Goal: Task Accomplishment & Management: Use online tool/utility

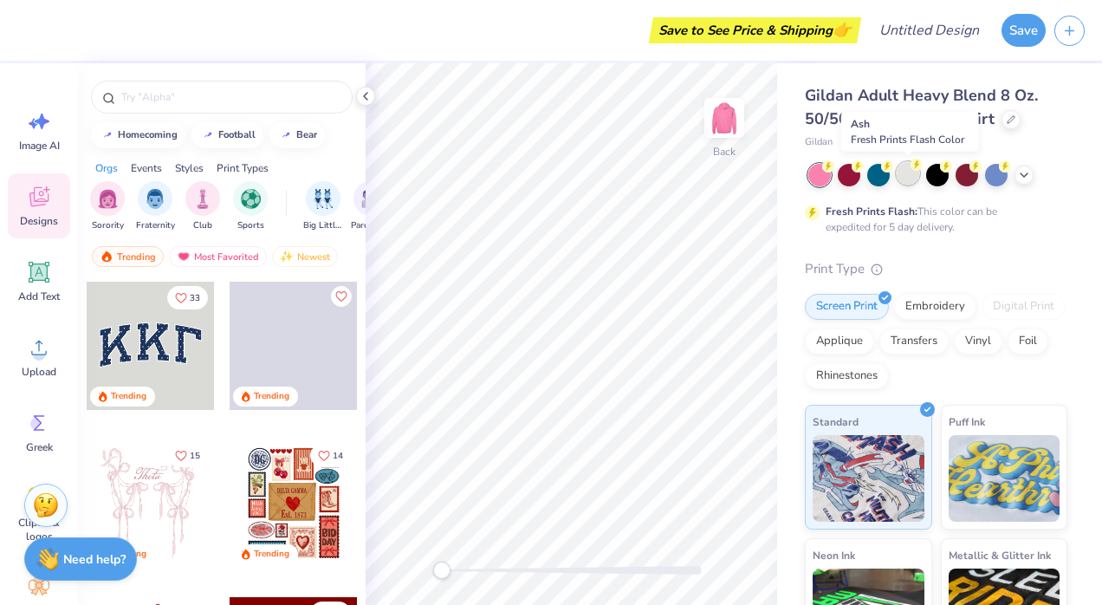
click at [906, 171] on div at bounding box center [907, 173] width 23 height 23
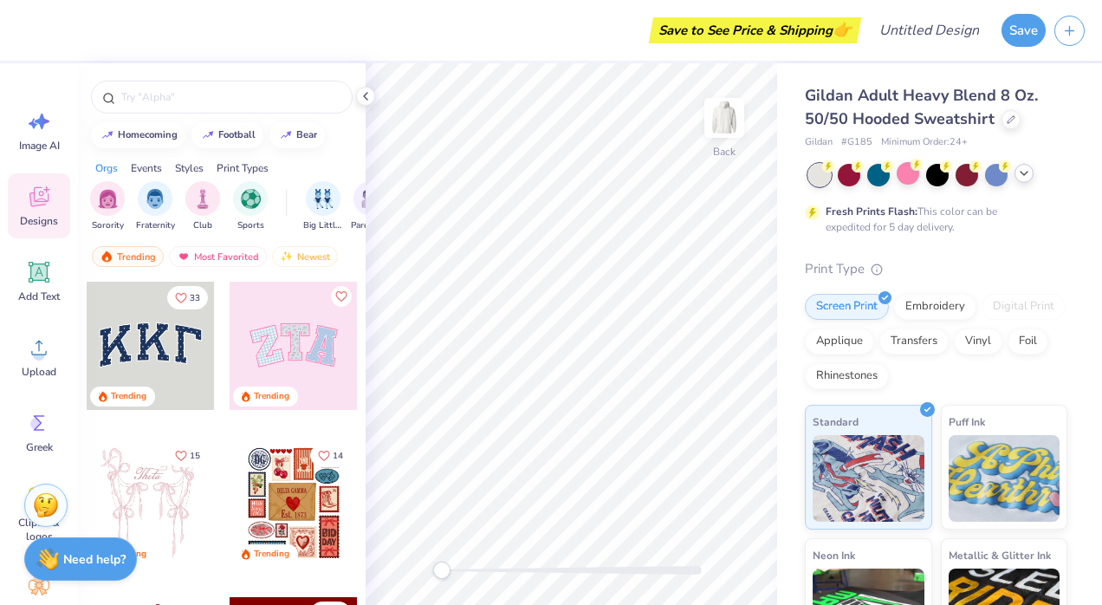
click at [1023, 172] on icon at bounding box center [1024, 173] width 14 height 14
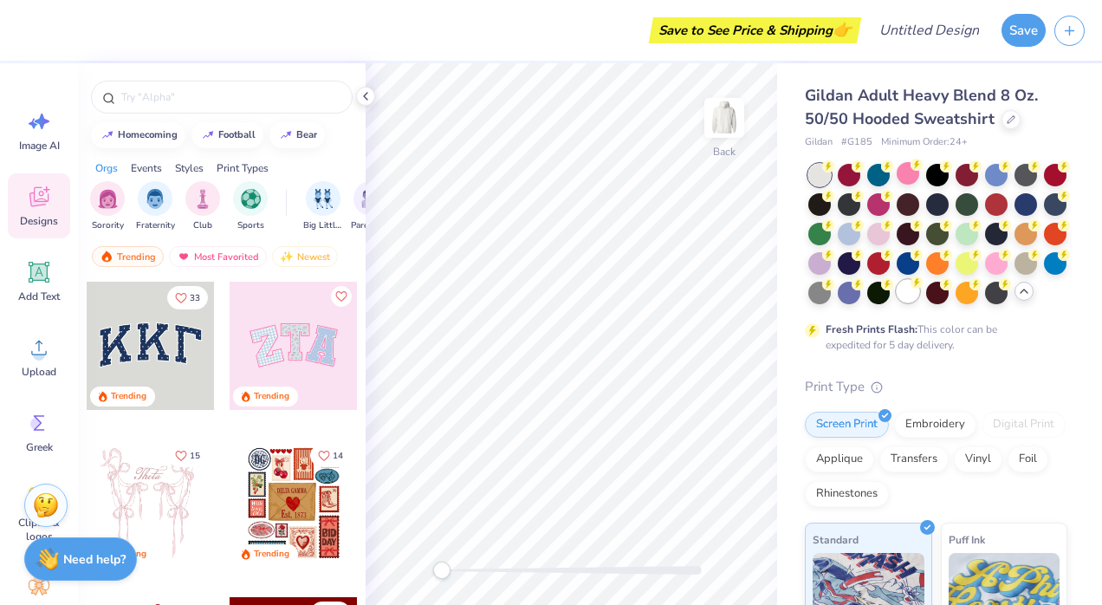
click at [922, 286] on circle at bounding box center [916, 282] width 12 height 12
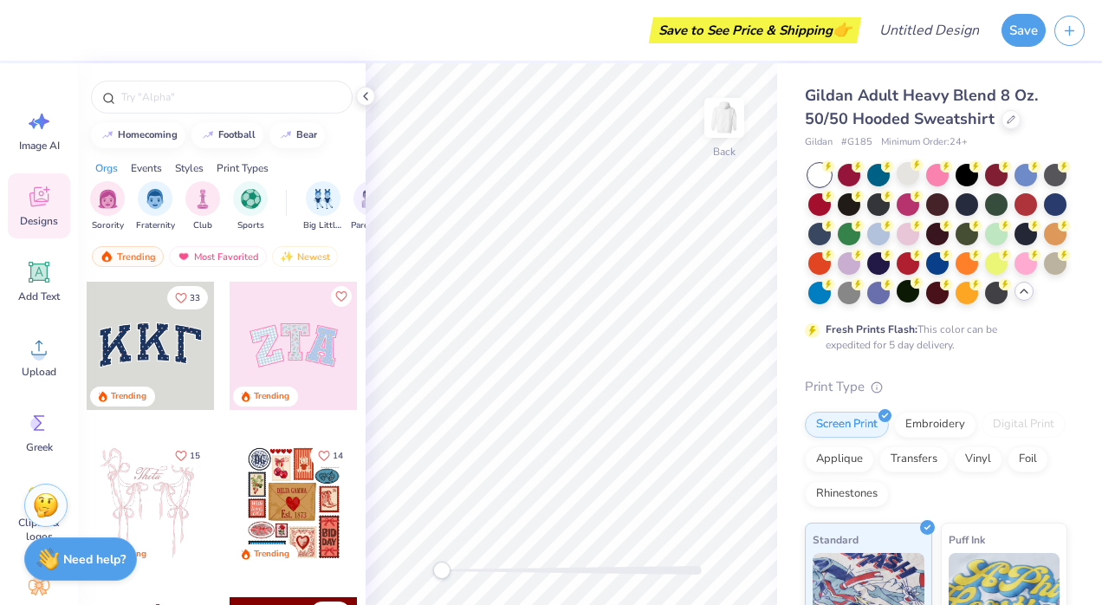
click at [1014, 301] on div at bounding box center [1023, 290] width 19 height 19
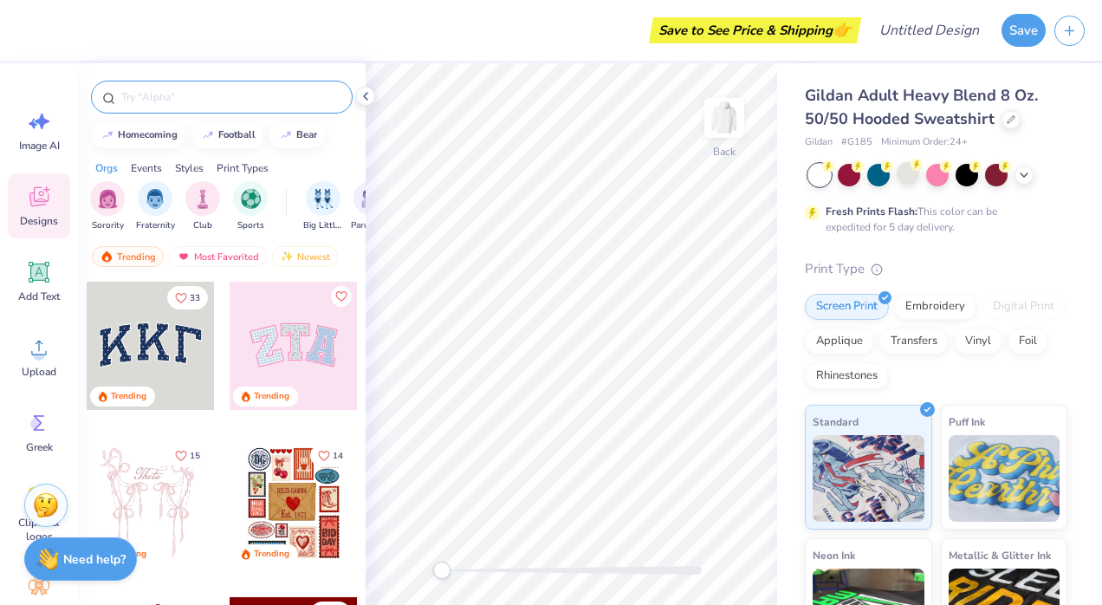
click at [158, 94] on input "text" at bounding box center [231, 96] width 222 height 17
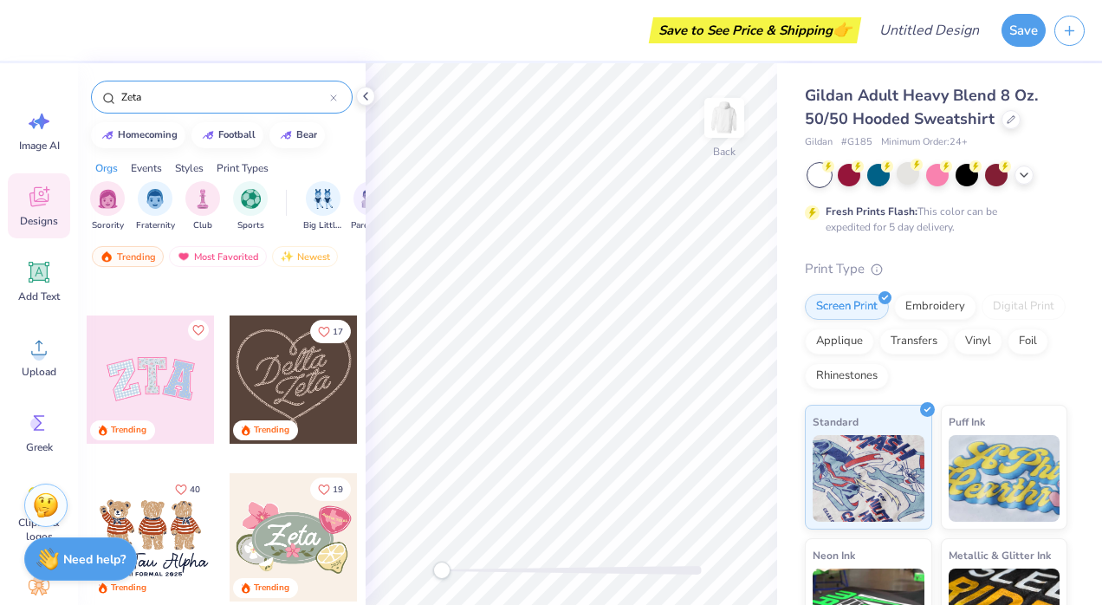
scroll to position [1859, 0]
type input "Zeta"
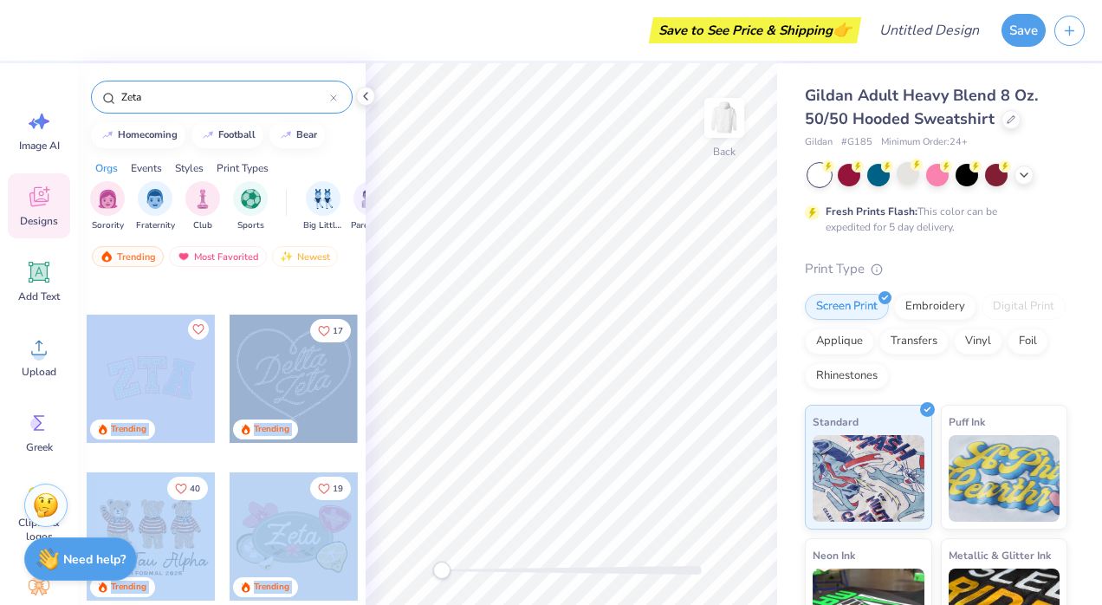
click at [586, 321] on div "Save to See Price & Shipping 👉 Design Title Save Image AI Designs Add Text Uplo…" at bounding box center [551, 302] width 1102 height 605
click at [132, 393] on div at bounding box center [151, 378] width 128 height 128
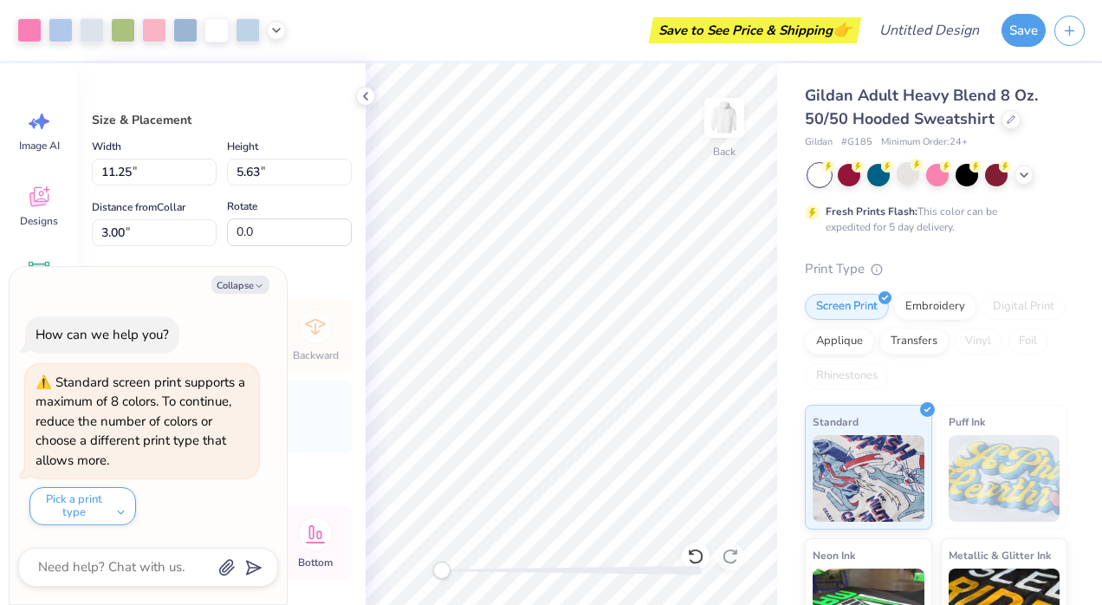
click at [308, 268] on div "Size & Placement Width 11.25 11.25 " Height 5.63 5.63 " Distance from Collar 3.…" at bounding box center [222, 333] width 288 height 541
click at [255, 291] on icon "button" at bounding box center [259, 286] width 10 height 10
type textarea "x"
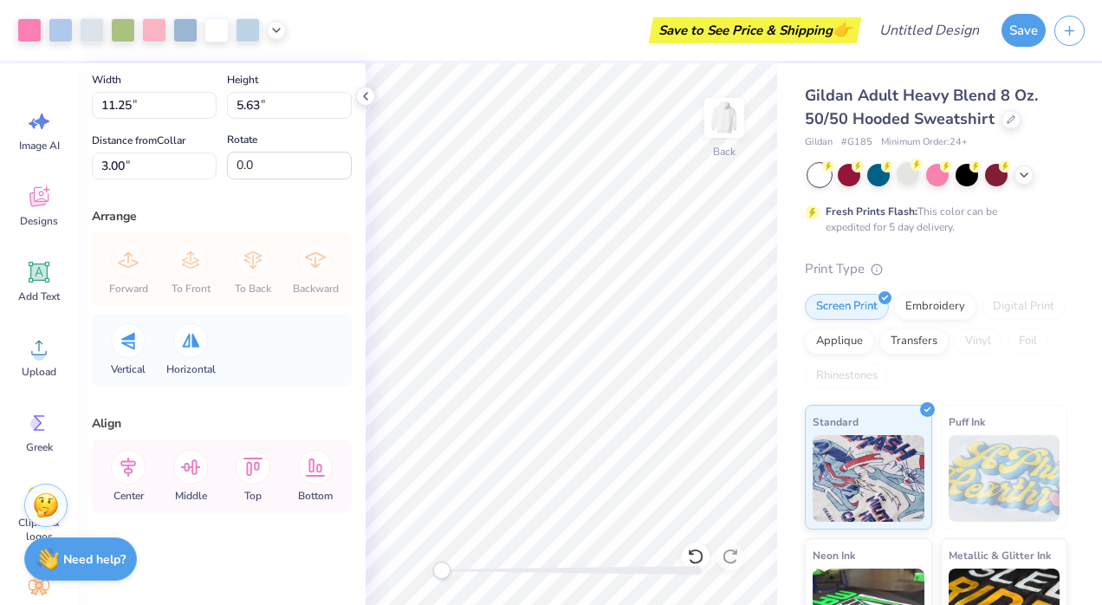
scroll to position [66, 0]
click at [317, 468] on icon at bounding box center [316, 468] width 20 height 18
click at [249, 473] on icon at bounding box center [253, 467] width 35 height 35
click at [191, 469] on icon at bounding box center [190, 467] width 35 height 35
click at [191, 343] on icon at bounding box center [190, 341] width 17 height 14
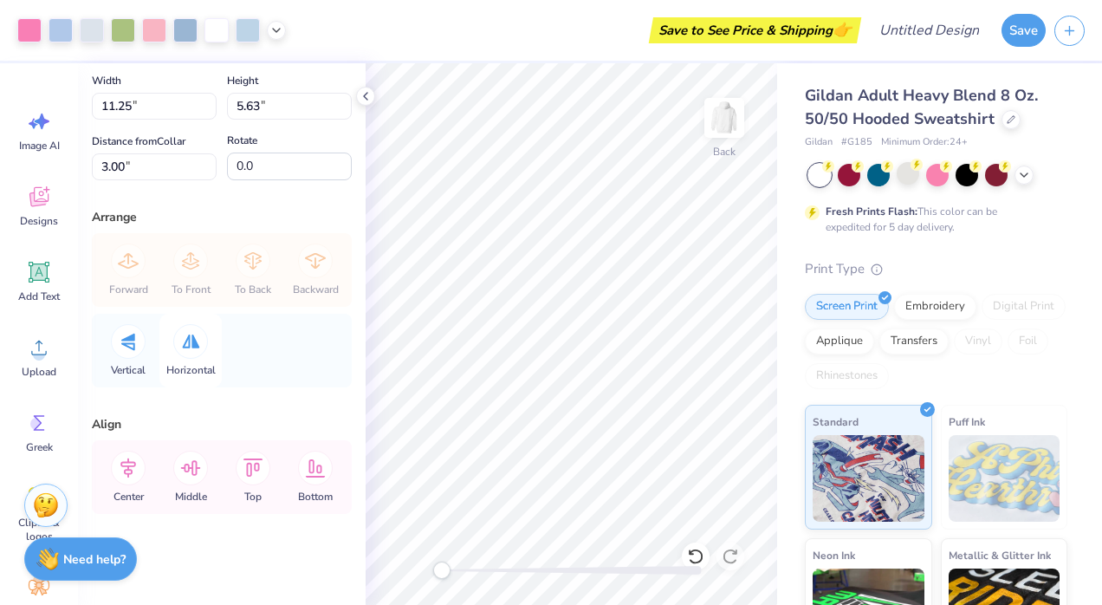
click at [191, 343] on icon at bounding box center [190, 341] width 17 height 14
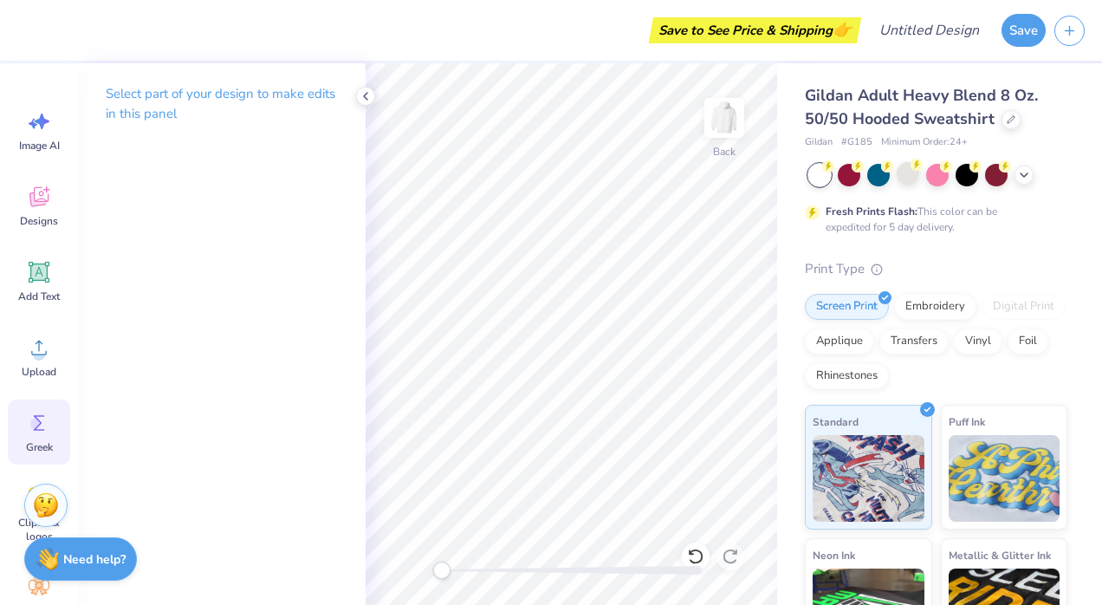
click at [18, 443] on div "Greek" at bounding box center [39, 431] width 62 height 65
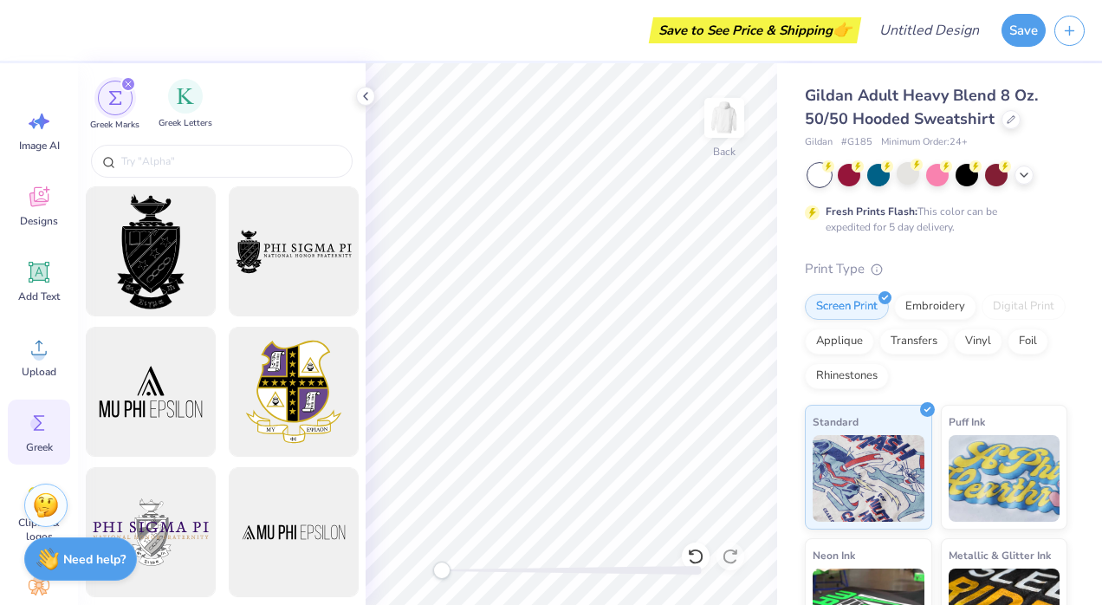
click at [202, 79] on div "Greek Letters" at bounding box center [185, 104] width 54 height 51
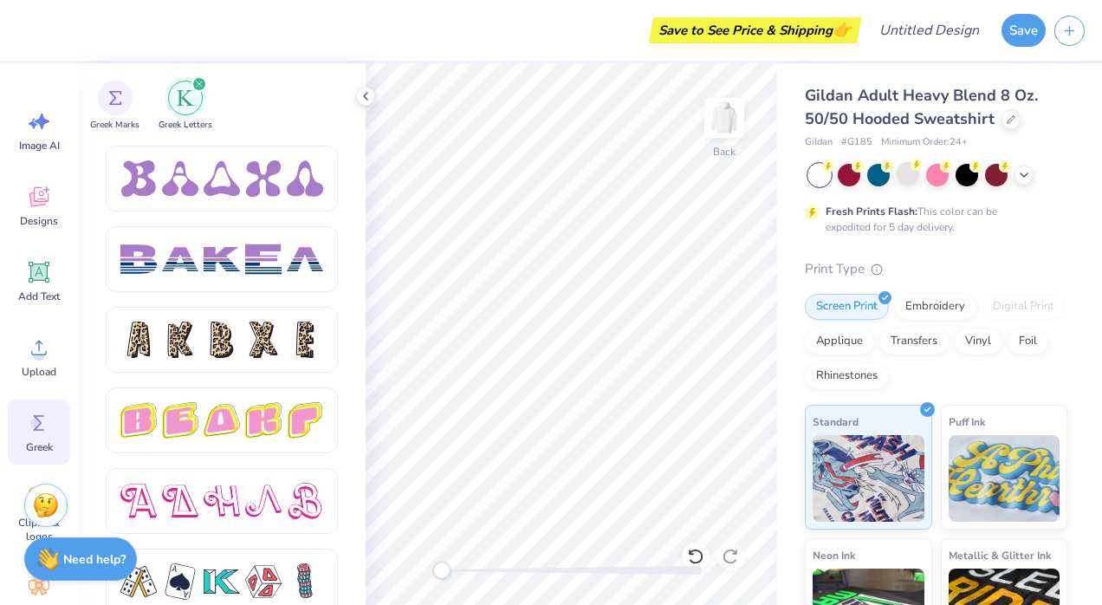
scroll to position [2741, 0]
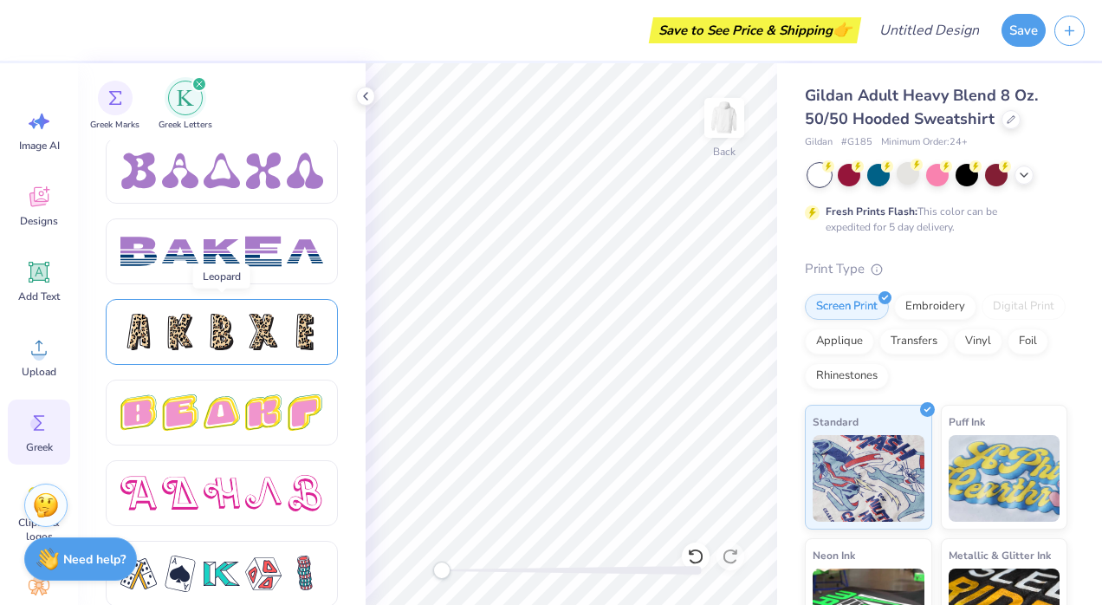
click at [223, 343] on div at bounding box center [222, 332] width 36 height 36
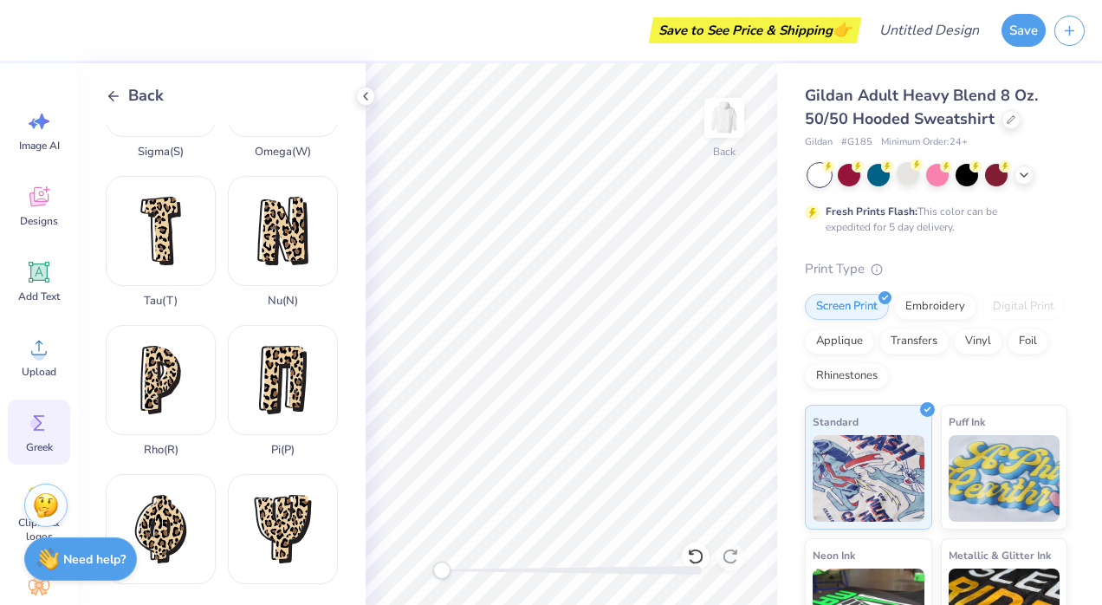
scroll to position [1245, 0]
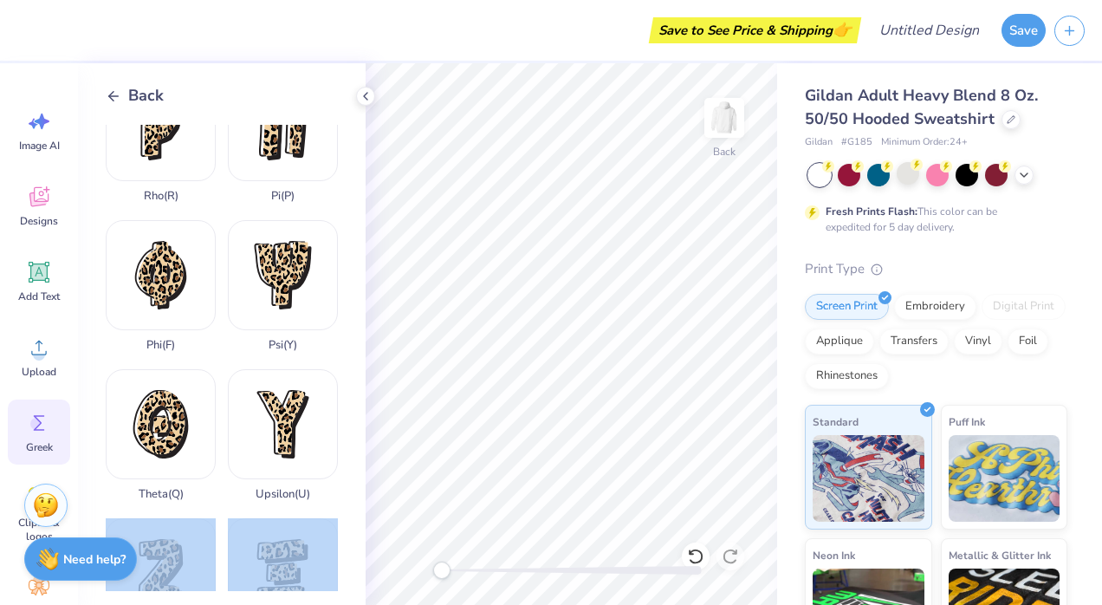
click at [605, 337] on div "Save to See Price & Shipping 👉 Design Title Save Image AI Designs Add Text Uplo…" at bounding box center [551, 302] width 1102 height 605
click at [156, 518] on div "Zeta ( Z )" at bounding box center [161, 584] width 110 height 132
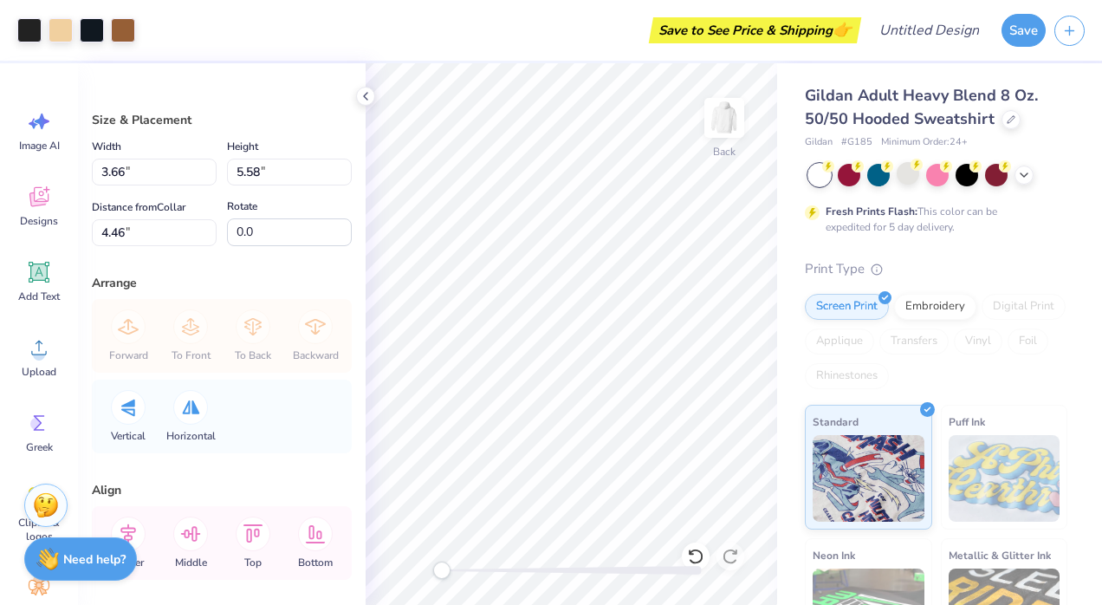
type input "1.54"
type input "2.35"
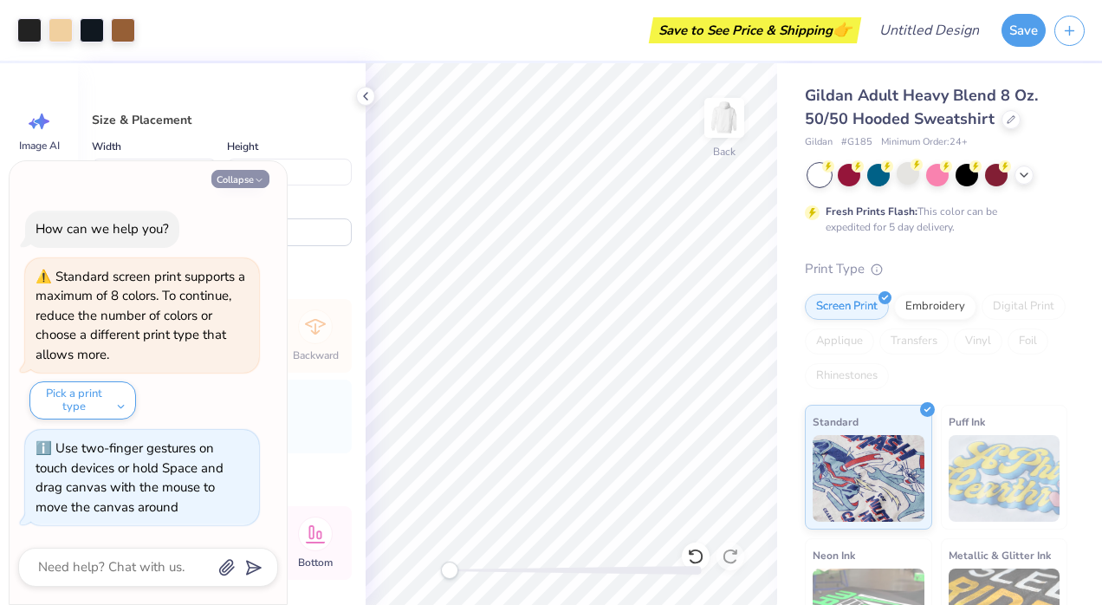
click at [249, 178] on button "Collapse" at bounding box center [240, 179] width 58 height 18
type textarea "x"
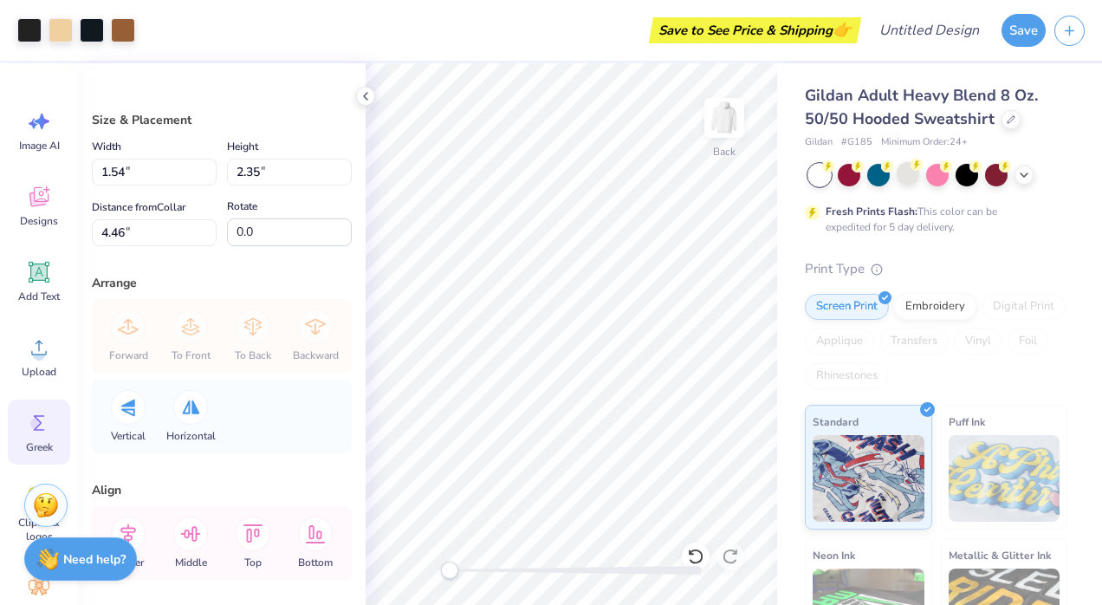
click at [36, 412] on icon at bounding box center [39, 423] width 26 height 26
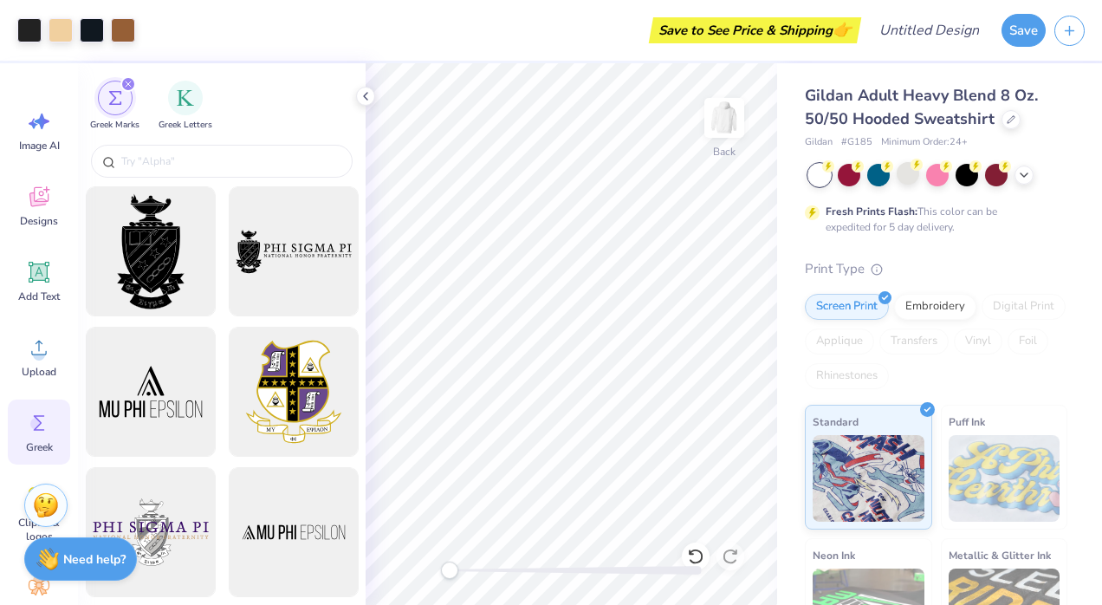
click at [184, 78] on div "Greek Marks Greek Letters" at bounding box center [222, 101] width 288 height 77
click at [185, 86] on div "filter for Greek Letters" at bounding box center [185, 96] width 35 height 35
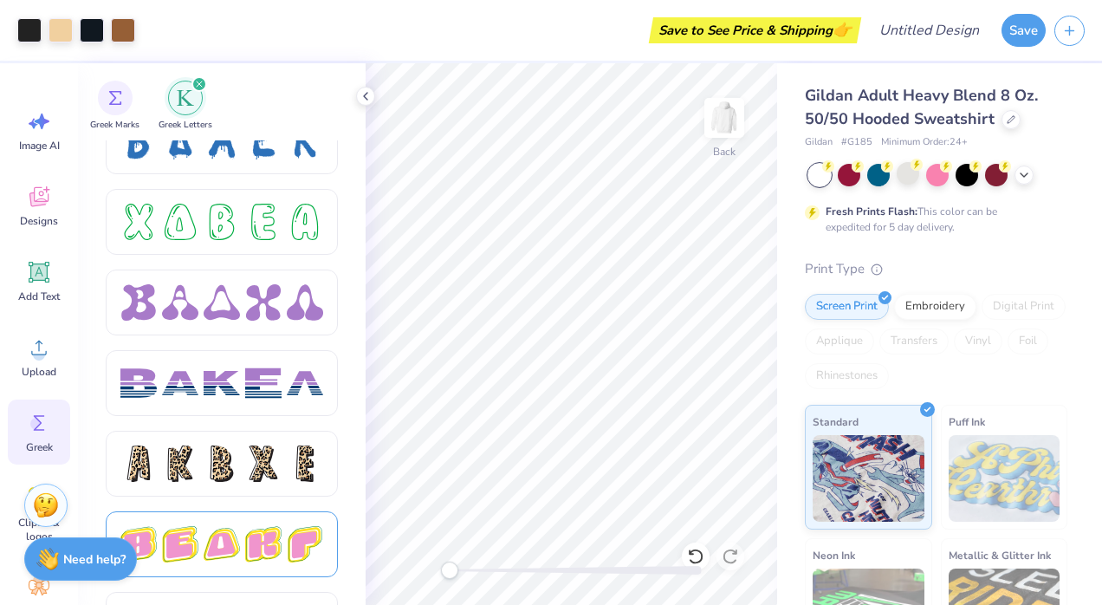
scroll to position [2609, 0]
click at [227, 479] on div at bounding box center [222, 464] width 36 height 36
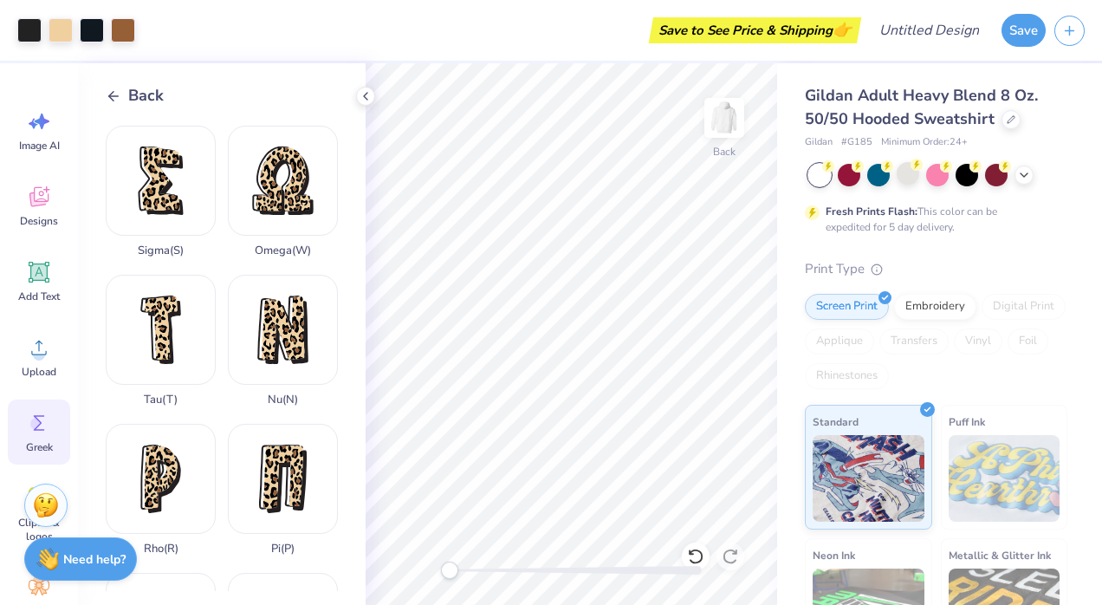
scroll to position [940, 0]
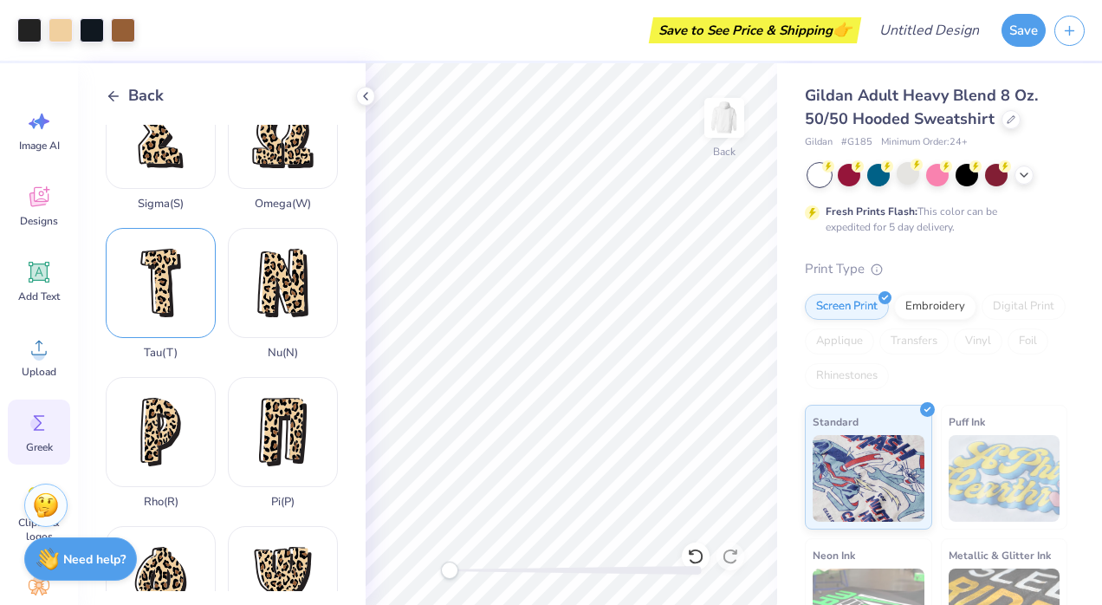
click at [178, 228] on div "Tau ( T )" at bounding box center [161, 294] width 110 height 132
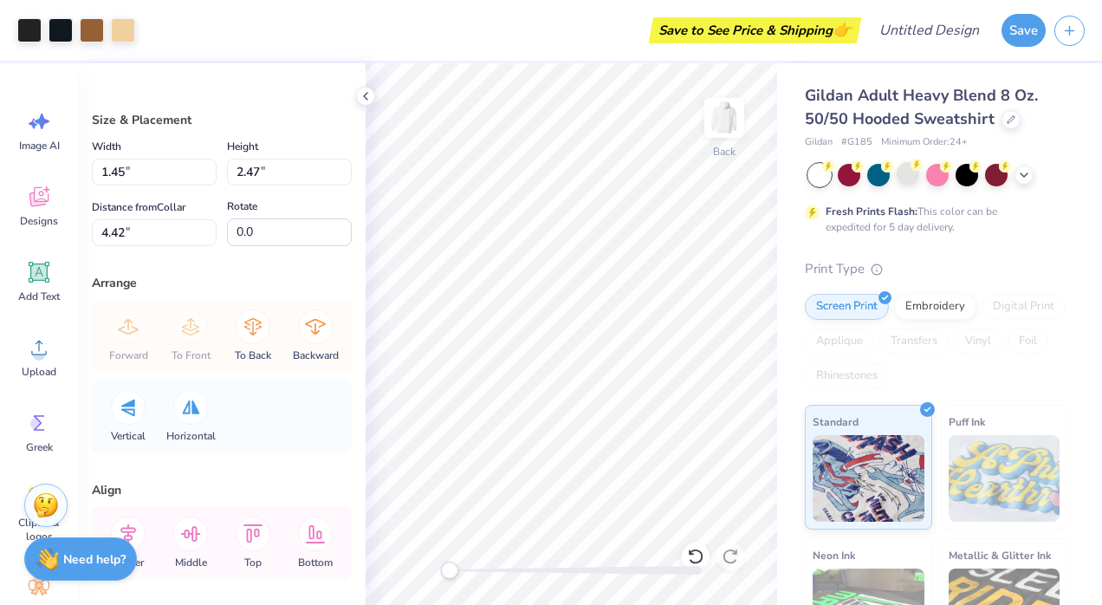
type input "1.45"
type input "2.47"
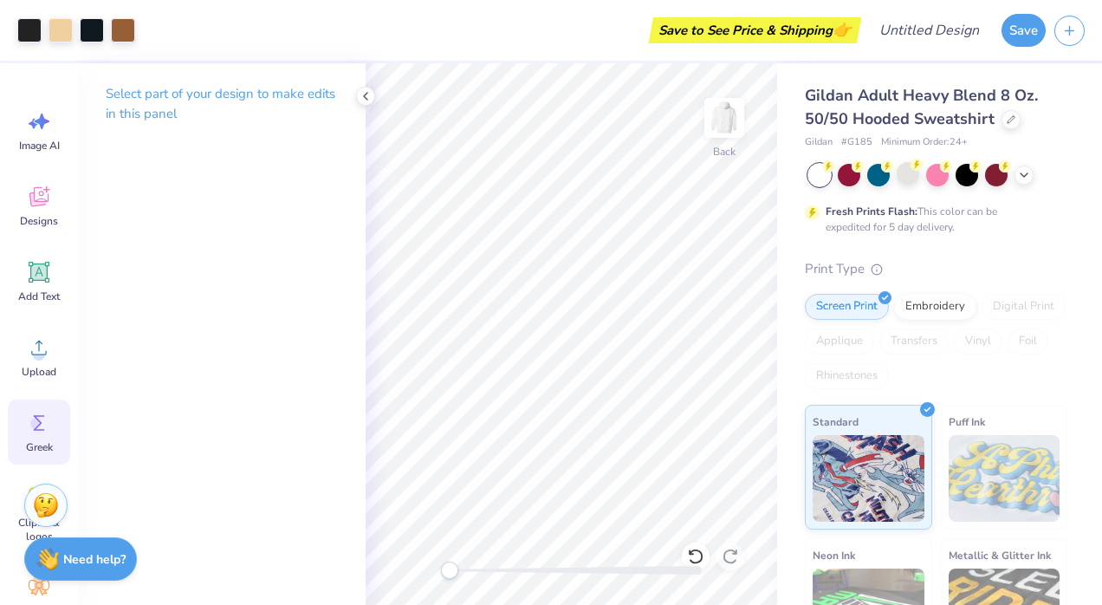
click at [21, 438] on div "Greek" at bounding box center [39, 431] width 62 height 65
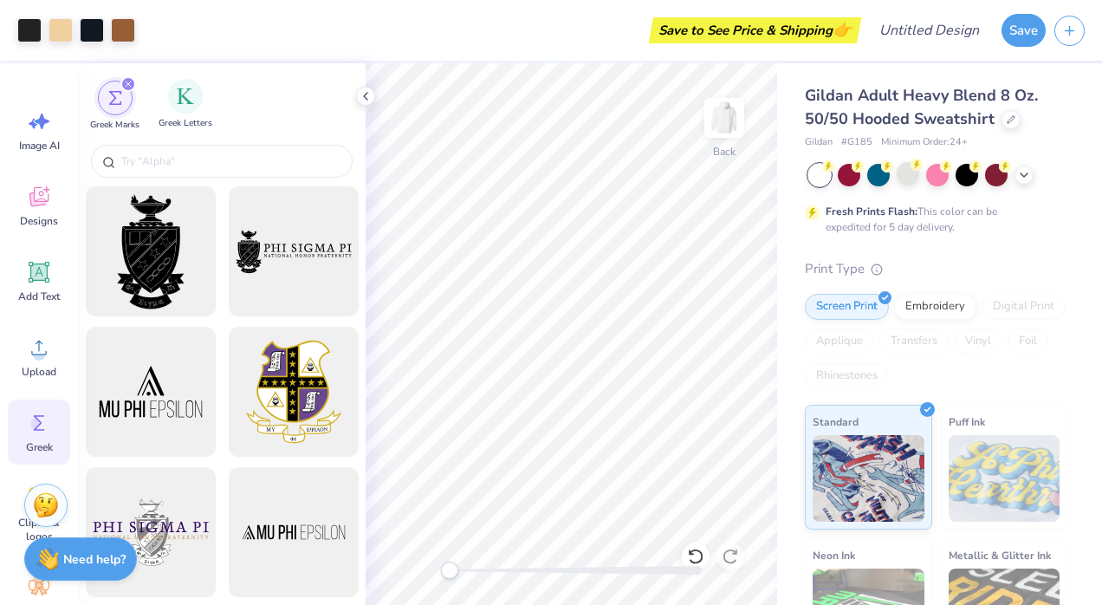
click at [197, 109] on div "Greek Letters" at bounding box center [185, 104] width 54 height 51
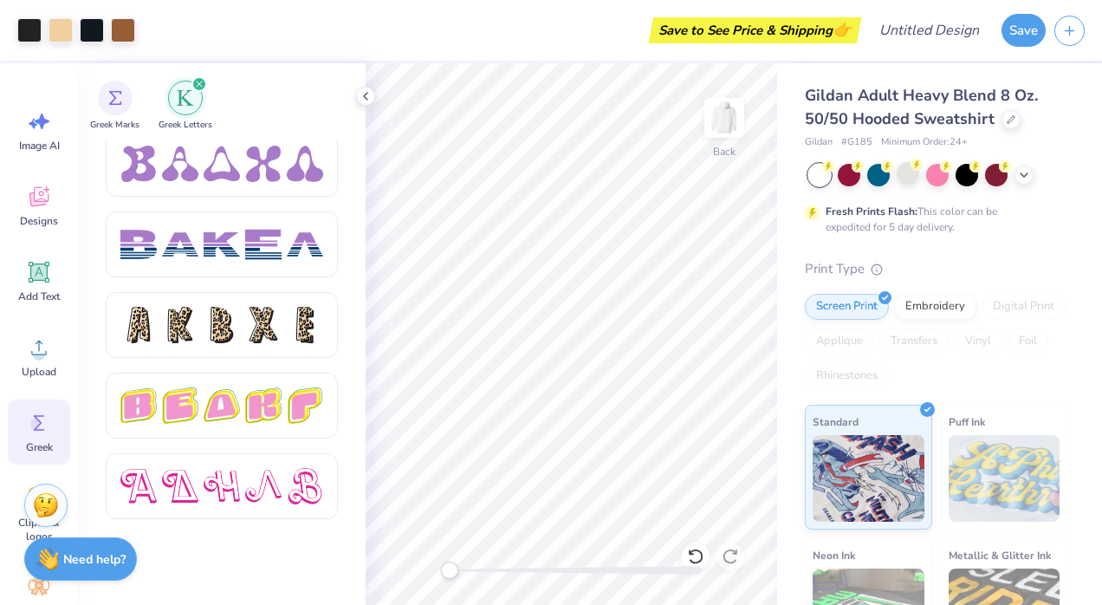
scroll to position [2752, 0]
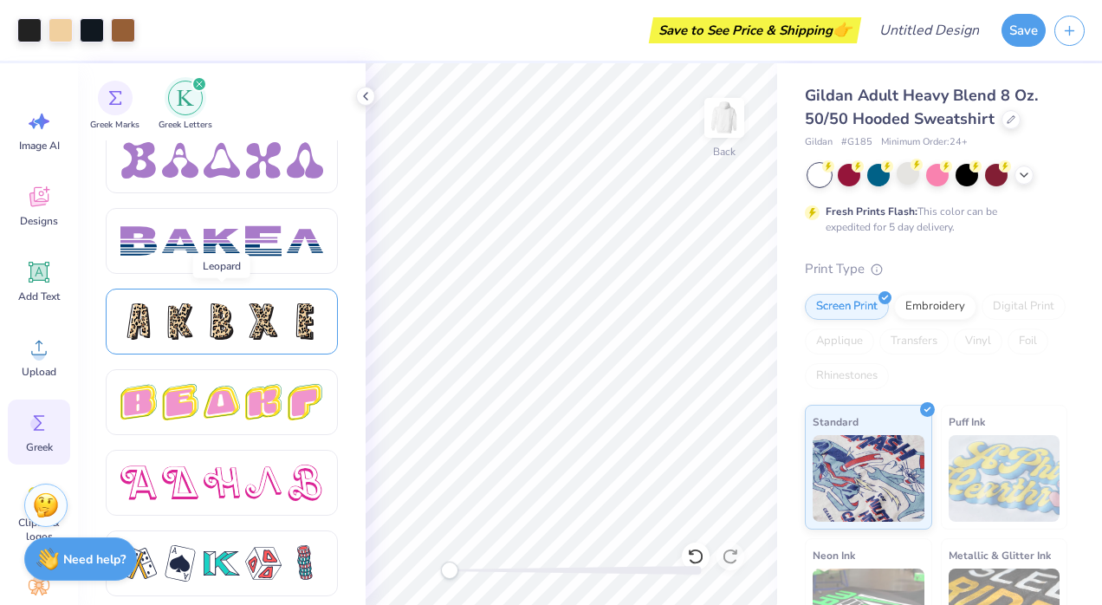
click at [276, 337] on div at bounding box center [263, 321] width 36 height 36
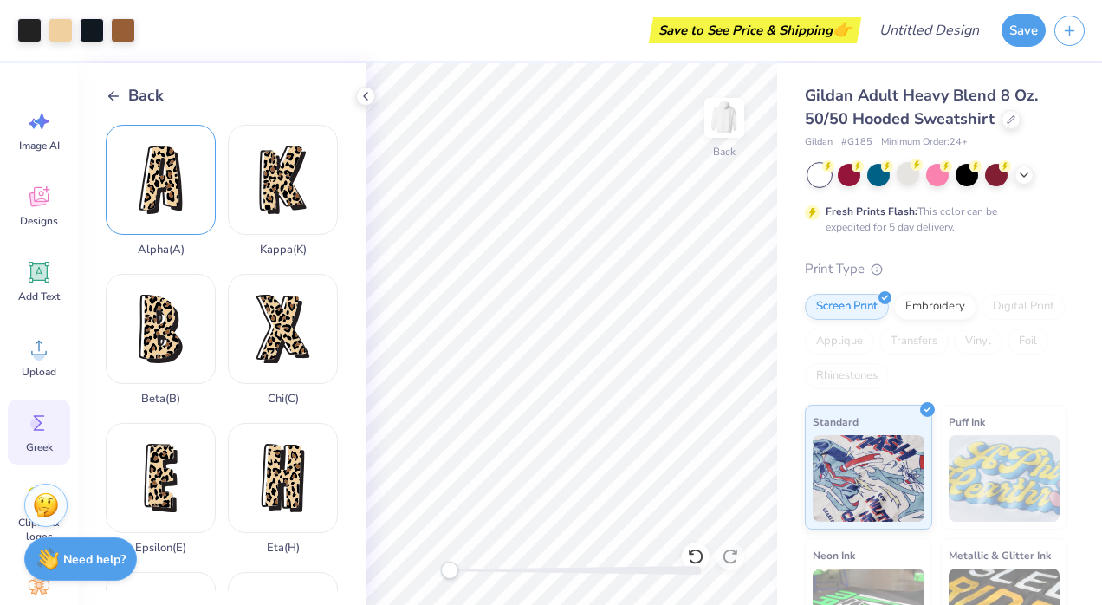
click at [150, 205] on div "Alpha ( A )" at bounding box center [161, 191] width 110 height 132
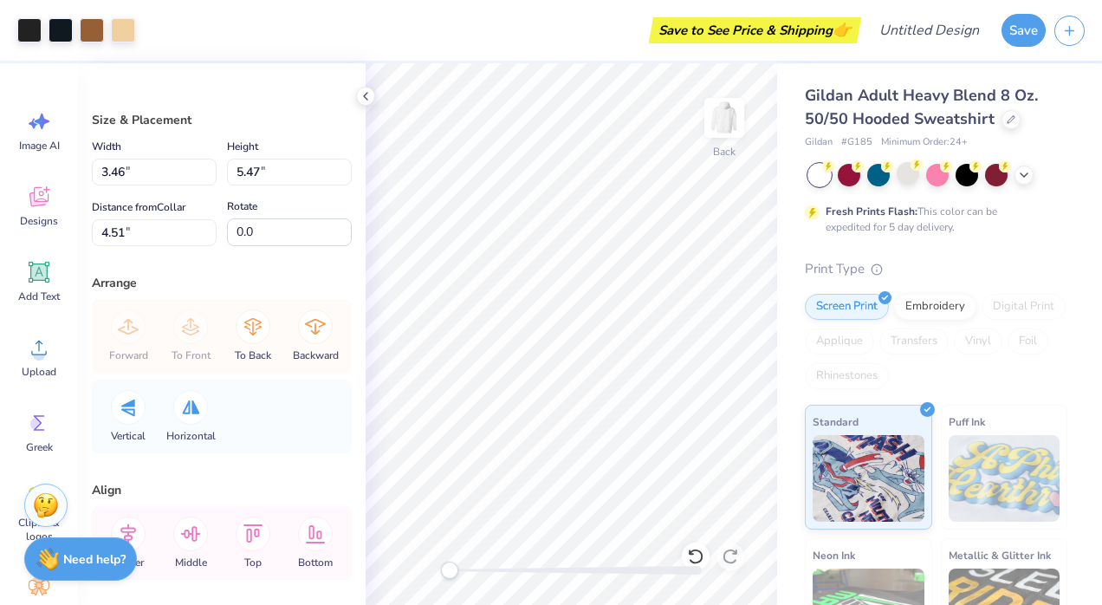
type input "1.33"
type input "2.10"
type input "1.51"
type input "2.39"
click at [23, 28] on div at bounding box center [29, 28] width 24 height 24
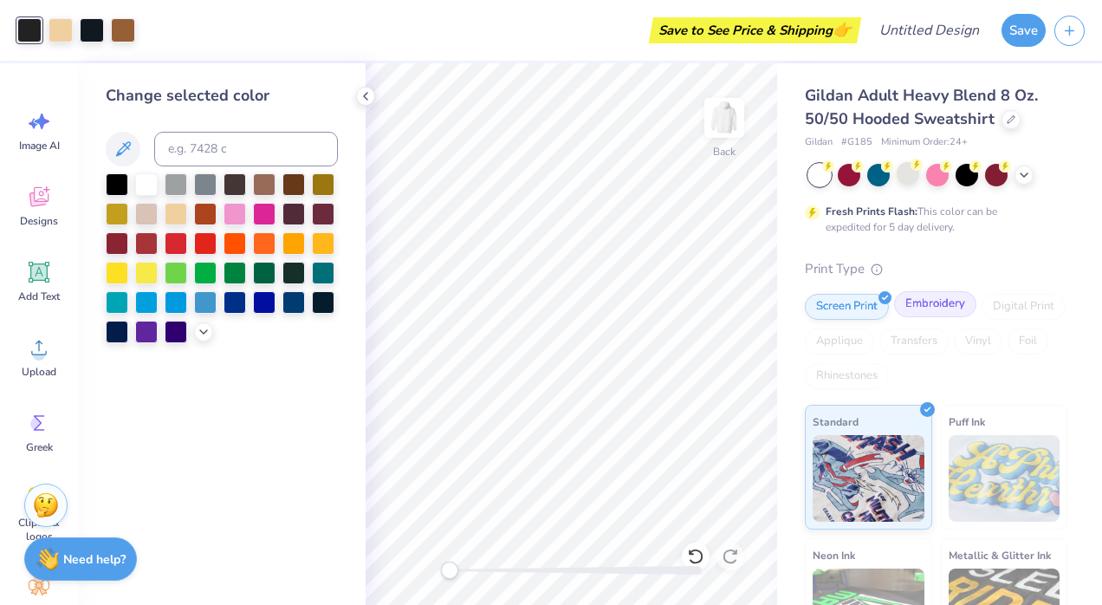
click at [957, 308] on div "Embroidery" at bounding box center [935, 304] width 82 height 26
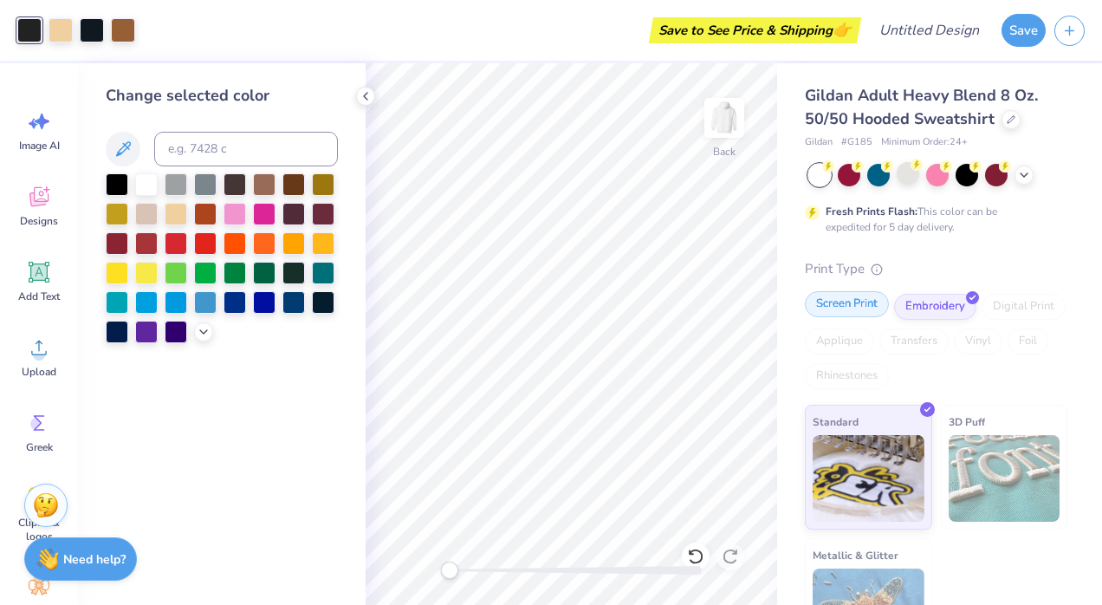
click at [834, 310] on div "Screen Print" at bounding box center [847, 304] width 84 height 26
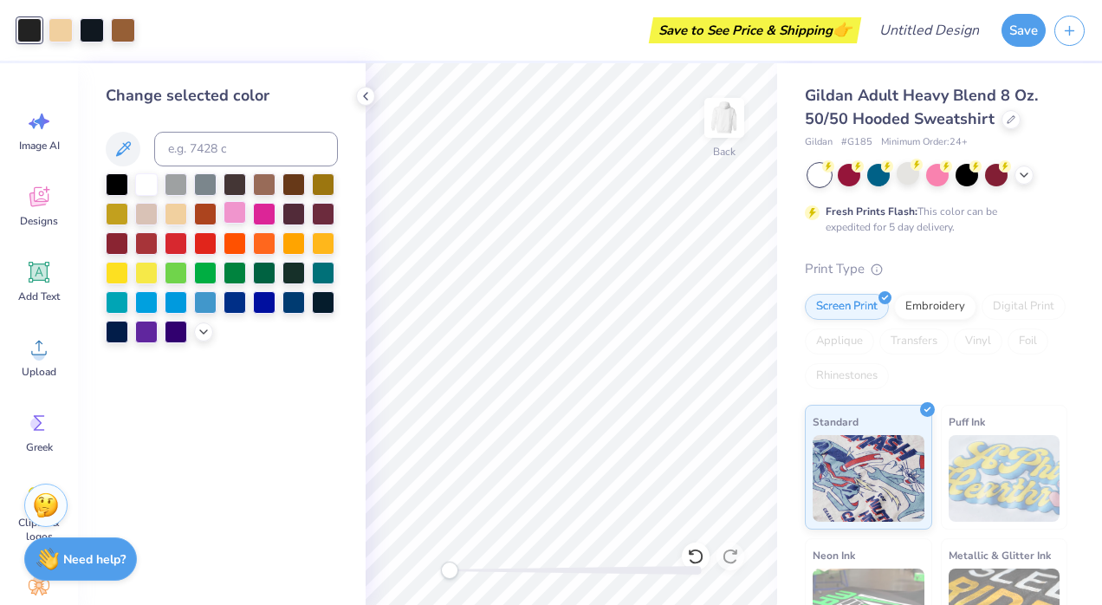
click at [239, 212] on div at bounding box center [234, 212] width 23 height 23
click at [68, 35] on div at bounding box center [61, 28] width 24 height 24
click at [267, 208] on div at bounding box center [264, 212] width 23 height 23
click at [87, 32] on div at bounding box center [92, 28] width 24 height 24
click at [146, 178] on div at bounding box center [146, 182] width 23 height 23
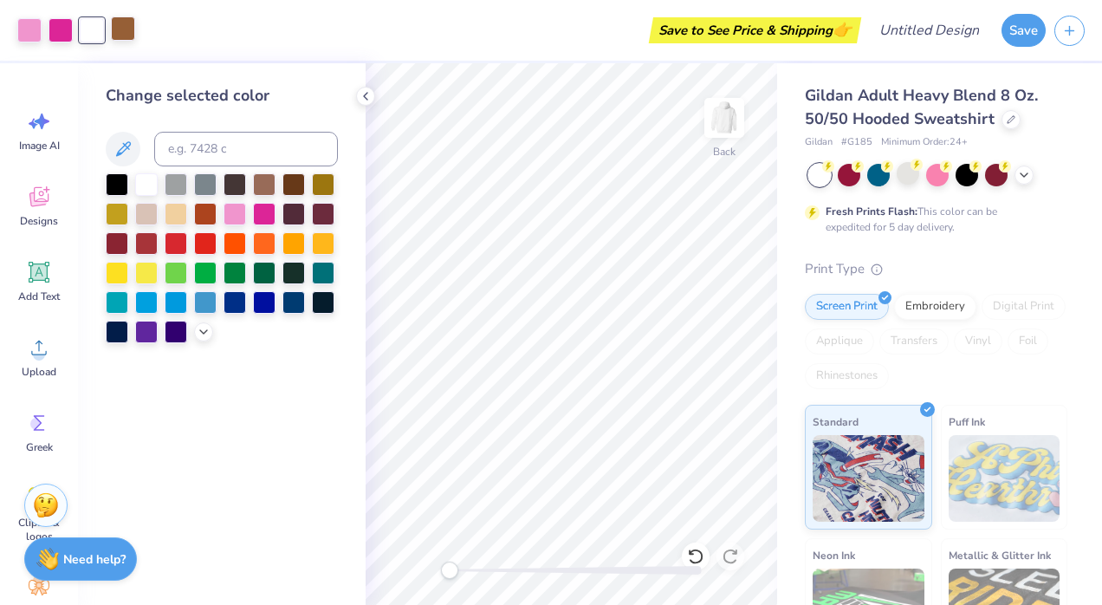
click at [124, 26] on div at bounding box center [123, 28] width 24 height 24
click at [205, 334] on icon at bounding box center [204, 330] width 14 height 14
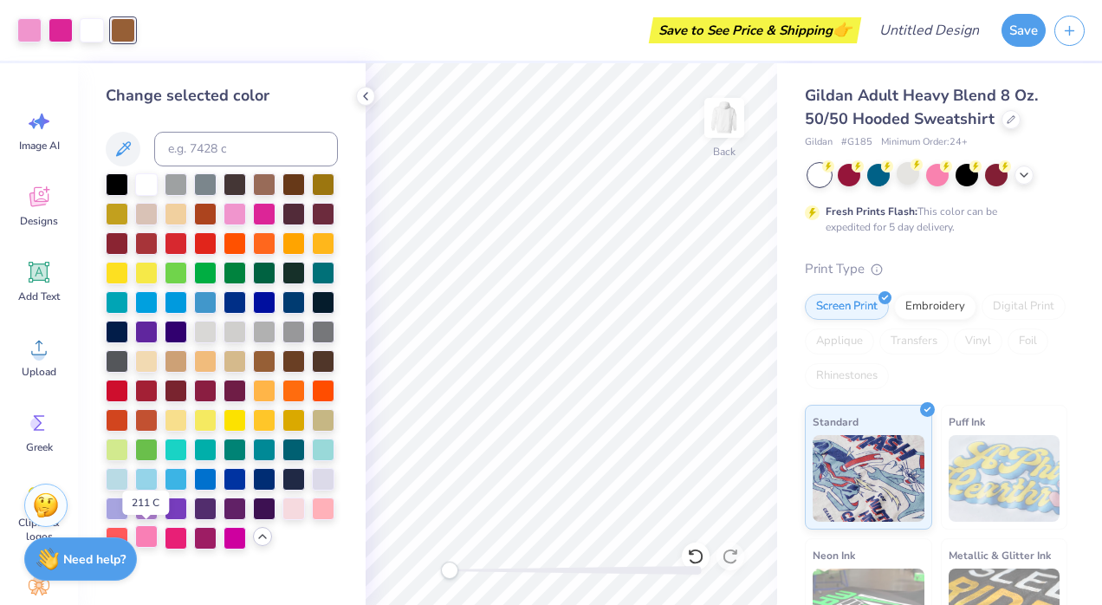
click at [152, 534] on div at bounding box center [146, 536] width 23 height 23
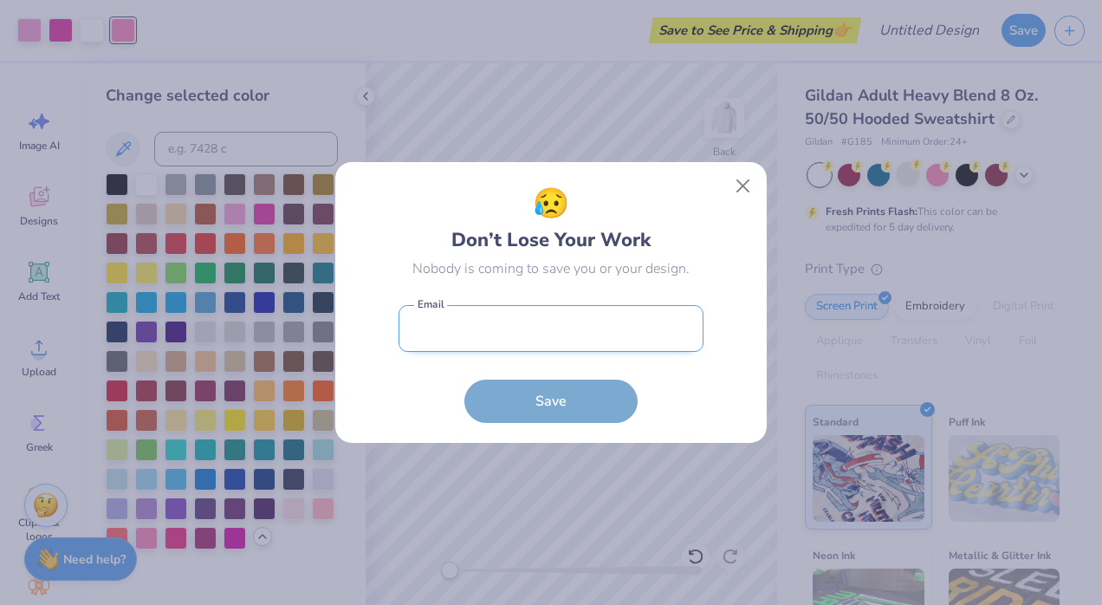
click at [605, 329] on input "email" at bounding box center [550, 329] width 305 height 48
type input "[PERSON_NAME][EMAIL_ADDRESS][DOMAIN_NAME]"
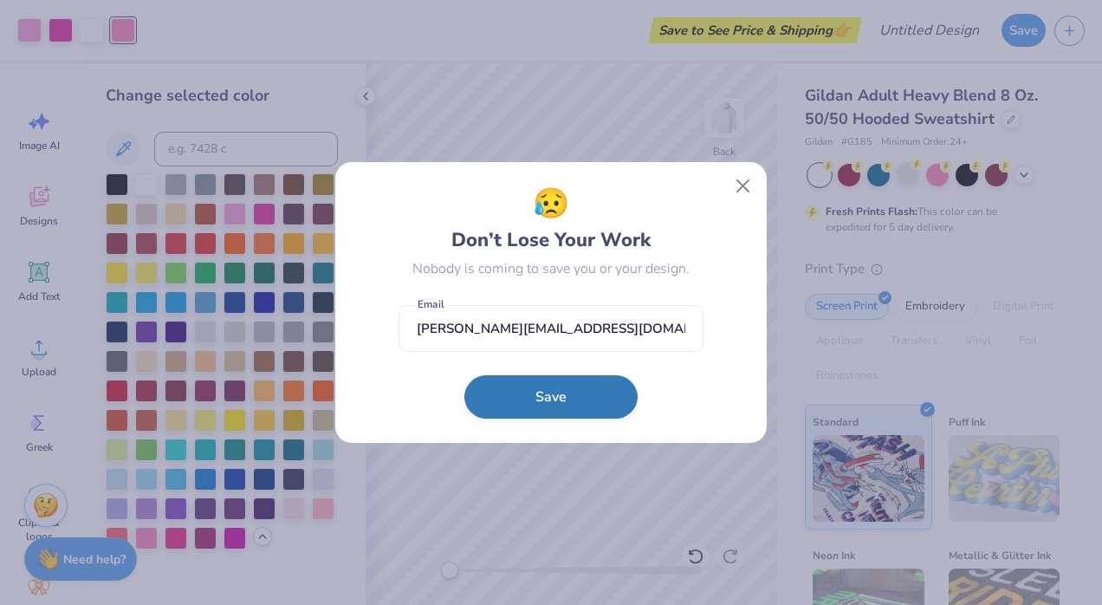
click at [573, 407] on button "Save" at bounding box center [550, 396] width 173 height 43
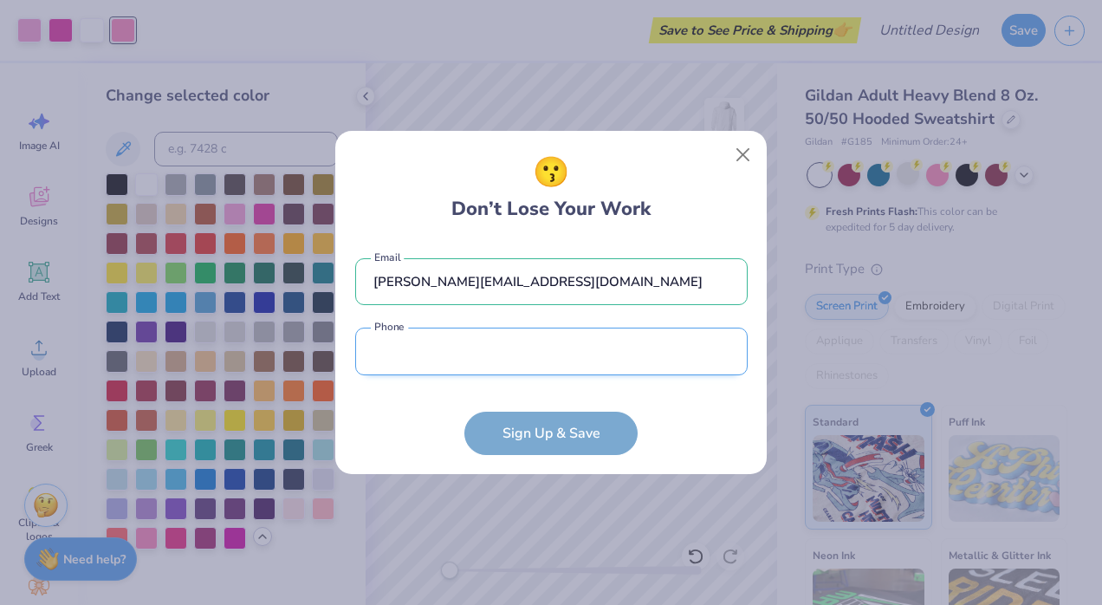
click at [621, 374] on input "tel" at bounding box center [551, 351] width 392 height 48
type input "[PHONE_NUMBER]"
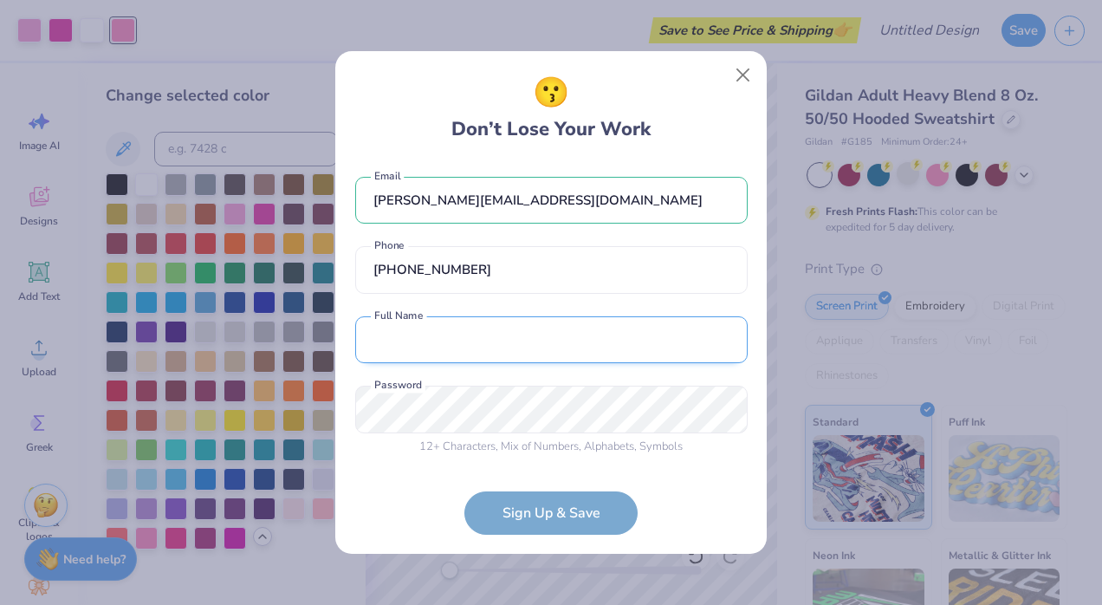
click at [483, 344] on input "text" at bounding box center [551, 340] width 392 height 48
type input "Addilaide [PERSON_NAME]"
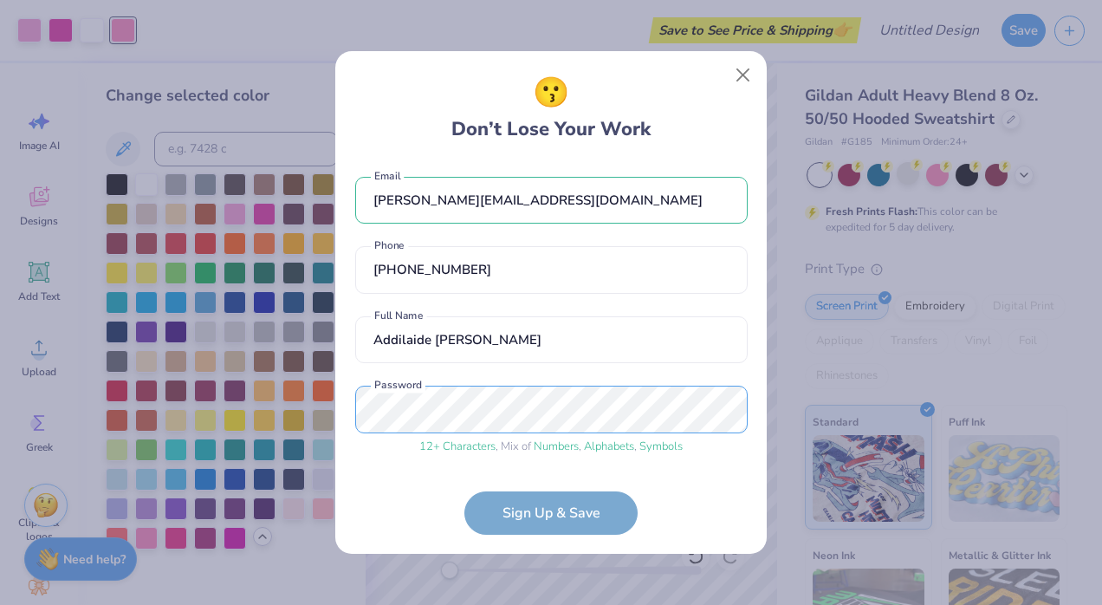
scroll to position [68, 0]
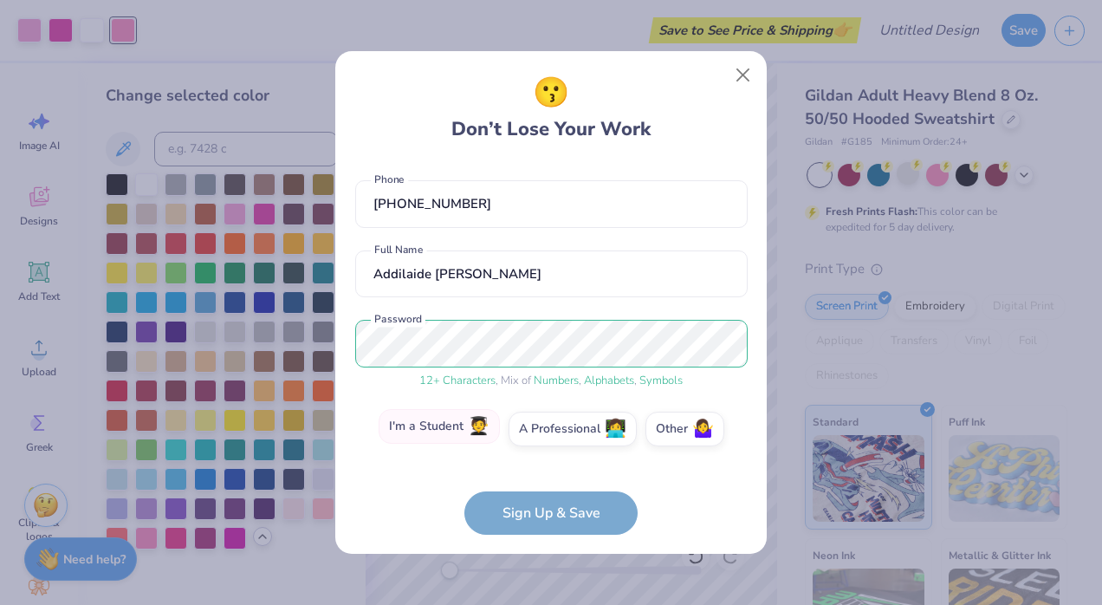
click at [469, 440] on label "I'm a Student 🧑‍🎓" at bounding box center [438, 426] width 121 height 35
click at [546, 495] on input "I'm a Student 🧑‍🎓" at bounding box center [551, 500] width 11 height 11
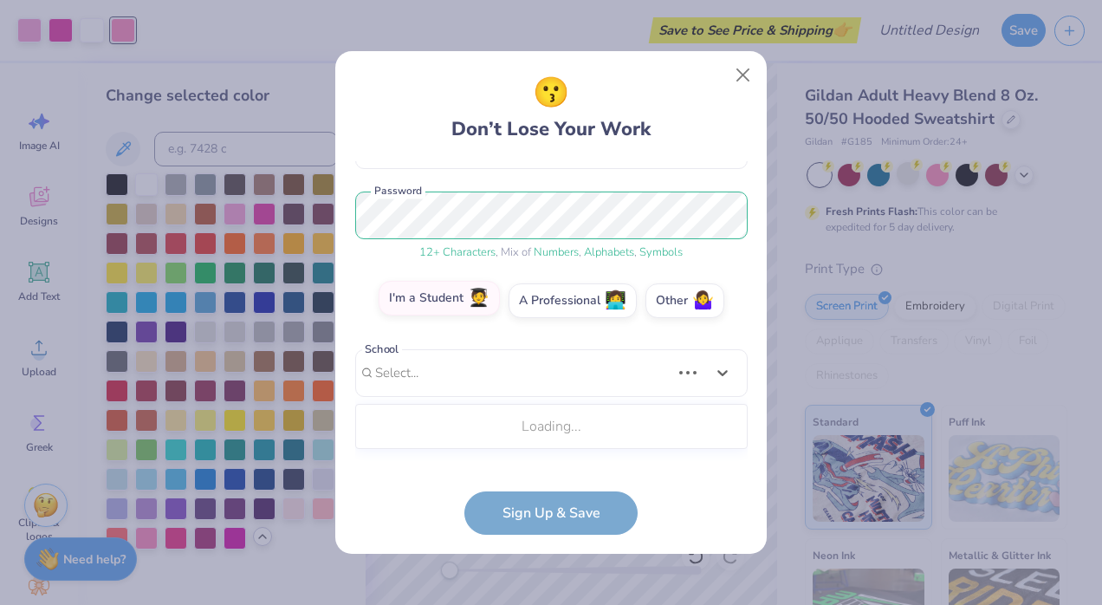
click at [469, 440] on div "Use Up and Down to choose options, press Enter to select the currently focused …" at bounding box center [551, 399] width 392 height 100
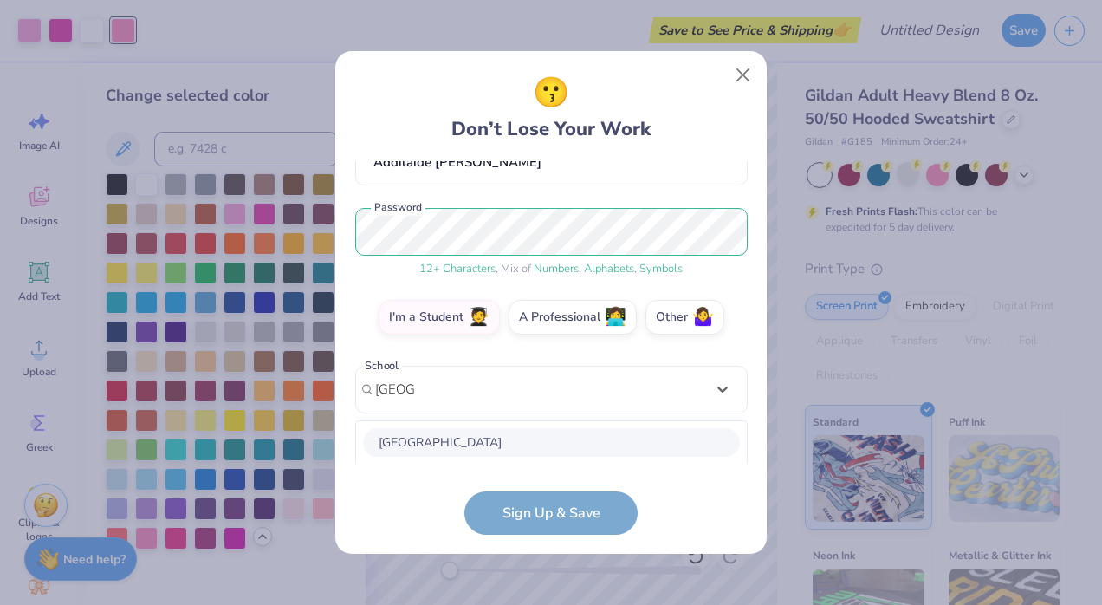
click at [632, 443] on div "[GEOGRAPHIC_DATA]" at bounding box center [551, 442] width 377 height 29
type input "[GEOGRAPHIC_DATA]"
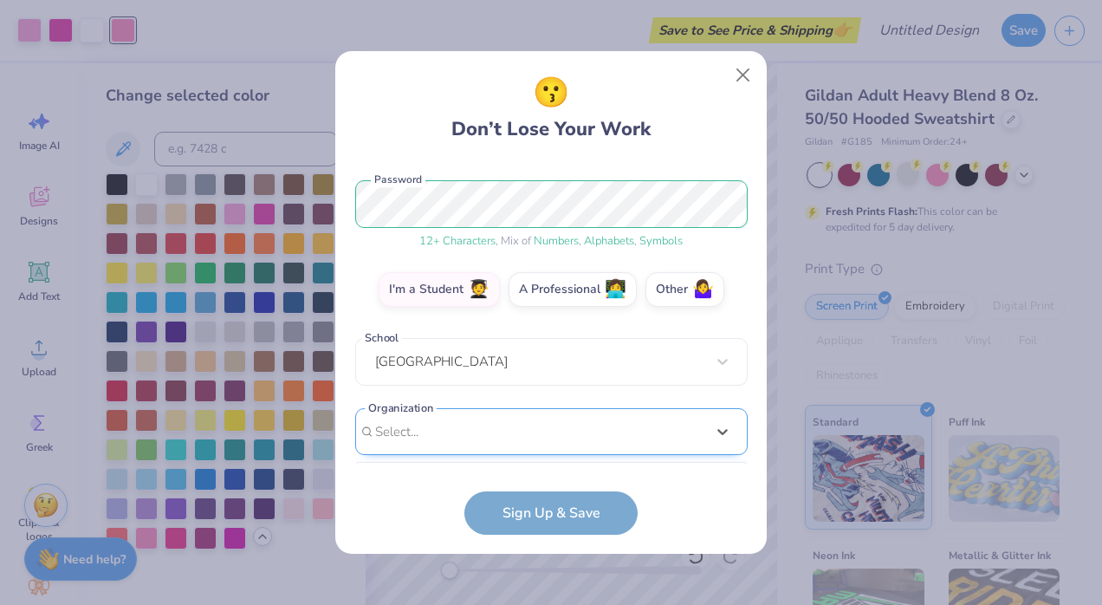
scroll to position [466, 0]
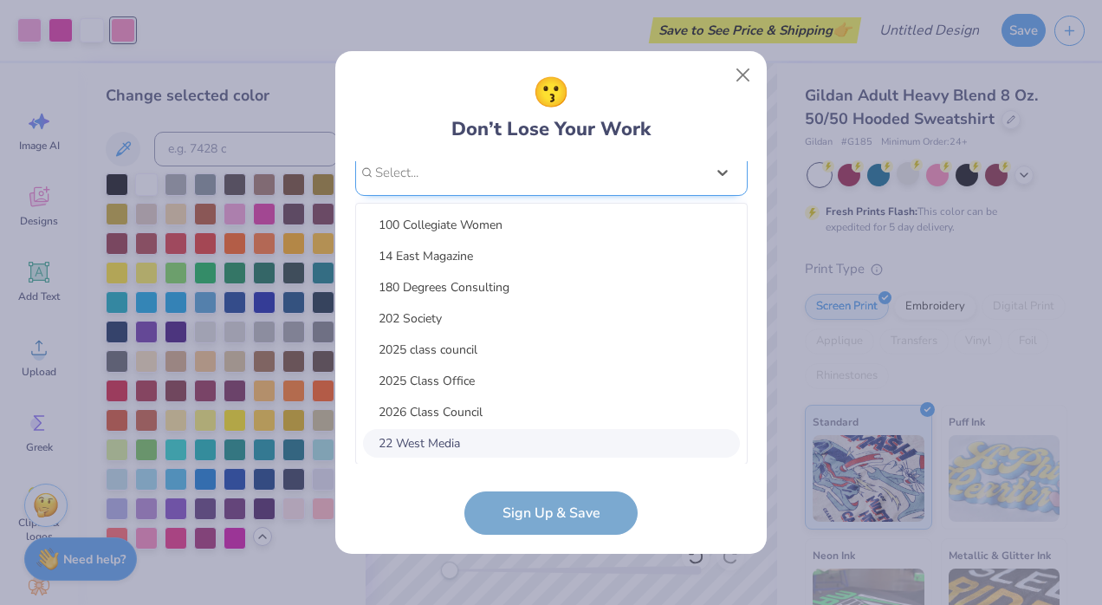
click at [533, 433] on div "option focused, 8 of 15. 15 results available. Use Up and Down to choose option…" at bounding box center [551, 307] width 392 height 316
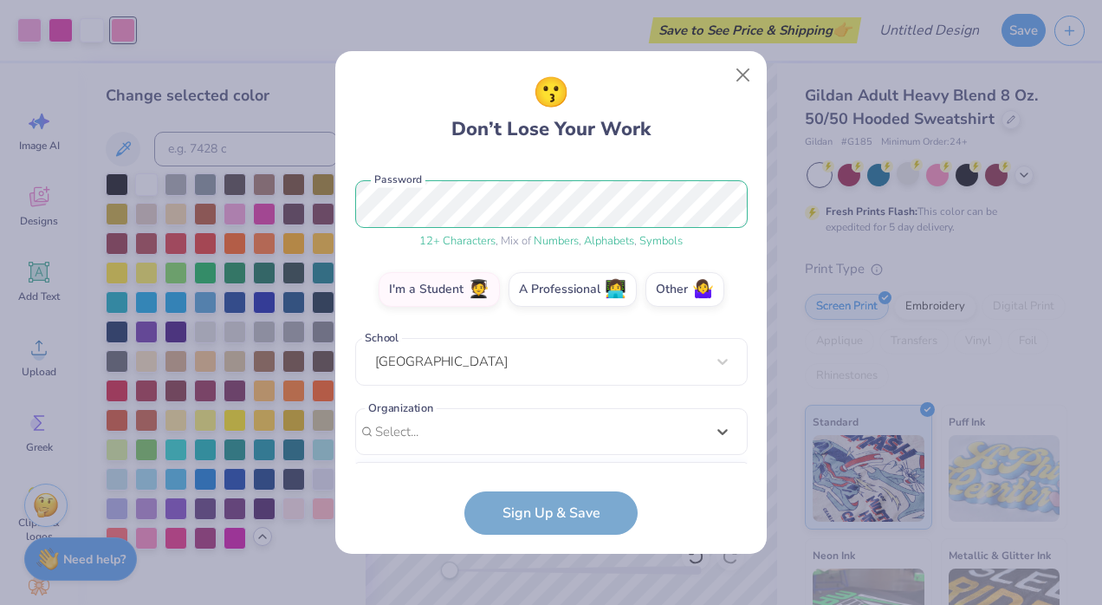
click at [710, 527] on form "[PERSON_NAME][EMAIL_ADDRESS][DOMAIN_NAME] Email [PHONE_NUMBER] Phone Addilaide …" at bounding box center [551, 347] width 392 height 373
click at [580, 516] on form "[PERSON_NAME][EMAIL_ADDRESS][DOMAIN_NAME] Email [PHONE_NUMBER] Phone Addilaide …" at bounding box center [551, 347] width 392 height 373
click at [547, 507] on form "[PERSON_NAME][EMAIL_ADDRESS][DOMAIN_NAME] Email [PHONE_NUMBER] Phone Addilaide …" at bounding box center [551, 347] width 392 height 373
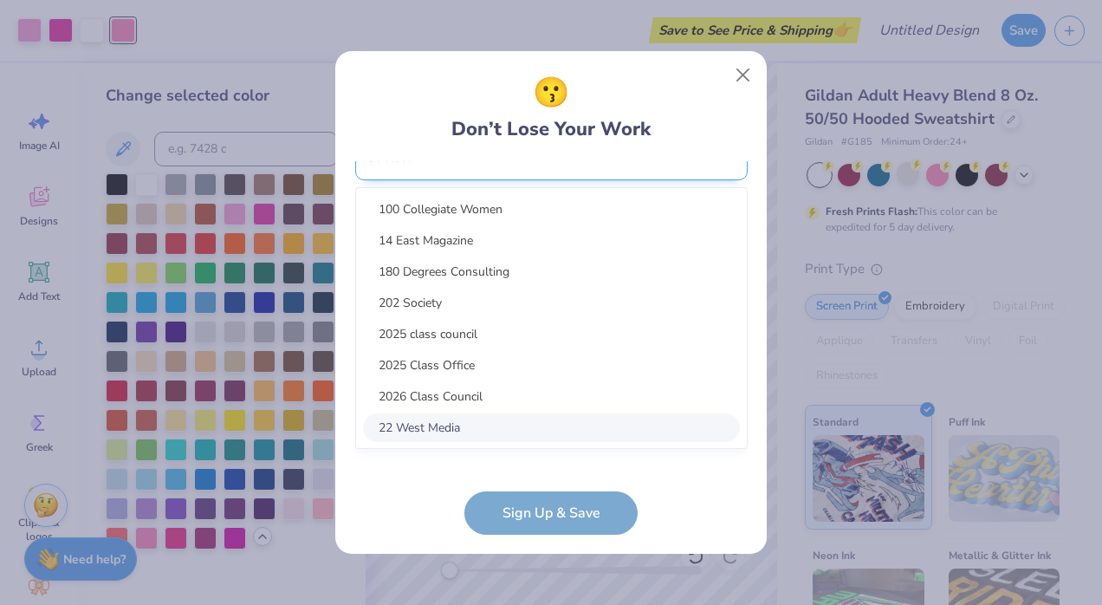
click at [514, 430] on div "option focused, 8 of 30. 30 results available. Use Up and Down to choose option…" at bounding box center [551, 291] width 392 height 316
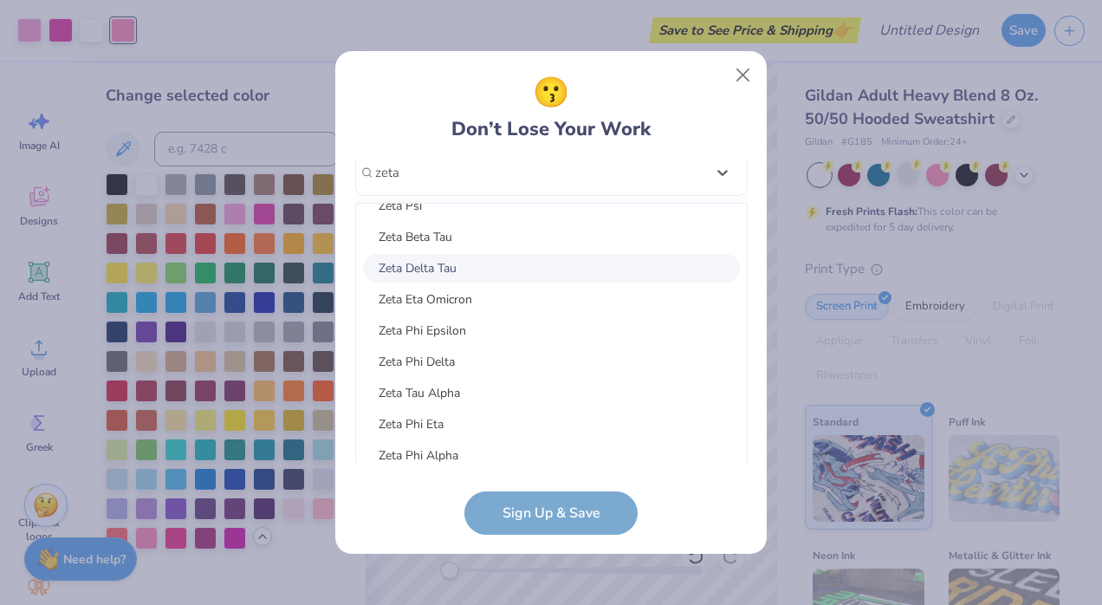
scroll to position [88, 0]
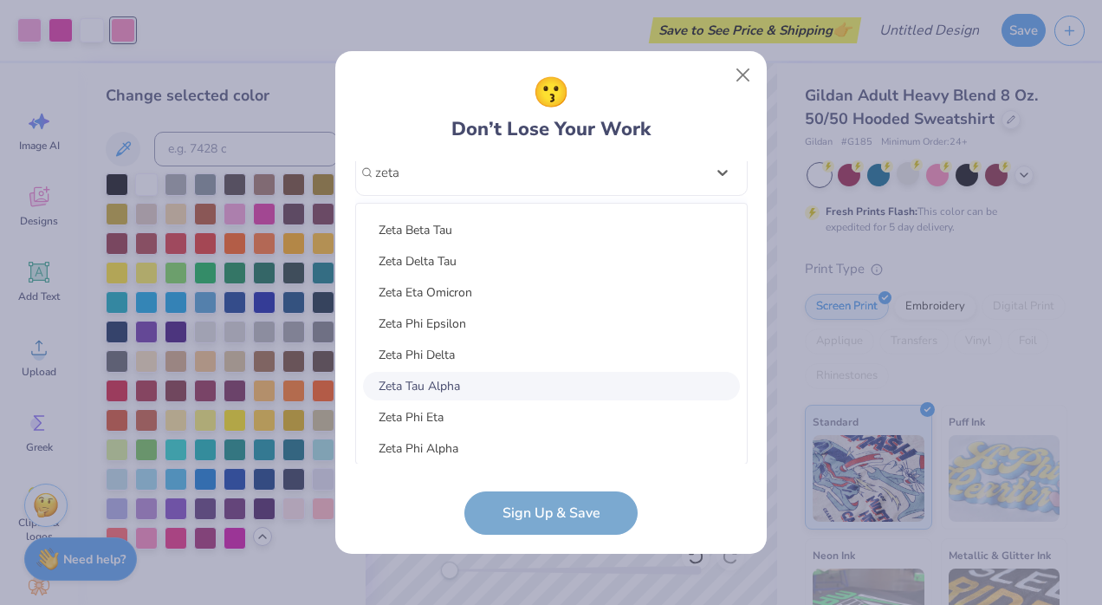
click at [491, 378] on div "Zeta Tau Alpha" at bounding box center [551, 386] width 377 height 29
type input "zeta"
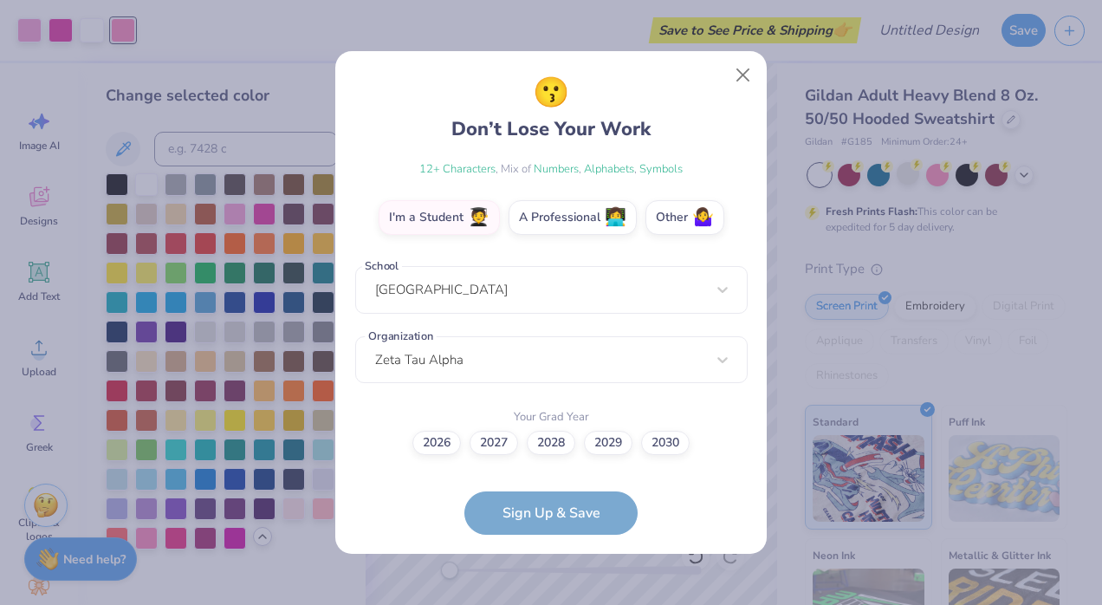
scroll to position [278, 0]
click at [609, 439] on label "2029" at bounding box center [608, 441] width 49 height 24
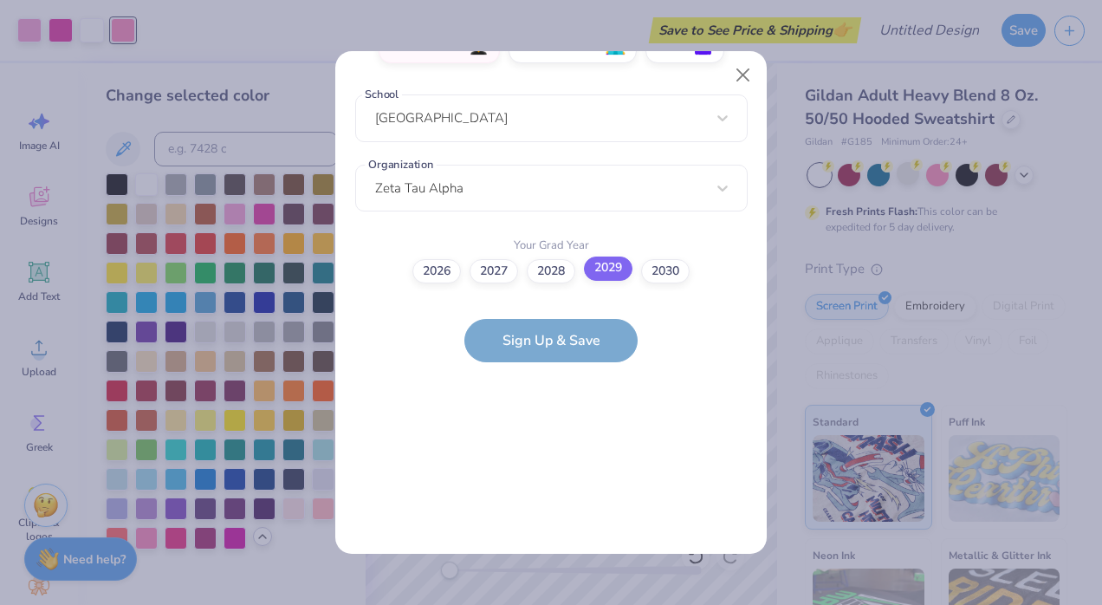
scroll to position [0, 0]
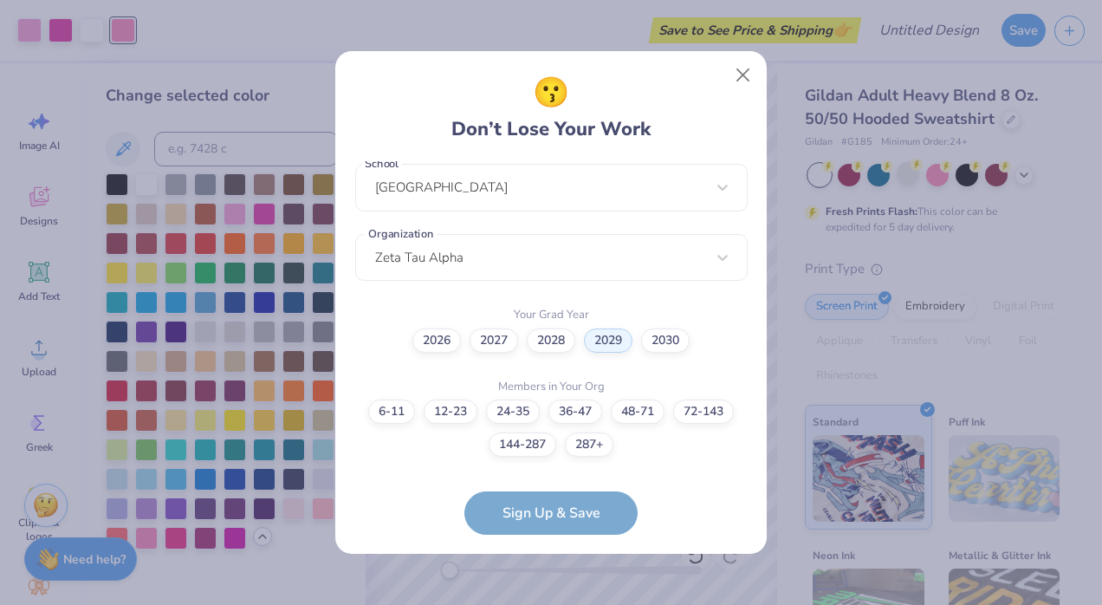
click at [526, 516] on form "[PERSON_NAME][EMAIL_ADDRESS][DOMAIN_NAME] Email [PHONE_NUMBER] Phone Addilaide …" at bounding box center [551, 347] width 392 height 373
click at [697, 406] on label "72-143" at bounding box center [703, 409] width 61 height 24
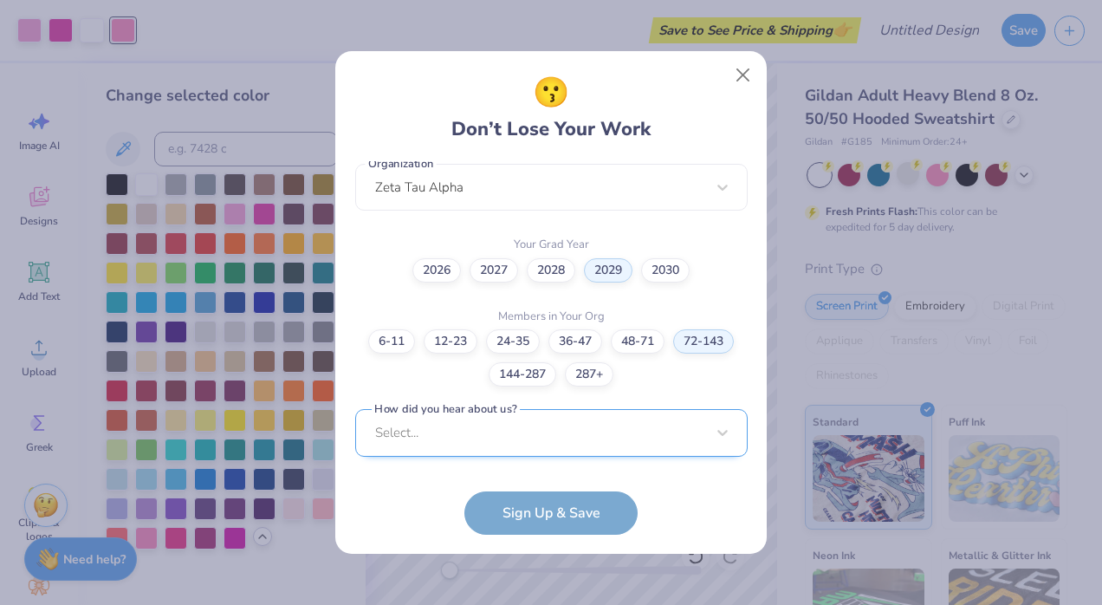
scroll to position [711, 0]
click at [642, 424] on div "Select..." at bounding box center [551, 431] width 392 height 48
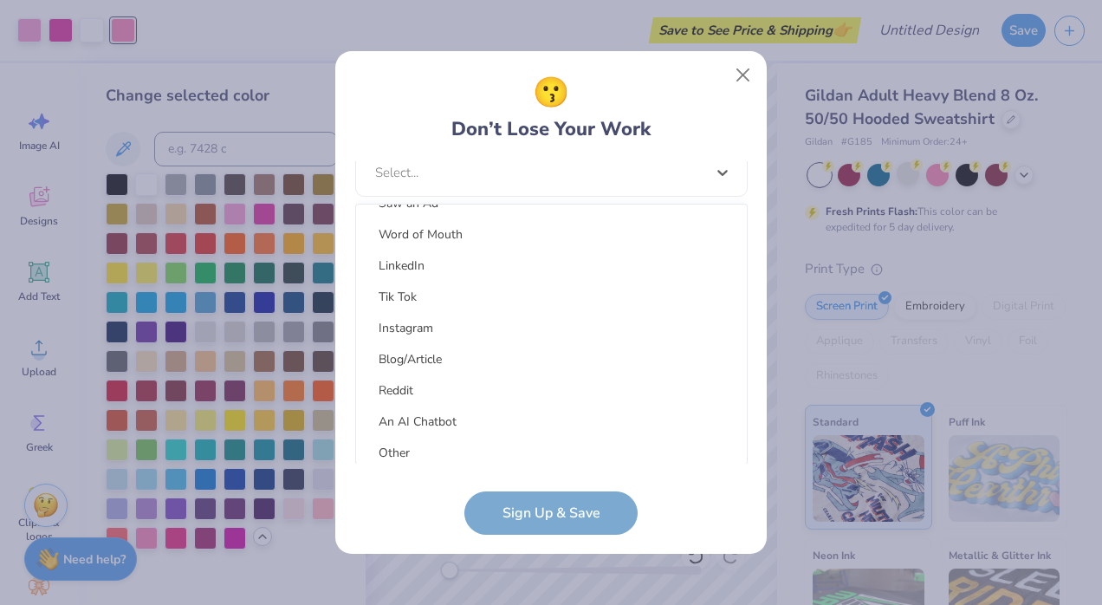
scroll to position [214, 0]
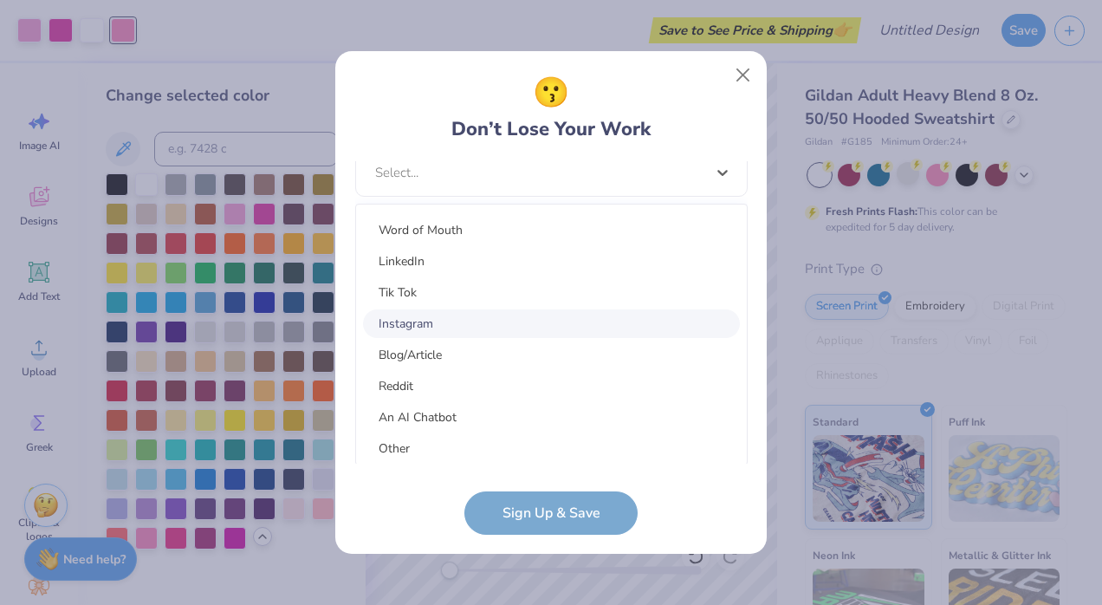
click at [449, 320] on div "Instagram" at bounding box center [551, 323] width 377 height 29
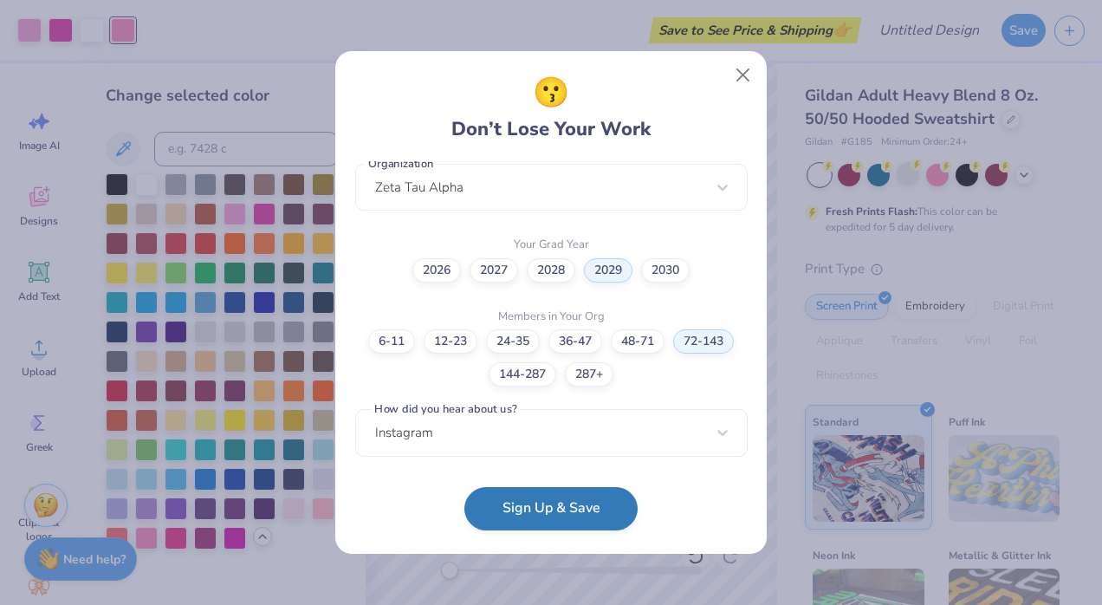
click at [567, 514] on button "Sign Up & Save" at bounding box center [550, 508] width 173 height 43
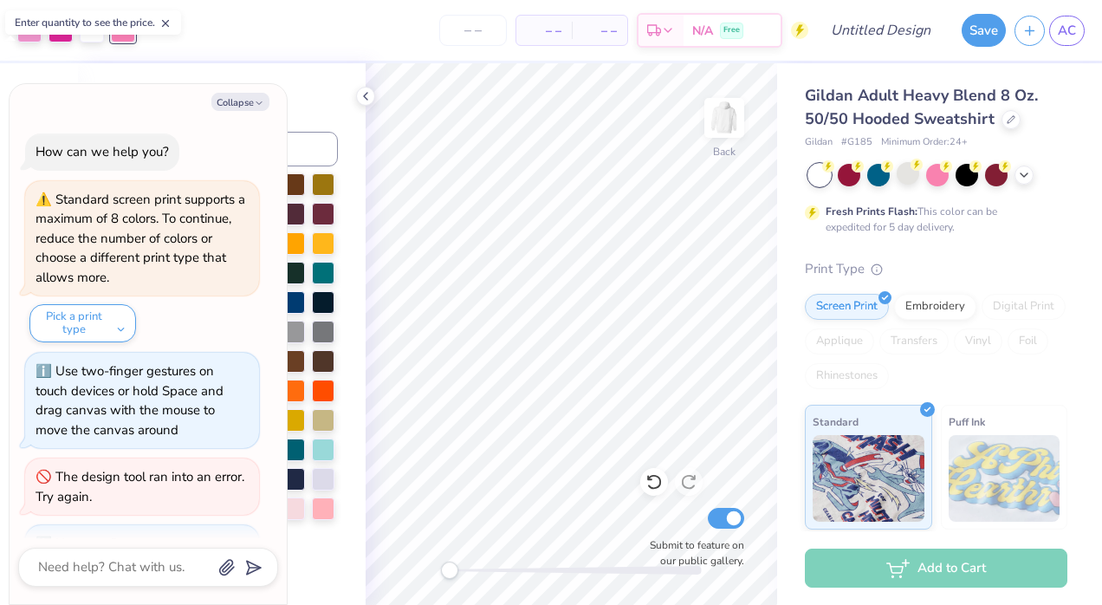
scroll to position [161, 0]
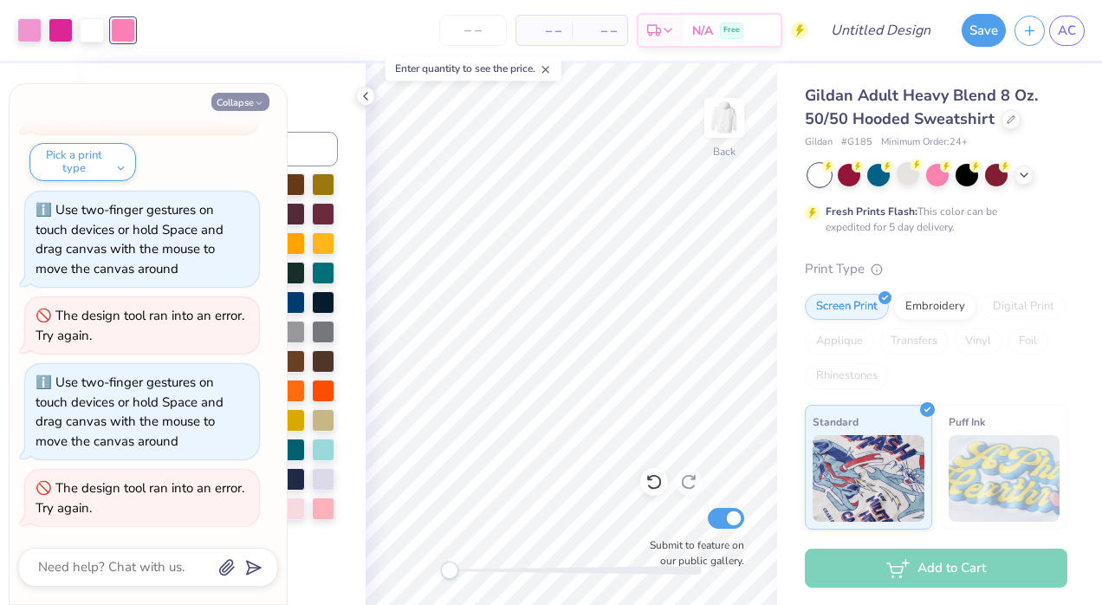
click at [253, 96] on button "Collapse" at bounding box center [240, 102] width 58 height 18
type textarea "x"
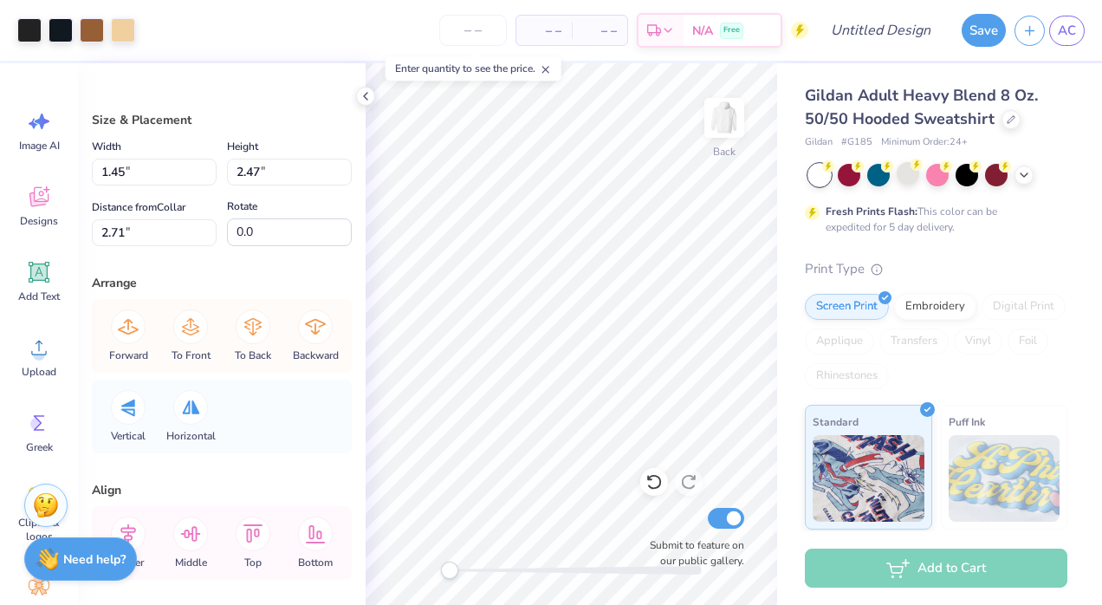
type input "1.54"
type input "2.35"
type input "1.45"
type input "2.47"
click at [26, 25] on div at bounding box center [29, 28] width 24 height 24
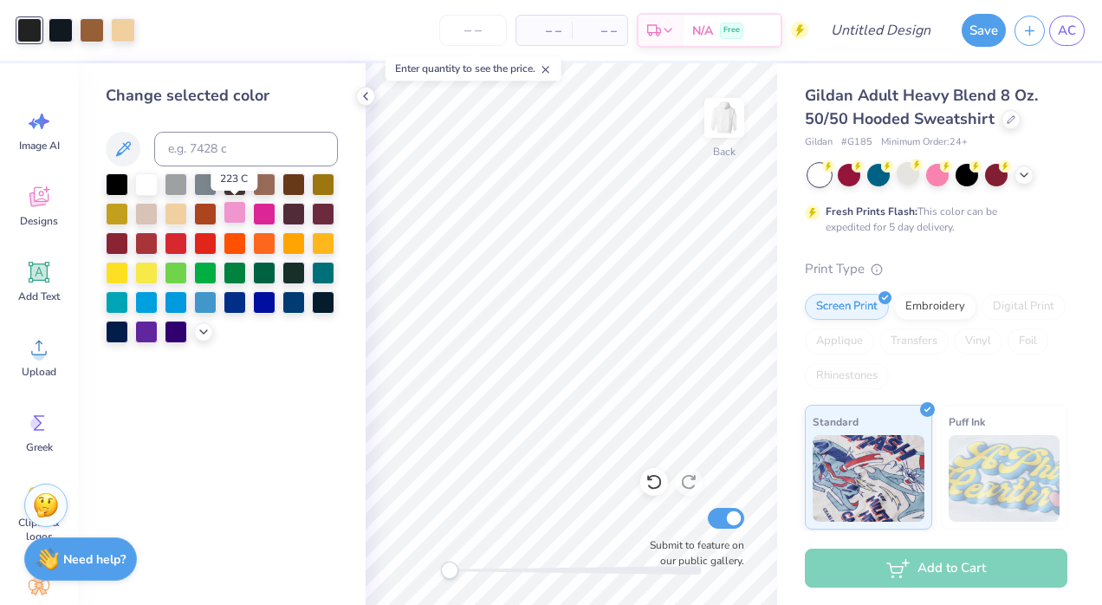
click at [243, 210] on div at bounding box center [234, 212] width 23 height 23
click at [256, 210] on div at bounding box center [264, 212] width 23 height 23
click at [245, 210] on div at bounding box center [234, 212] width 23 height 23
click at [61, 35] on div at bounding box center [61, 28] width 24 height 24
click at [144, 185] on div at bounding box center [146, 182] width 23 height 23
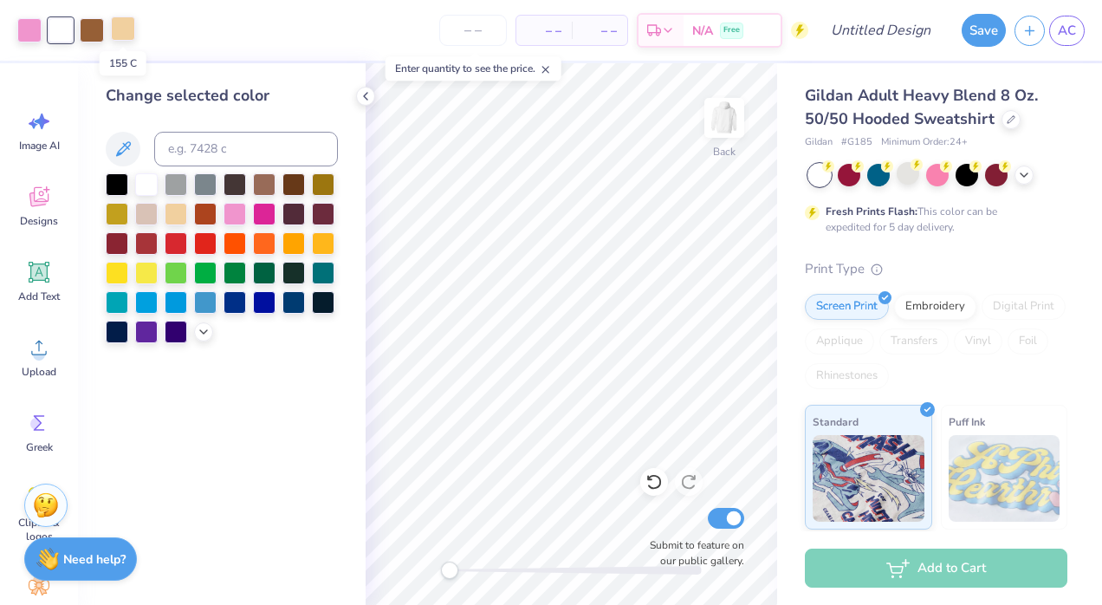
click at [133, 35] on div at bounding box center [123, 28] width 24 height 24
click at [266, 211] on div at bounding box center [264, 212] width 23 height 23
click at [91, 26] on div at bounding box center [92, 28] width 24 height 24
click at [202, 335] on icon at bounding box center [204, 330] width 14 height 14
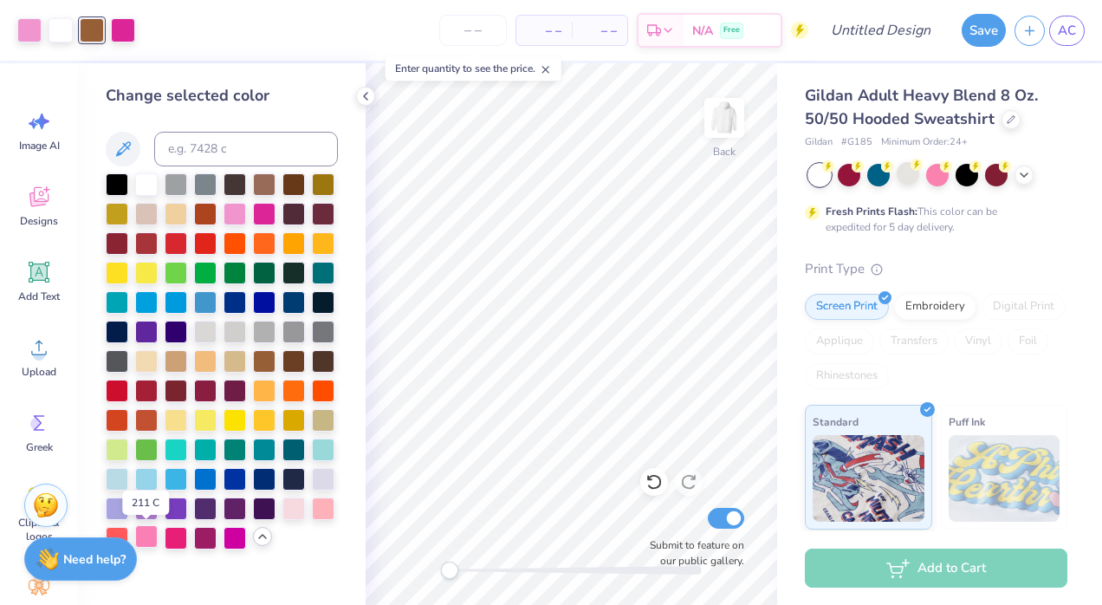
click at [151, 533] on div at bounding box center [146, 536] width 23 height 23
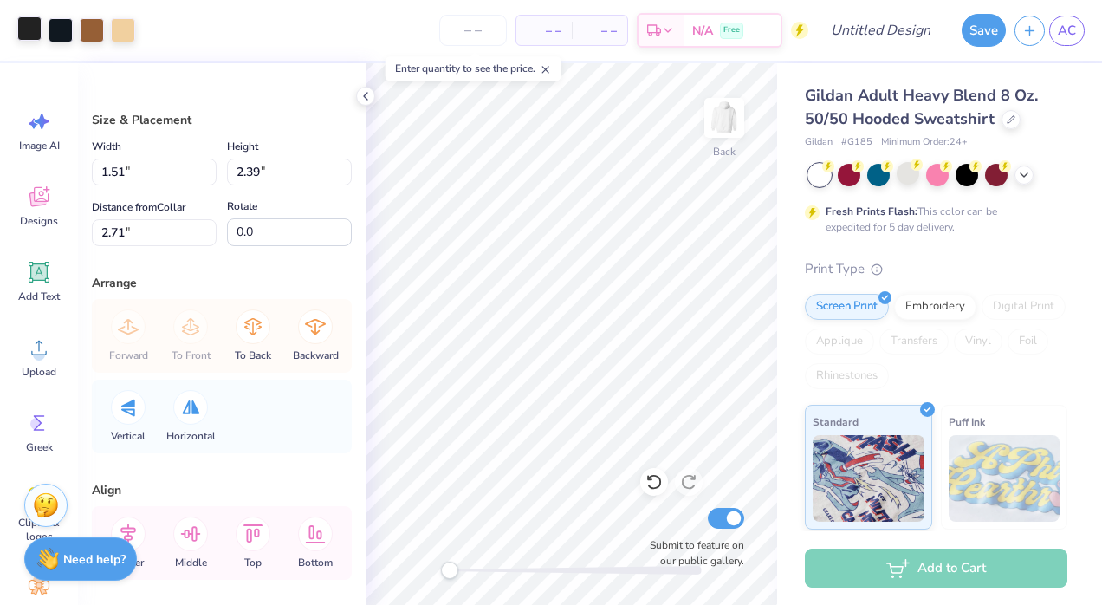
click at [23, 24] on div at bounding box center [29, 28] width 24 height 24
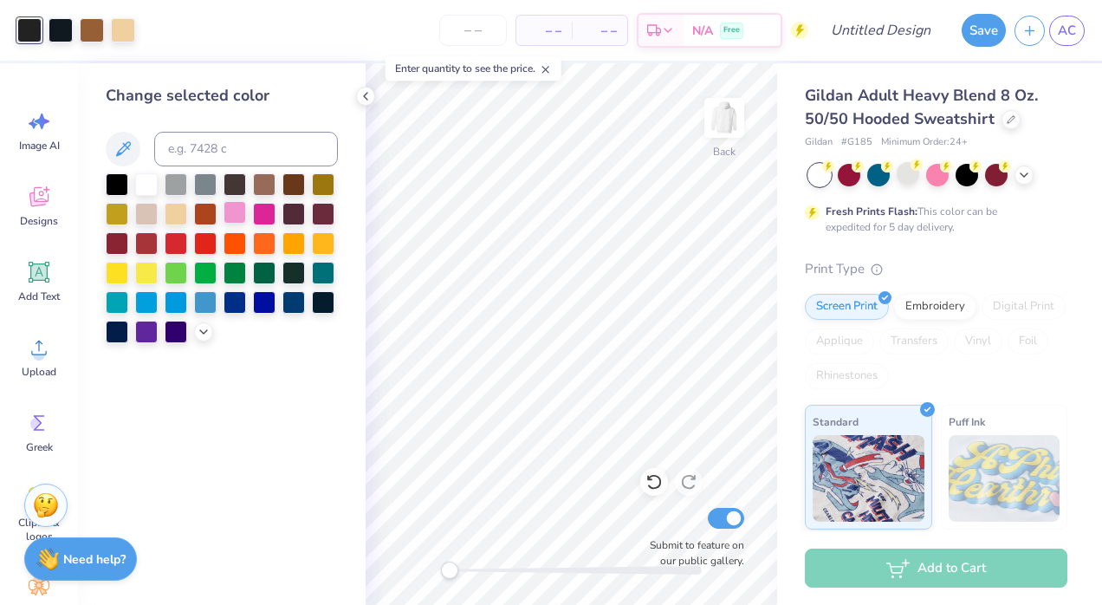
click at [230, 206] on div at bounding box center [234, 212] width 23 height 23
click at [62, 24] on div at bounding box center [61, 28] width 24 height 24
click at [144, 182] on div at bounding box center [146, 182] width 23 height 23
click at [90, 31] on div at bounding box center [92, 28] width 24 height 24
click at [203, 331] on polyline at bounding box center [203, 329] width 7 height 3
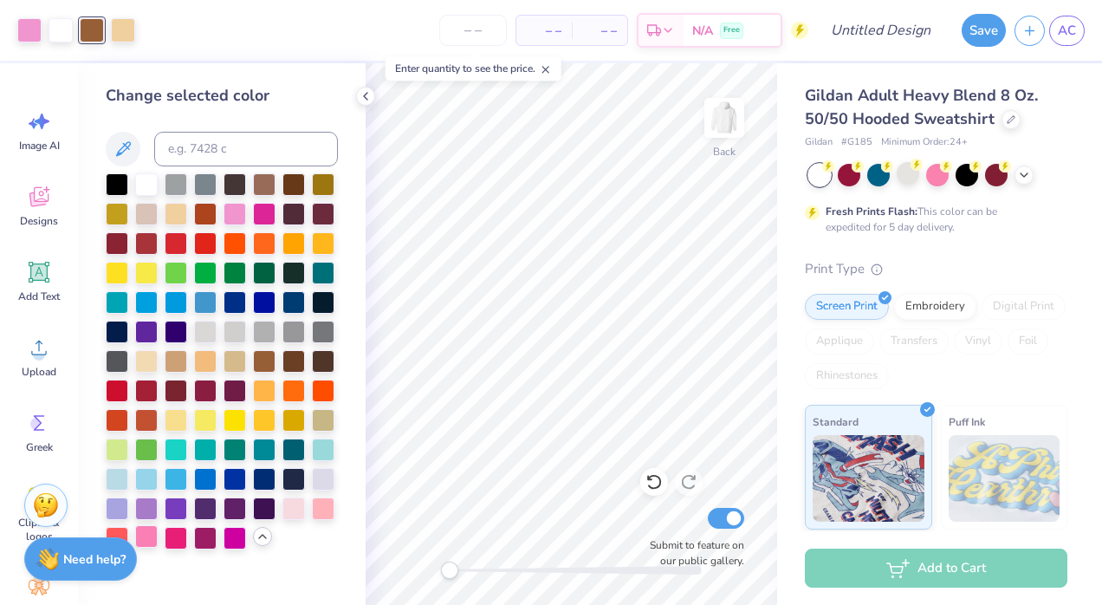
click at [152, 534] on div at bounding box center [146, 536] width 23 height 23
click at [126, 29] on div at bounding box center [123, 28] width 24 height 24
click at [267, 223] on div at bounding box center [264, 212] width 23 height 23
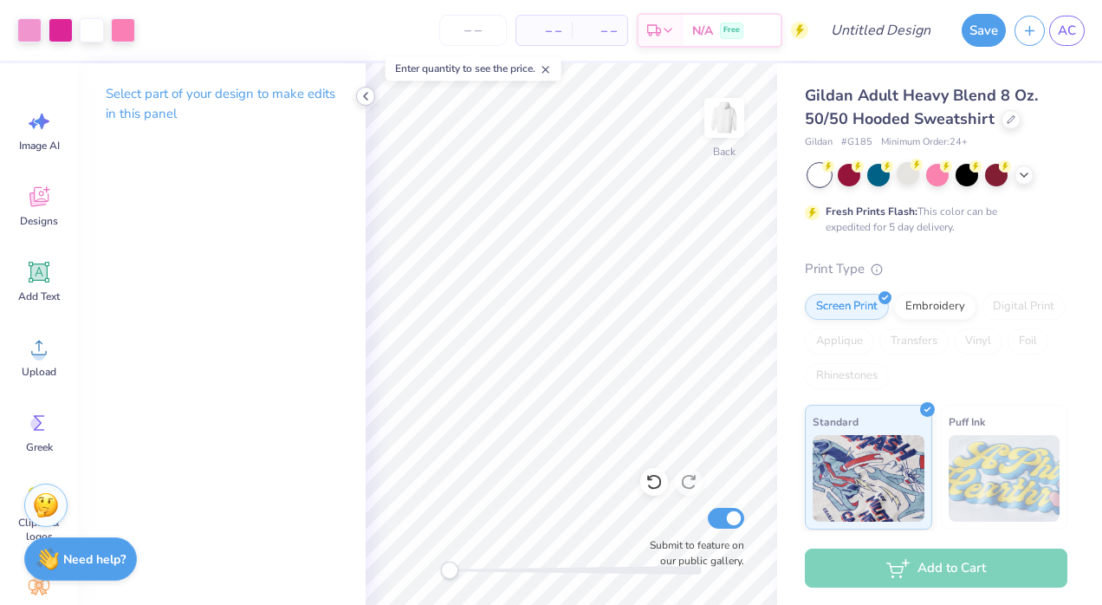
click at [362, 95] on icon at bounding box center [366, 96] width 14 height 14
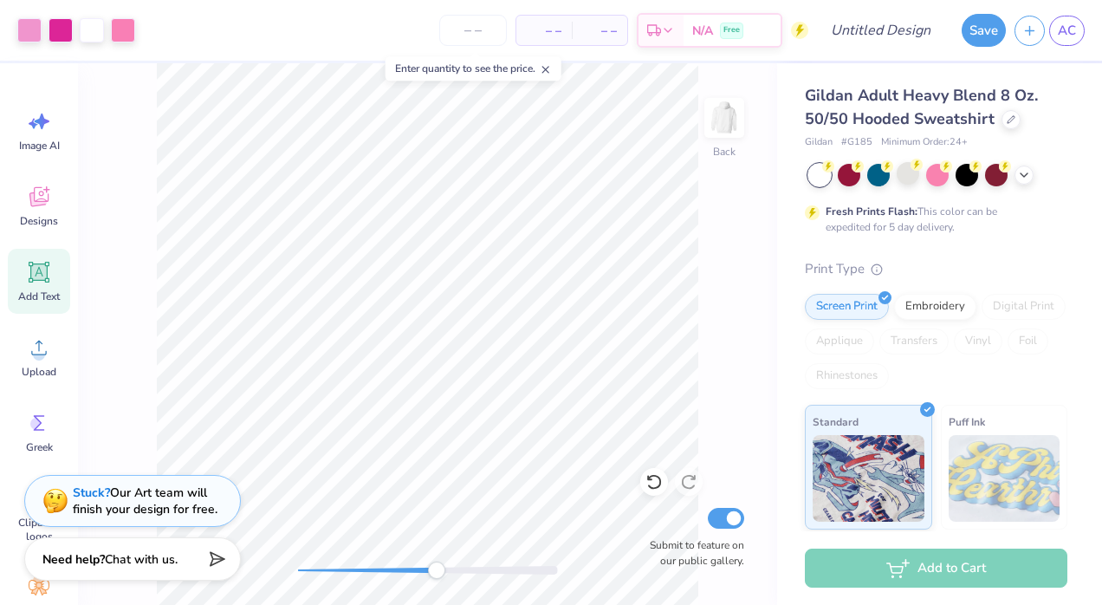
click at [30, 279] on icon at bounding box center [39, 272] width 26 height 26
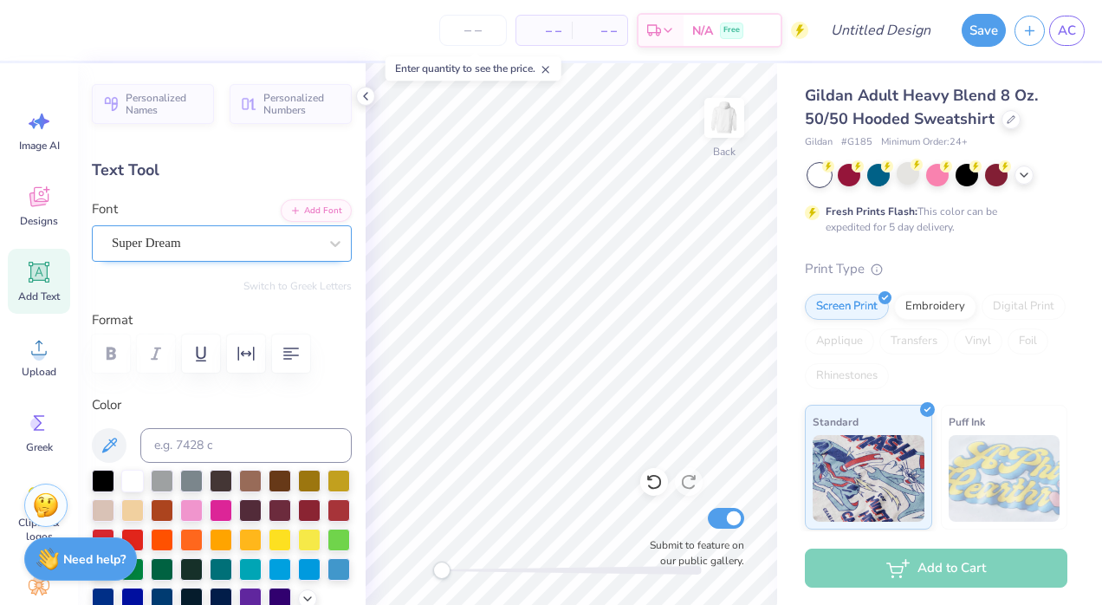
click at [251, 244] on div "Super Dream" at bounding box center [215, 243] width 210 height 27
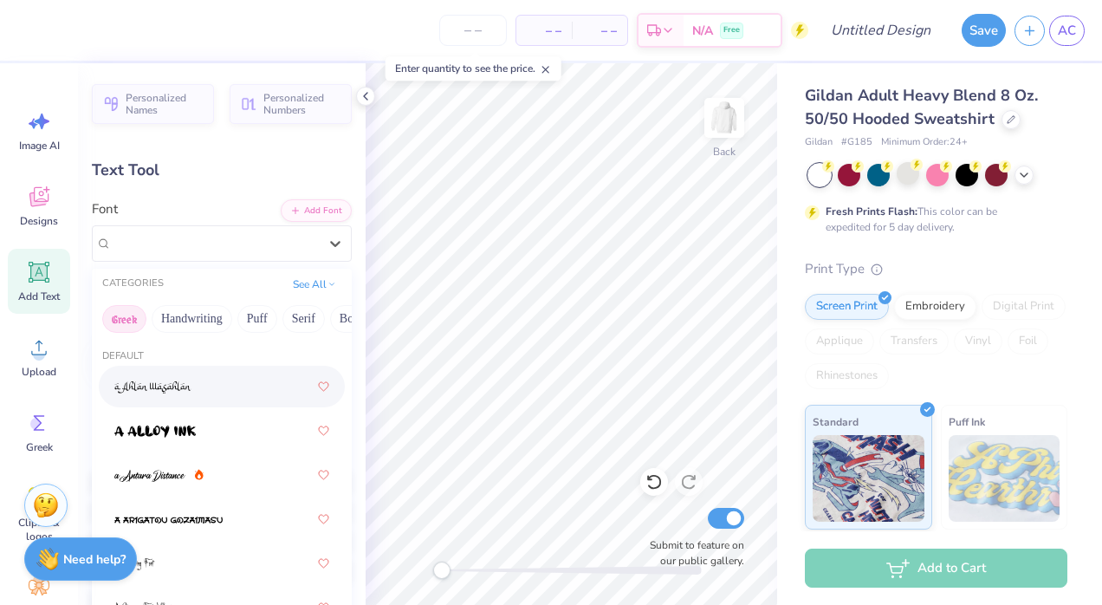
click at [114, 315] on button "Greek" at bounding box center [124, 319] width 44 height 28
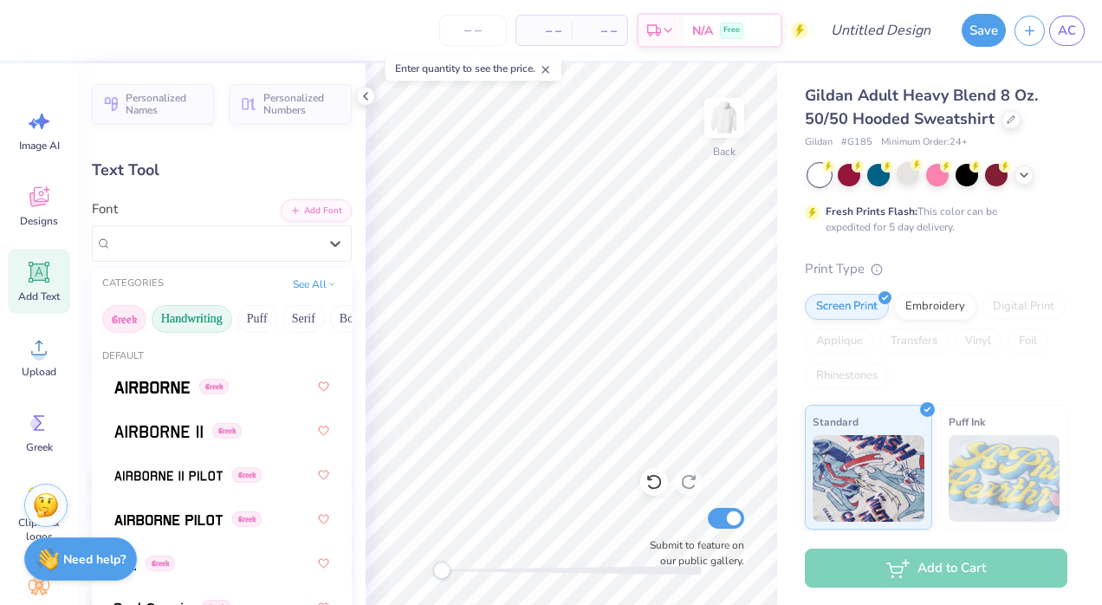
click at [191, 314] on button "Handwriting" at bounding box center [192, 319] width 81 height 28
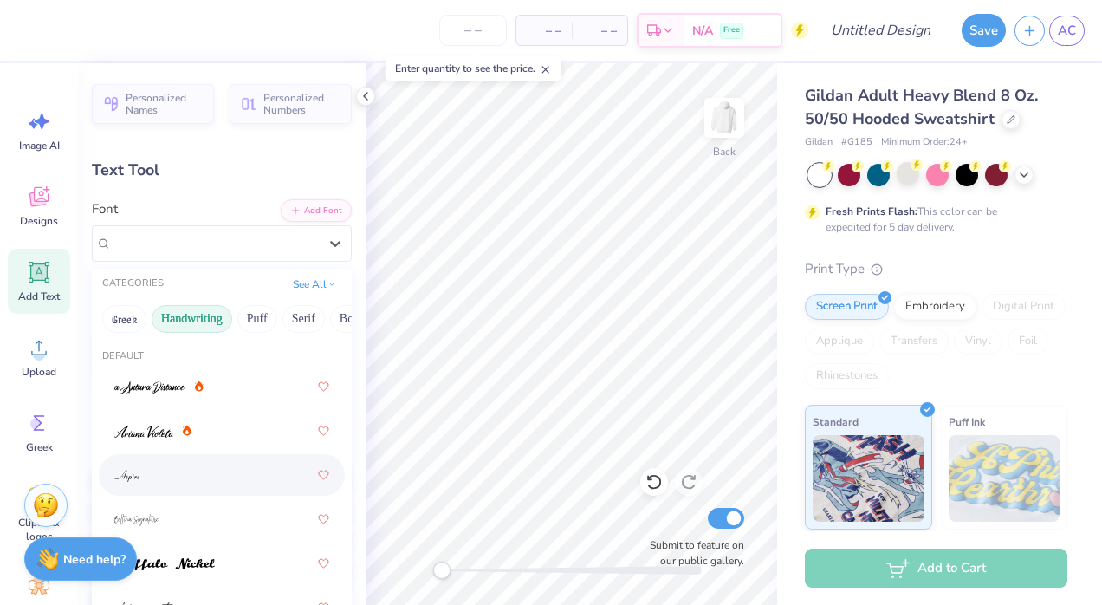
click at [163, 467] on div at bounding box center [221, 474] width 215 height 31
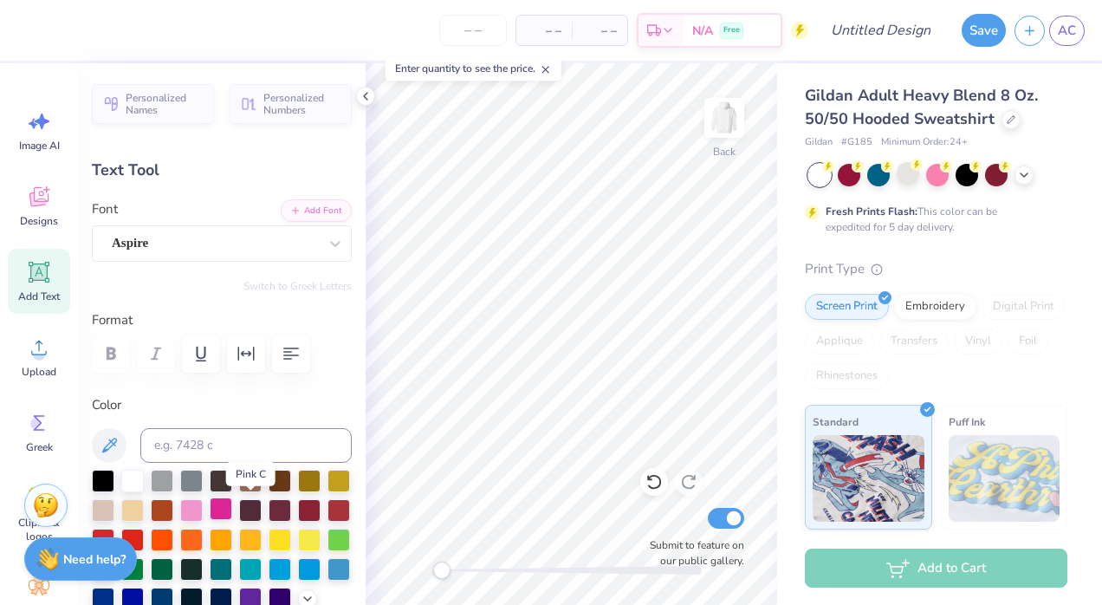
click at [232, 506] on div at bounding box center [221, 508] width 23 height 23
click at [245, 436] on input at bounding box center [245, 445] width 211 height 35
type textarea "T"
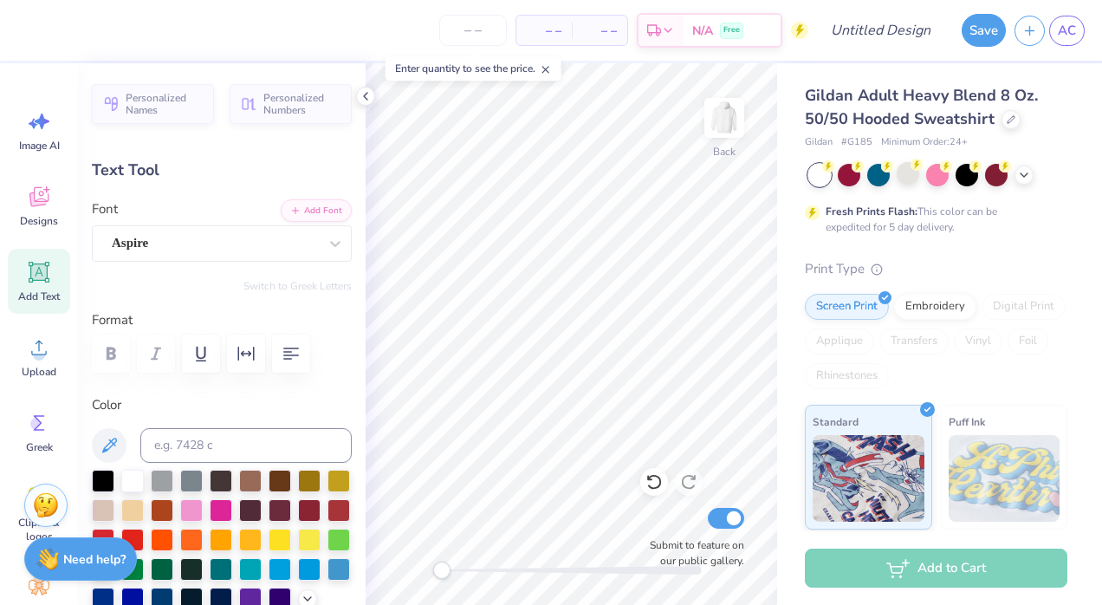
type textarea "Found in [DATE]"
type input "10.20"
type input "1.97"
type input "6.27"
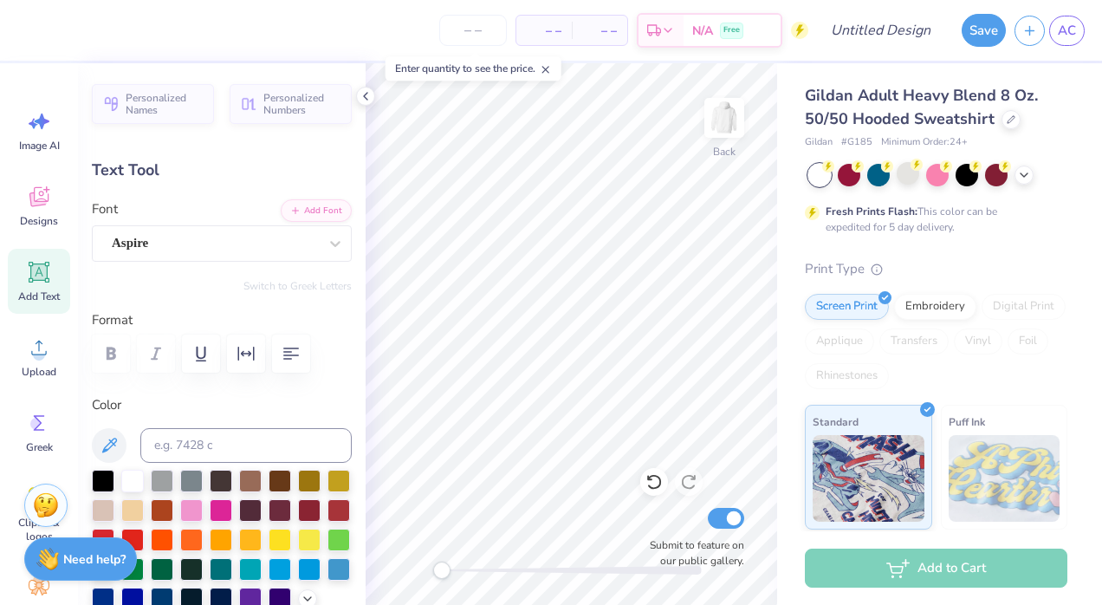
type input "0.0"
click at [708, 120] on img at bounding box center [723, 117] width 69 height 69
click at [62, 214] on div "Designs" at bounding box center [39, 205] width 62 height 65
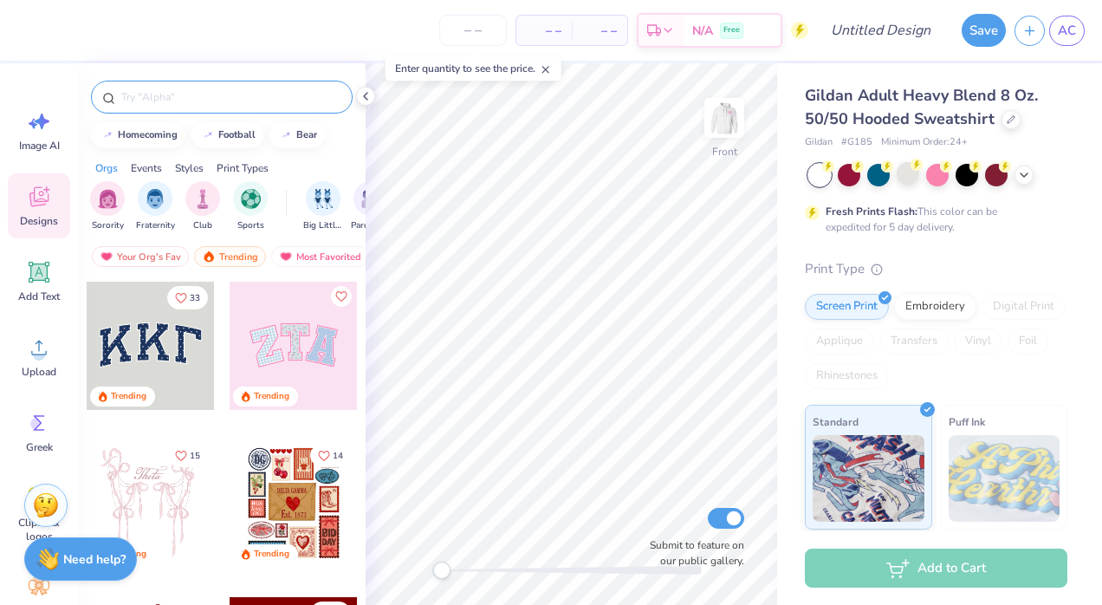
click at [207, 90] on input "text" at bounding box center [231, 96] width 222 height 17
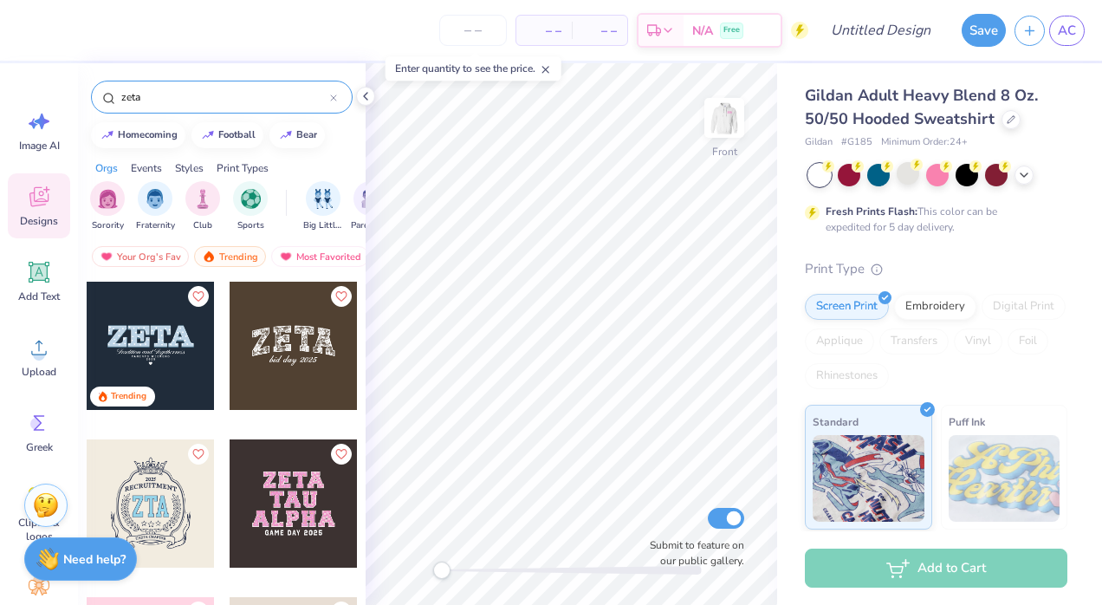
type input "zeta"
drag, startPoint x: 167, startPoint y: 338, endPoint x: 215, endPoint y: 340, distance: 47.7
click at [171, 343] on div at bounding box center [151, 345] width 128 height 128
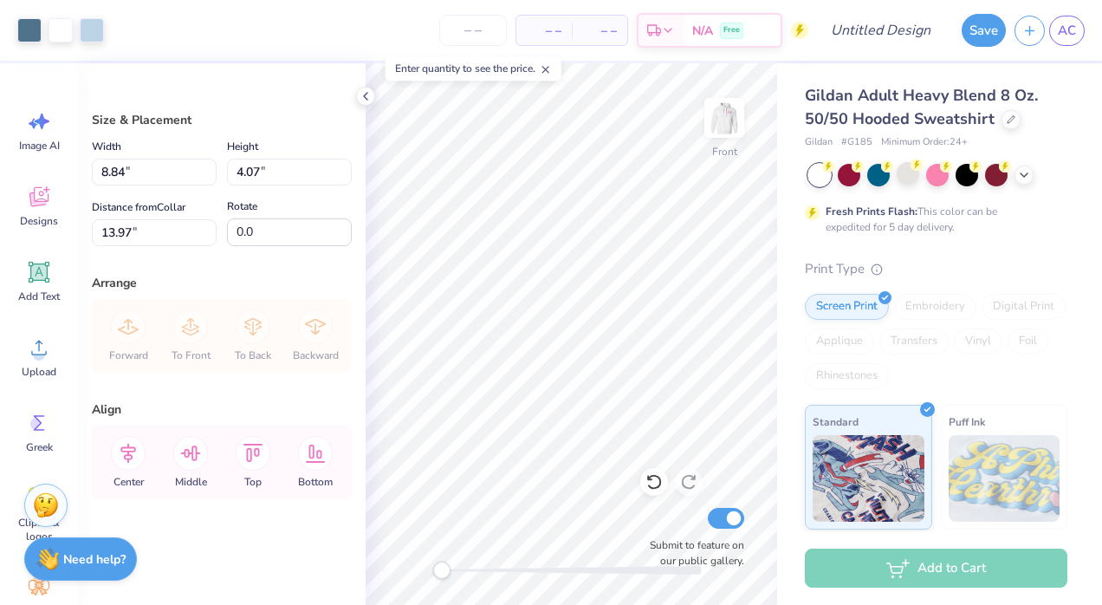
type input "6.53"
click at [343, 170] on input "4.08" at bounding box center [289, 171] width 125 height 27
click at [343, 170] on input "4.09" at bounding box center [289, 171] width 125 height 27
click at [343, 170] on input "4.1" at bounding box center [289, 171] width 125 height 27
click at [343, 170] on input "4.11" at bounding box center [289, 171] width 125 height 27
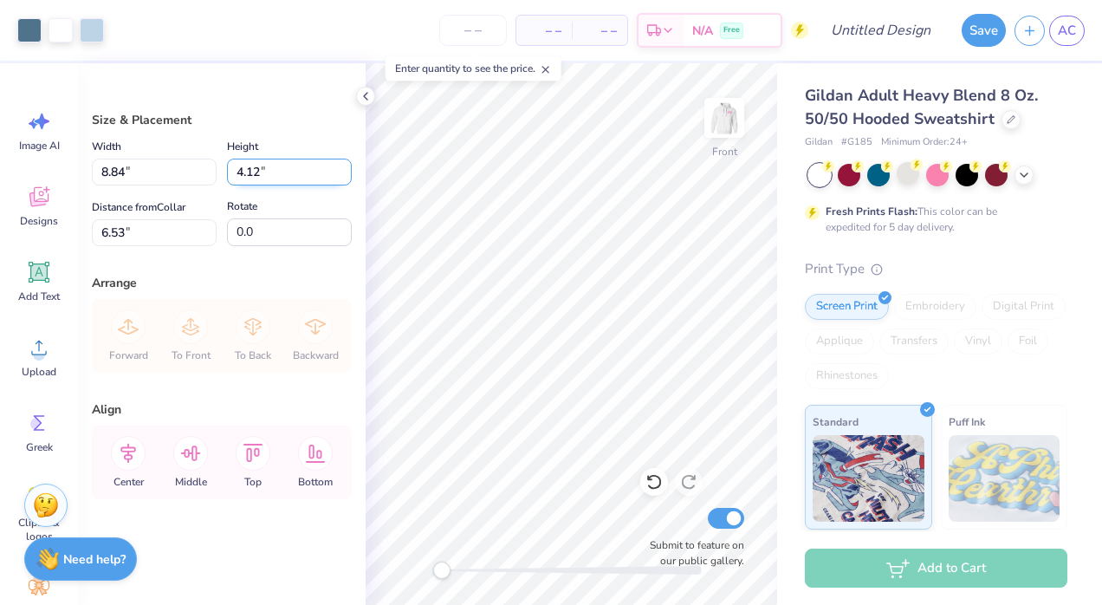
click at [343, 170] on input "4.12" at bounding box center [289, 171] width 125 height 27
click at [343, 170] on input "4.13" at bounding box center [289, 171] width 125 height 27
drag, startPoint x: 234, startPoint y: 169, endPoint x: 286, endPoint y: 173, distance: 52.1
click at [286, 173] on input "4.13" at bounding box center [289, 171] width 125 height 27
type input "10"
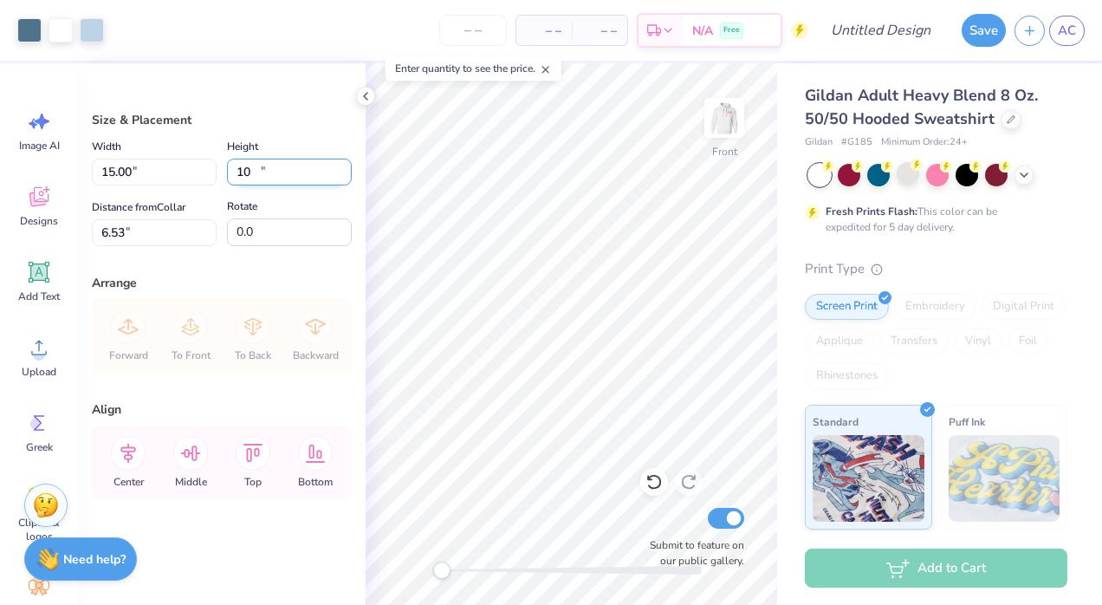
type input "15.00"
type input "6.90"
type input "6.00"
click at [193, 448] on icon at bounding box center [190, 453] width 35 height 35
click at [135, 458] on icon at bounding box center [128, 453] width 35 height 35
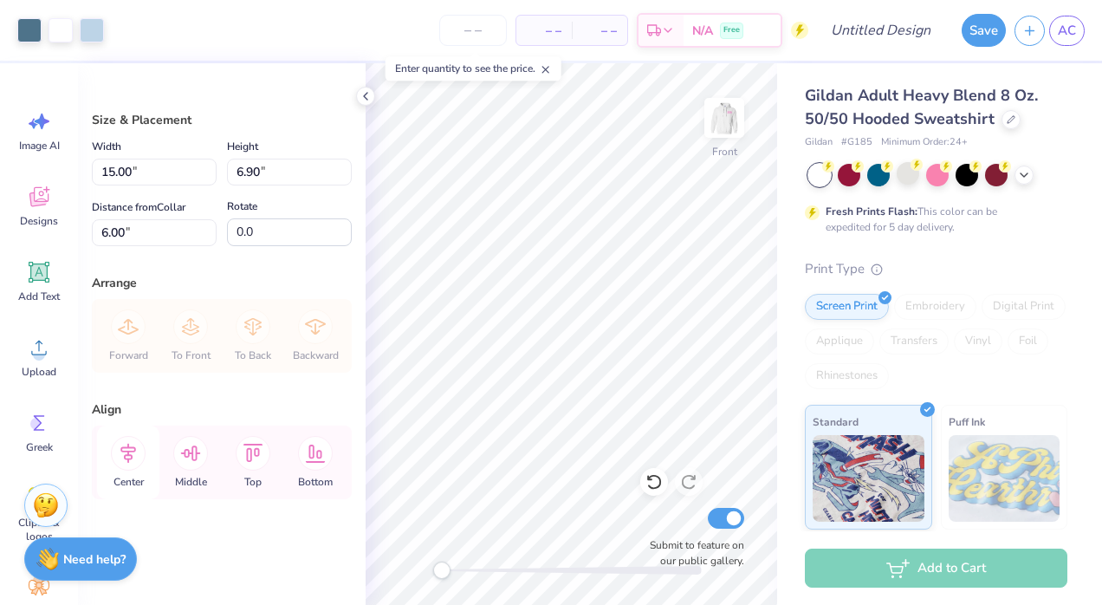
click at [134, 455] on icon at bounding box center [128, 453] width 35 height 35
click at [57, 29] on div at bounding box center [61, 28] width 24 height 24
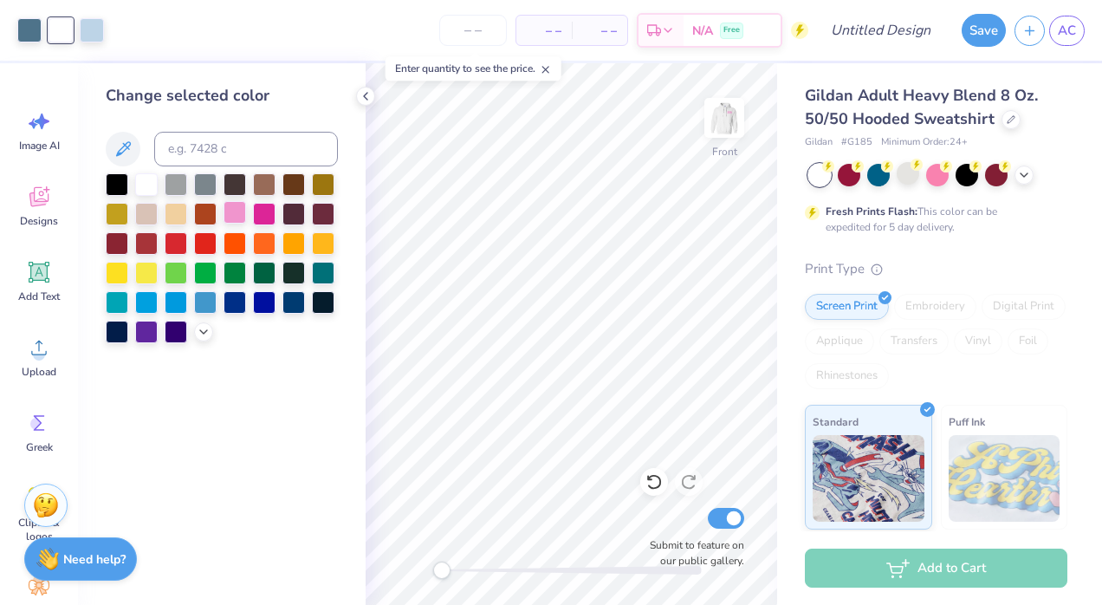
click at [232, 213] on div at bounding box center [234, 212] width 23 height 23
click at [88, 24] on div at bounding box center [92, 28] width 24 height 24
click at [260, 216] on div at bounding box center [264, 212] width 23 height 23
click at [32, 33] on div at bounding box center [29, 28] width 24 height 24
click at [203, 333] on icon at bounding box center [204, 330] width 14 height 14
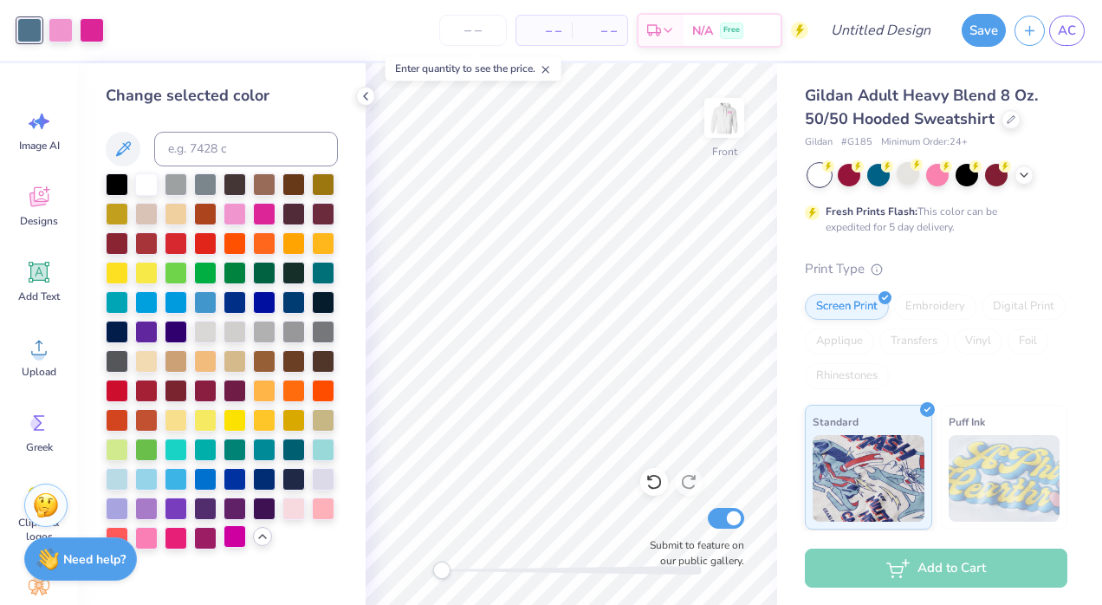
click at [231, 537] on div at bounding box center [234, 536] width 23 height 23
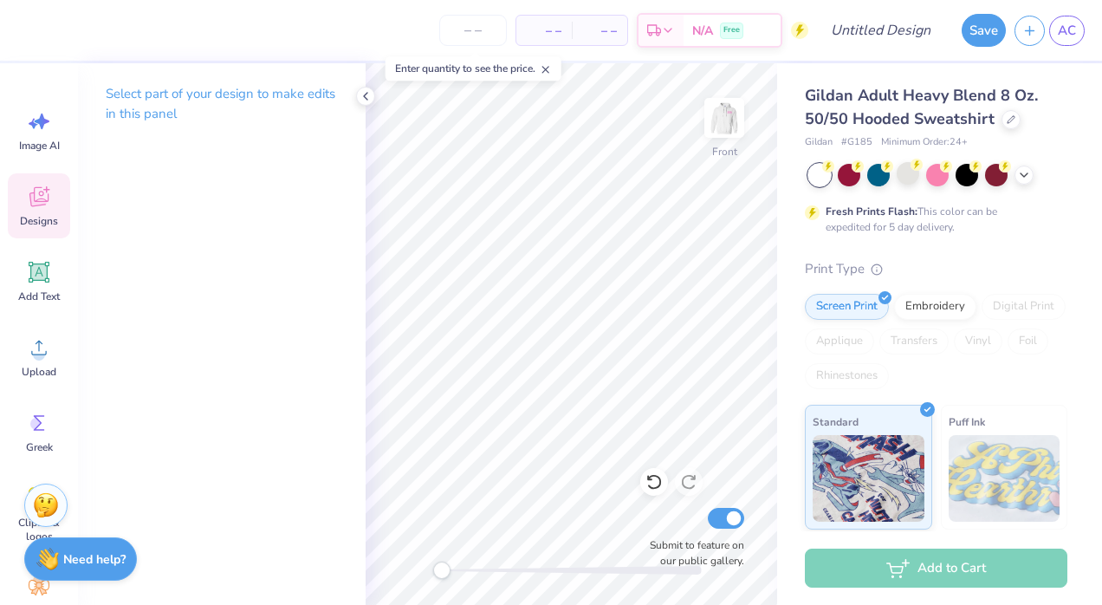
click at [23, 206] on div "Designs" at bounding box center [39, 205] width 62 height 65
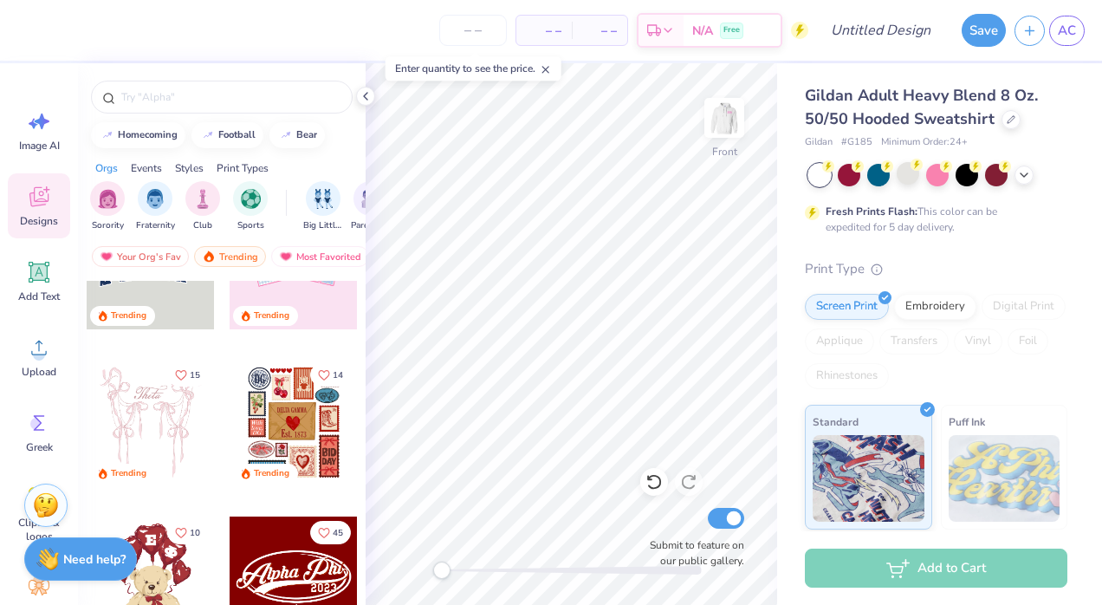
scroll to position [0, 0]
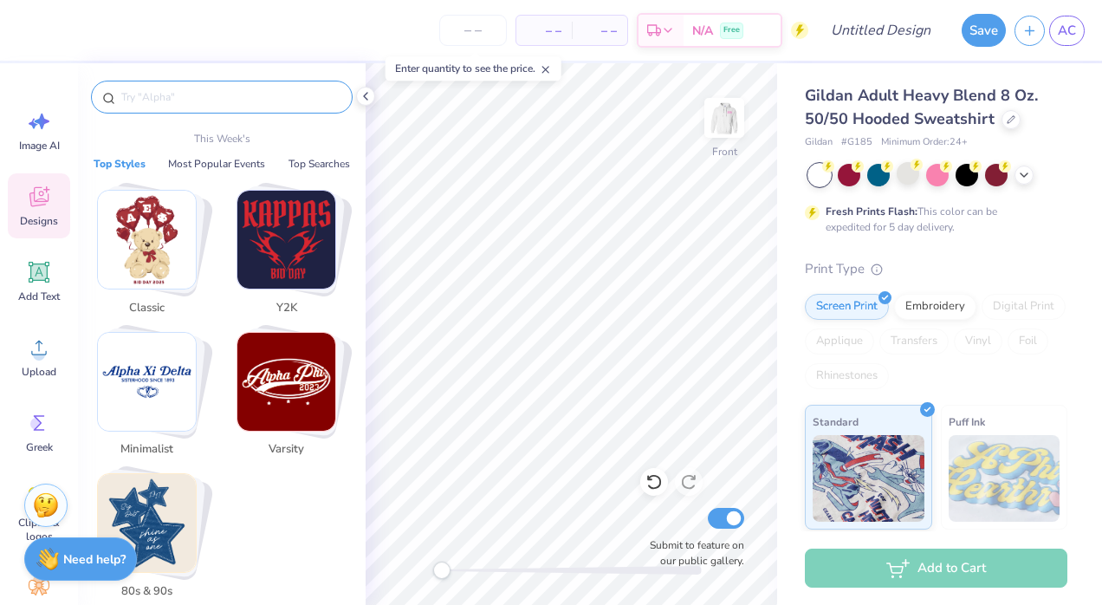
click at [193, 93] on input "text" at bounding box center [231, 96] width 222 height 17
click at [148, 379] on img "Stack Card Button Minimalist" at bounding box center [147, 382] width 98 height 98
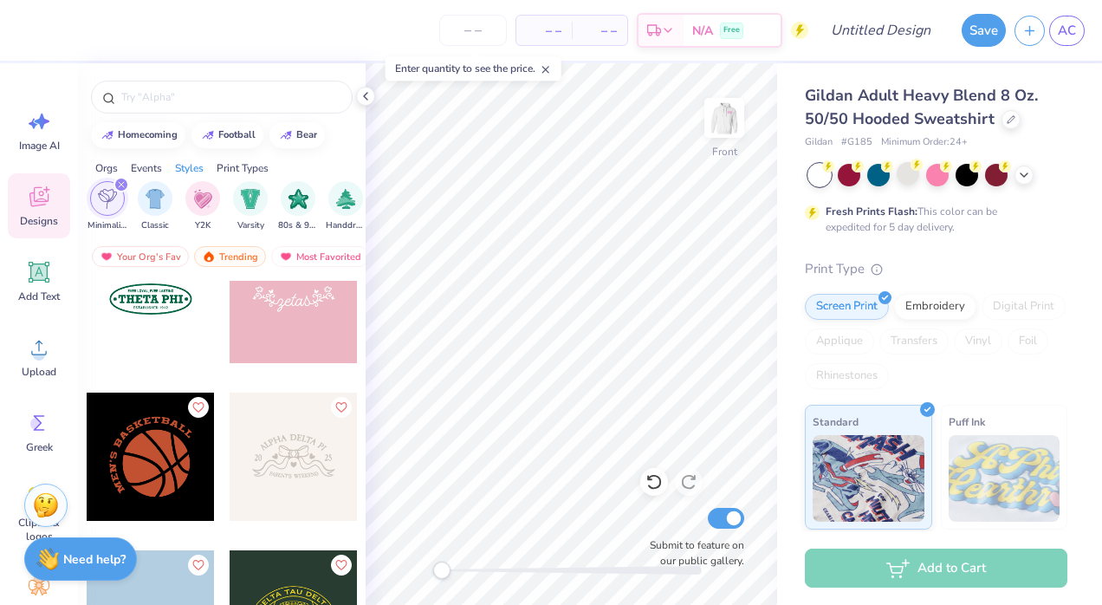
scroll to position [1465, 0]
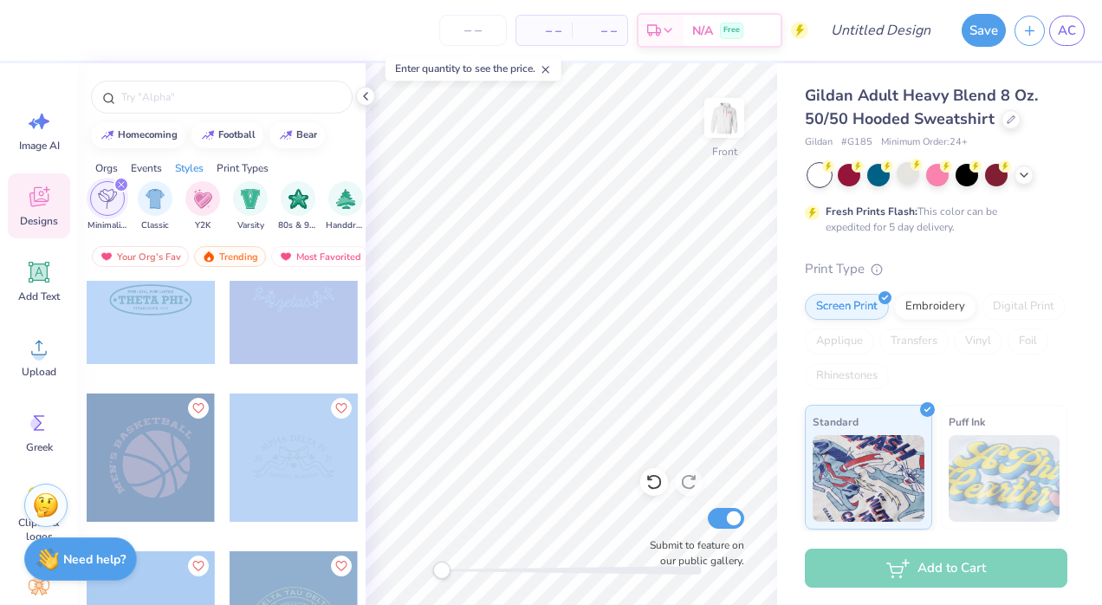
click at [607, 329] on div "– – Per Item – – Total Est. Delivery N/A Free Design Title Save AC Image AI Des…" at bounding box center [551, 302] width 1102 height 605
click at [157, 323] on div at bounding box center [151, 300] width 128 height 128
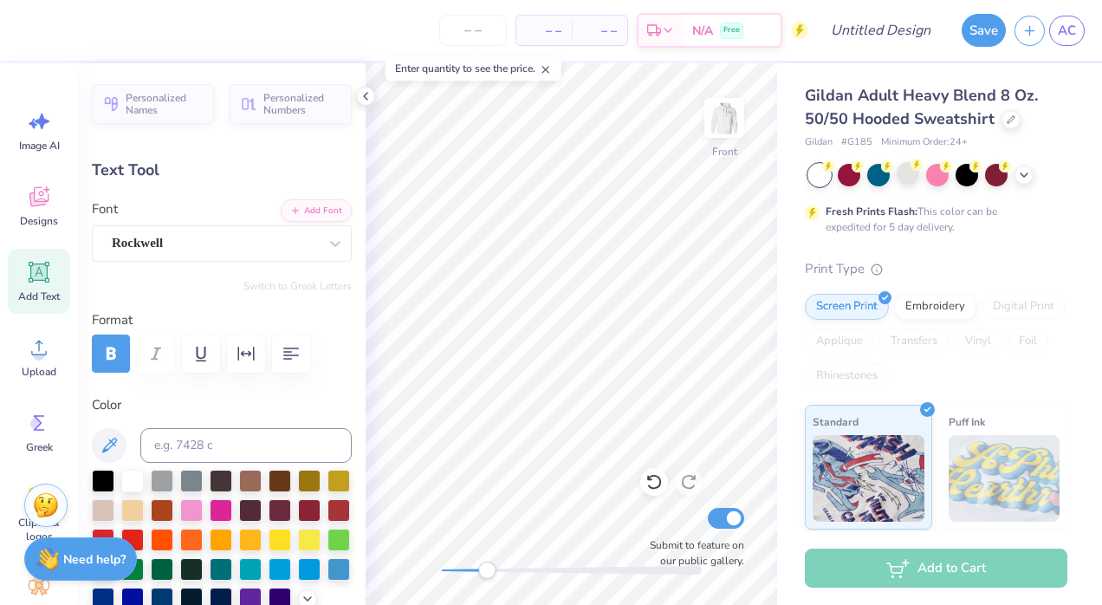
scroll to position [14, 5]
type textarea "Zeta Tau Alpha"
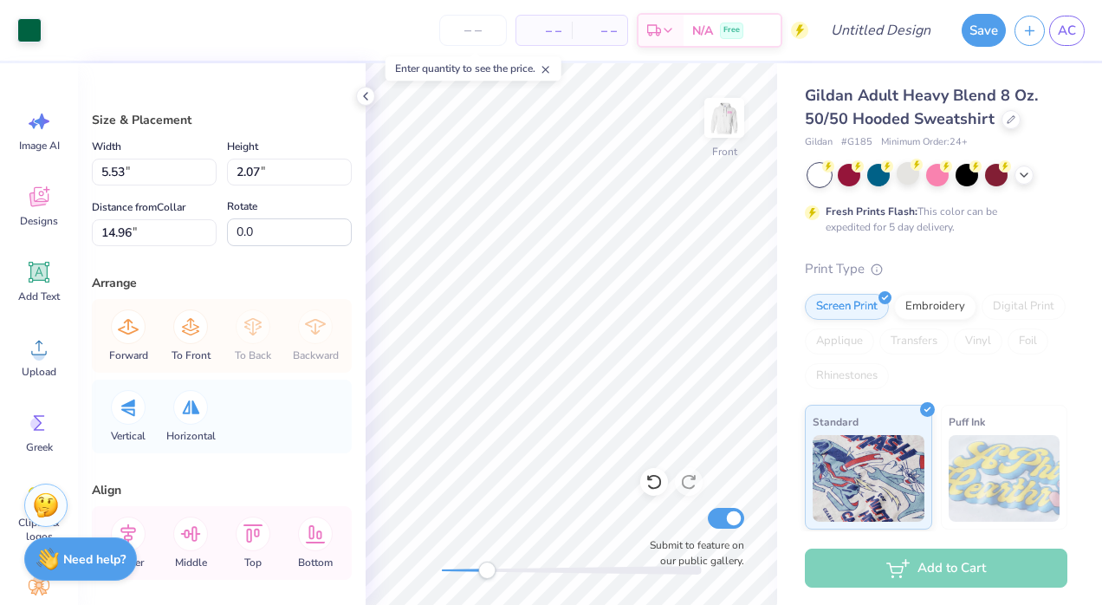
type input "8.38"
type input "3.14"
type input "13.89"
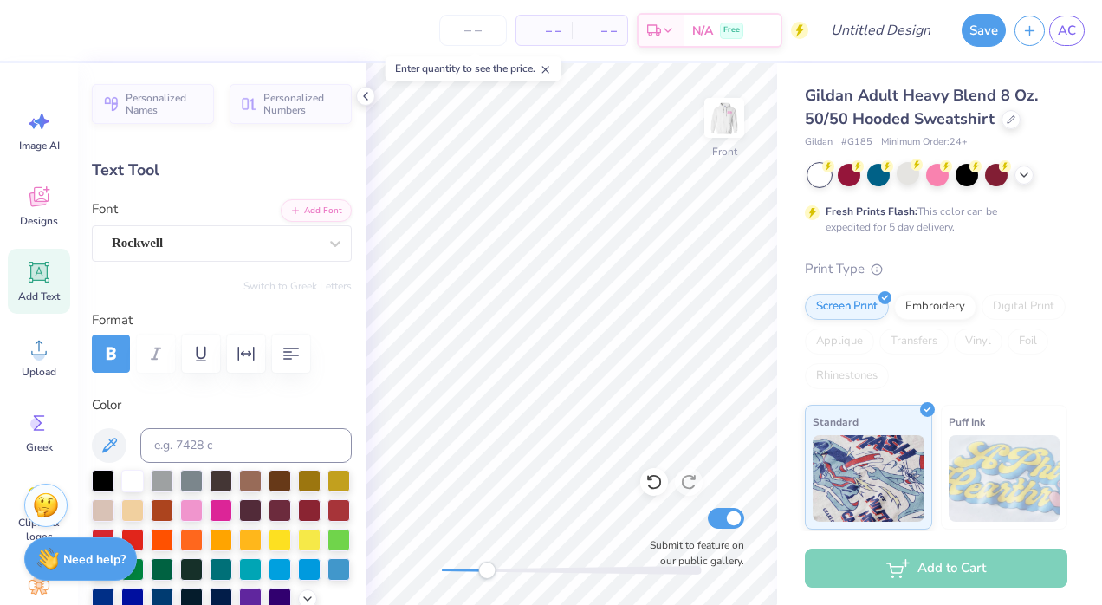
type input "5.70"
type input "0.70"
type input "15.65"
type textarea "ESTABLISHED 1898"
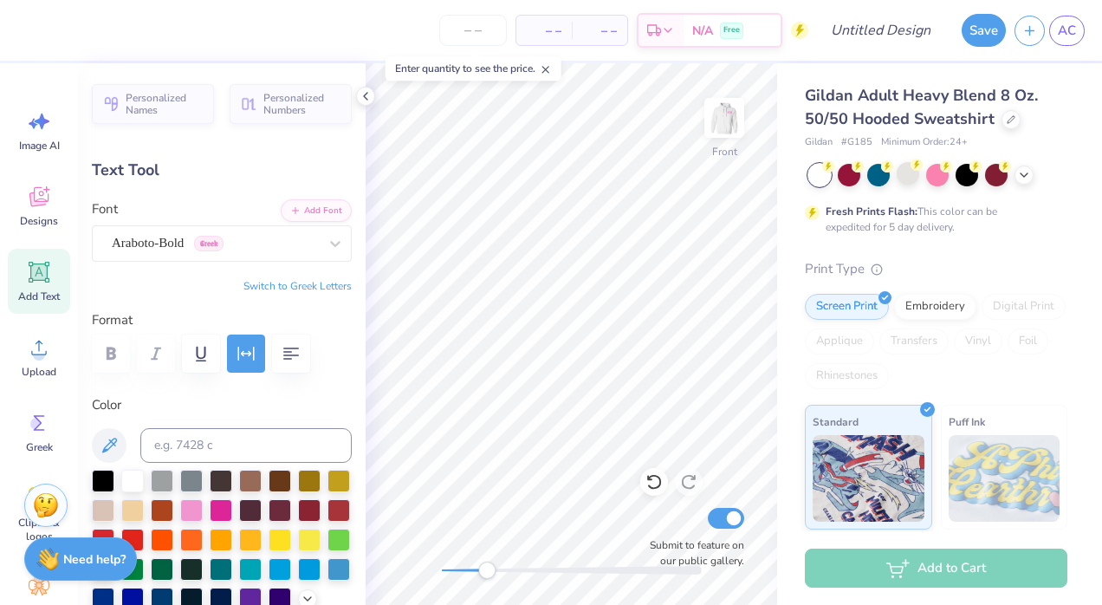
scroll to position [14, 9]
type input "3.06"
type input "0.21"
type input "14.46"
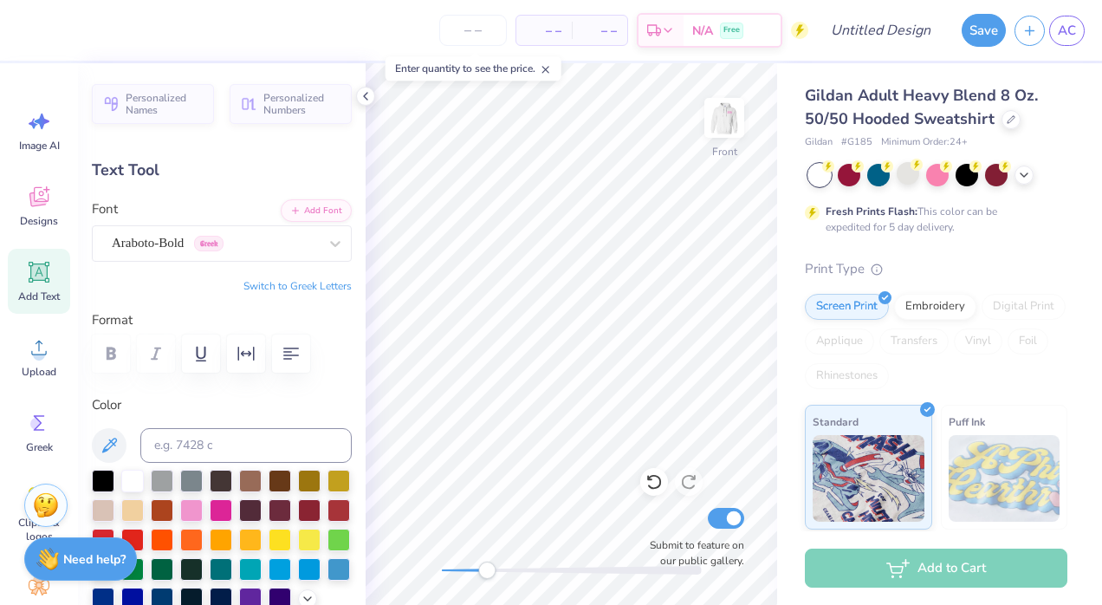
type textarea "E"
type textarea "Zeta Love Always"
type input "1.85"
type input "0.23"
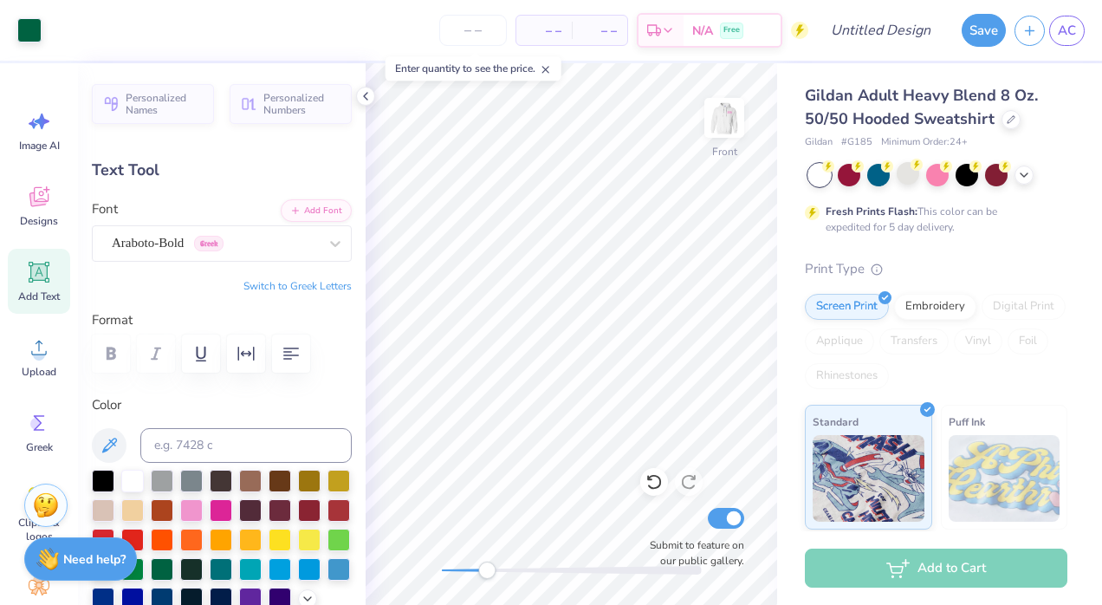
type input "14.45"
click at [868, 34] on input "Design Title" at bounding box center [901, 30] width 85 height 35
type input "Zeta"
click at [987, 32] on button "Save" at bounding box center [983, 27] width 44 height 33
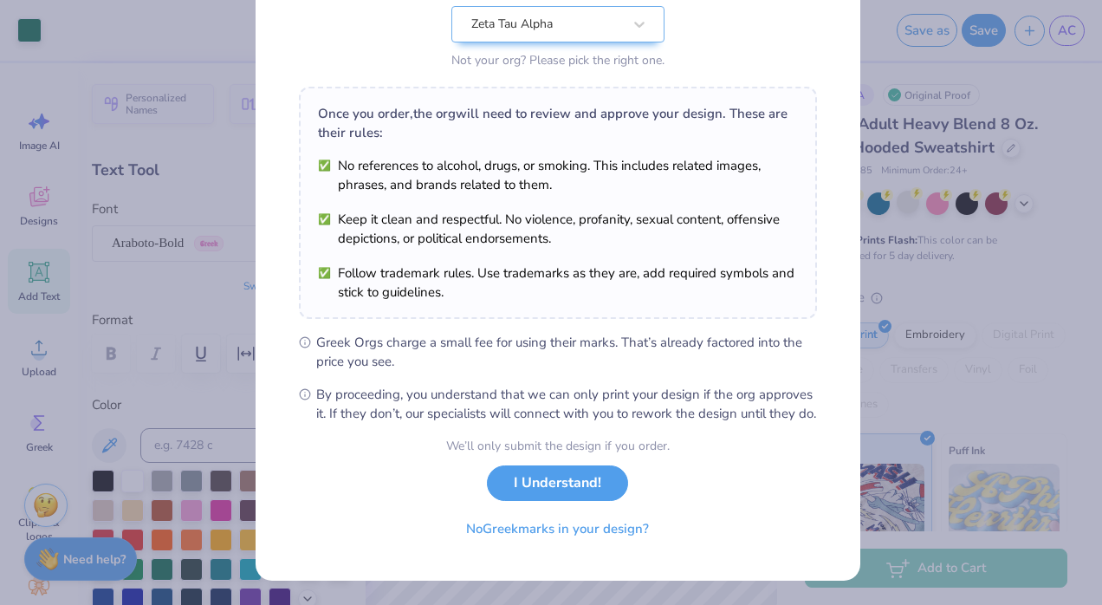
scroll to position [203, 0]
click at [531, 532] on button "No Greek marks in your design?" at bounding box center [557, 525] width 212 height 36
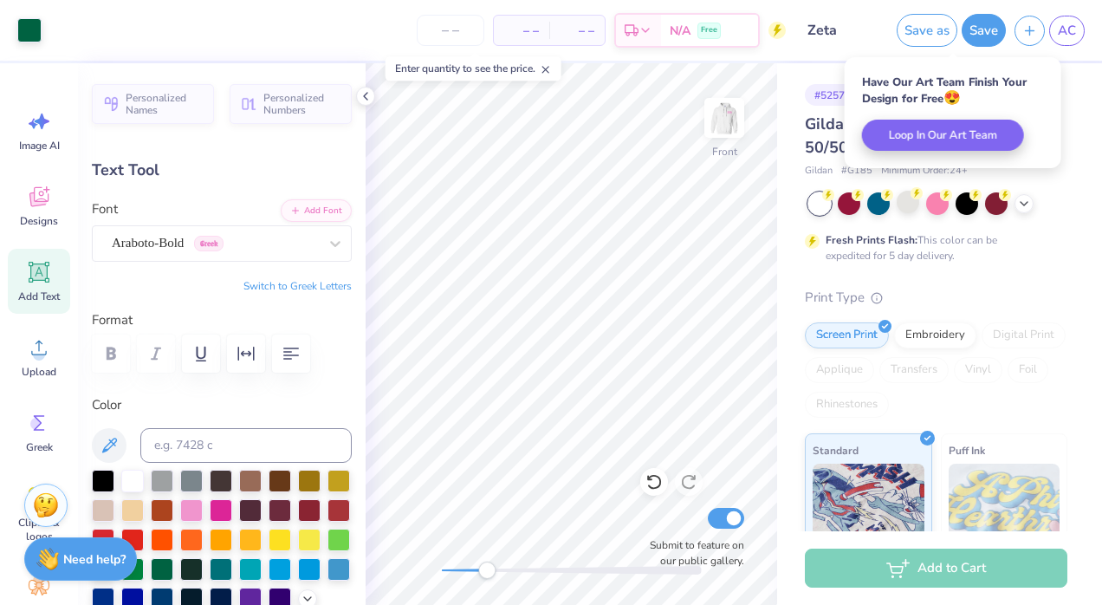
scroll to position [0, 0]
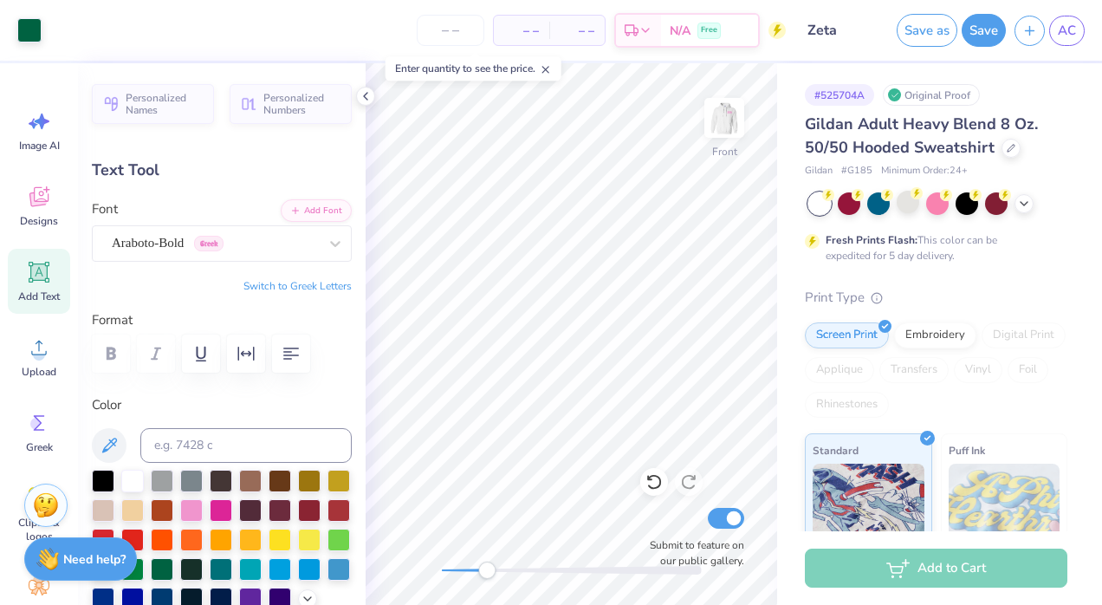
type input "14.32"
type textarea "Zeta Love Always, the greatest of all things"
type input "2.29"
type input "0.17"
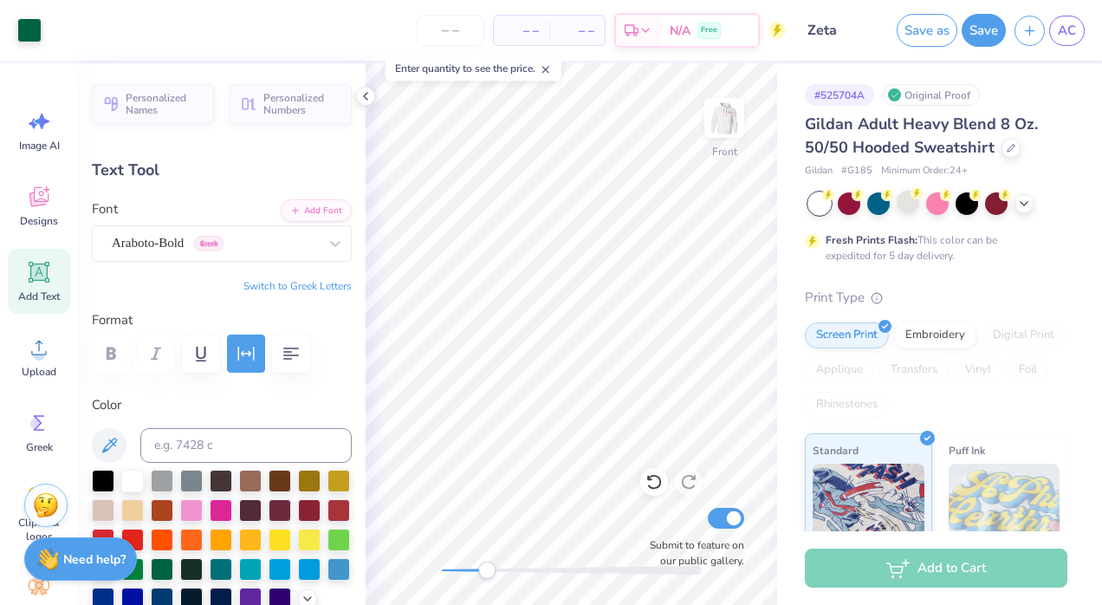
type input "16.49"
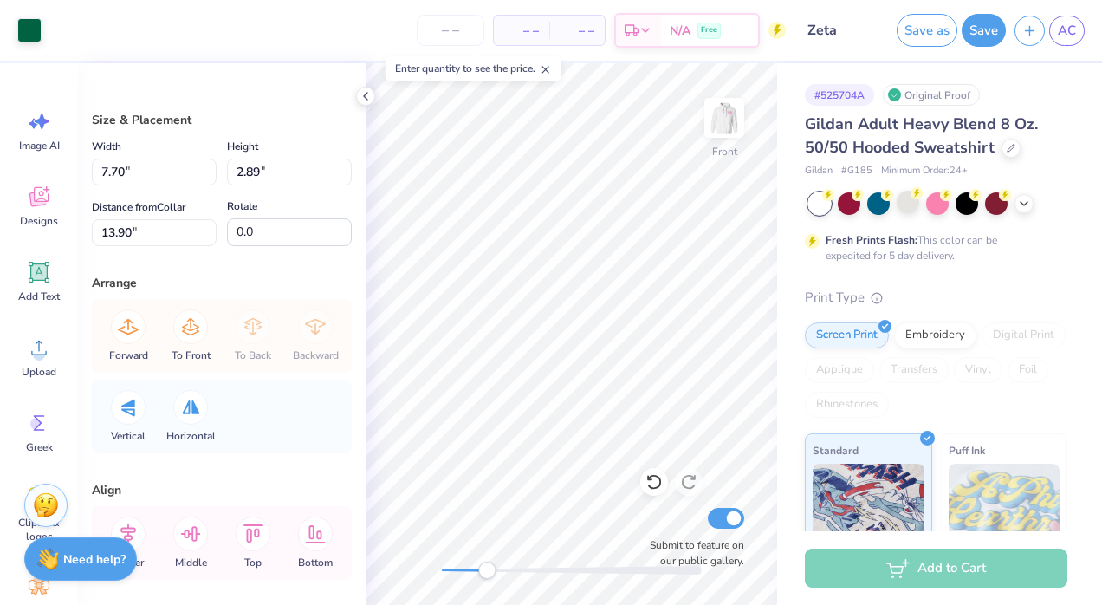
type input "7.70"
type input "2.89"
type input "0.23"
type input "0.25"
type input "15.35"
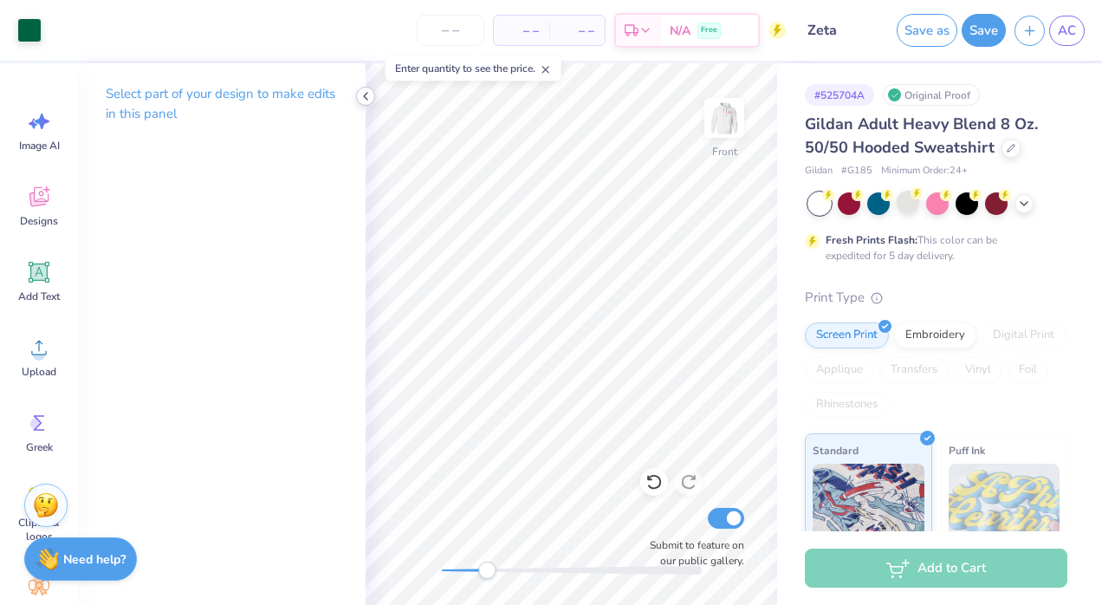
click at [366, 93] on polyline at bounding box center [365, 96] width 3 height 7
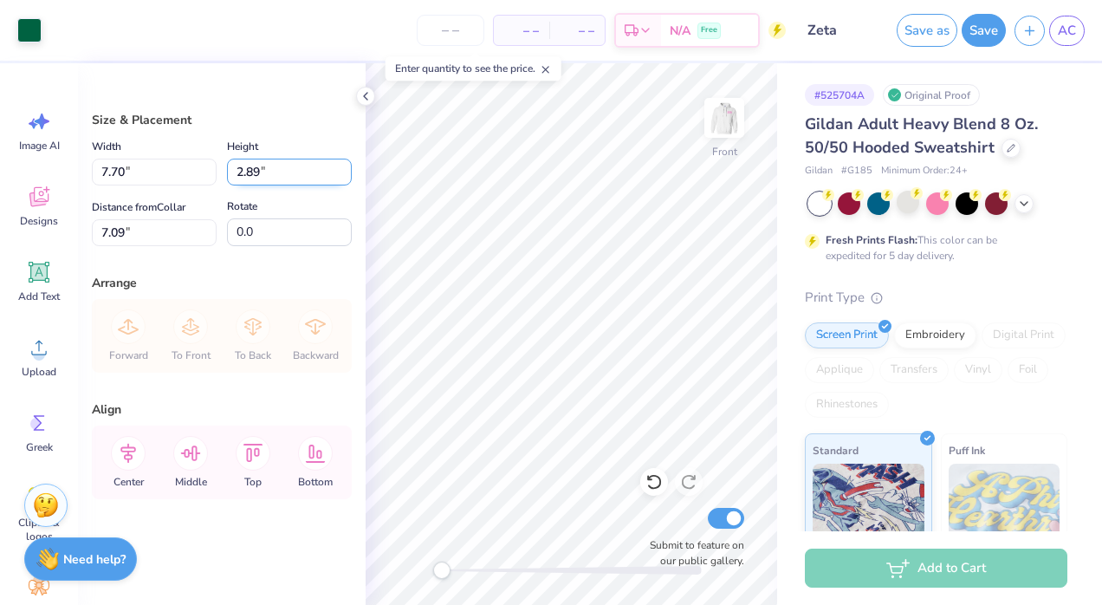
drag, startPoint x: 230, startPoint y: 174, endPoint x: 268, endPoint y: 177, distance: 38.2
click at [268, 177] on input "2.89" at bounding box center [289, 171] width 125 height 27
type input "10.00"
click at [275, 173] on input "2.89" at bounding box center [289, 171] width 125 height 27
type input "10"
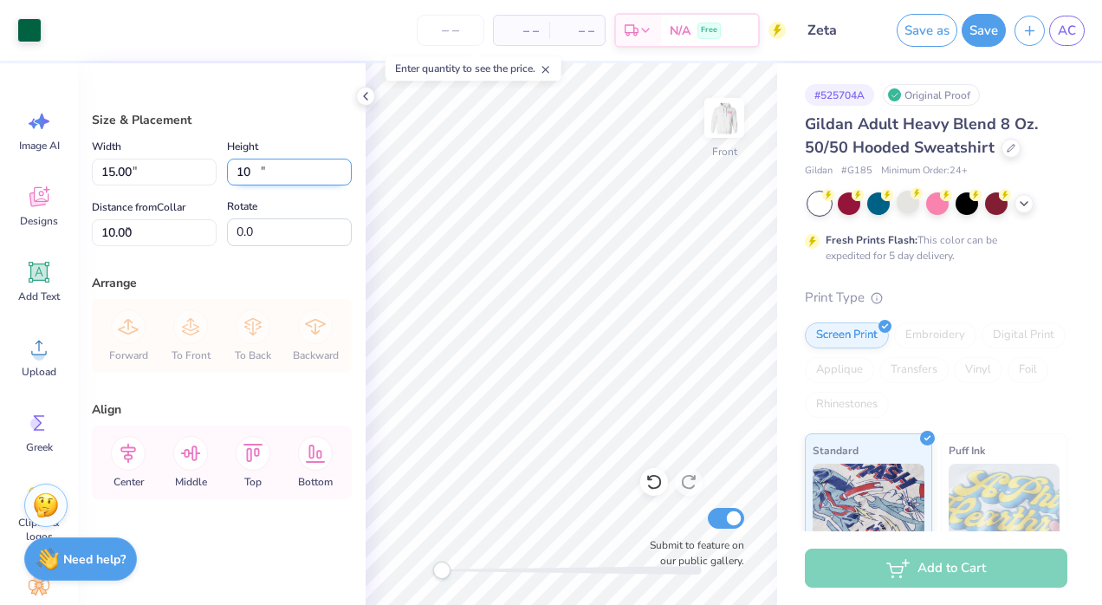
type input "15.00"
type input "5.62"
type input "8.63"
type input "7.49"
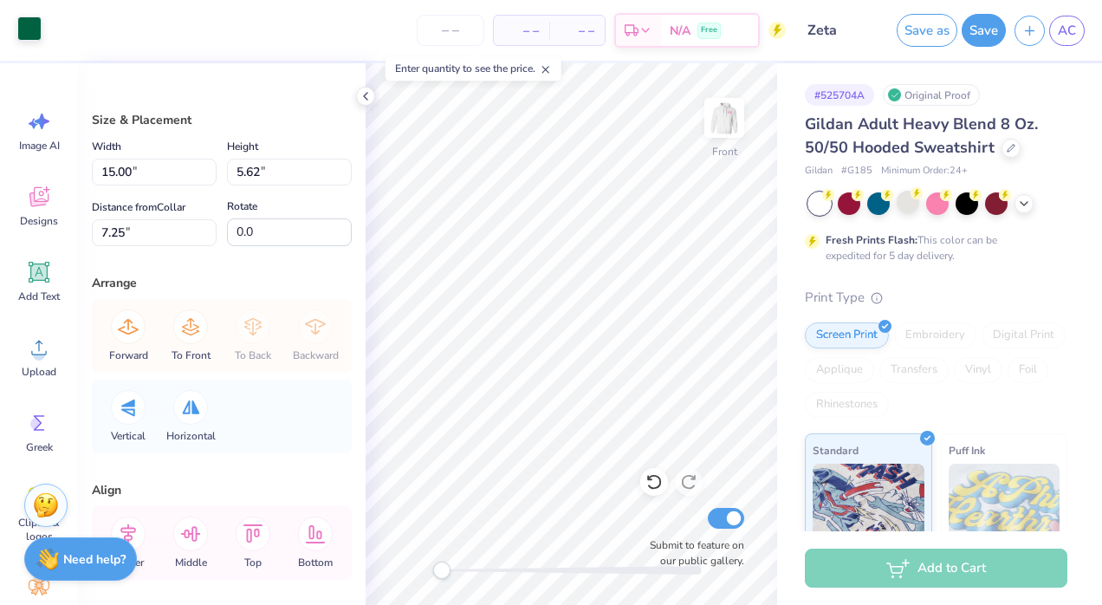
click at [28, 29] on div at bounding box center [29, 28] width 24 height 24
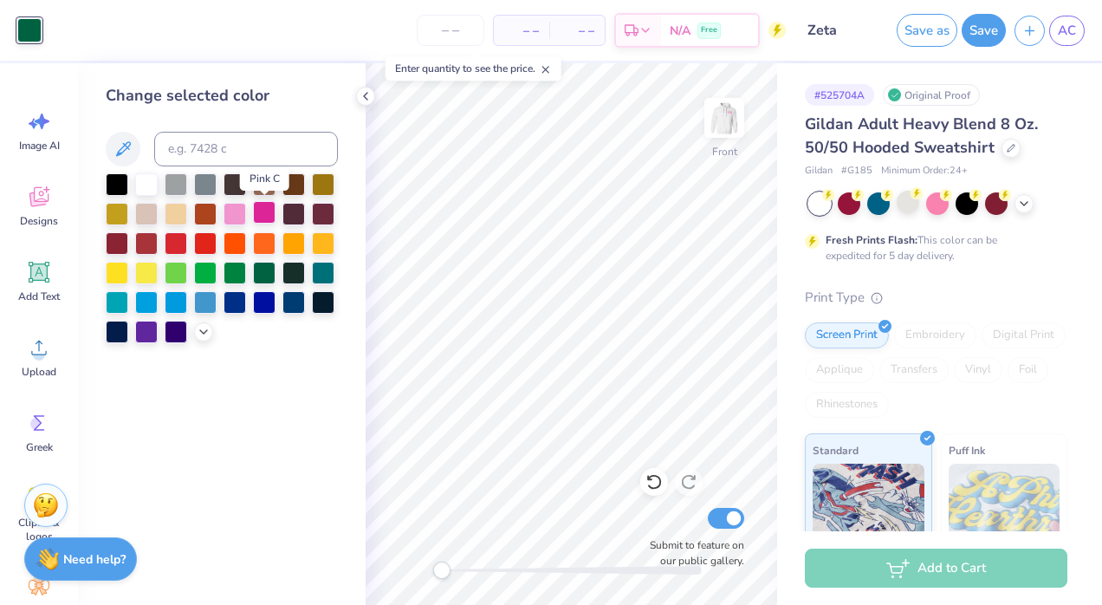
click at [262, 212] on div at bounding box center [264, 212] width 23 height 23
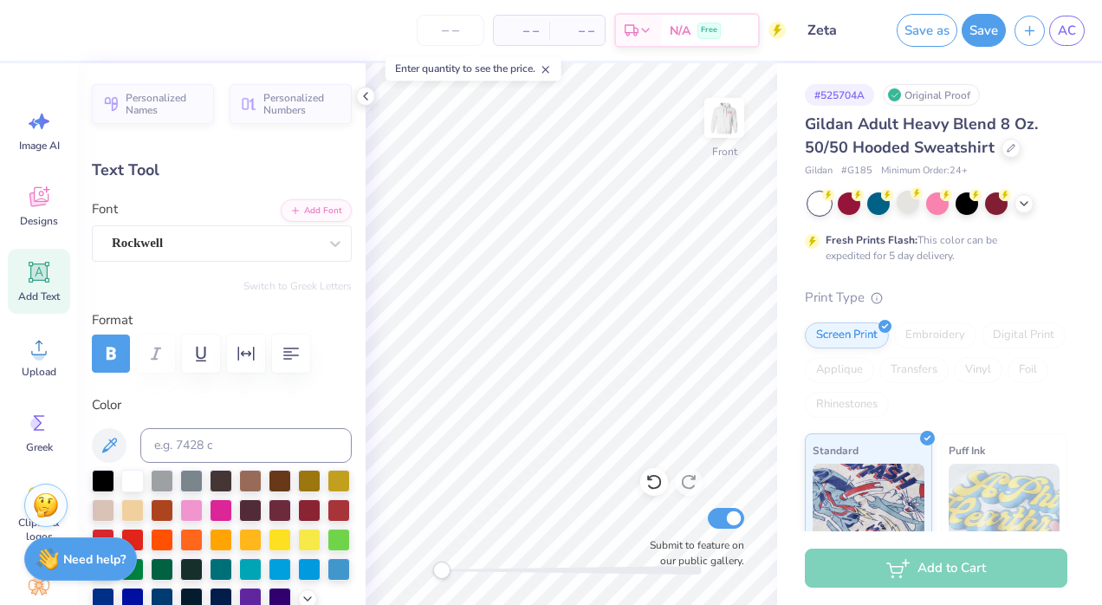
type input "11.10"
type input "1.37"
type input "9.62"
click at [232, 504] on div at bounding box center [221, 508] width 23 height 23
type input "8.90"
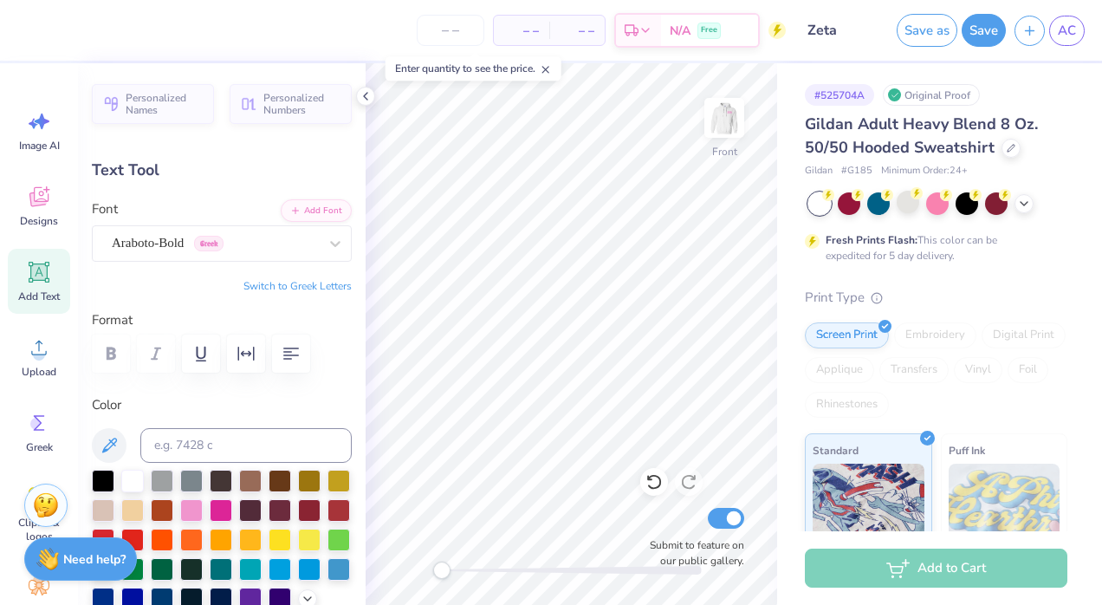
type input "0.45"
type input "8.86"
click at [203, 506] on div at bounding box center [191, 510] width 23 height 23
type input "4.46"
type input "0.34"
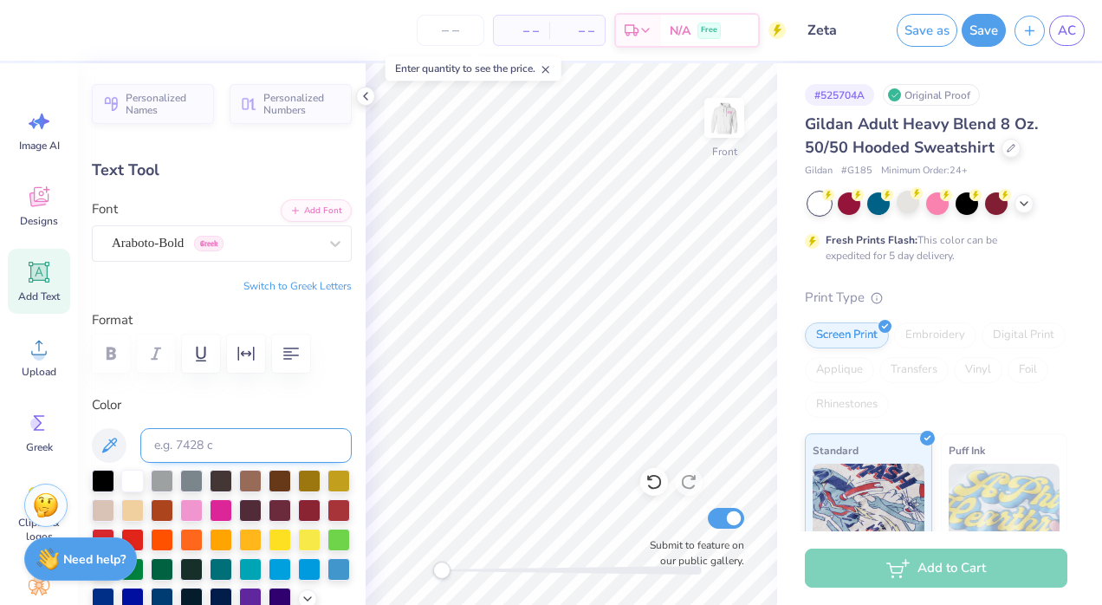
type input "10.98"
click at [203, 501] on div at bounding box center [191, 508] width 23 height 23
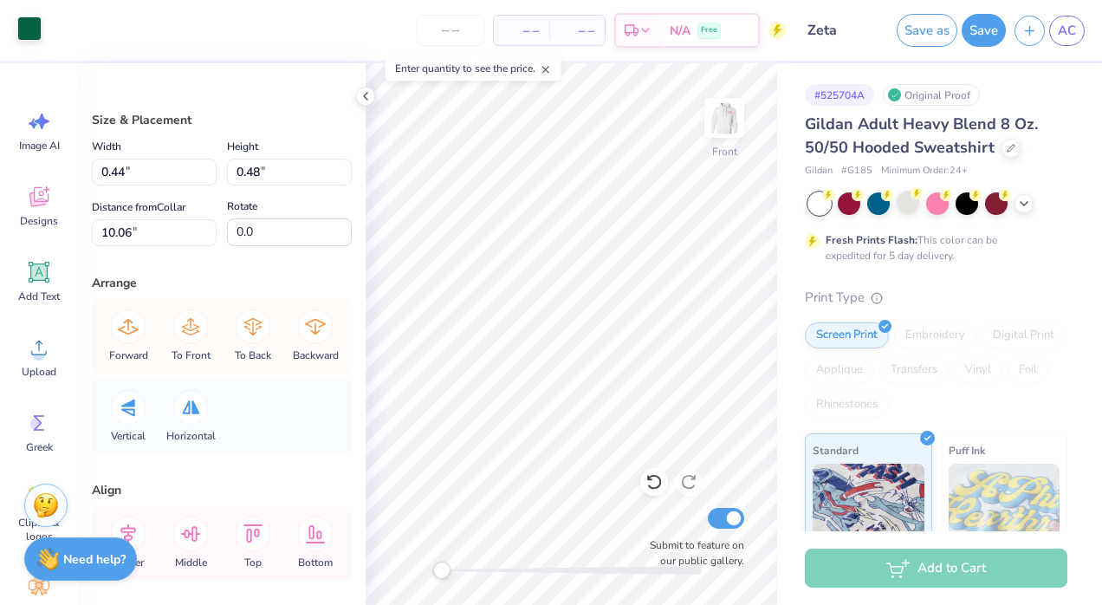
click at [34, 36] on div at bounding box center [29, 28] width 24 height 24
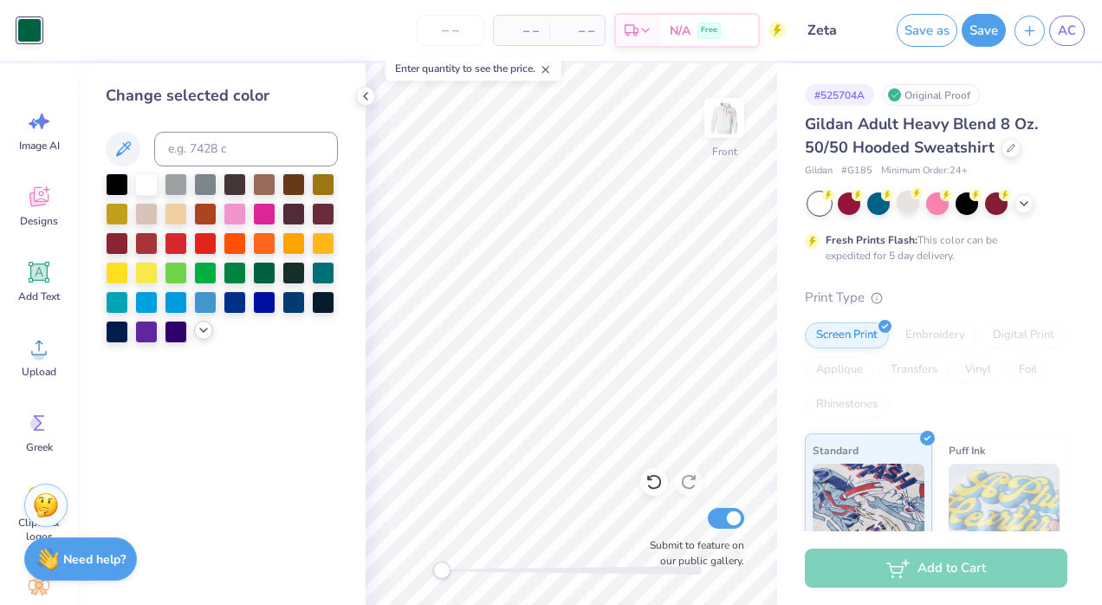
click at [201, 332] on icon at bounding box center [204, 330] width 14 height 14
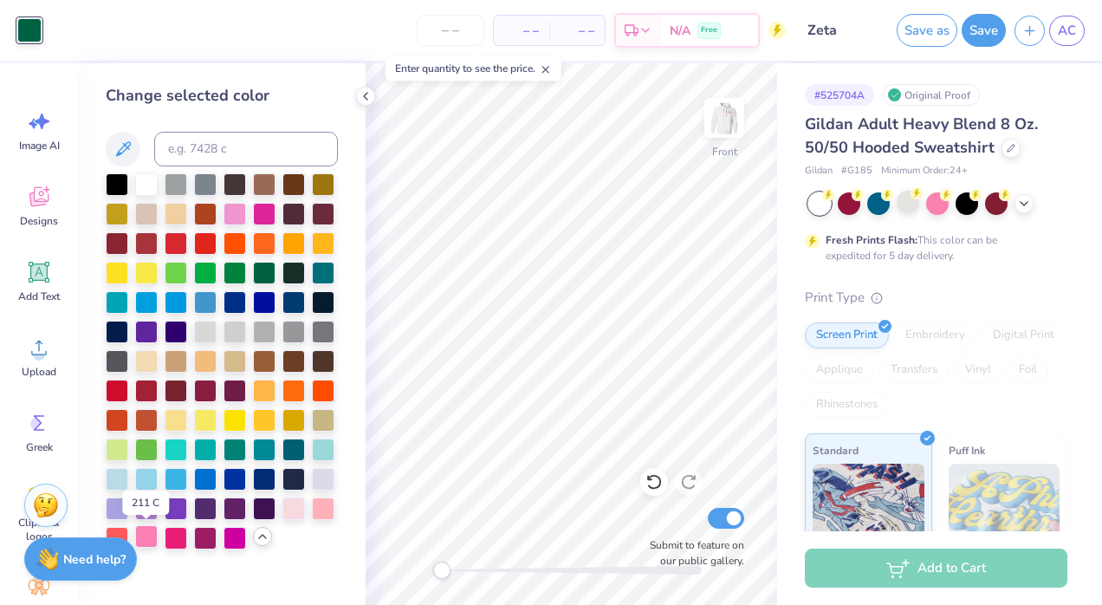
click at [149, 534] on div at bounding box center [146, 536] width 23 height 23
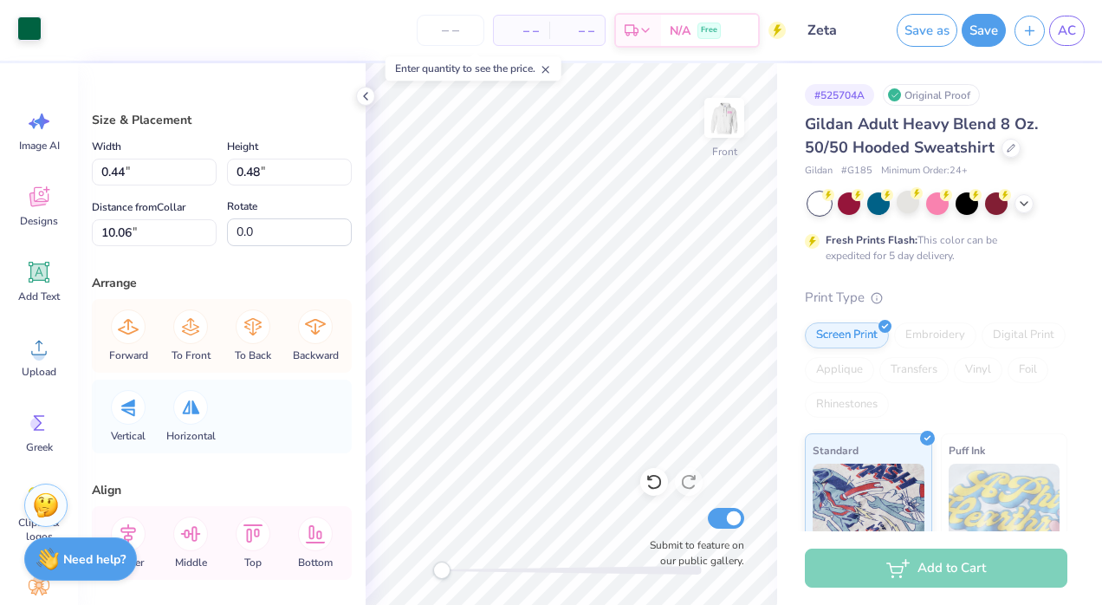
click at [26, 29] on div at bounding box center [29, 28] width 24 height 24
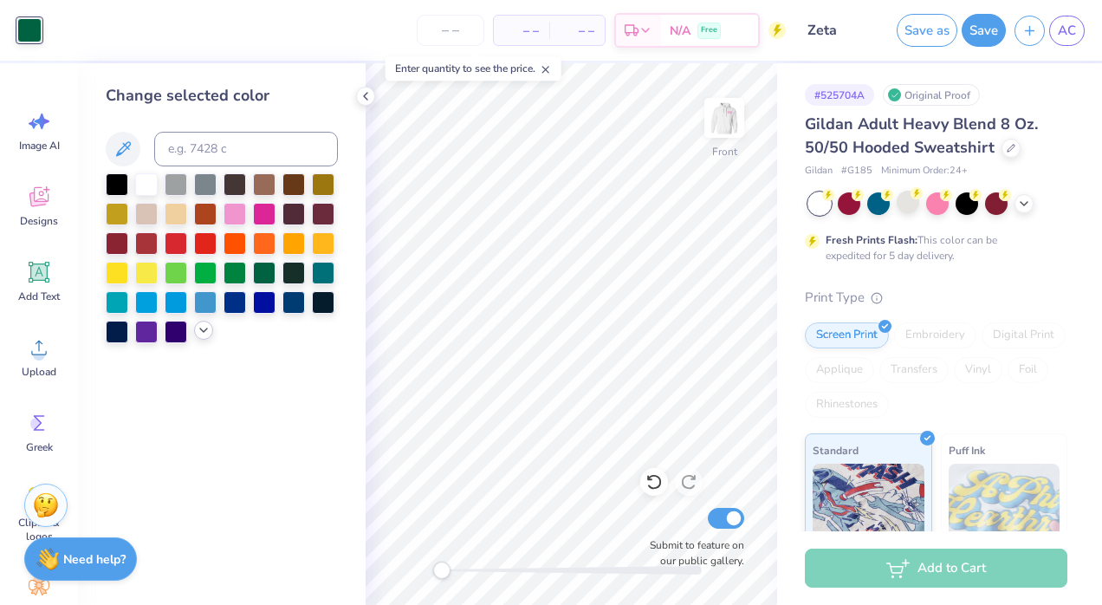
click at [205, 330] on polyline at bounding box center [203, 329] width 7 height 3
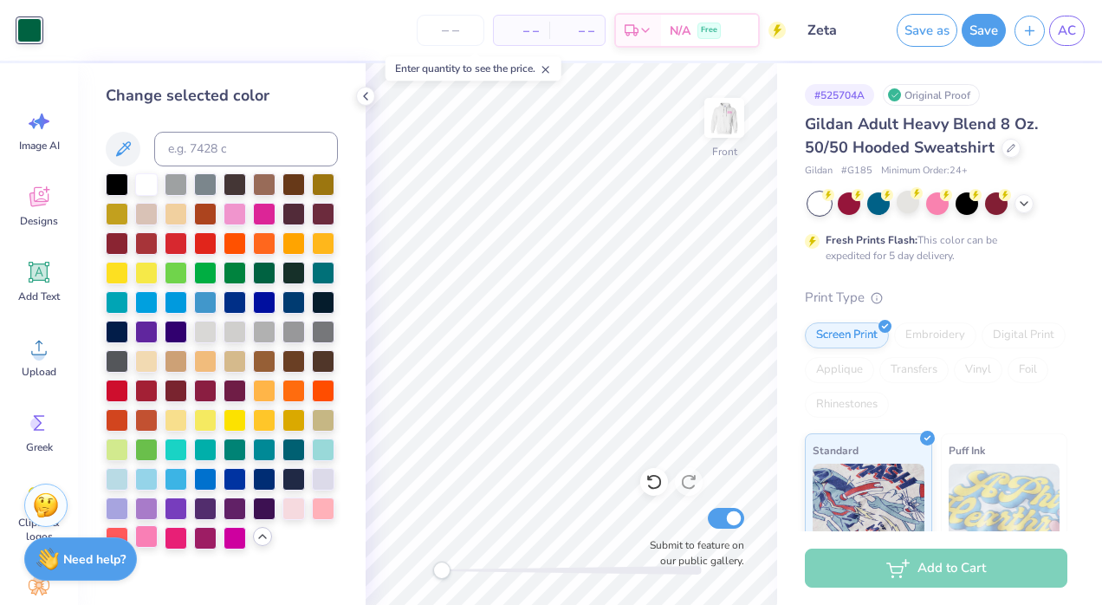
click at [148, 540] on div at bounding box center [146, 536] width 23 height 23
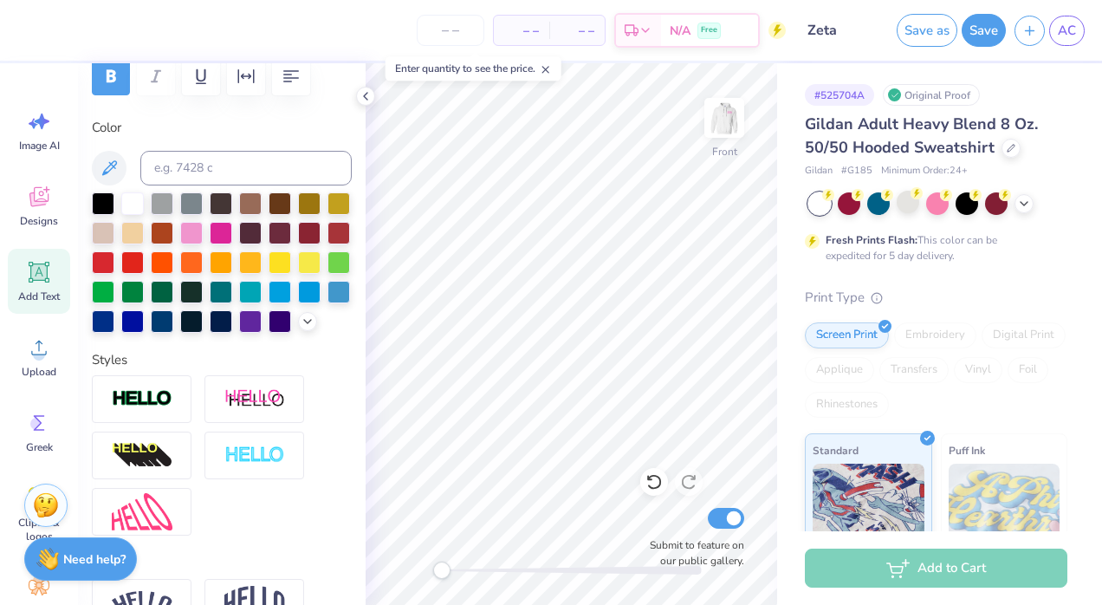
scroll to position [278, 0]
click at [301, 326] on icon at bounding box center [308, 319] width 14 height 14
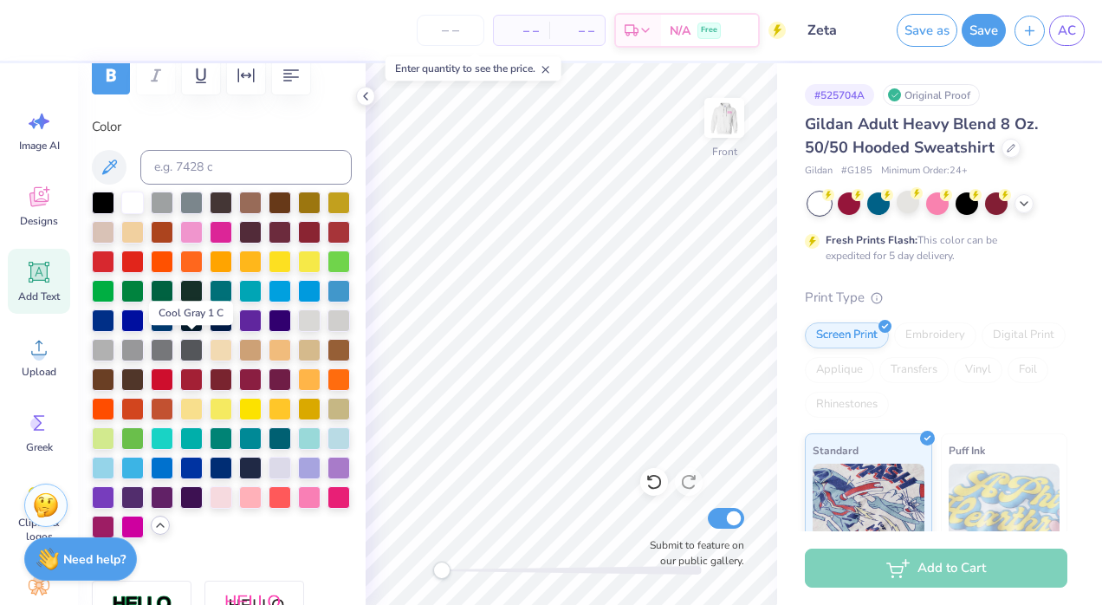
scroll to position [414, 0]
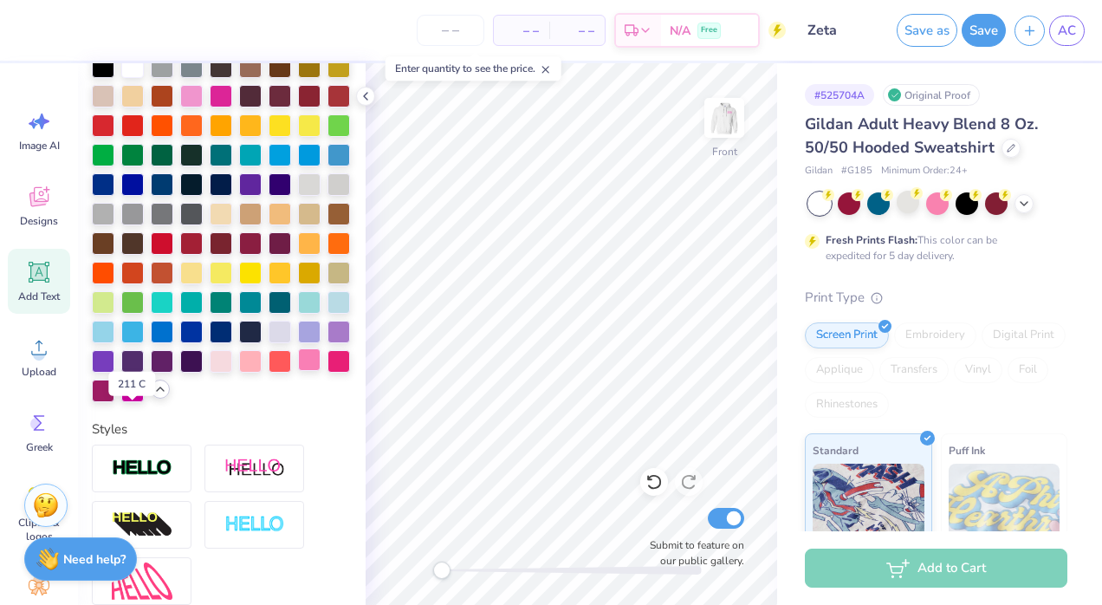
click at [298, 371] on div at bounding box center [309, 359] width 23 height 23
click at [721, 113] on img at bounding box center [723, 117] width 69 height 69
click at [715, 129] on img at bounding box center [723, 117] width 69 height 69
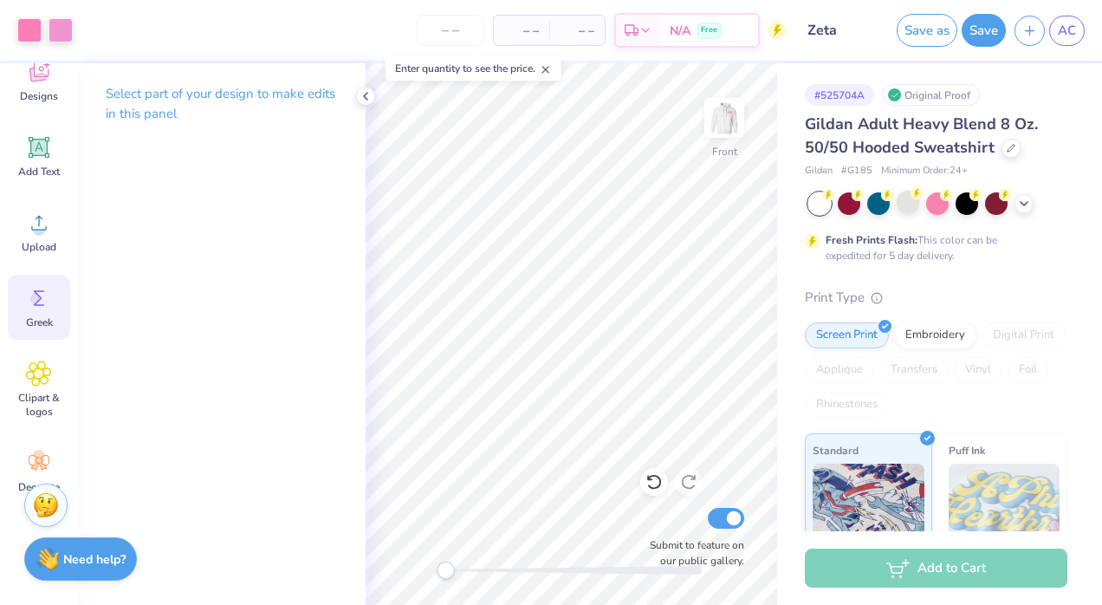
scroll to position [154, 0]
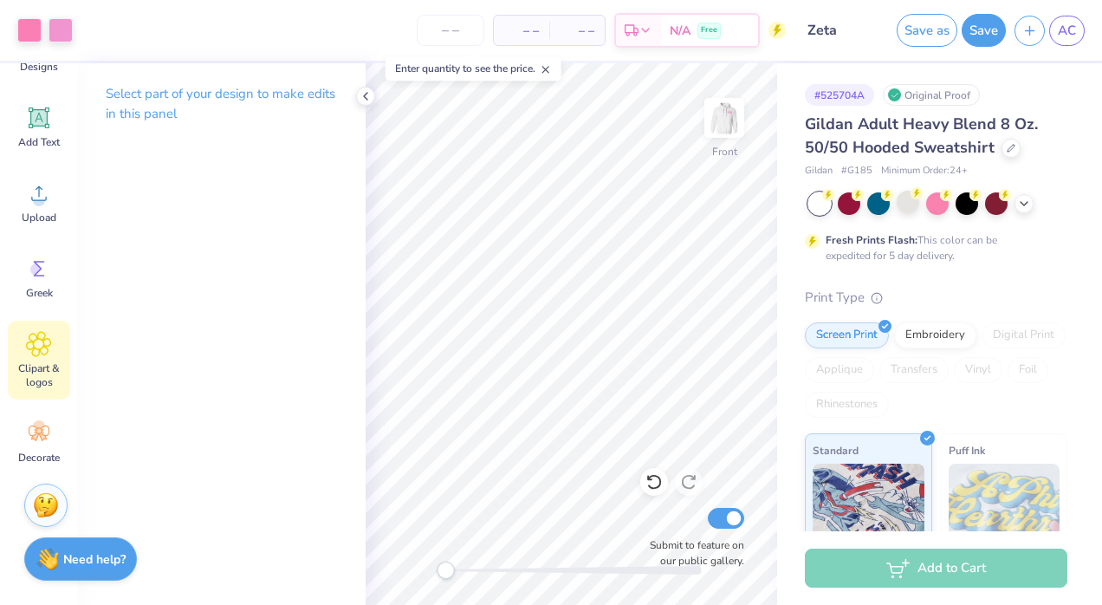
click at [45, 349] on icon at bounding box center [38, 344] width 25 height 26
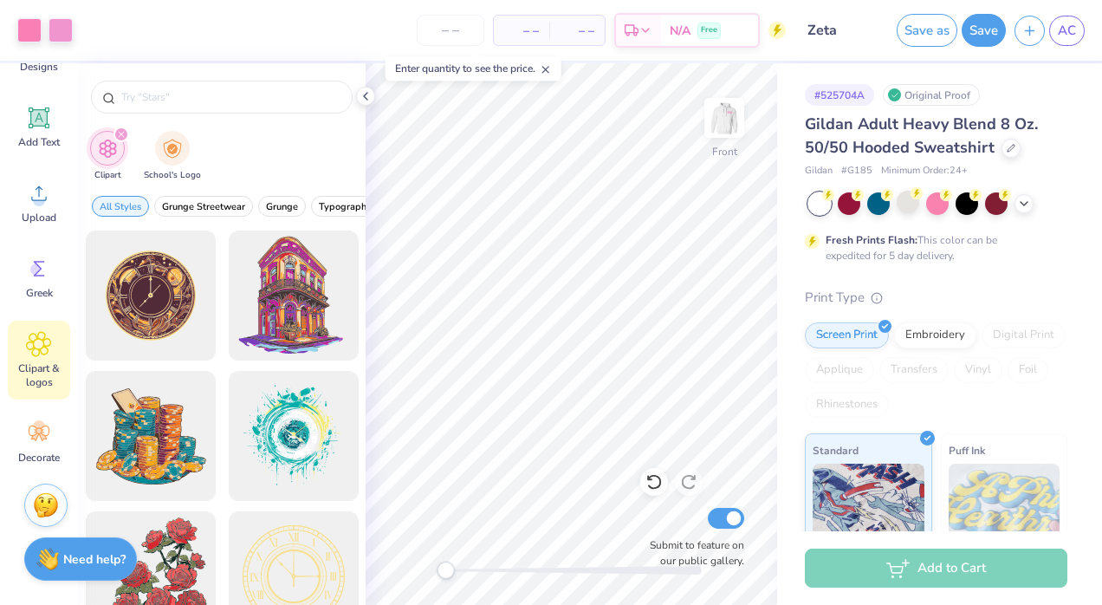
scroll to position [0, 0]
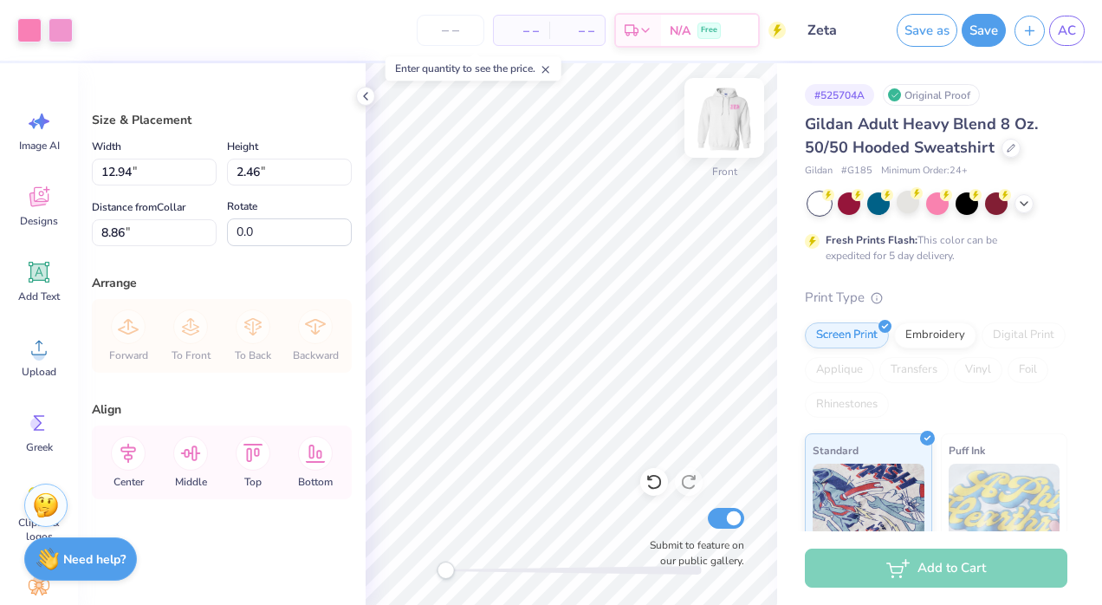
click at [716, 118] on img at bounding box center [723, 117] width 69 height 69
click at [731, 135] on img at bounding box center [724, 117] width 35 height 35
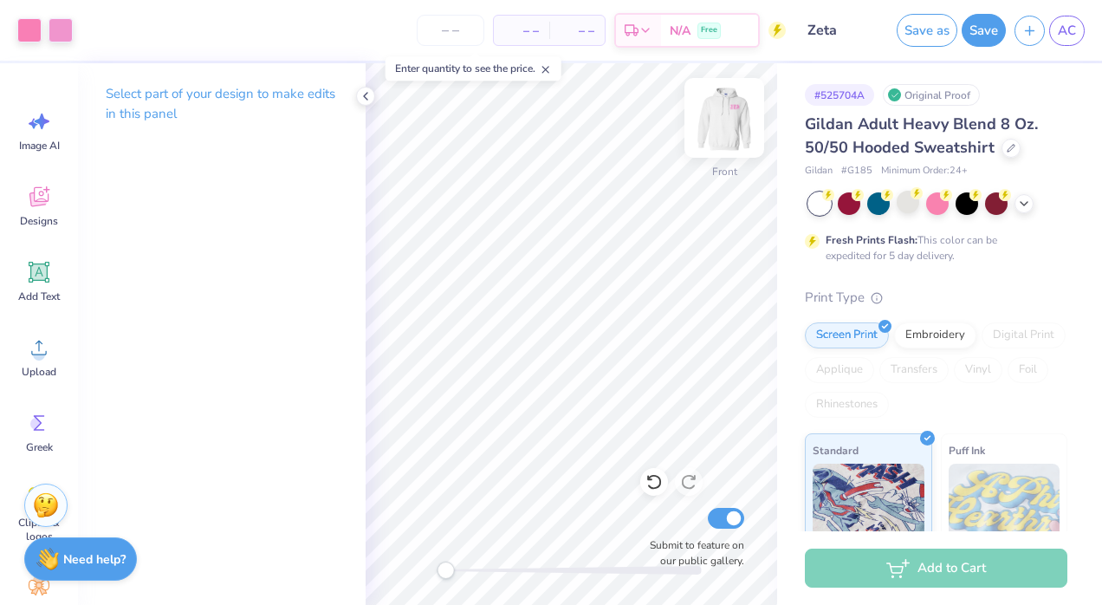
click at [716, 139] on img at bounding box center [723, 117] width 69 height 69
click at [362, 94] on icon at bounding box center [366, 96] width 14 height 14
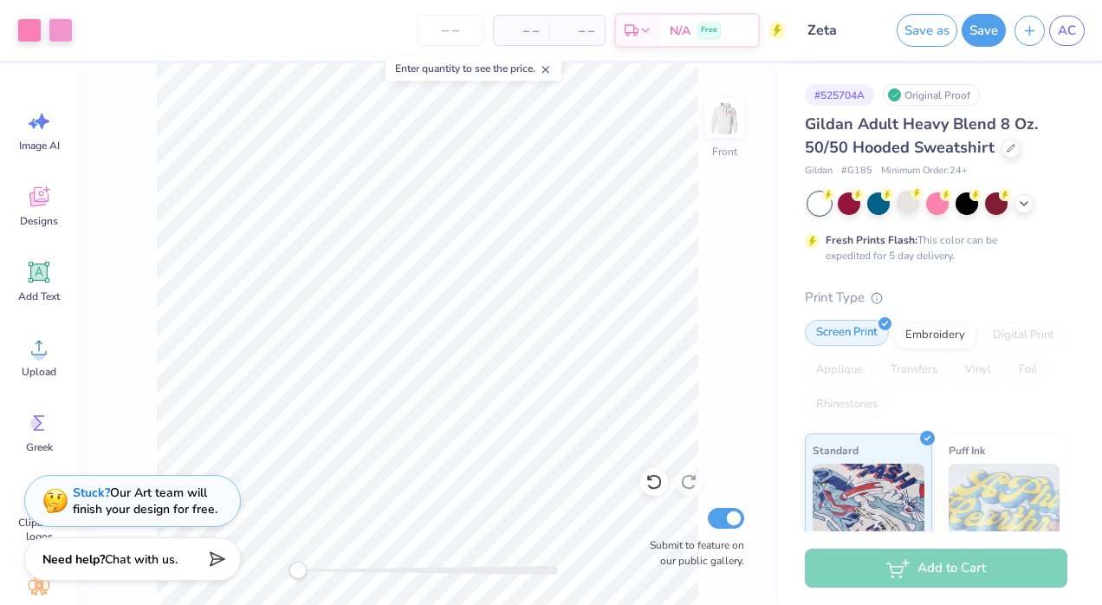
click at [726, 108] on img at bounding box center [724, 117] width 35 height 35
click at [547, 74] on icon at bounding box center [546, 69] width 12 height 12
click at [727, 122] on img at bounding box center [723, 117] width 69 height 69
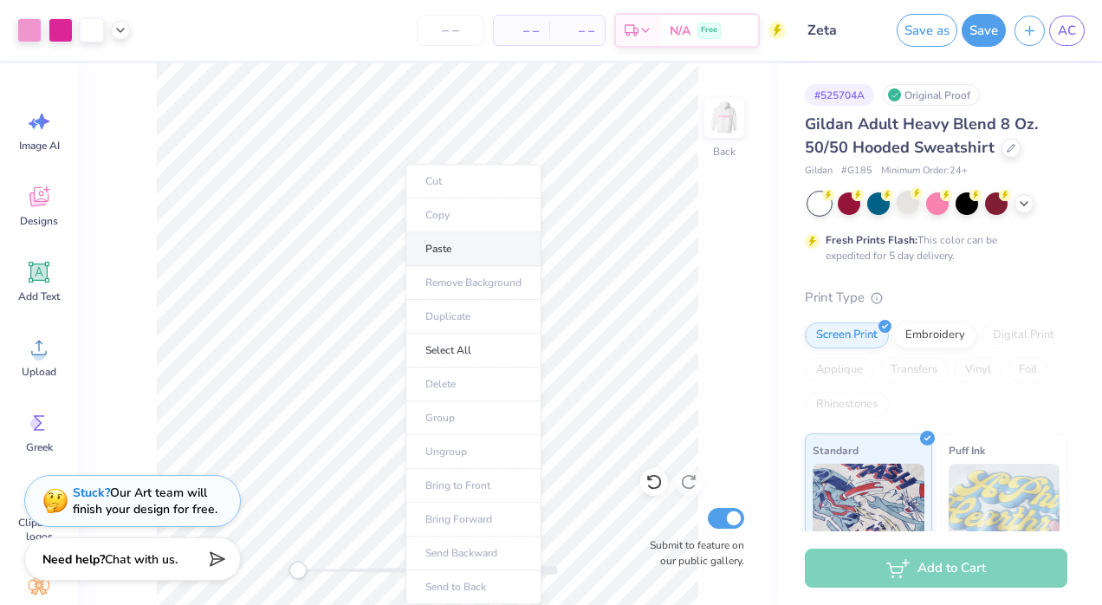
click at [452, 248] on li "Paste" at bounding box center [473, 249] width 136 height 34
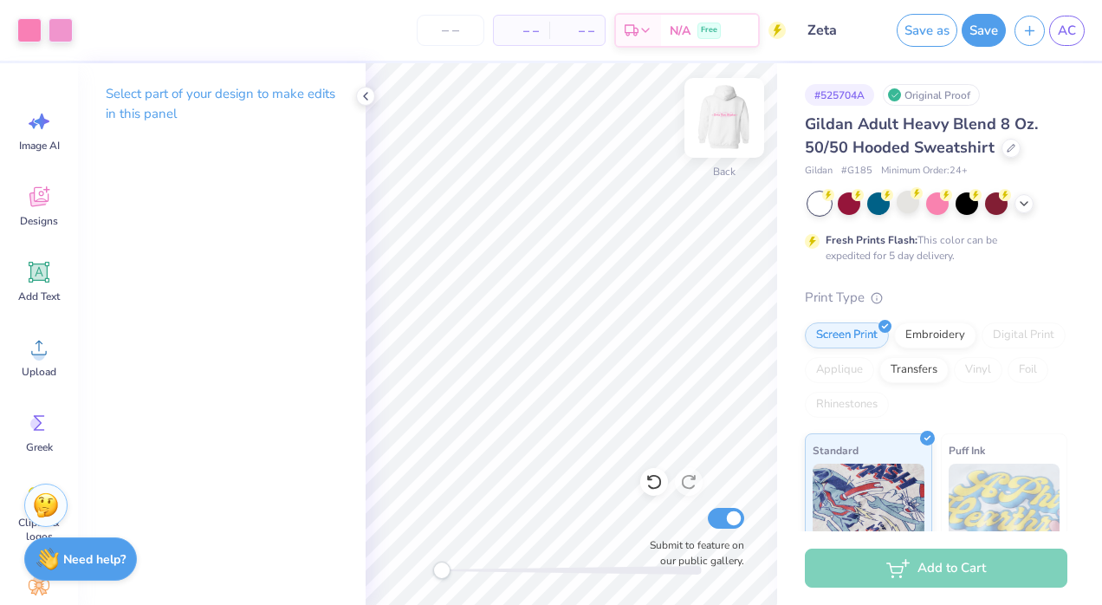
click at [721, 118] on img at bounding box center [723, 117] width 69 height 69
click at [367, 100] on polyline at bounding box center [365, 96] width 3 height 7
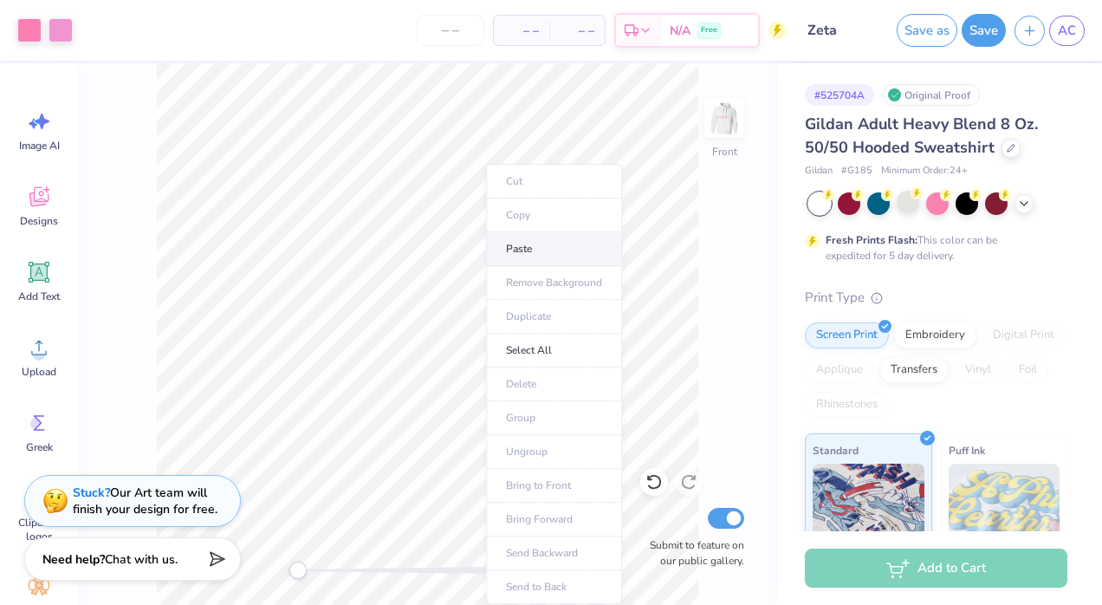
click at [508, 253] on li "Paste" at bounding box center [554, 249] width 136 height 34
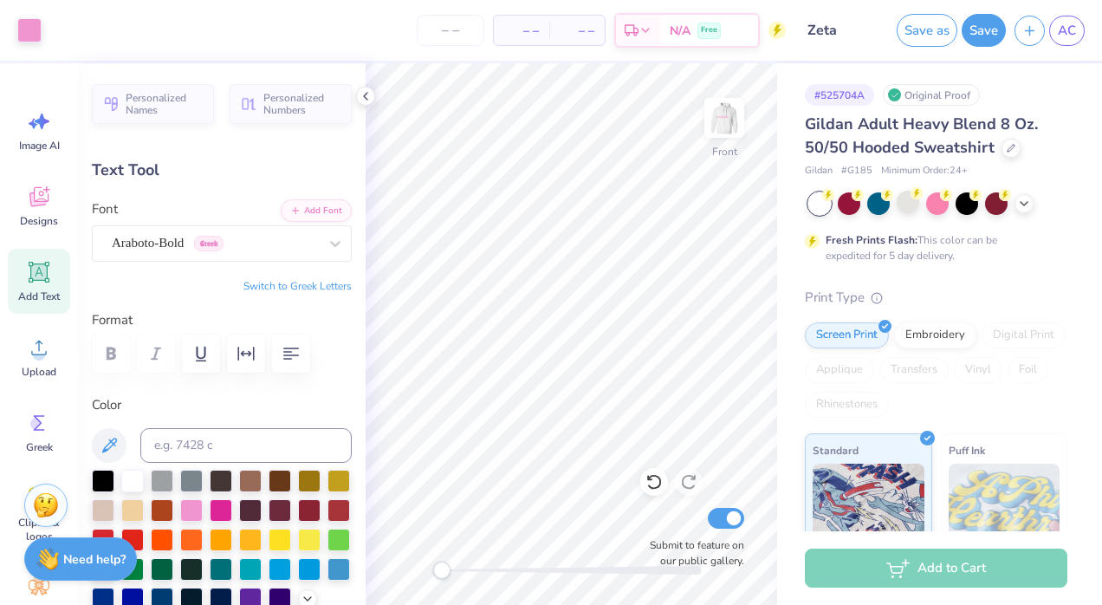
type input "8.90"
type input "0.45"
type input "8.86"
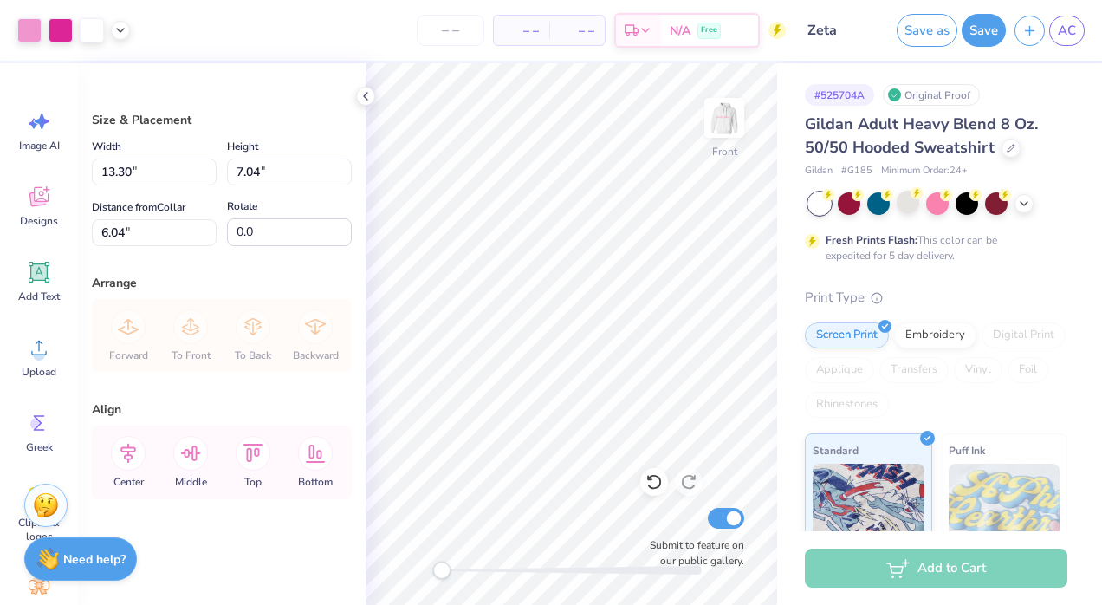
type input "13.30"
type input "7.04"
type input "7.37"
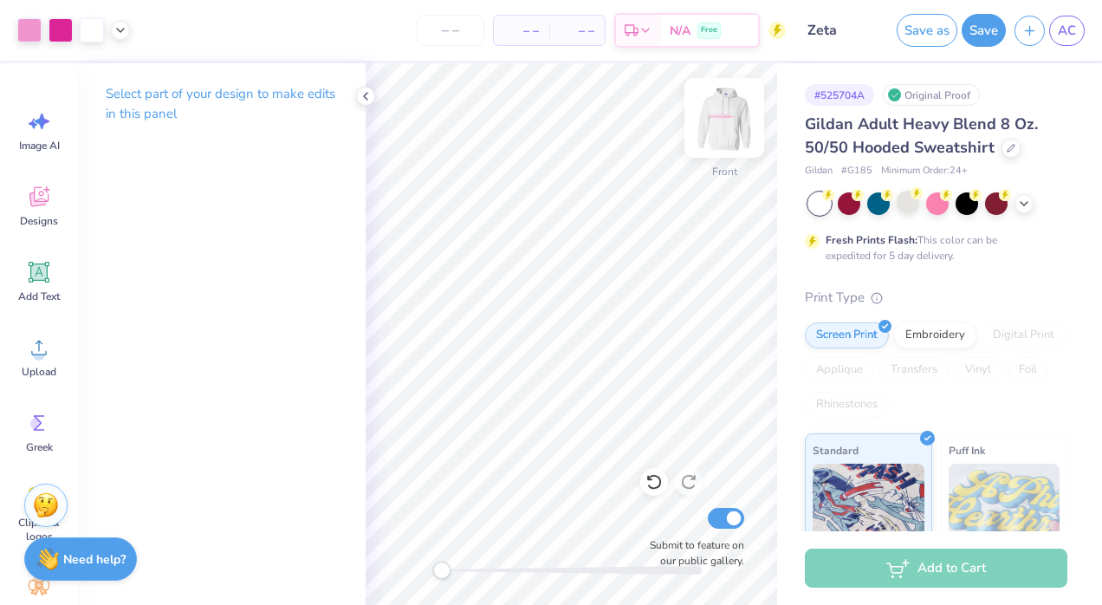
click at [730, 122] on img at bounding box center [723, 117] width 69 height 69
click at [362, 100] on icon at bounding box center [366, 96] width 14 height 14
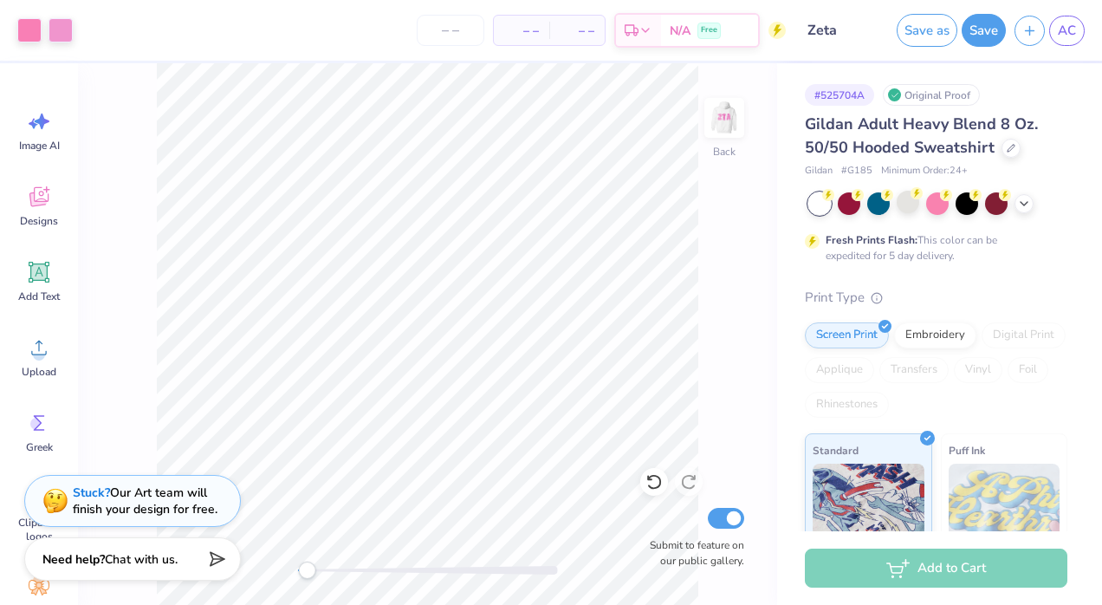
drag, startPoint x: 299, startPoint y: 568, endPoint x: 308, endPoint y: 578, distance: 13.5
click at [308, 578] on div "Accessibility label" at bounding box center [306, 569] width 17 height 17
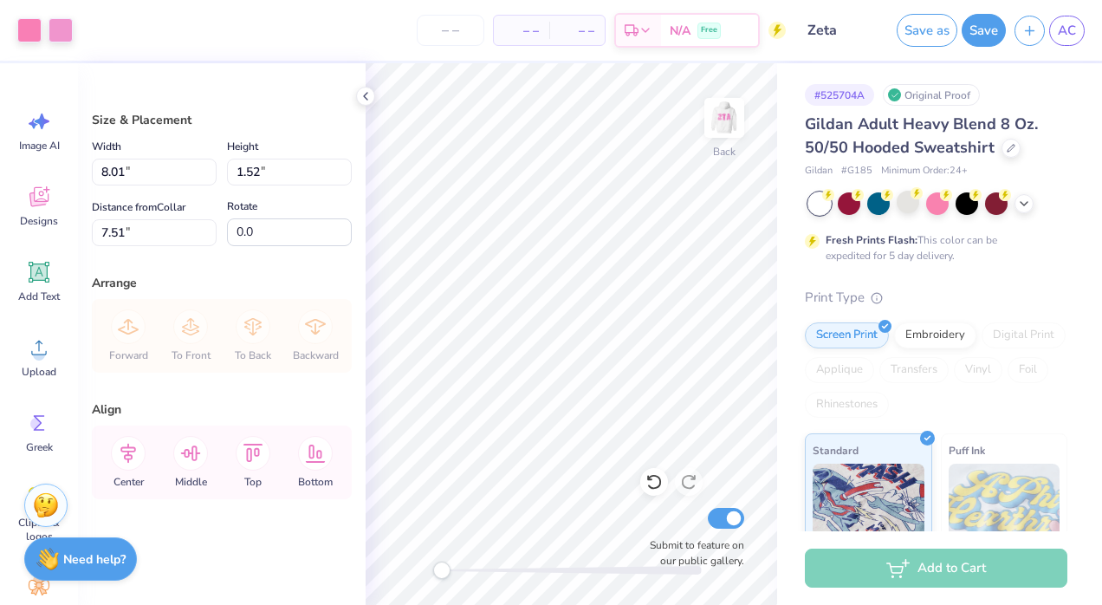
type input "8.01"
type input "1.52"
type input "6.60"
type input "1.26"
type input "7.78"
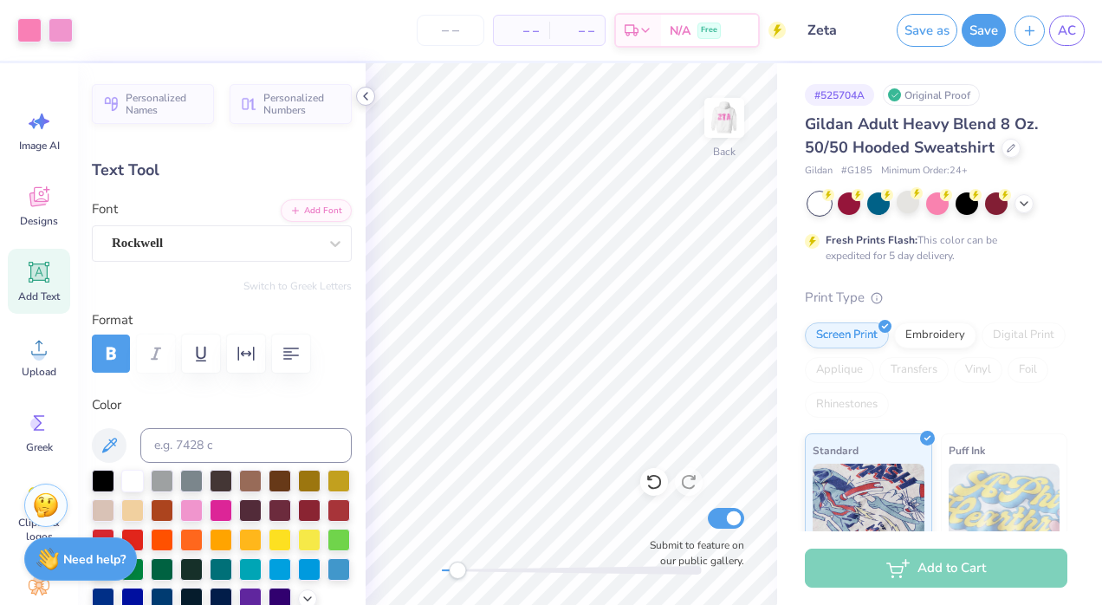
click at [364, 94] on icon at bounding box center [366, 96] width 14 height 14
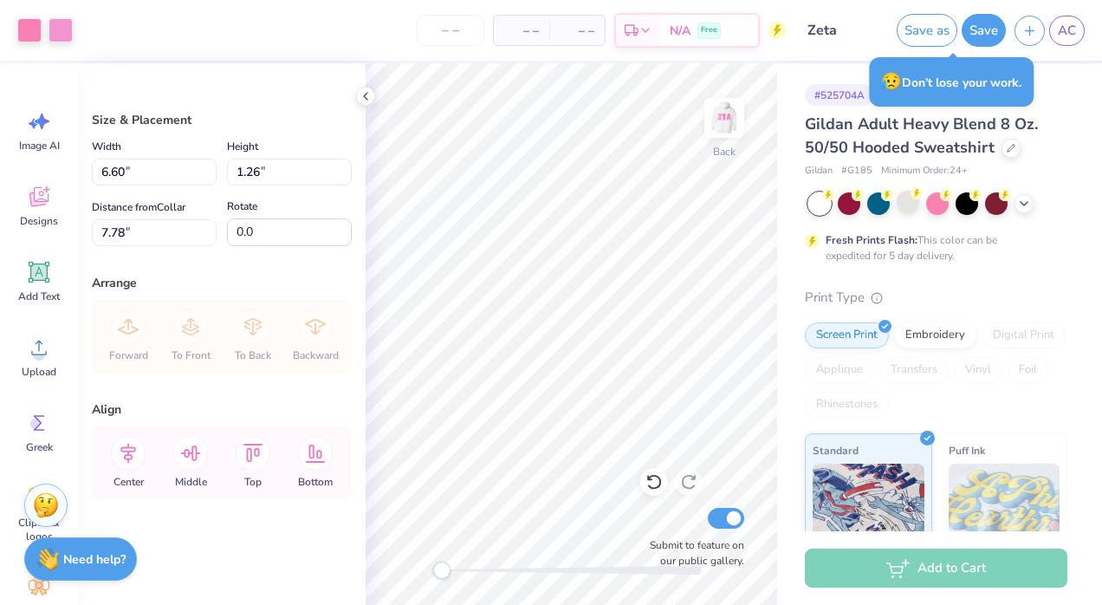
type input "2.37"
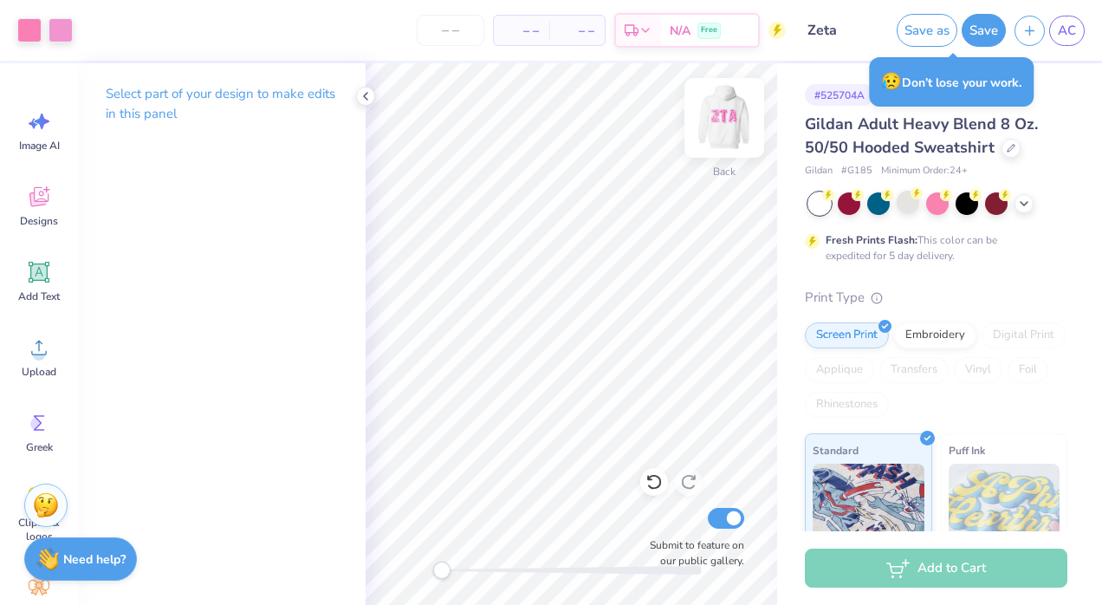
click at [734, 119] on img at bounding box center [723, 117] width 69 height 69
click at [33, 423] on circle at bounding box center [36, 423] width 12 height 12
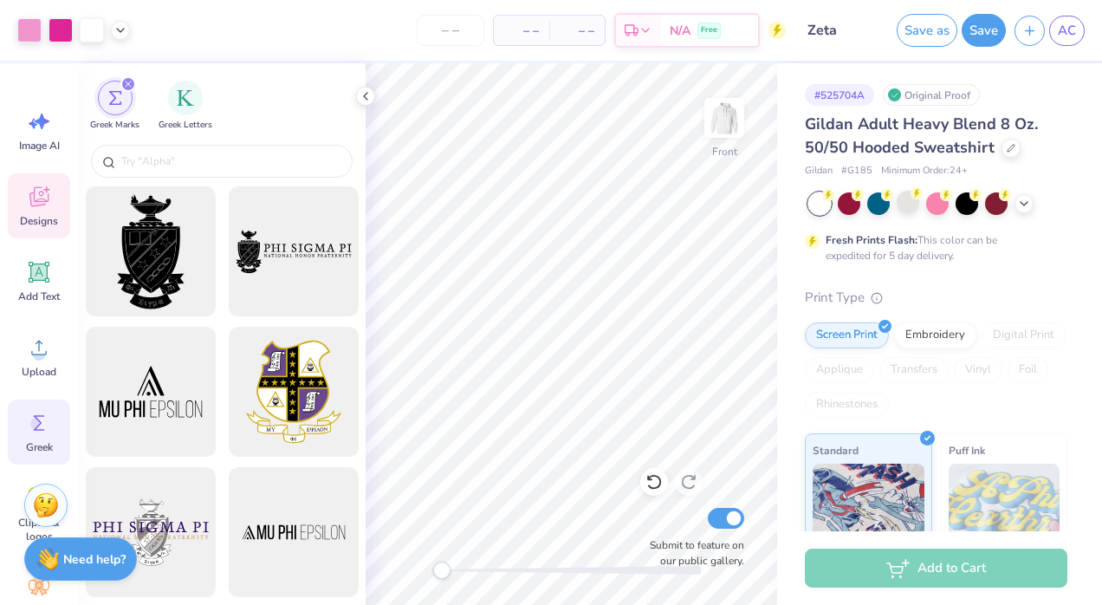
click at [46, 203] on icon at bounding box center [38, 199] width 16 height 14
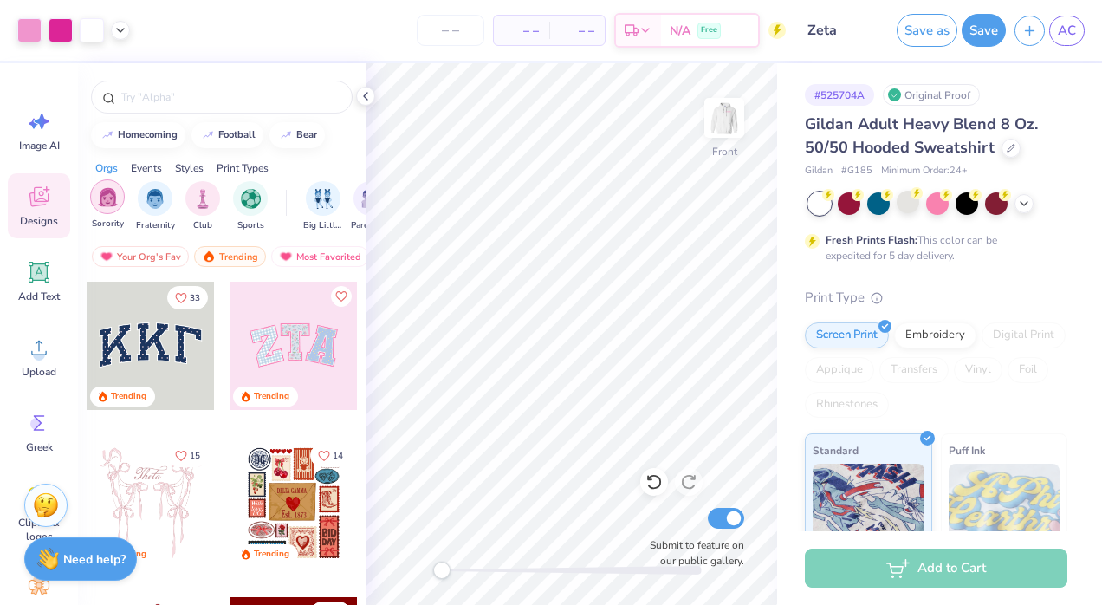
click at [108, 189] on img "filter for Sorority" at bounding box center [108, 197] width 20 height 20
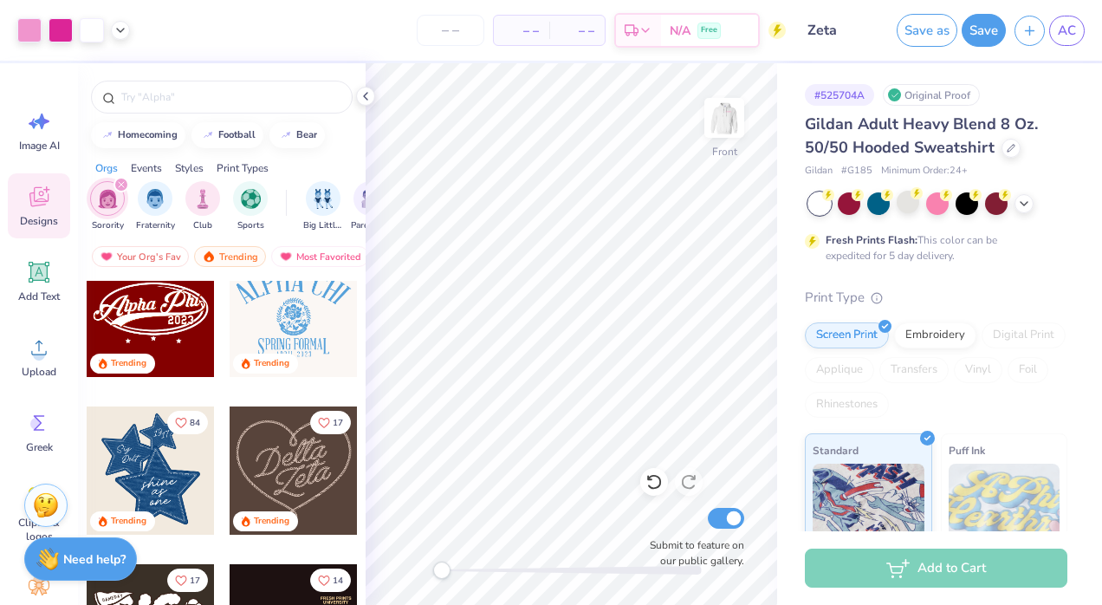
scroll to position [350, 0]
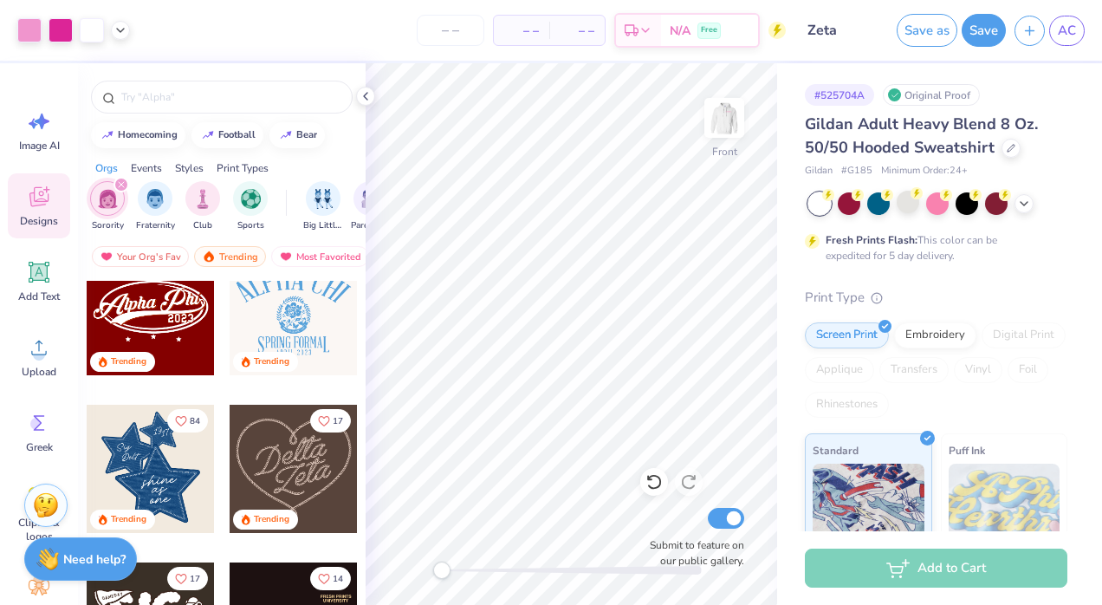
click at [152, 463] on div at bounding box center [151, 468] width 128 height 128
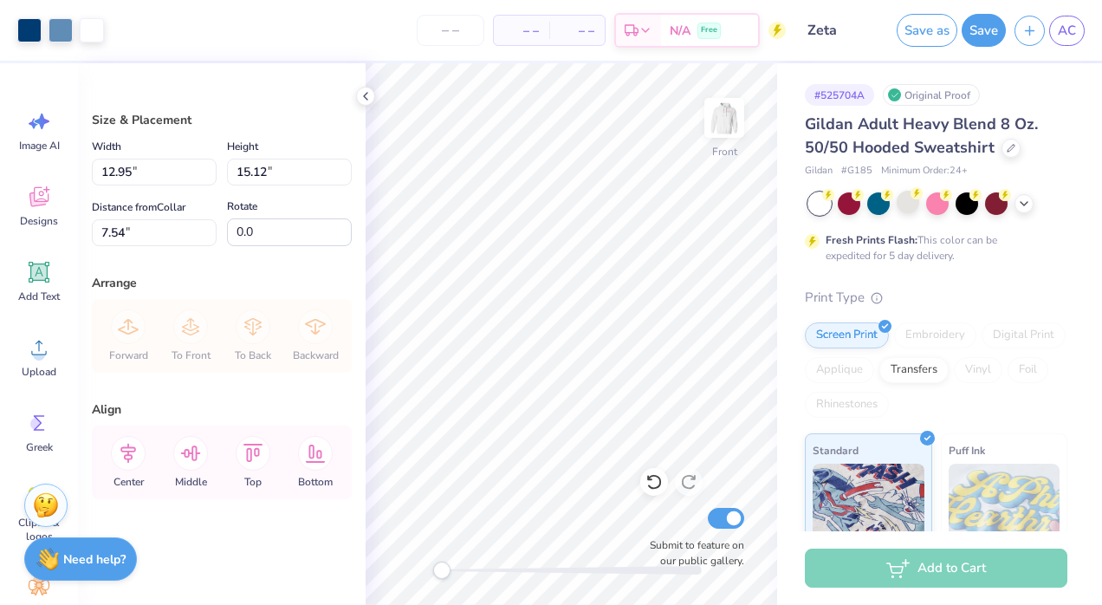
type input "12.95"
type input "15.12"
type input "7.54"
type input "14.13"
type input "16.50"
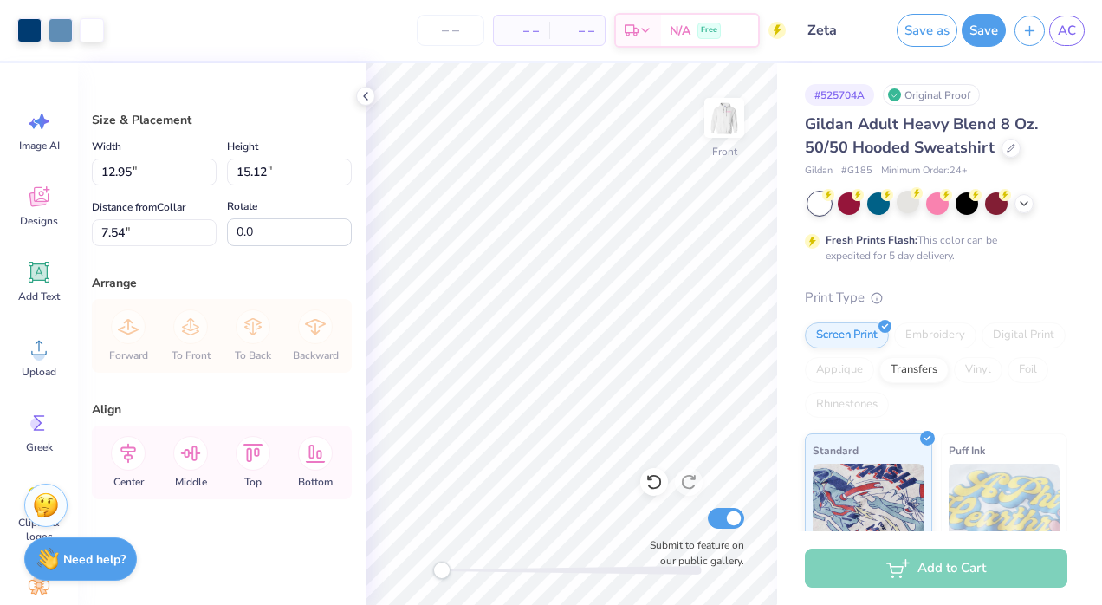
type input "6.00"
click at [26, 35] on div at bounding box center [29, 28] width 24 height 24
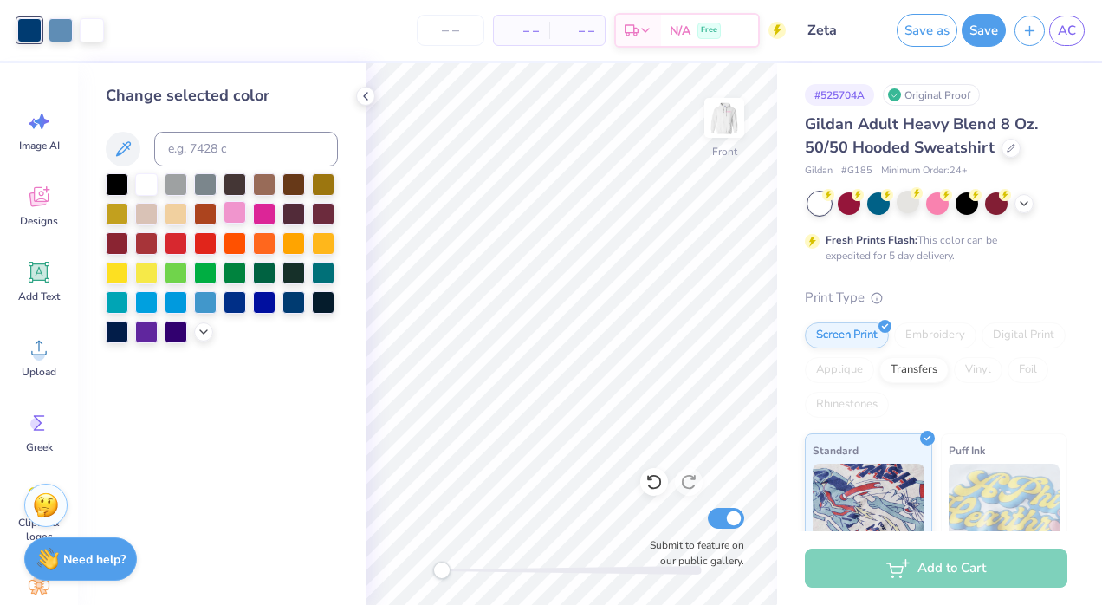
click at [234, 210] on div at bounding box center [234, 212] width 23 height 23
click at [68, 28] on div at bounding box center [61, 28] width 24 height 24
click at [265, 207] on div at bounding box center [264, 212] width 23 height 23
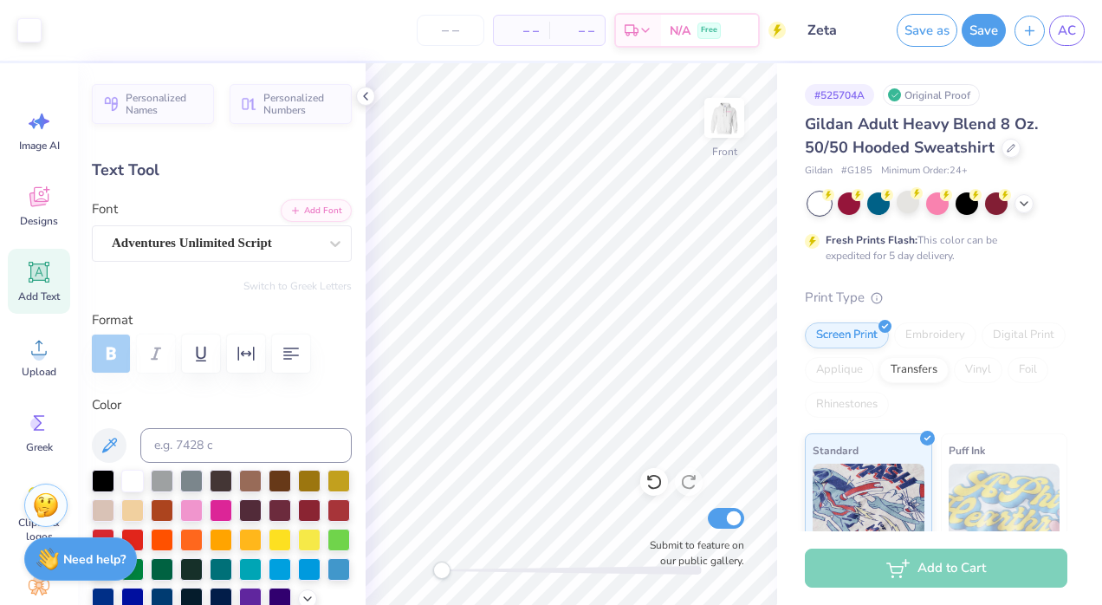
scroll to position [14, 2]
type input "2.10"
type input "1.32"
type input "10.54"
type input "-4.4"
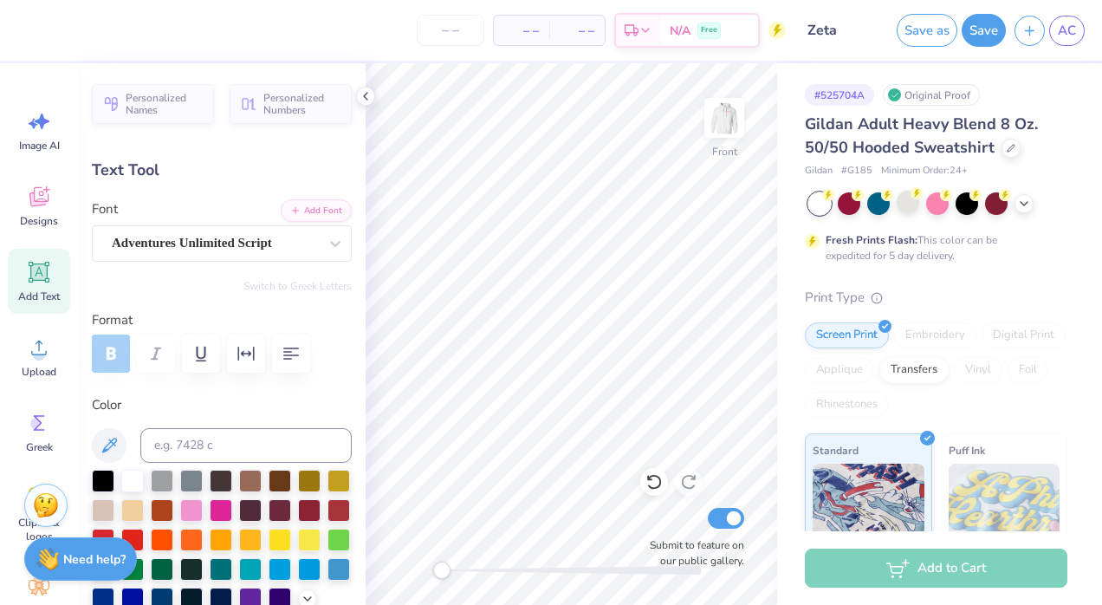
type input "1.12"
type input "1.22"
type input "8.41"
type input "-17.8"
type textarea "98"
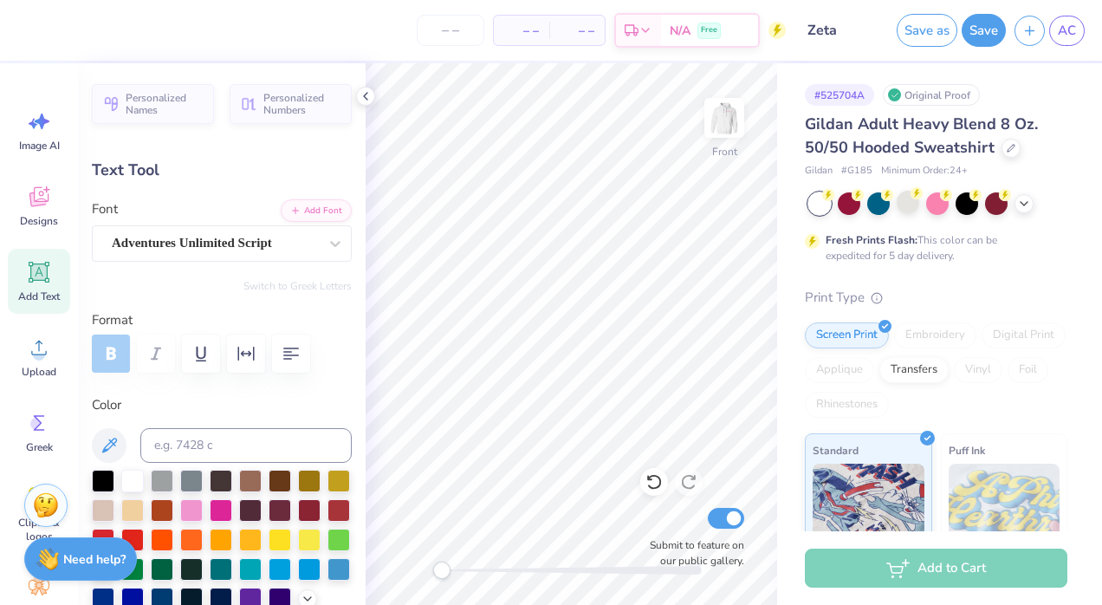
type input "1.13"
type input "1.21"
type input "8.19"
type textarea "18"
type input "2.10"
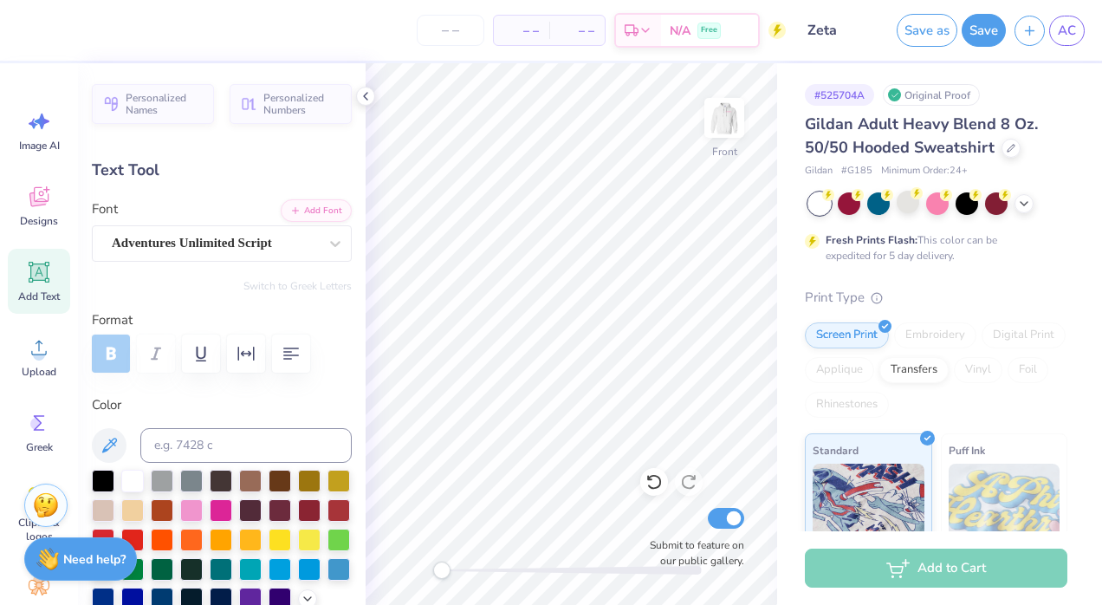
type input "1.32"
type input "10.54"
type input "-4.4"
type textarea "Zeta"
type input "2.68"
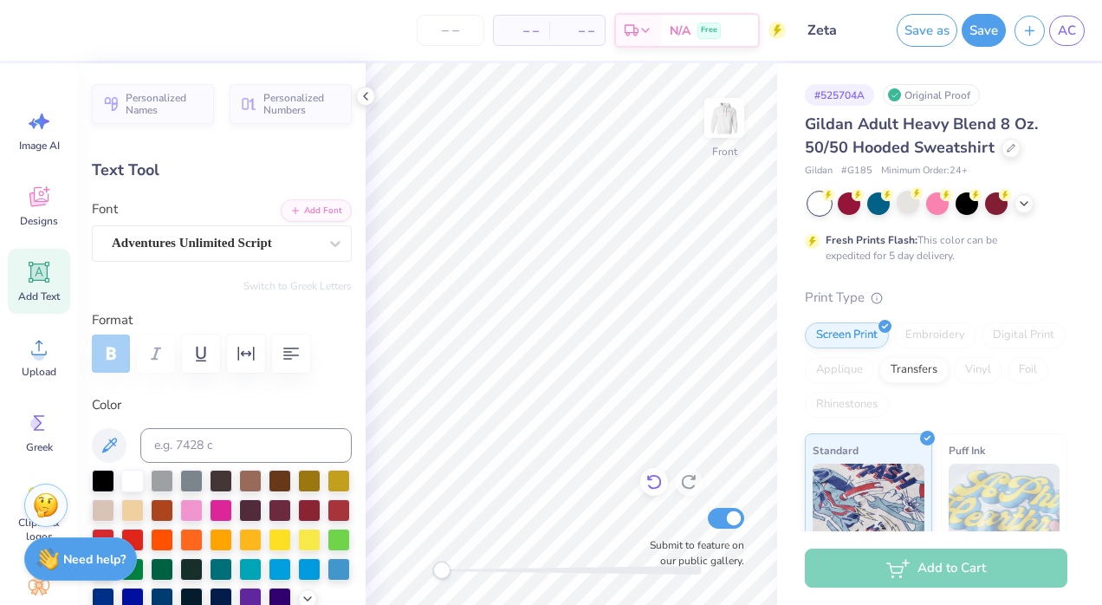
type input "1.16"
type input "11.95"
type input "-4.3"
type textarea "Tau"
type input "0.0"
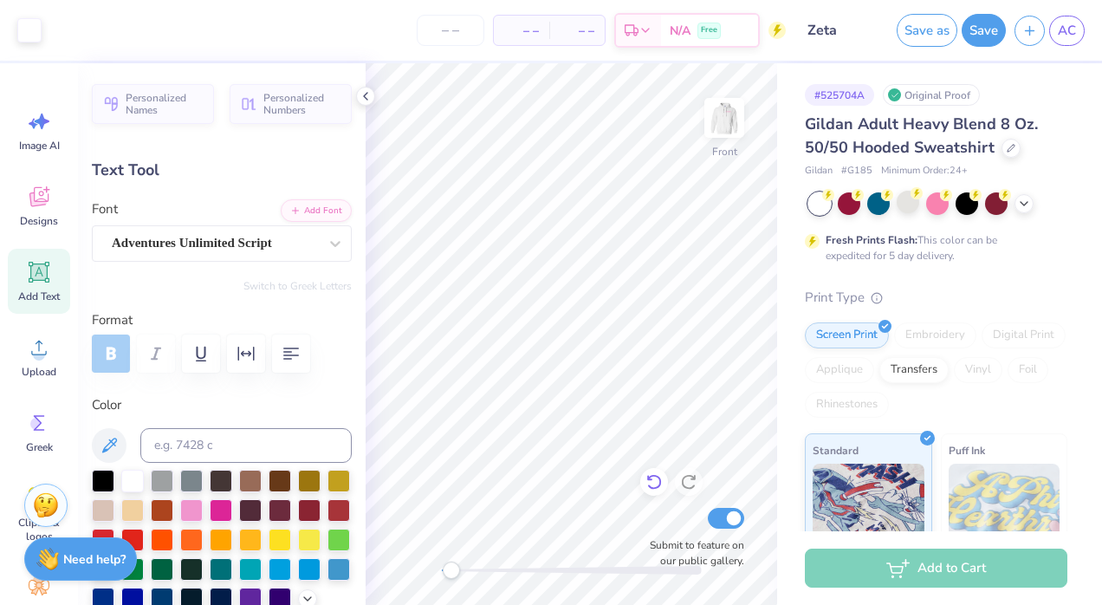
type input "2.59"
type input "1.15"
type input "10.68"
type input "-4.4"
type input "2.34"
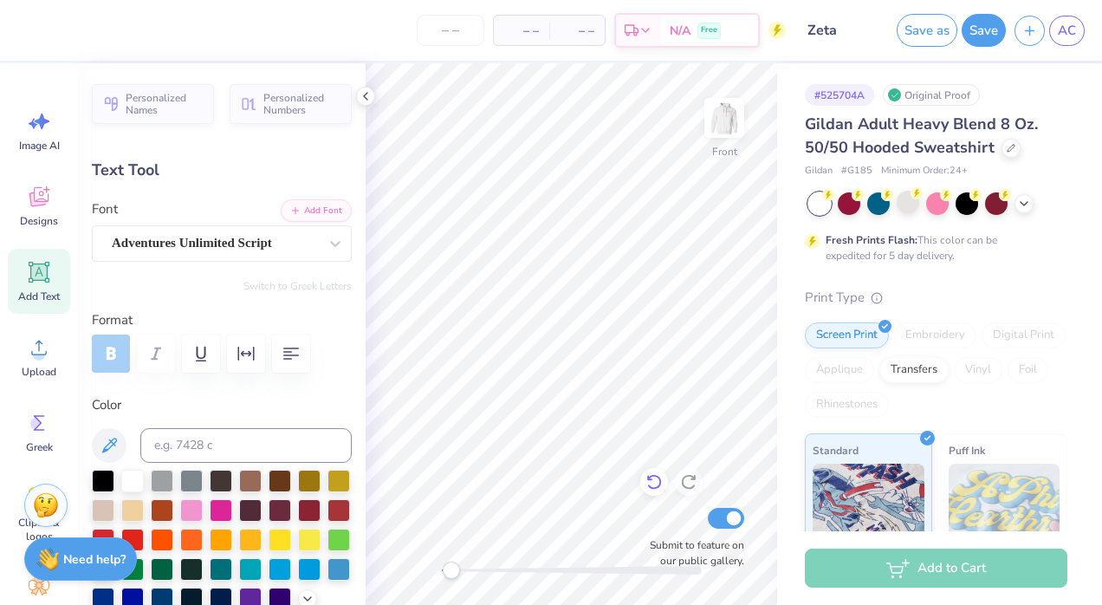
type input "11.96"
type input "-4.3"
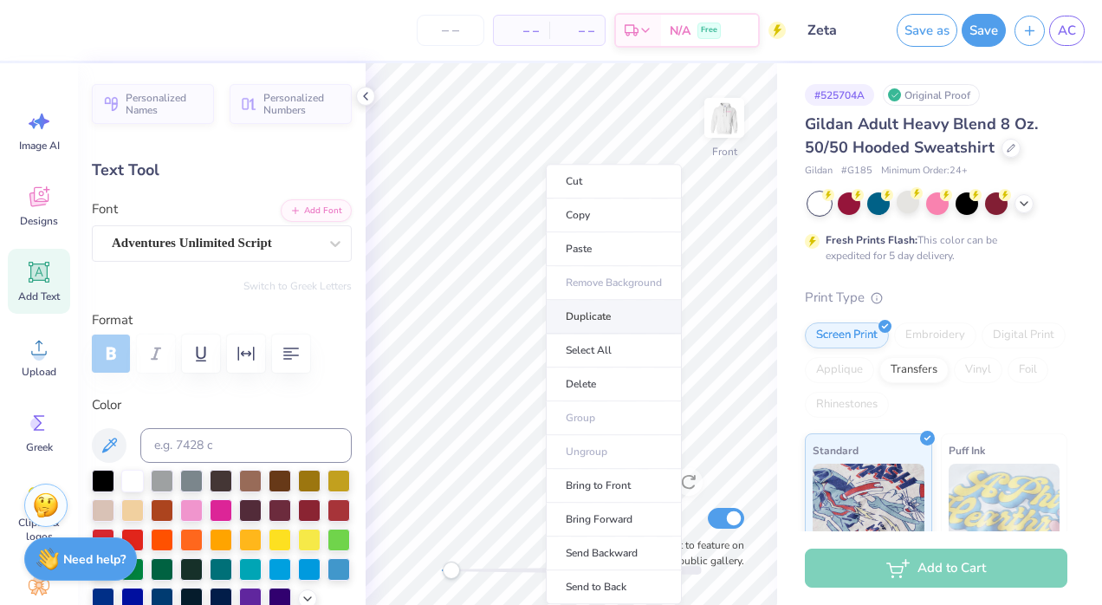
click at [583, 314] on li "Duplicate" at bounding box center [614, 317] width 136 height 34
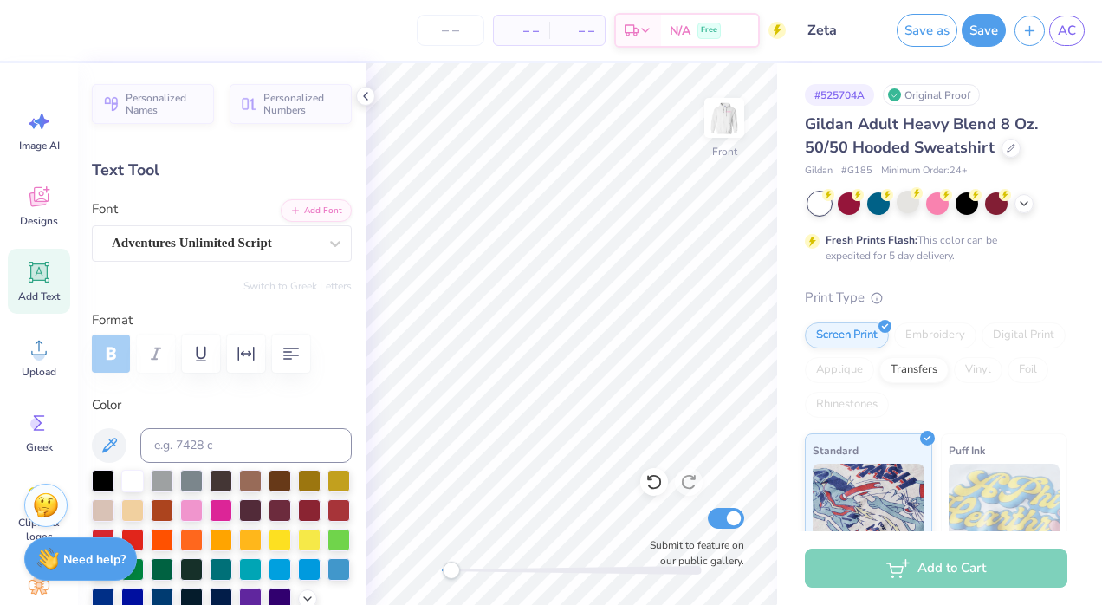
type input "12.30"
type textarea "Alpha"
type input "0.0"
type input "4.22"
type input "1.26"
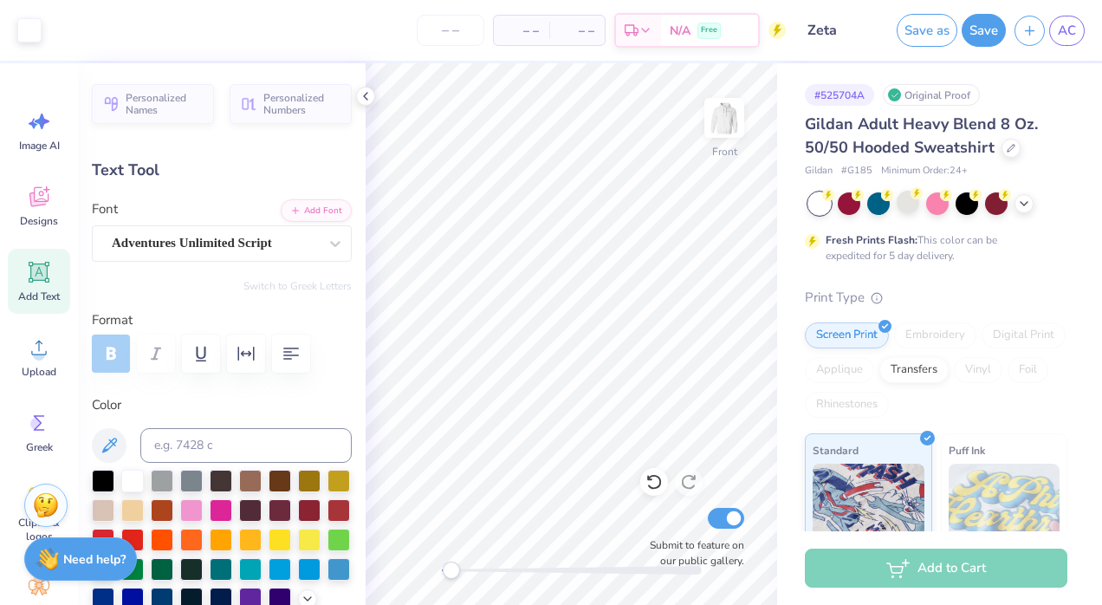
type input "12.34"
type input "0.0"
click at [974, 29] on button "Save" at bounding box center [983, 27] width 44 height 33
type input "2.27"
type input "1.19"
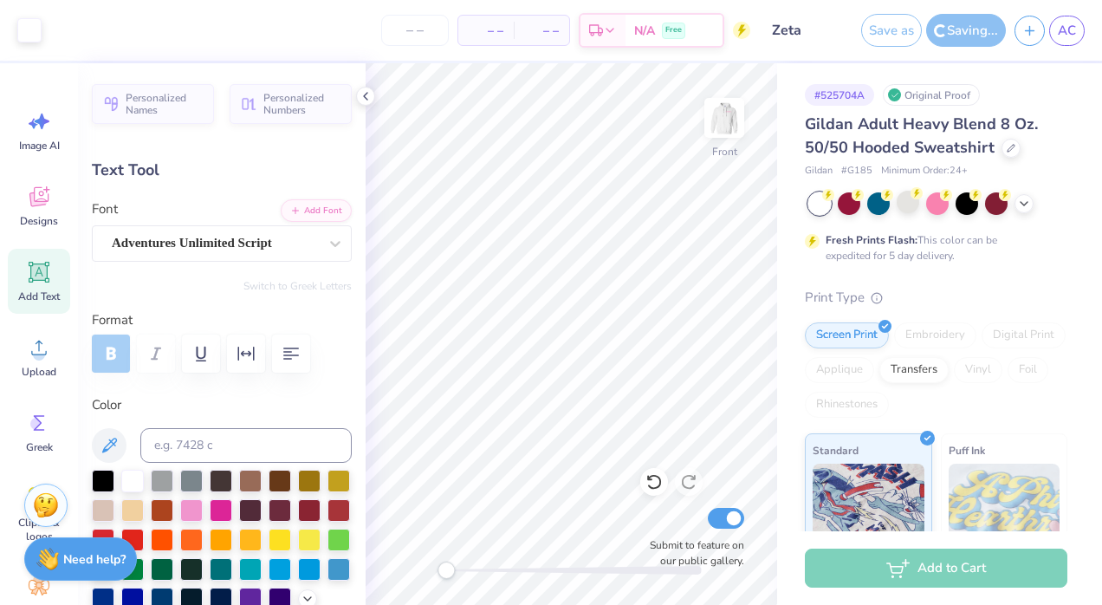
type input "16.85"
type input "-5.3"
type input "5.17"
type input "1.96"
type input "15.12"
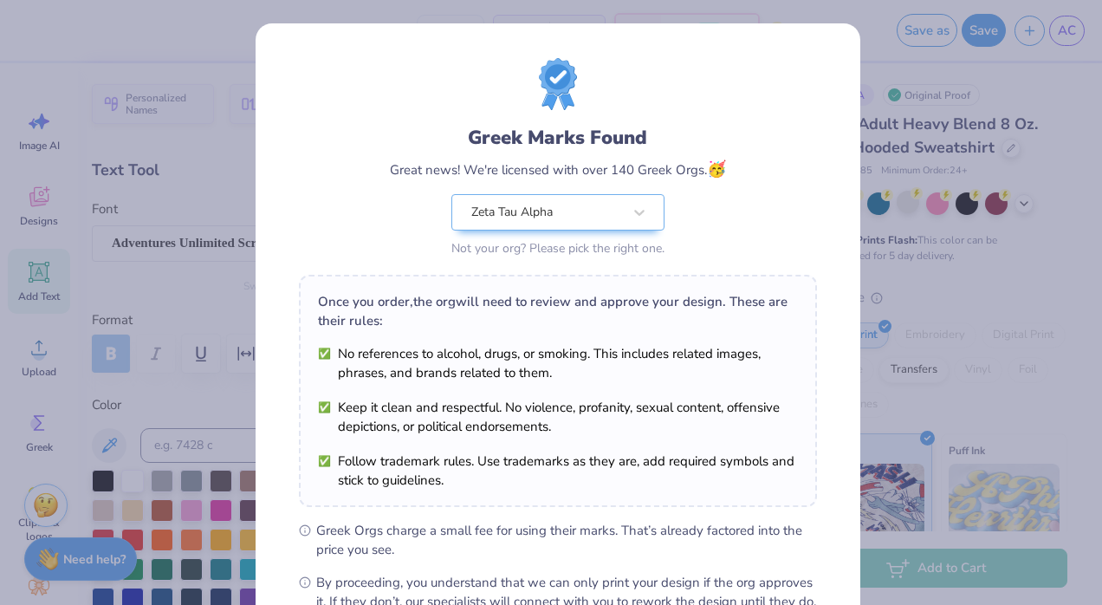
click at [1070, 52] on div "Design Saved" at bounding box center [933, 53] width 307 height 79
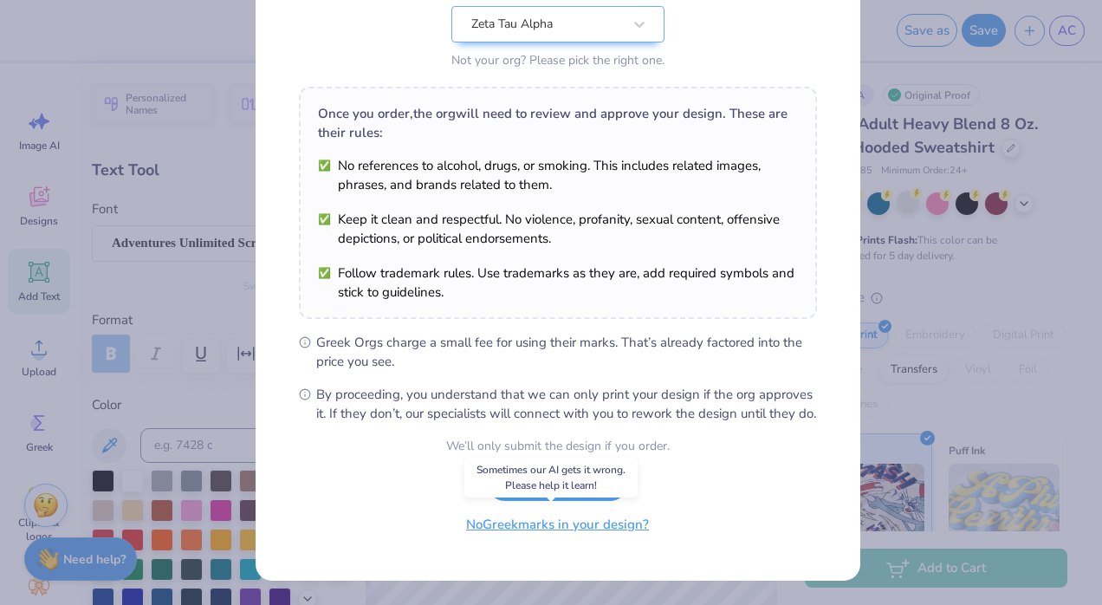
click at [547, 534] on button "No Greek marks in your design?" at bounding box center [557, 525] width 212 height 36
click at [592, 520] on button "No Greek marks in your design?" at bounding box center [557, 525] width 212 height 36
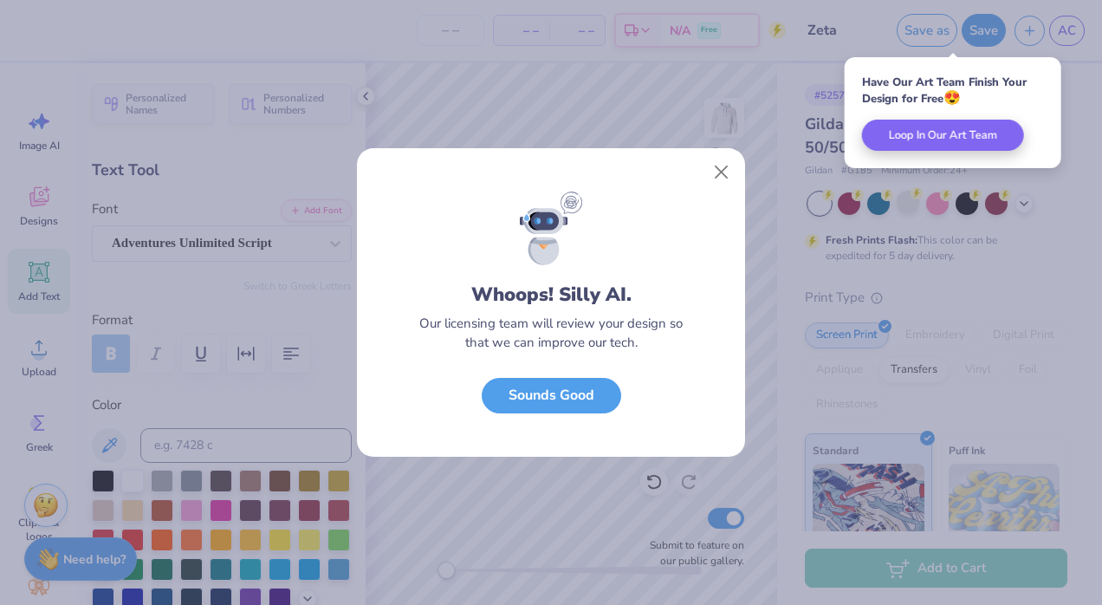
scroll to position [0, 0]
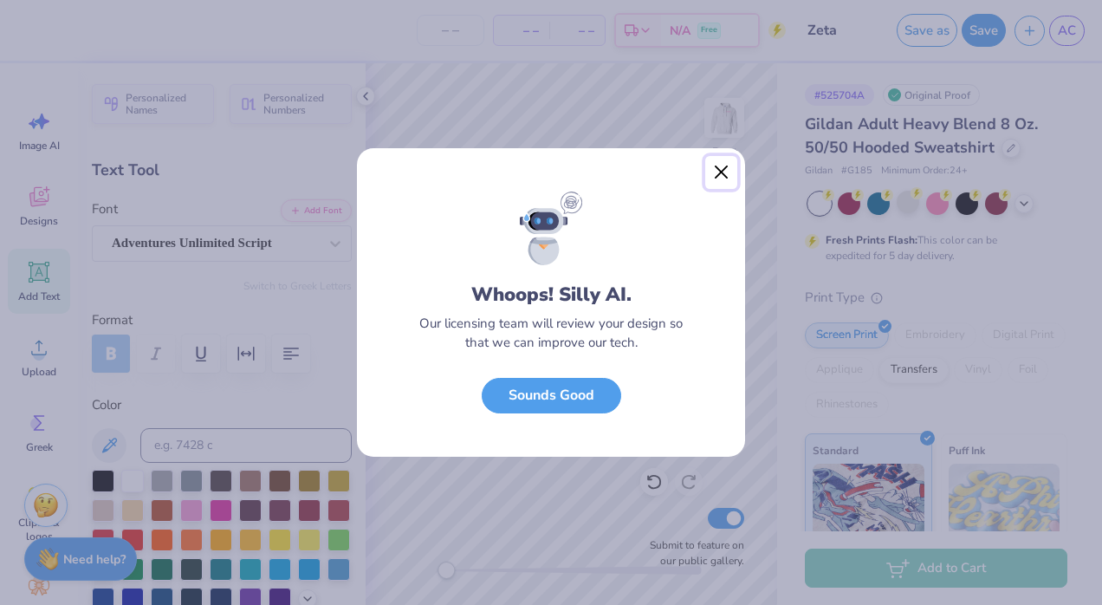
click at [728, 168] on button "Close" at bounding box center [721, 172] width 33 height 33
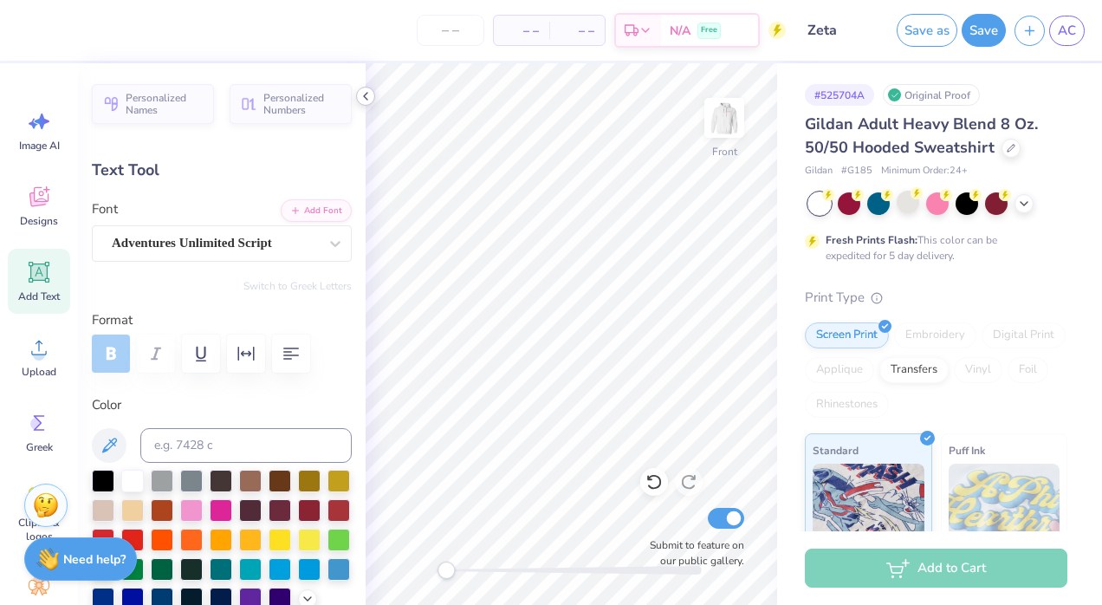
click at [364, 94] on icon at bounding box center [366, 96] width 14 height 14
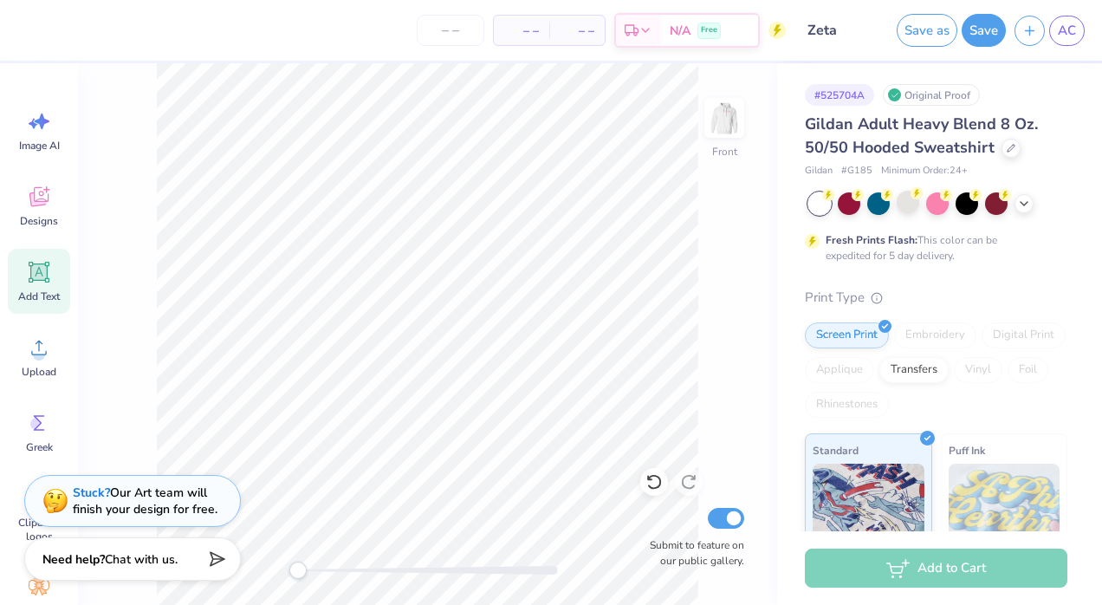
scroll to position [14, 2]
type textarea "ZTA"
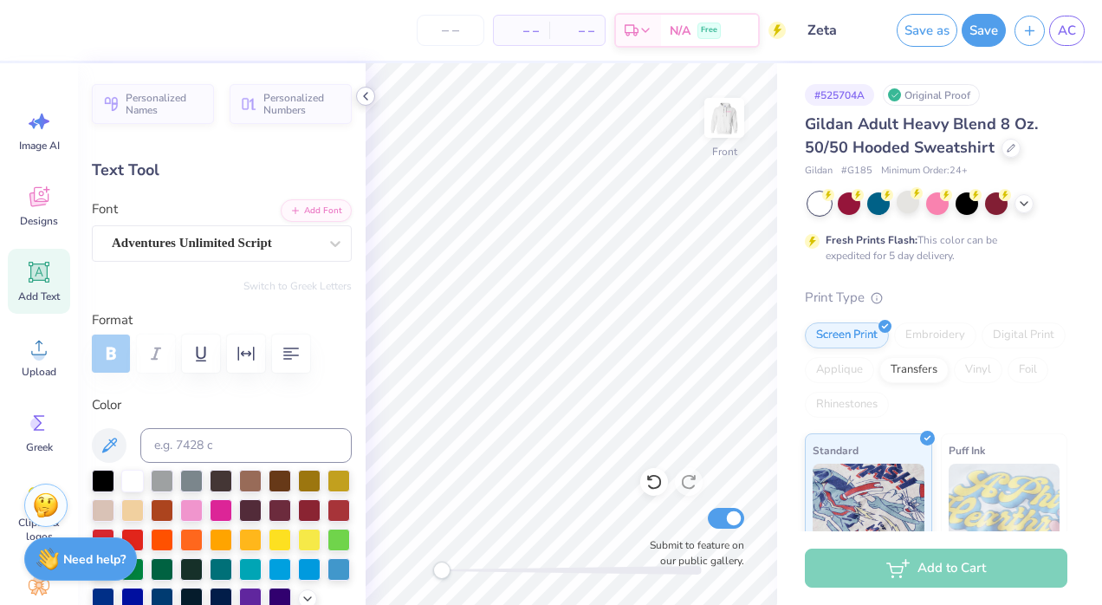
type input "2.27"
type input "1.19"
type input "16.85"
type textarea "Love"
click at [362, 94] on icon at bounding box center [366, 96] width 14 height 14
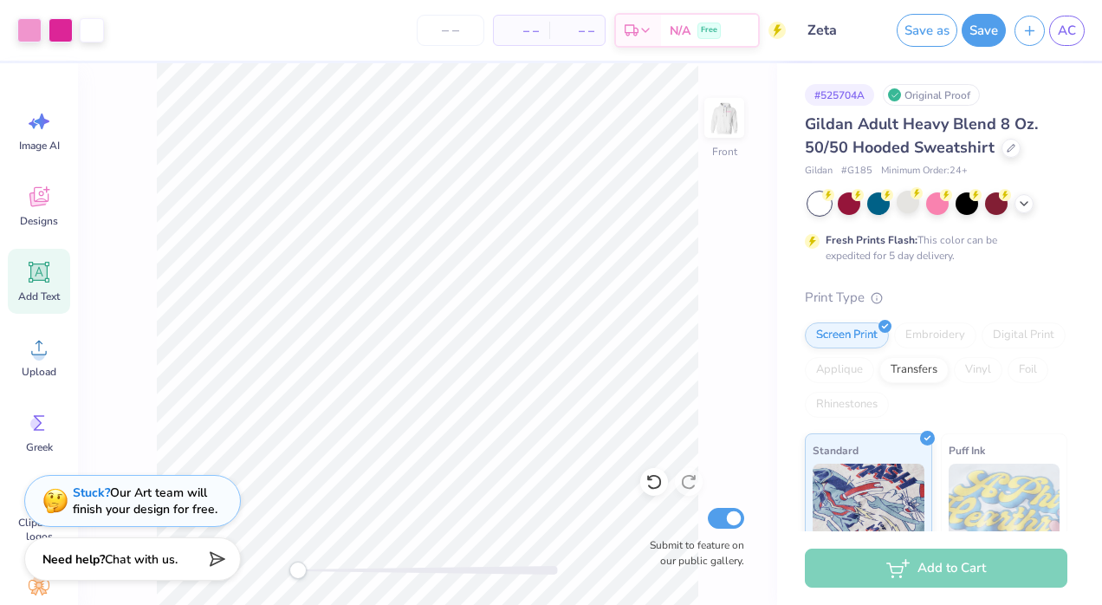
type input "0.0"
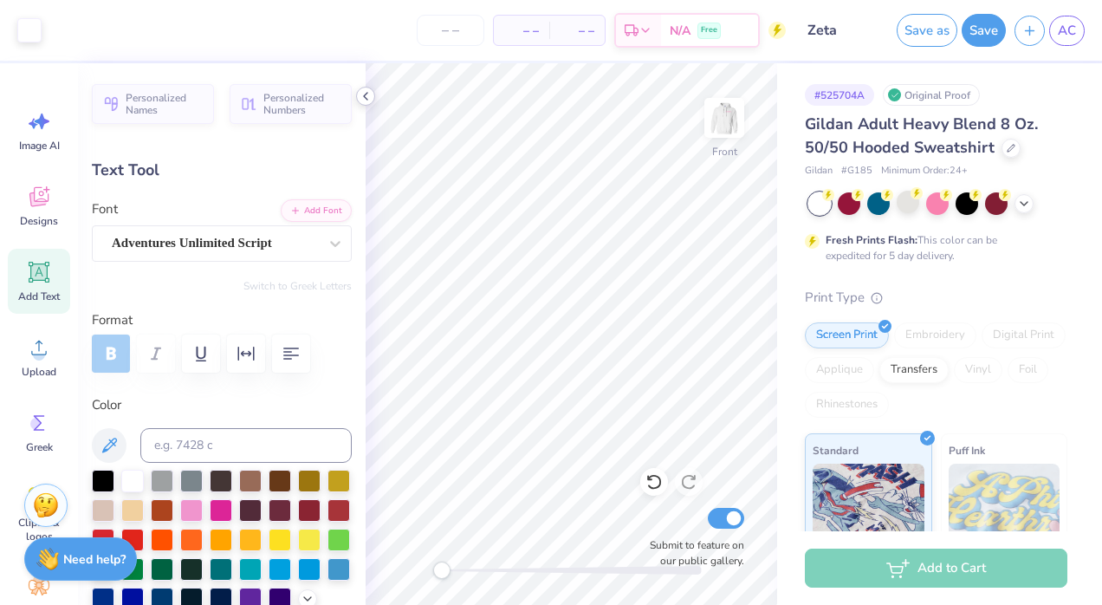
type input "5.82"
type input "2.21"
type input "14.90"
type input "-5.3"
type input "4.37"
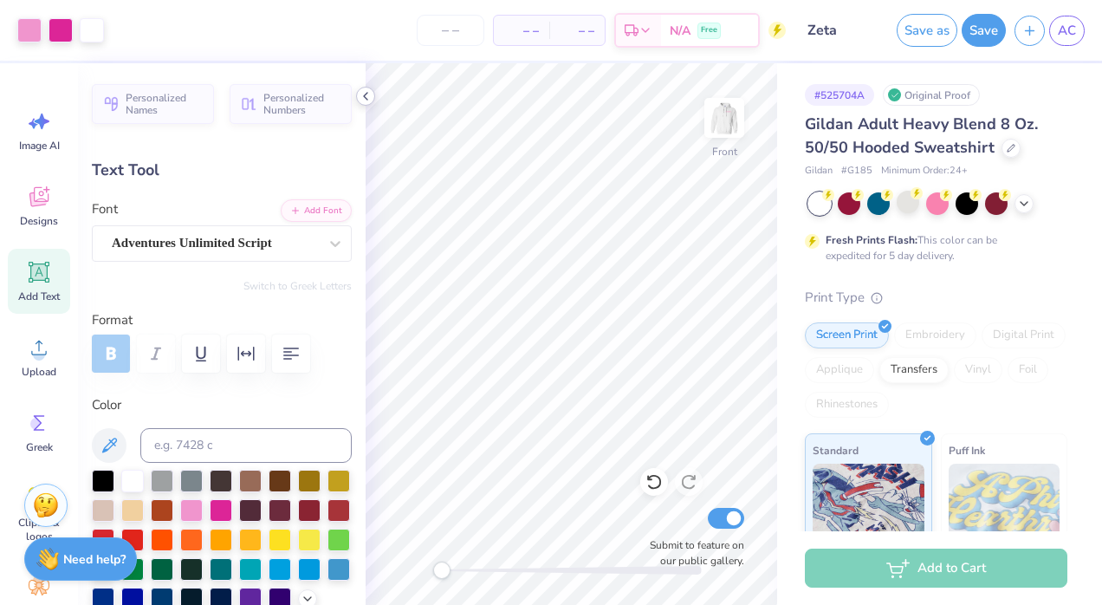
type input "1.66"
type input "15.01"
type input "0.0"
type input "3.99"
type input "1.99"
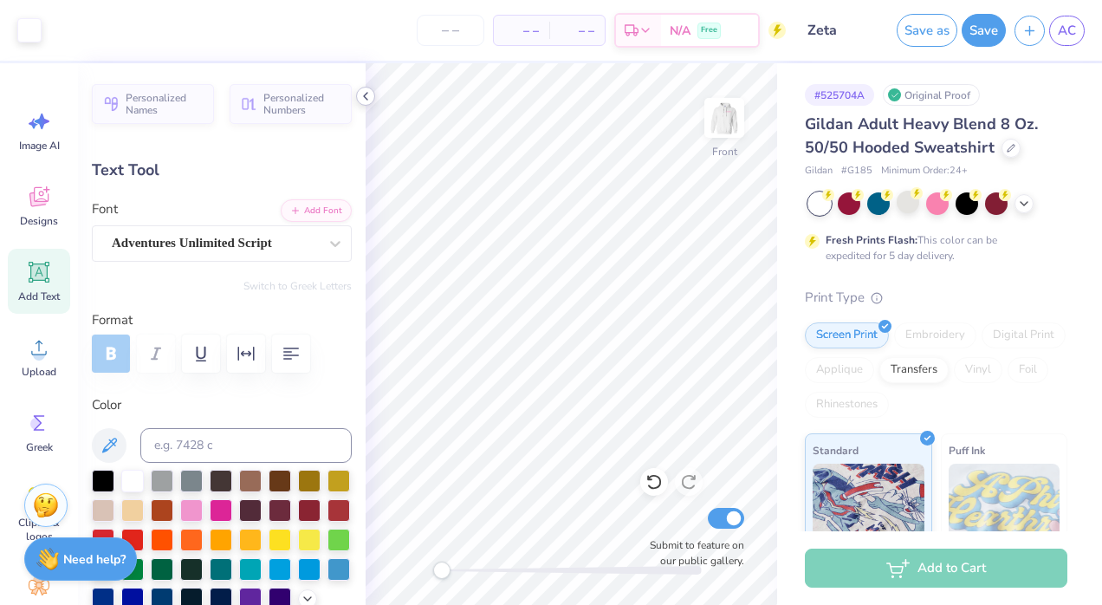
type input "16.52"
type input "0.0"
type input "3.03"
type input "0.89"
type input "18.35"
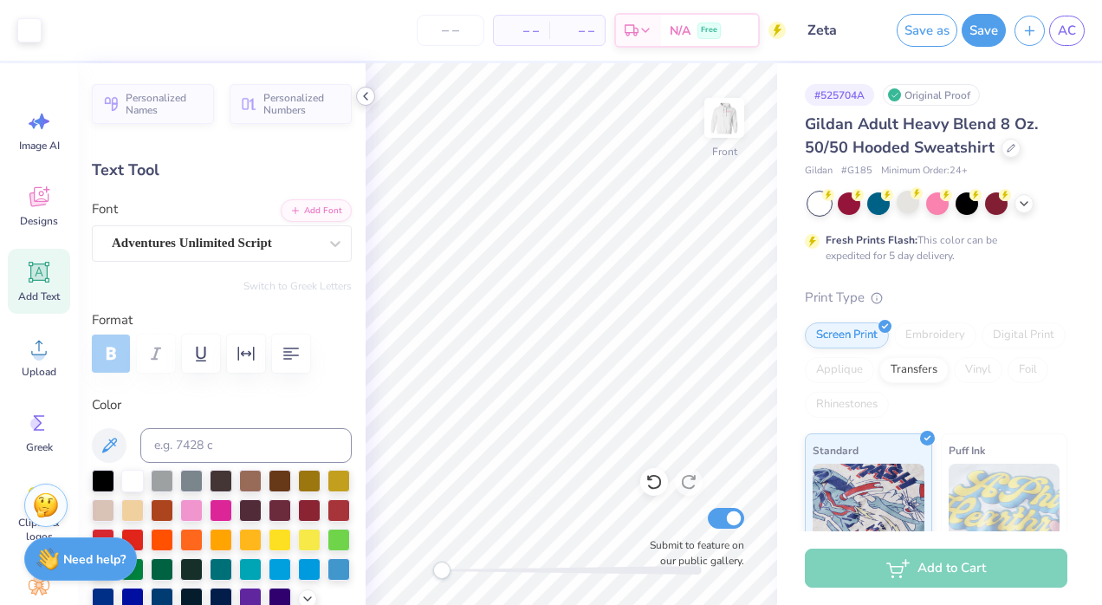
type input "-5.3"
type textarea "Always"
type input "4.37"
type input "1.66"
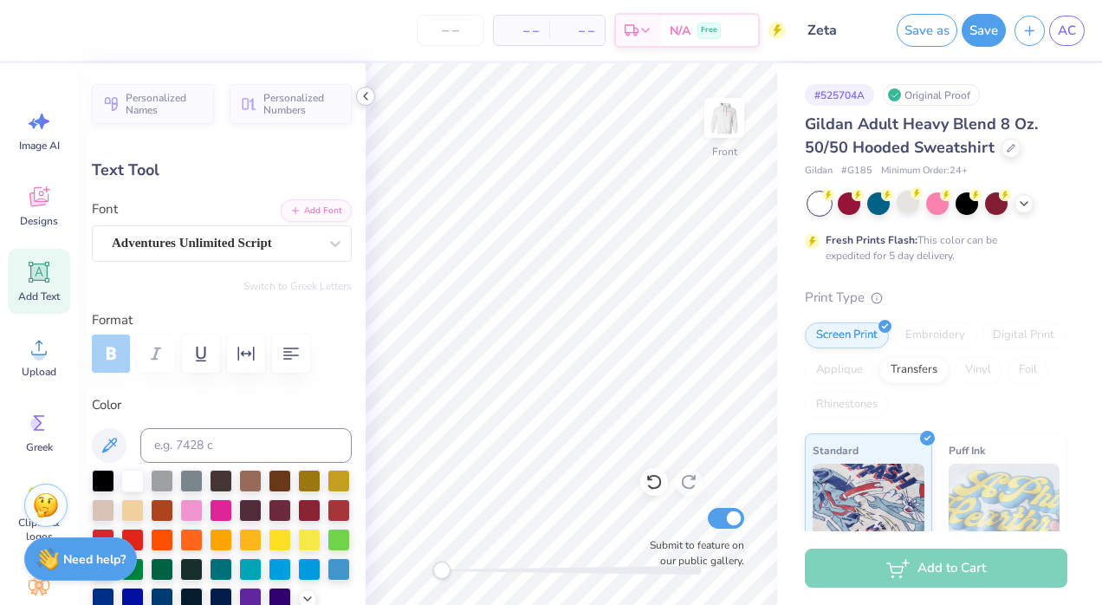
type input "14.86"
type input "0.0"
type input "7.93"
type input "2.00"
type input "17.75"
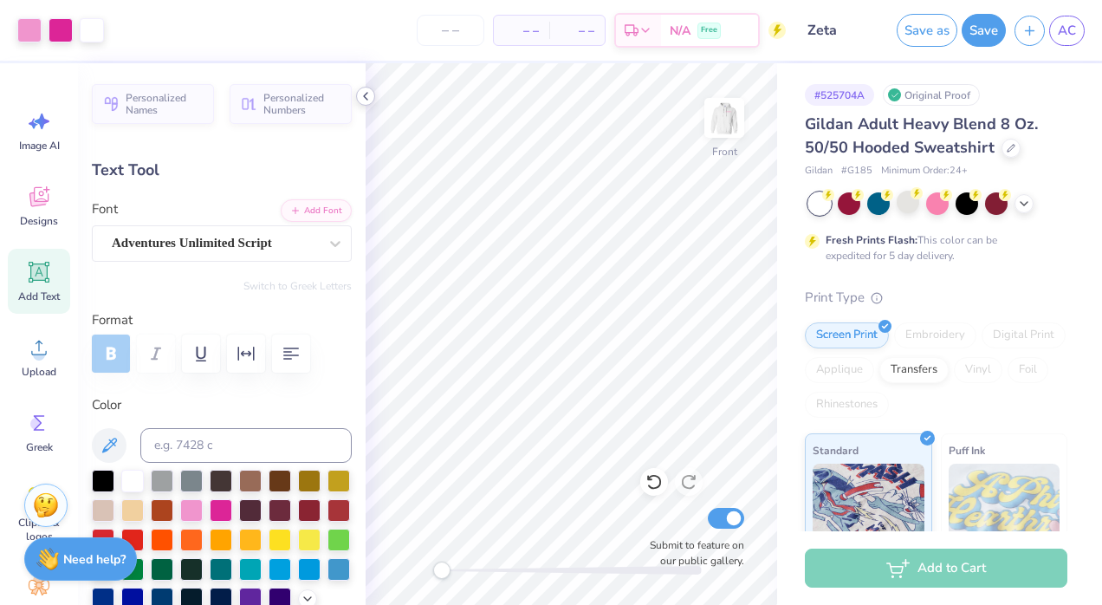
type input "-5.3"
type input "5.82"
type input "1.46"
type input "18.99"
type input "-5.3"
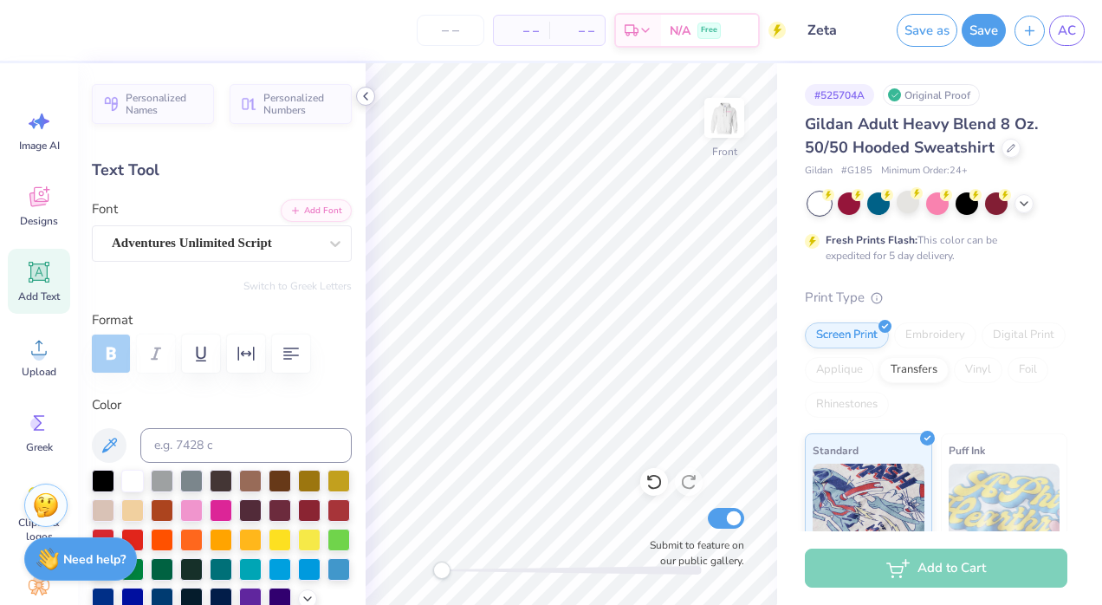
type input "3.99"
type input "1.99"
type input "16.36"
type input "3.14"
type input "1.56"
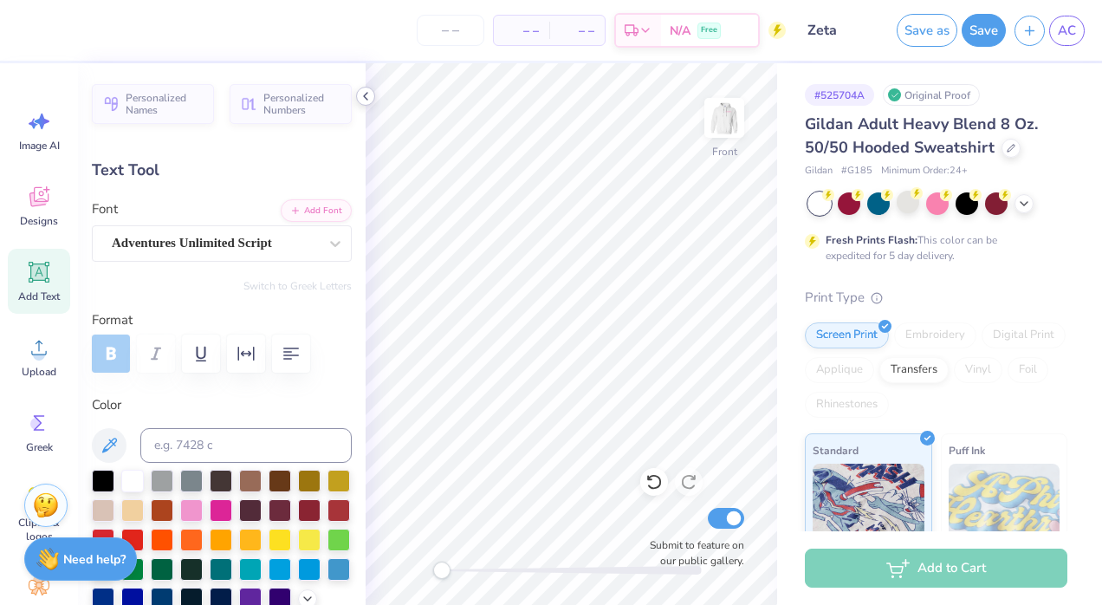
type input "16.81"
type input "4.37"
type input "1.66"
type input "15.17"
type input "3.71"
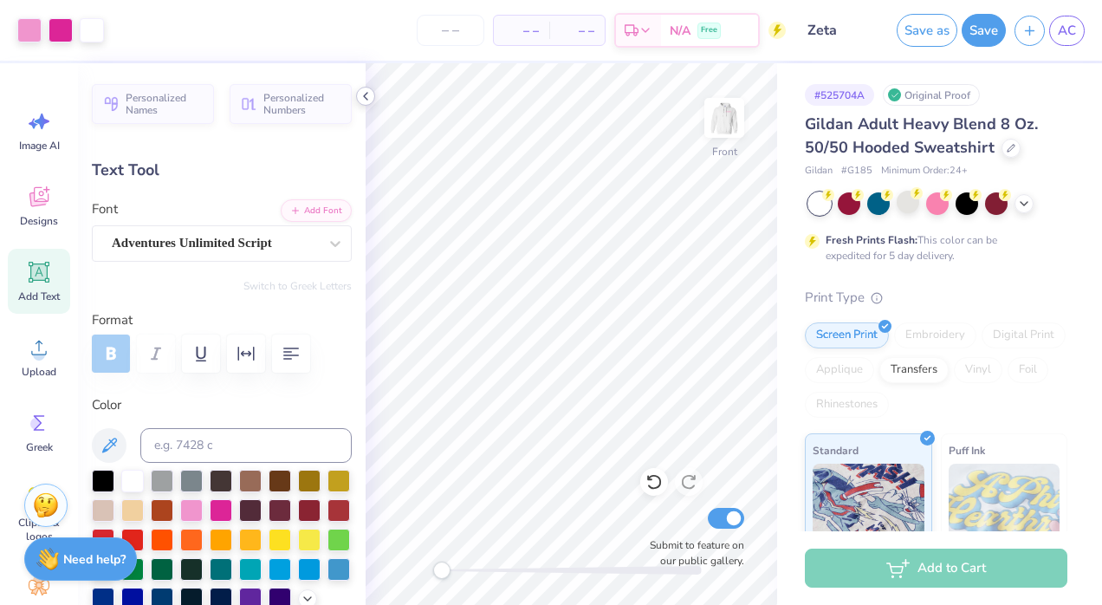
type input "1.41"
type input "15.22"
type input "0.0"
type input "15.29"
type input "-5.3"
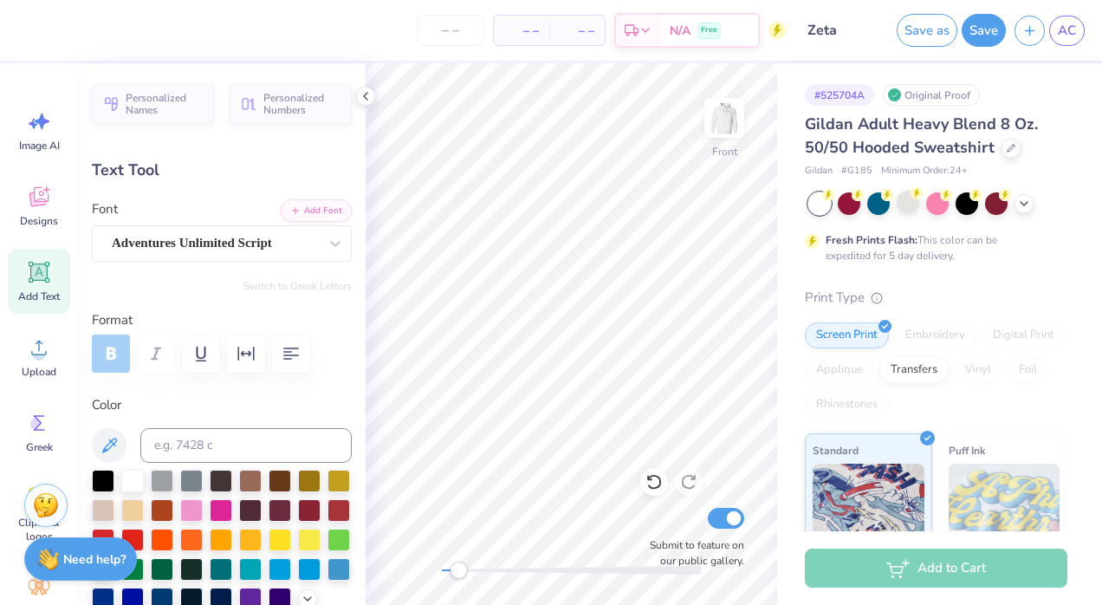
type input "3.71"
type input "1.41"
type input "15.29"
type input "3.14"
type input "1.56"
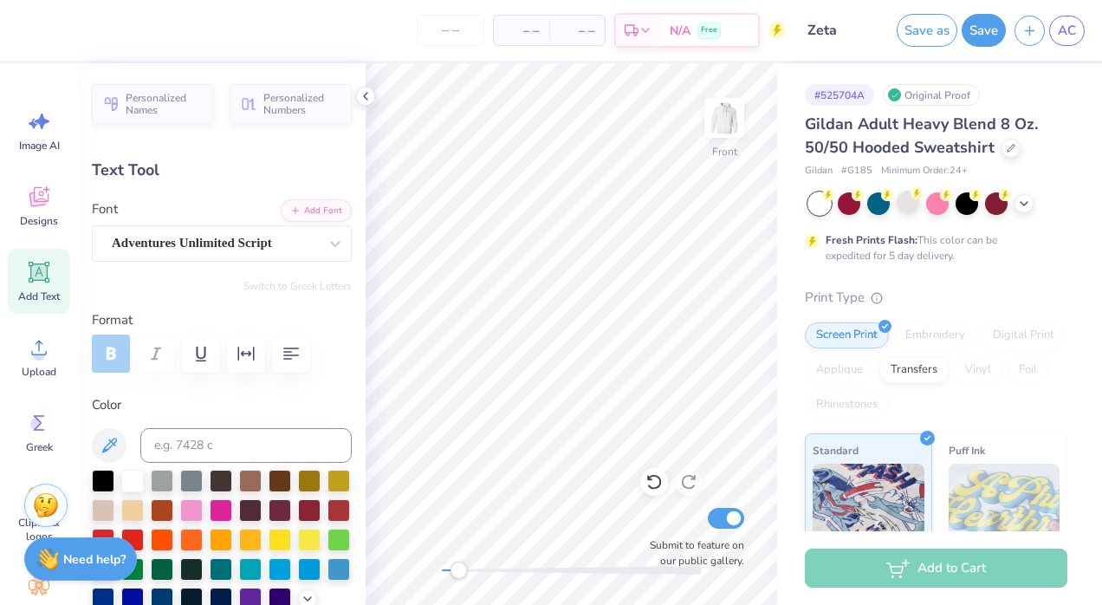
type input "16.58"
type input "3.89"
type input "1.94"
type input "16.18"
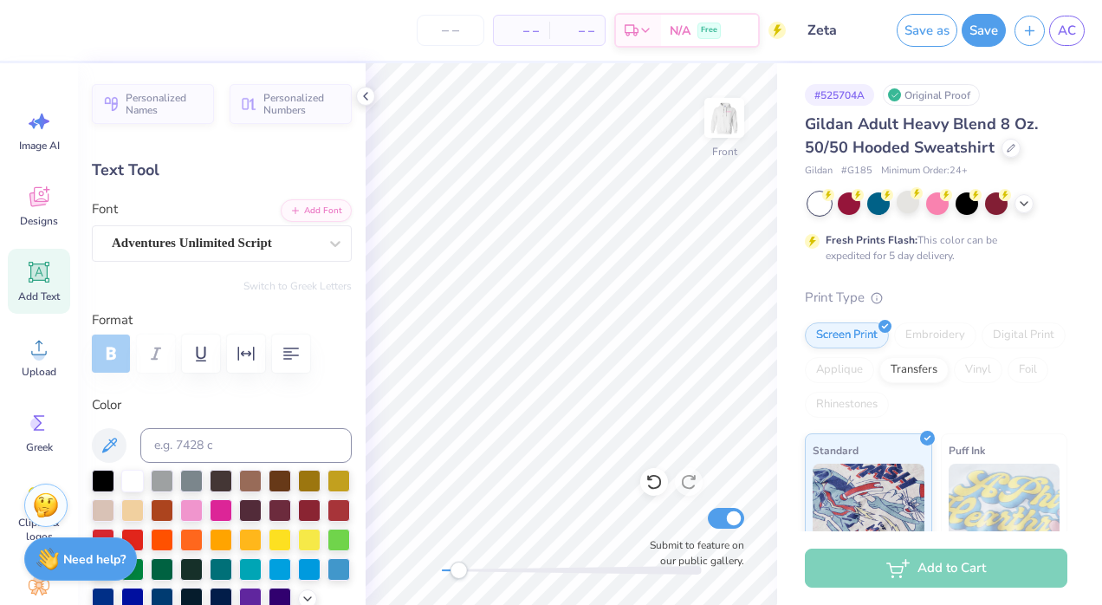
type input "3.71"
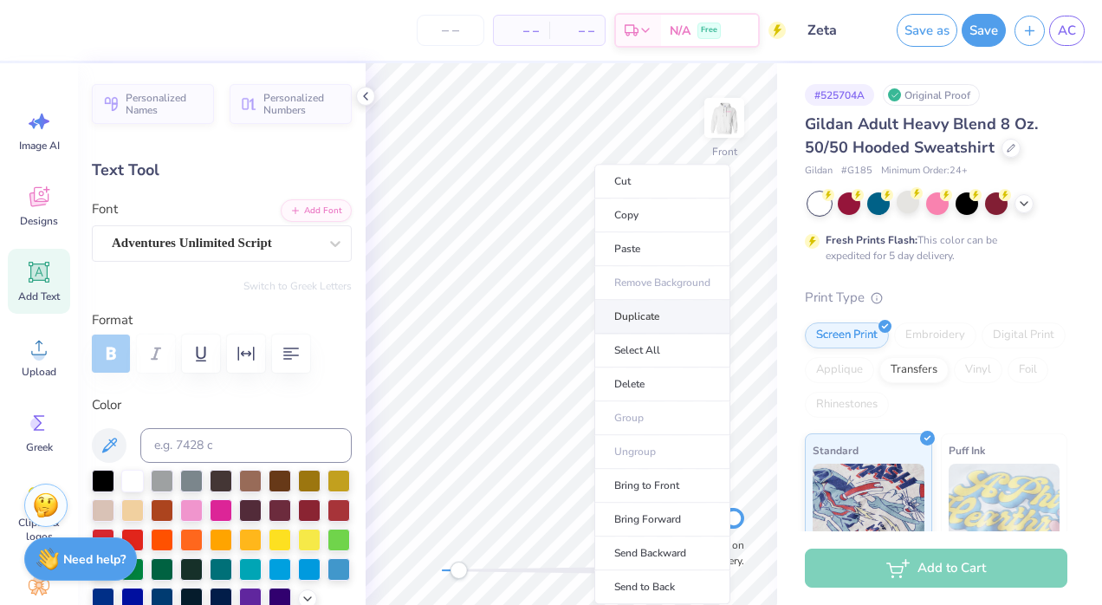
click at [650, 312] on li "Duplicate" at bounding box center [662, 317] width 136 height 34
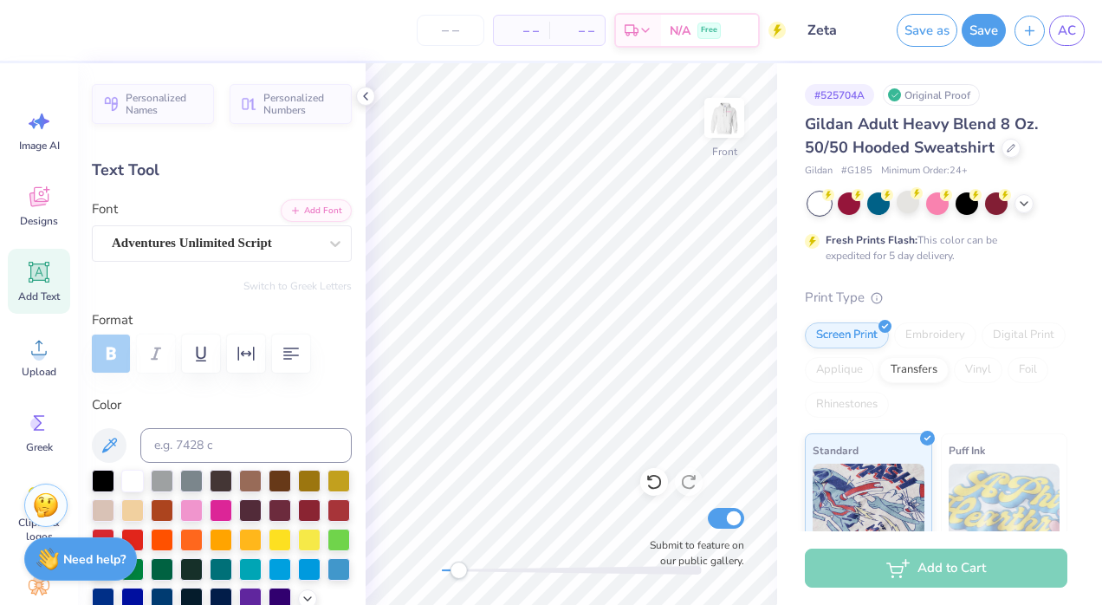
scroll to position [14, 3]
click at [362, 94] on icon at bounding box center [366, 96] width 14 height 14
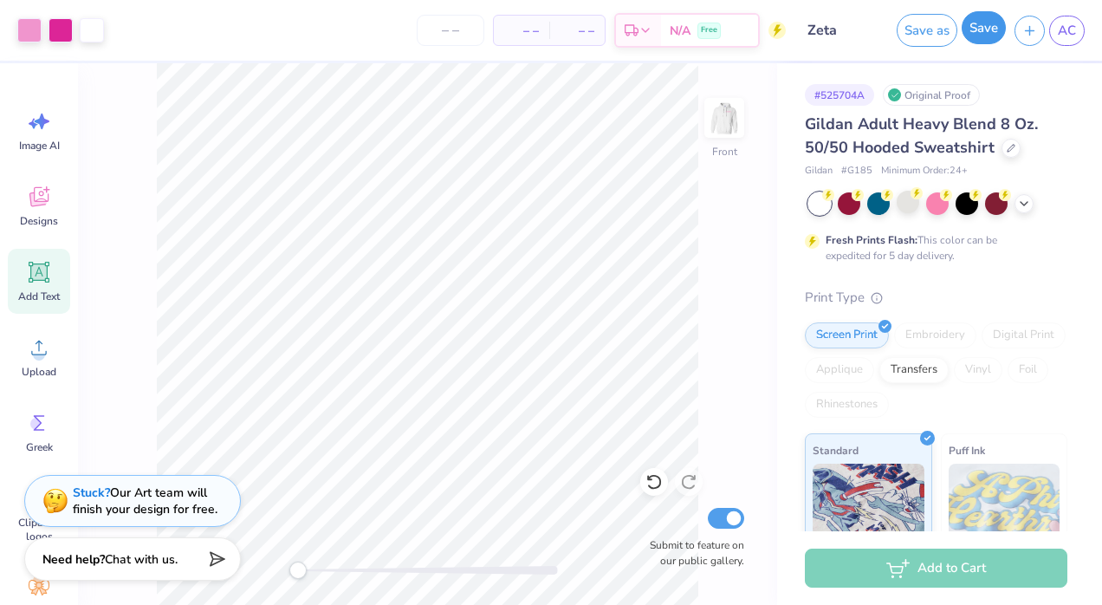
click at [991, 23] on button "Save" at bounding box center [983, 27] width 44 height 33
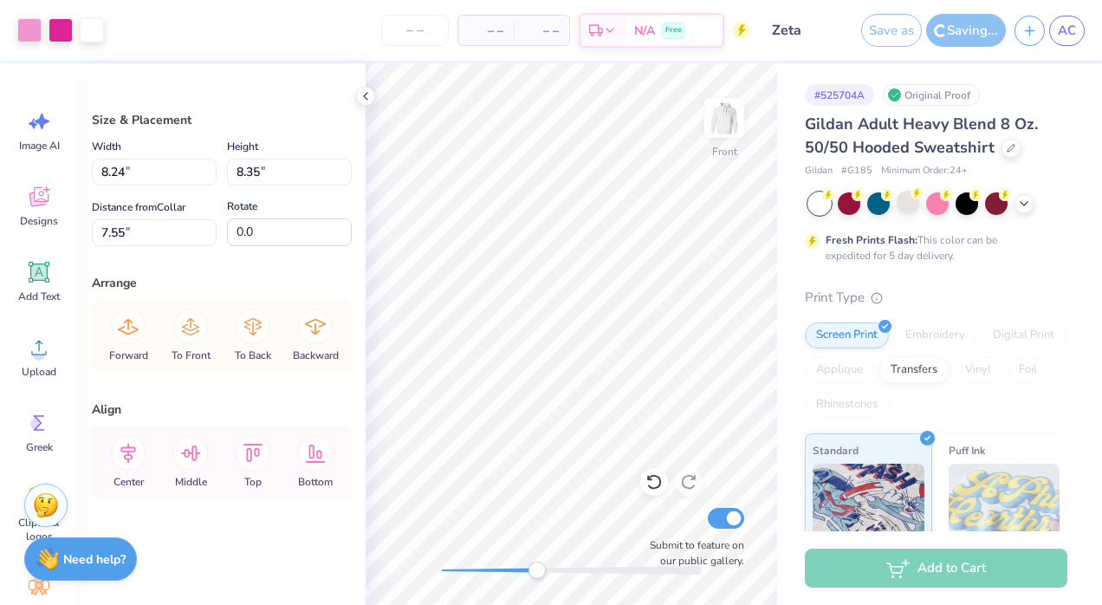
click at [360, 100] on icon at bounding box center [366, 96] width 14 height 14
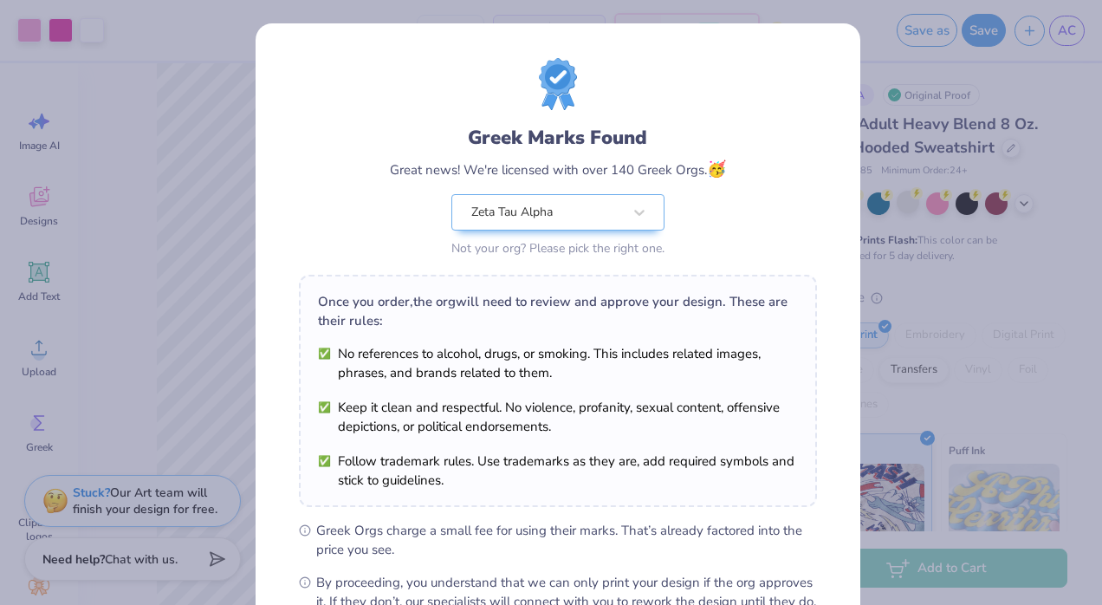
scroll to position [204, 0]
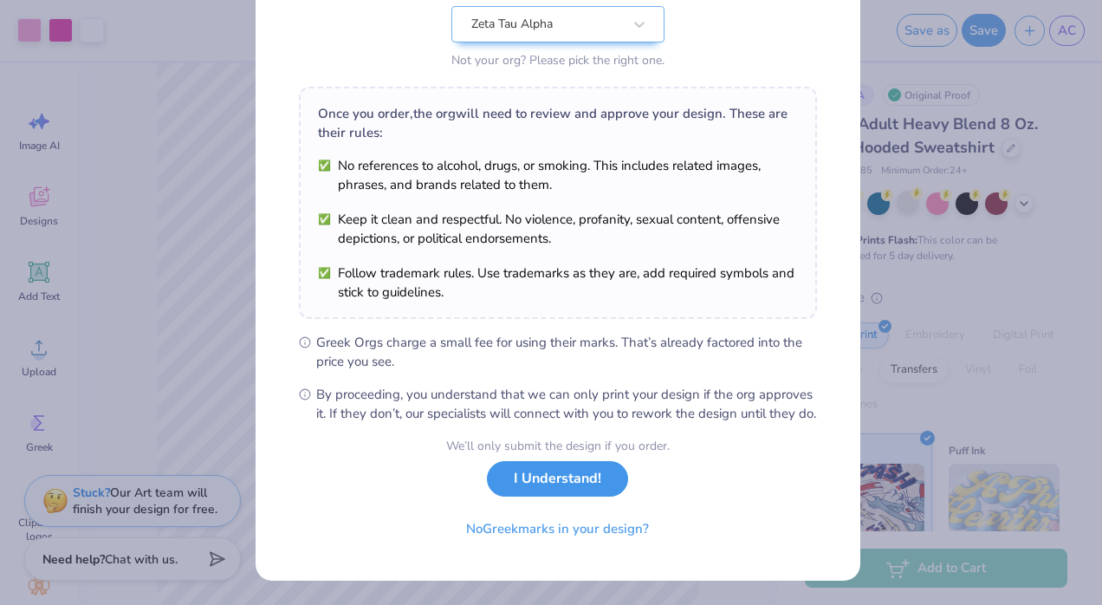
click at [549, 488] on button "I Understand!" at bounding box center [557, 479] width 141 height 36
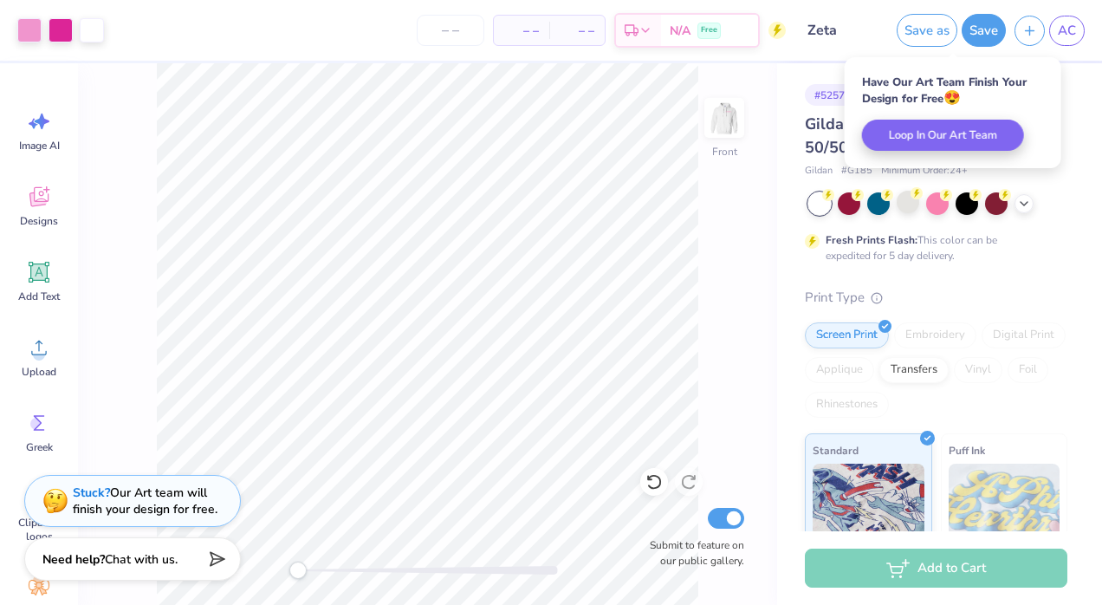
scroll to position [0, 0]
click at [984, 28] on button "Save" at bounding box center [983, 27] width 44 height 33
click at [728, 106] on img at bounding box center [723, 117] width 69 height 69
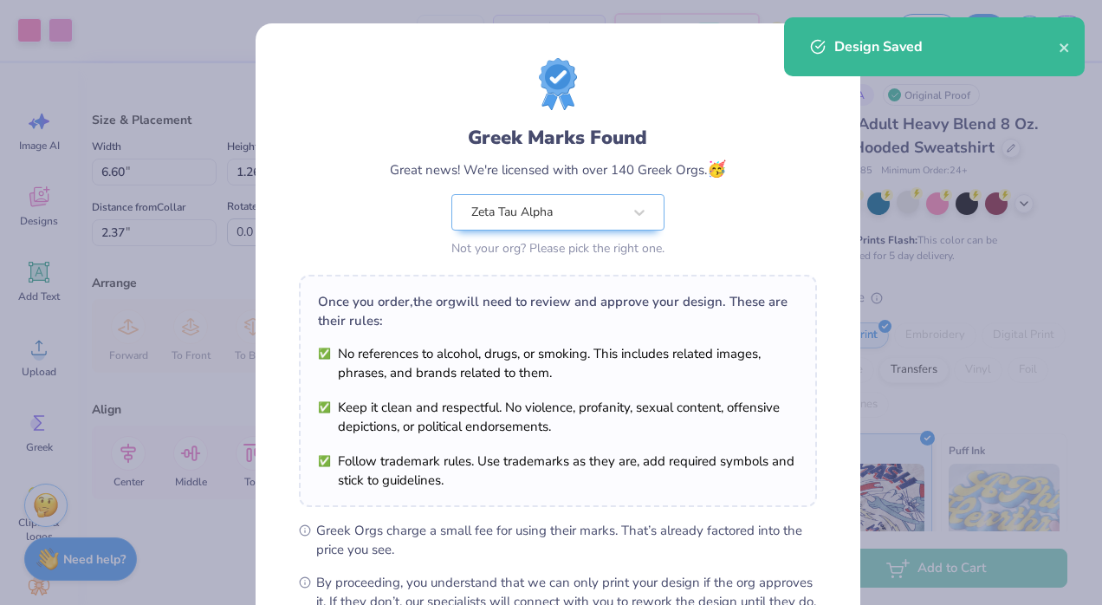
scroll to position [204, 0]
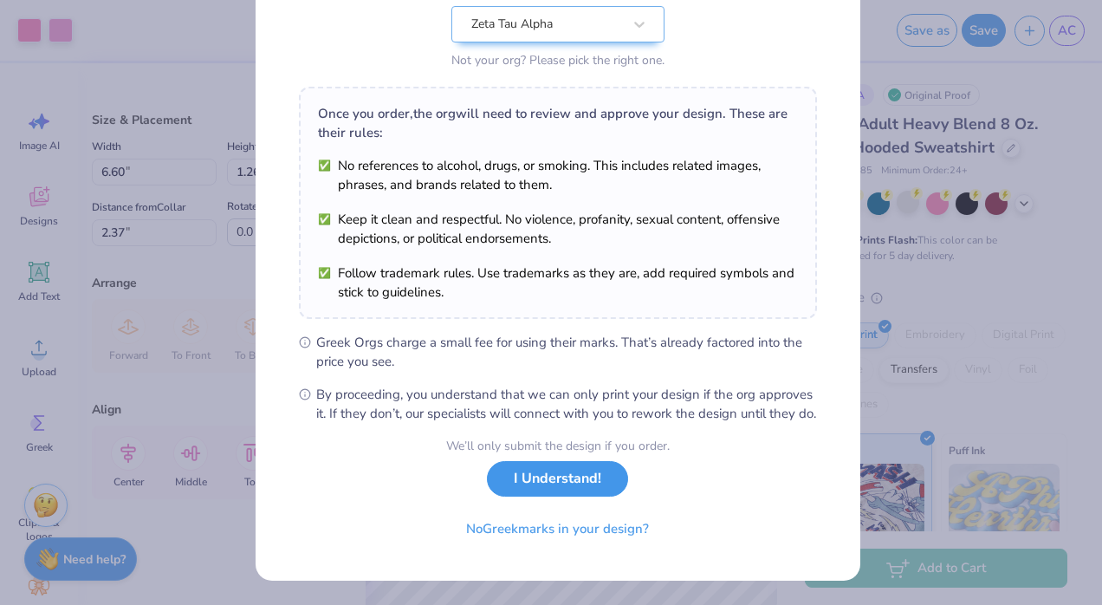
click at [521, 476] on button "I Understand!" at bounding box center [557, 479] width 141 height 36
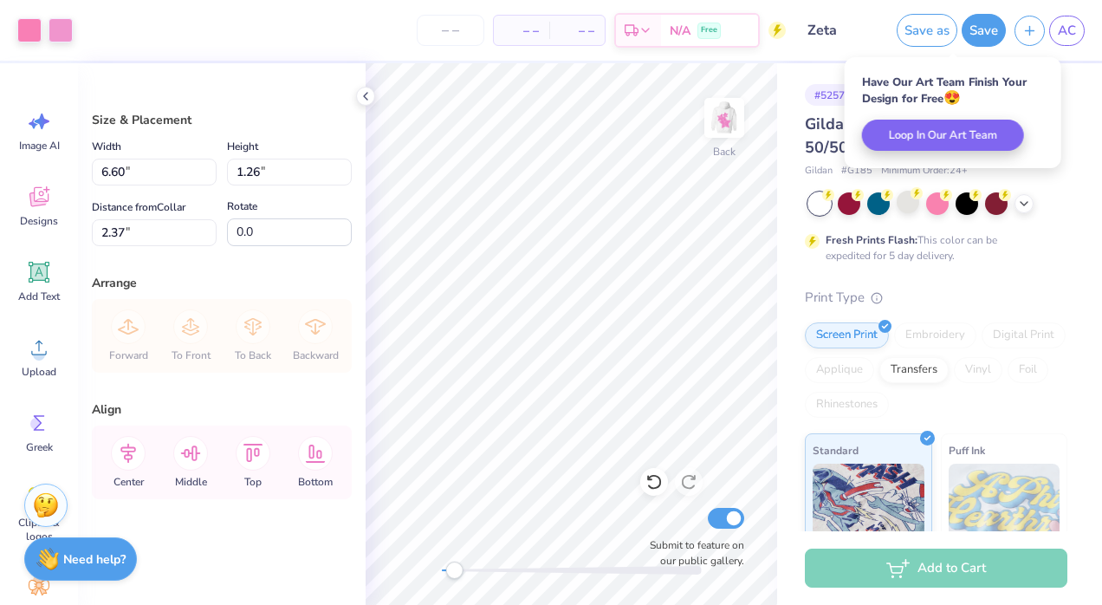
scroll to position [0, 0]
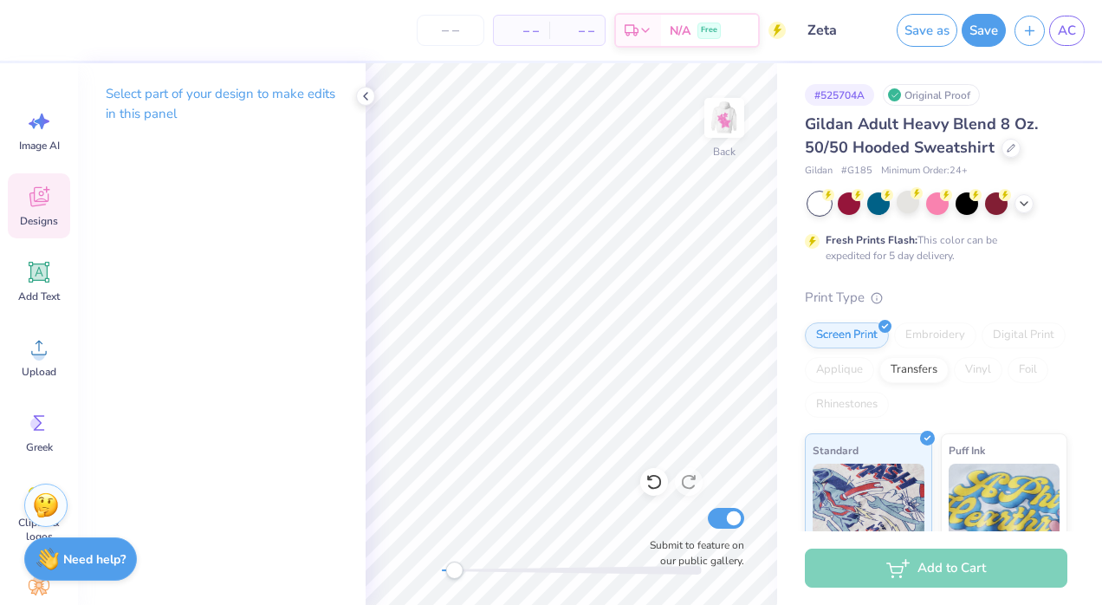
click at [38, 206] on icon at bounding box center [39, 197] width 26 height 26
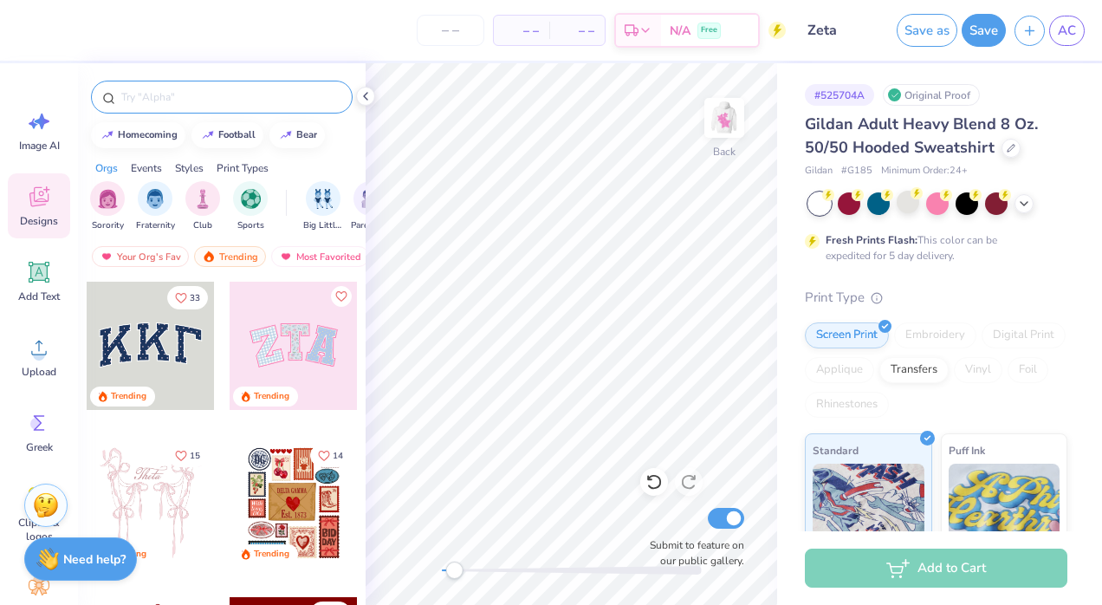
click at [202, 98] on input "text" at bounding box center [231, 96] width 222 height 17
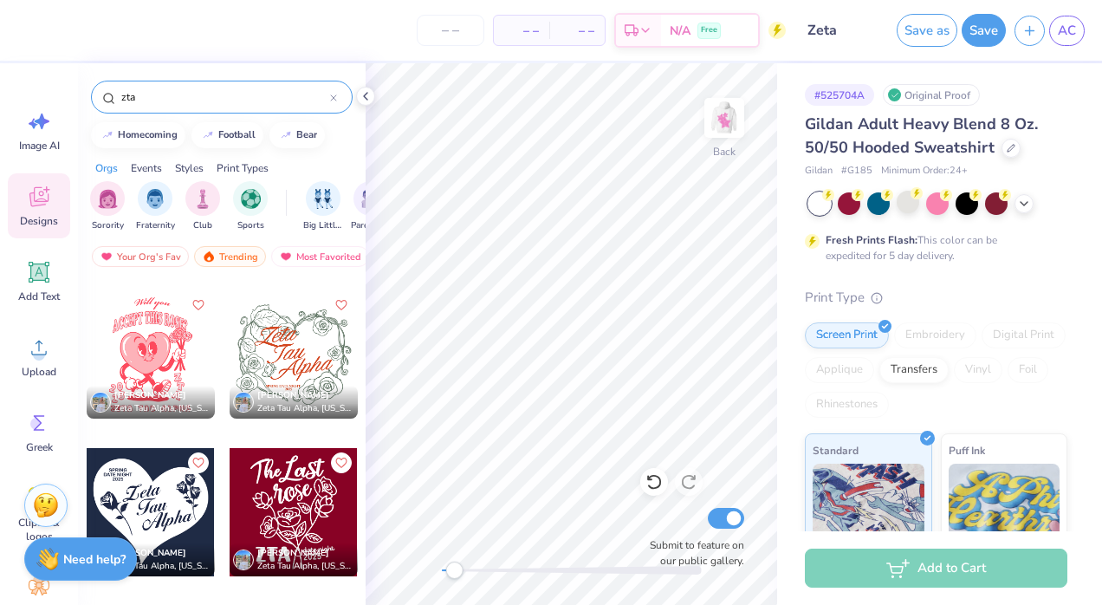
scroll to position [3878, 0]
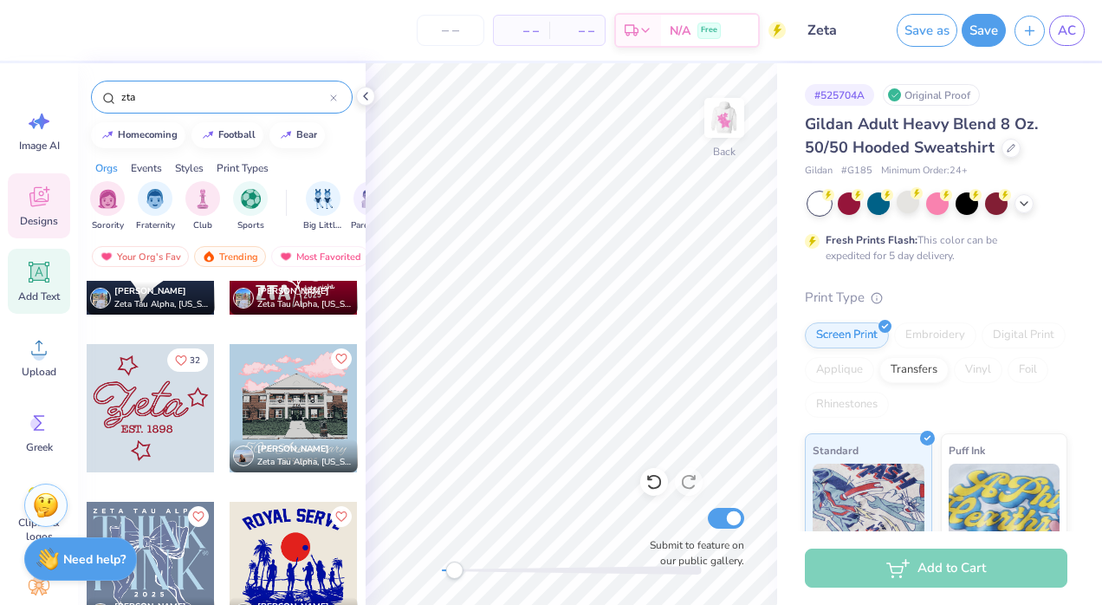
click at [50, 277] on icon at bounding box center [39, 272] width 26 height 26
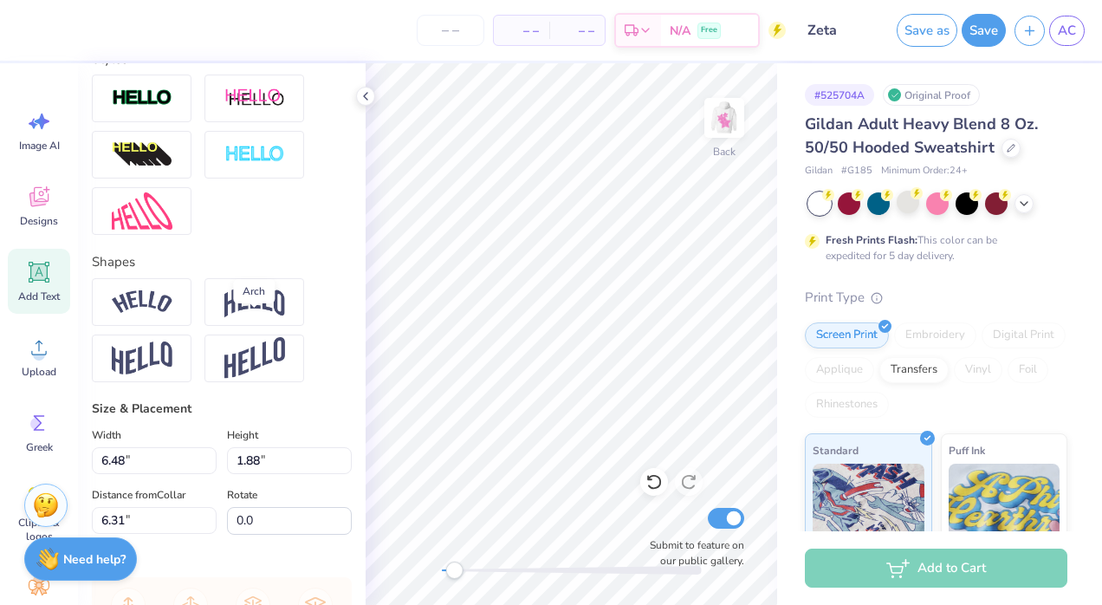
scroll to position [602, 0]
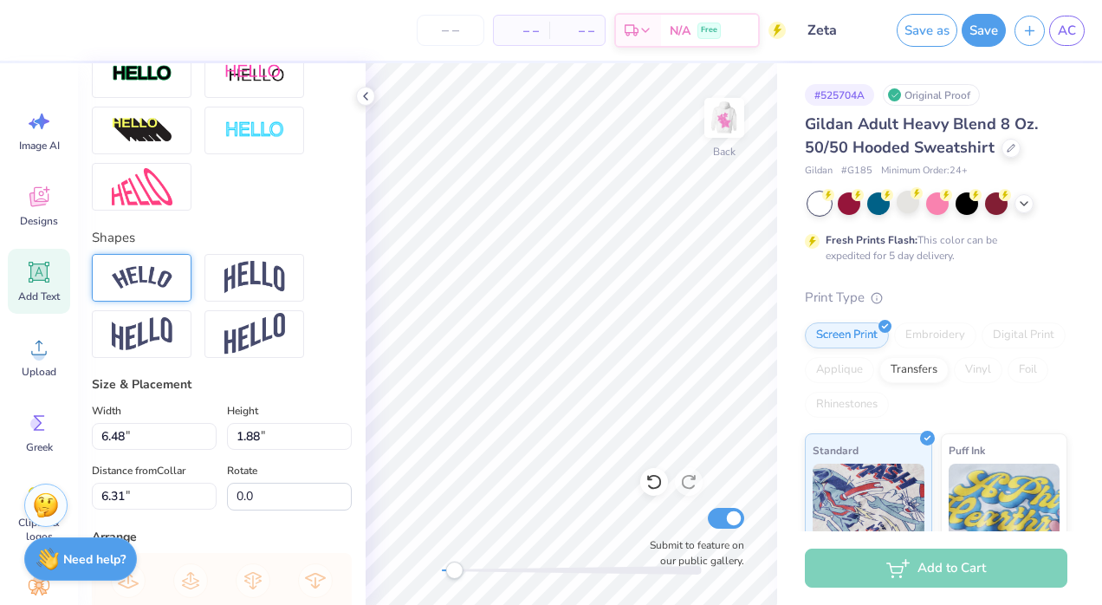
click at [140, 289] on img at bounding box center [142, 277] width 61 height 23
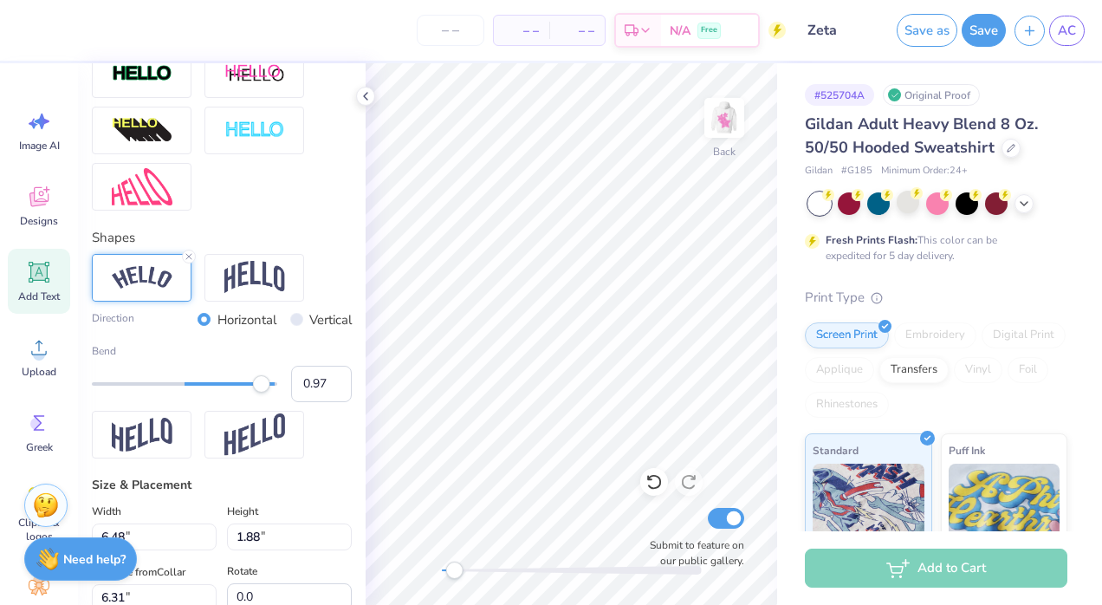
drag, startPoint x: 224, startPoint y: 414, endPoint x: 261, endPoint y: 425, distance: 38.1
click at [261, 402] on div "Bend 0.97" at bounding box center [222, 372] width 260 height 59
drag, startPoint x: 259, startPoint y: 410, endPoint x: 221, endPoint y: 419, distance: 39.3
click at [221, 392] on div "Accessibility label" at bounding box center [220, 383] width 17 height 17
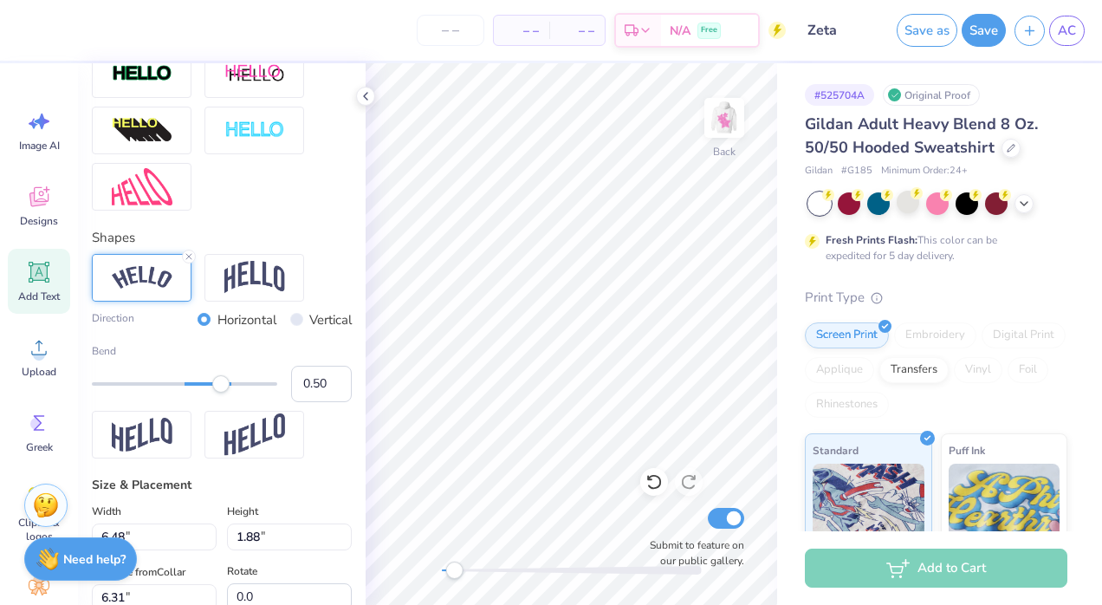
click at [152, 289] on img at bounding box center [142, 277] width 61 height 23
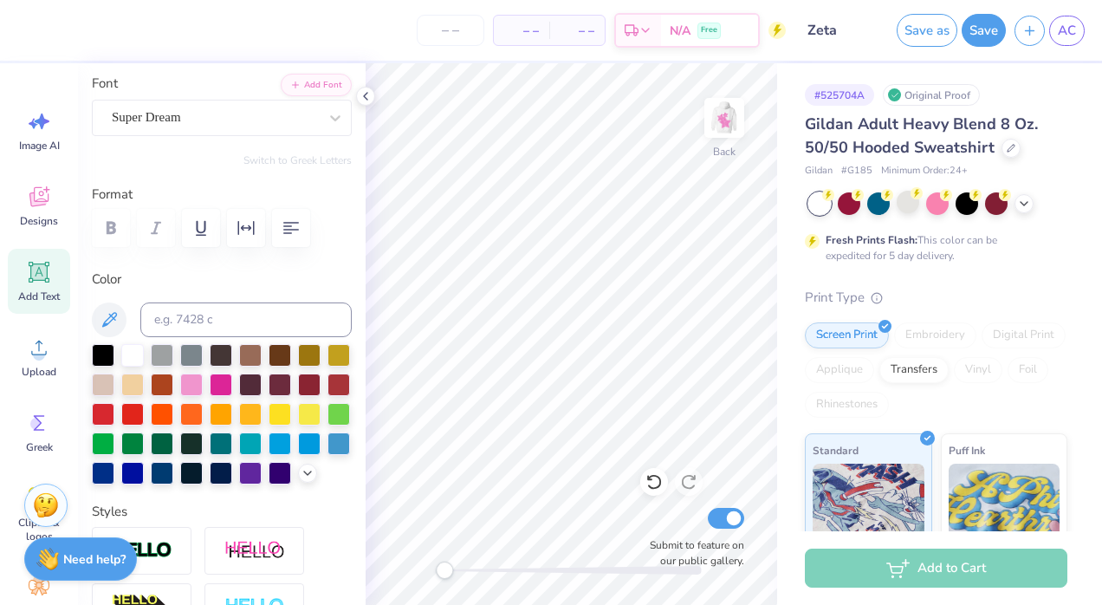
scroll to position [133, 0]
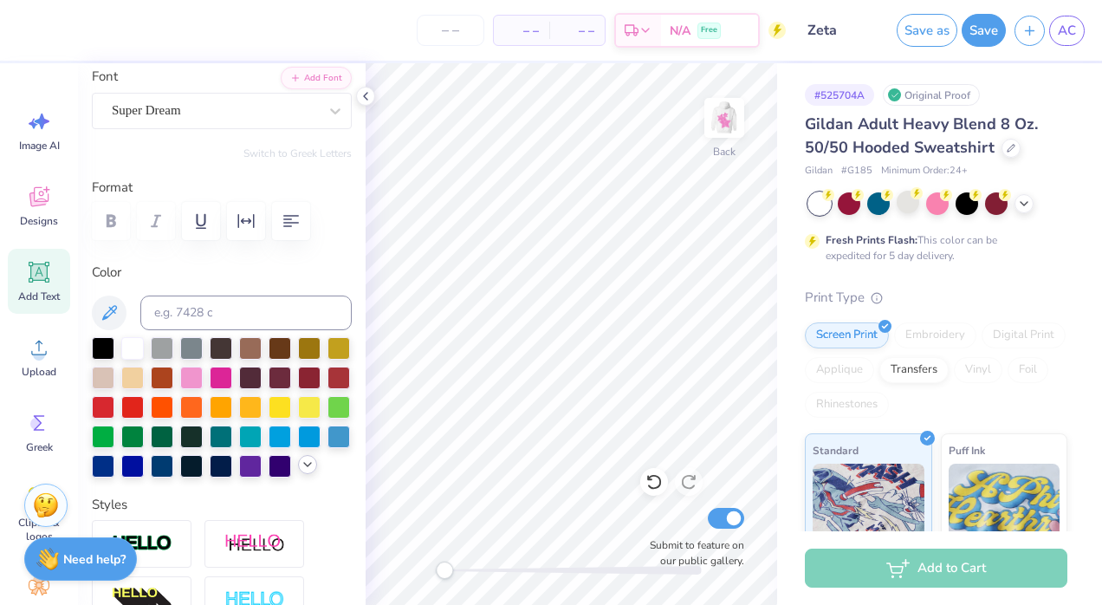
click at [301, 471] on icon at bounding box center [308, 464] width 14 height 14
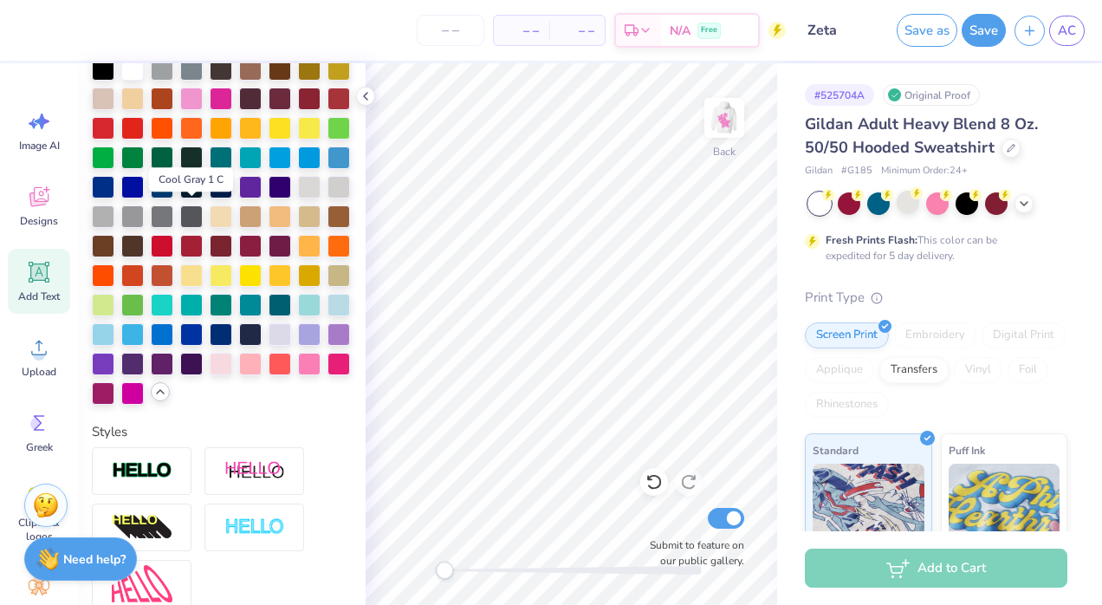
scroll to position [413, 0]
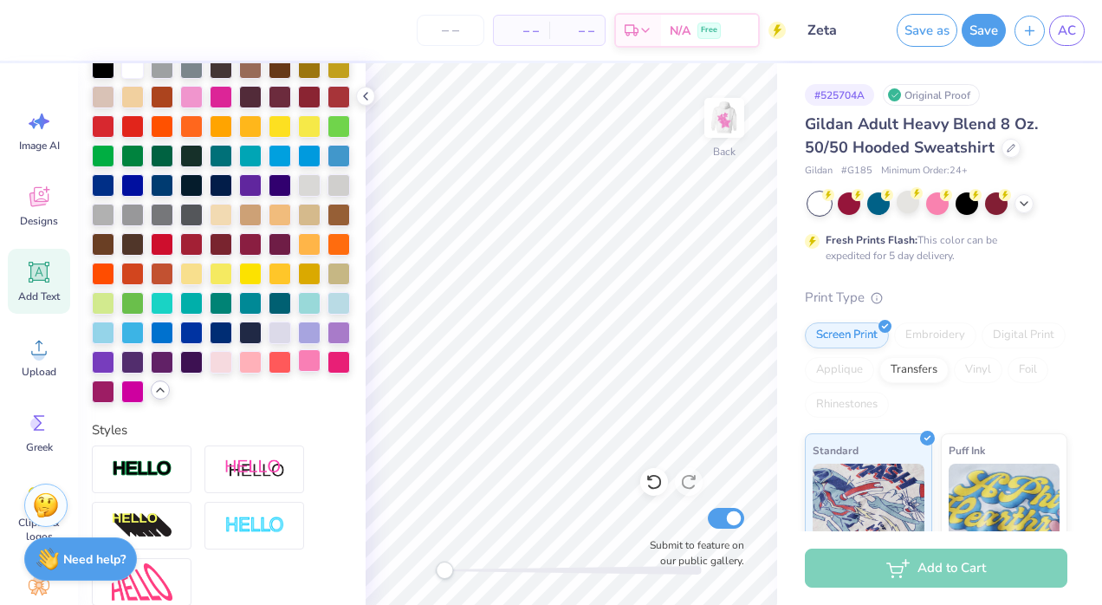
click at [298, 372] on div at bounding box center [309, 360] width 23 height 23
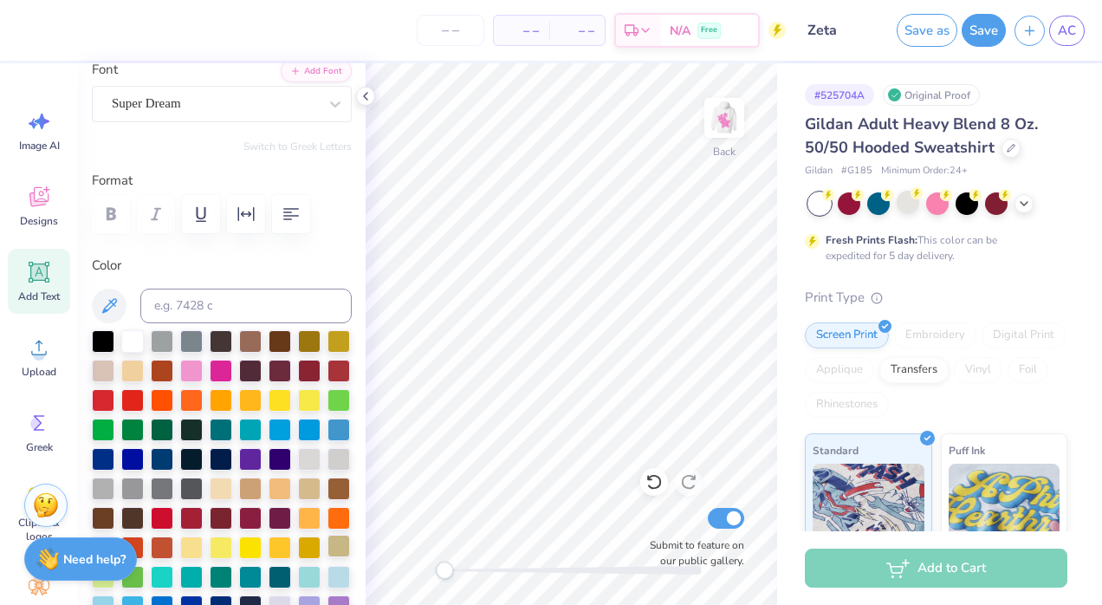
scroll to position [0, 0]
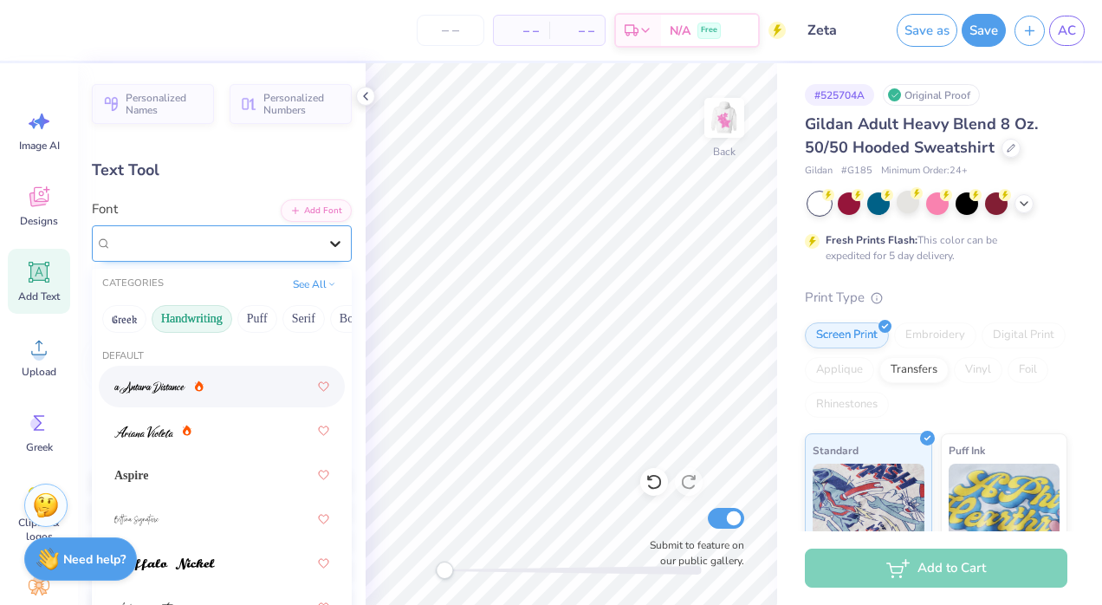
click at [327, 237] on icon at bounding box center [335, 243] width 17 height 17
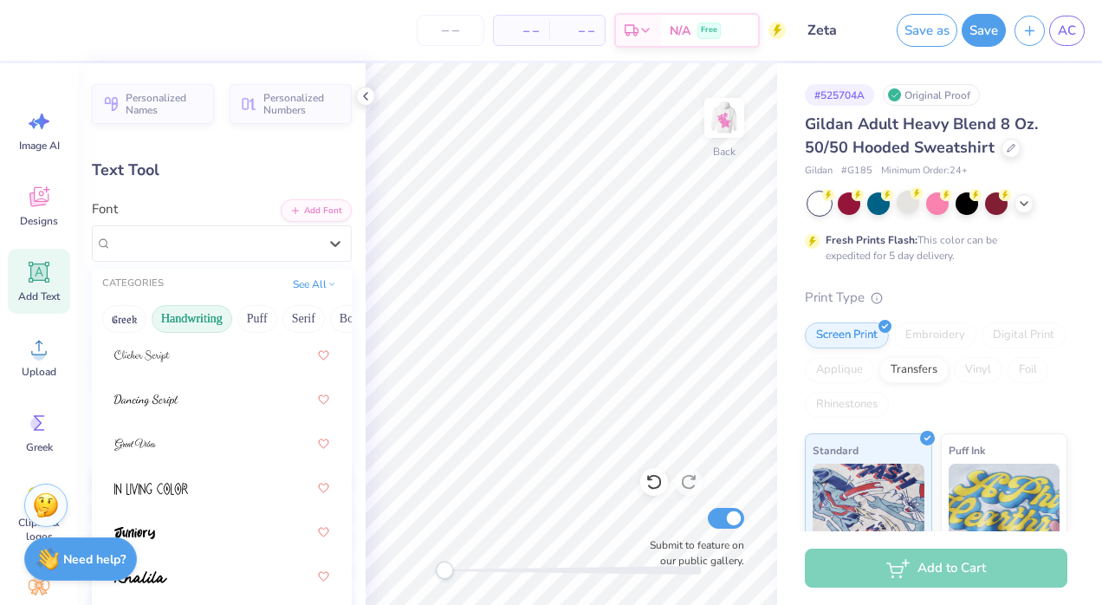
scroll to position [298, 0]
click at [187, 478] on span at bounding box center [151, 486] width 74 height 18
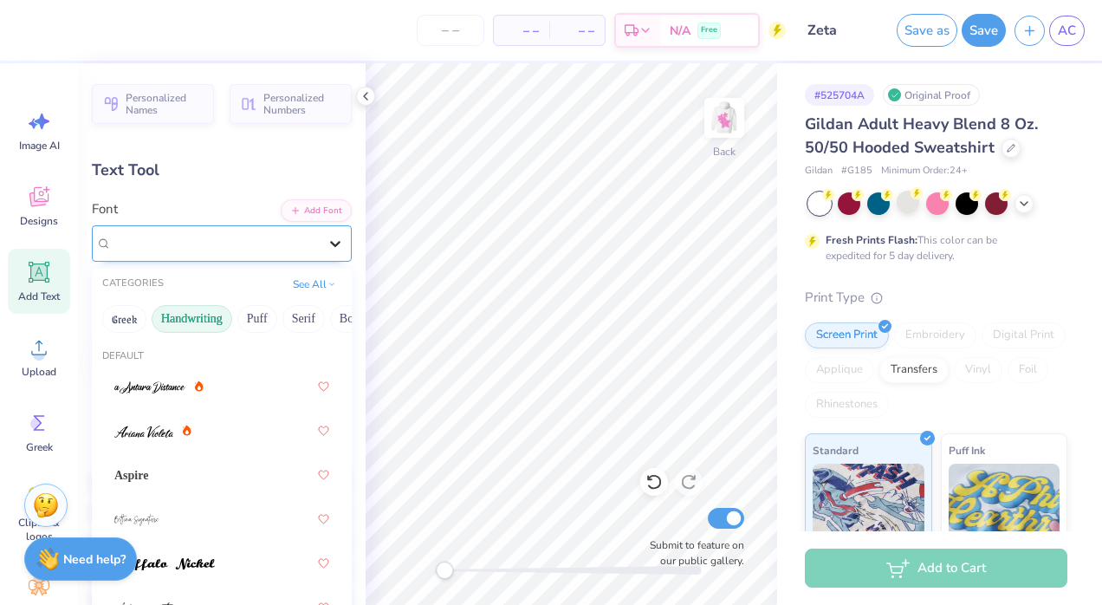
click at [327, 241] on icon at bounding box center [335, 243] width 17 height 17
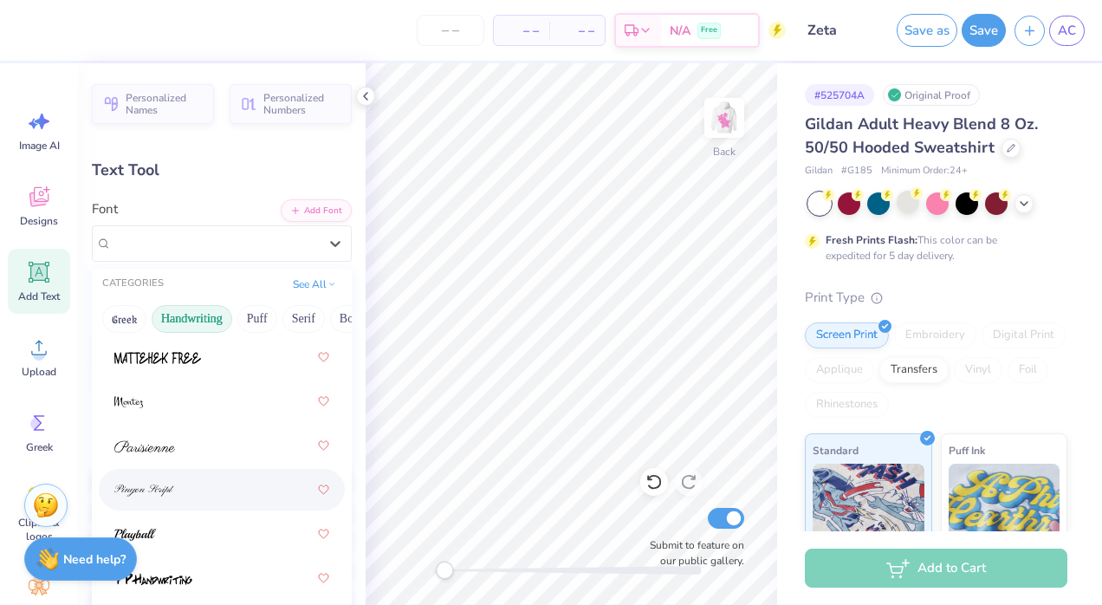
scroll to position [757, 0]
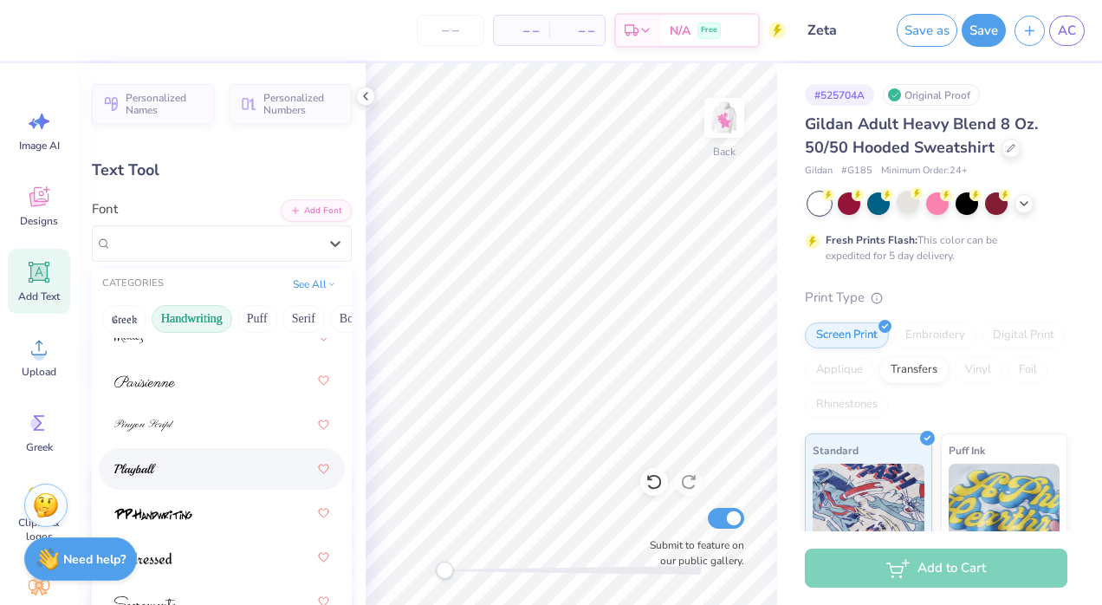
click at [198, 474] on div at bounding box center [221, 468] width 215 height 31
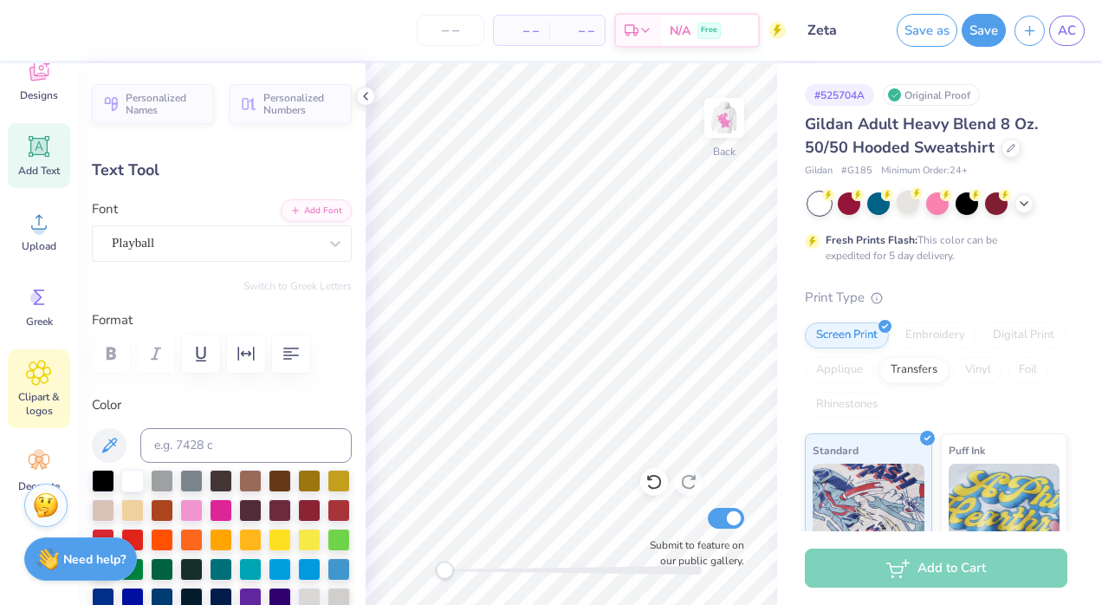
scroll to position [154, 0]
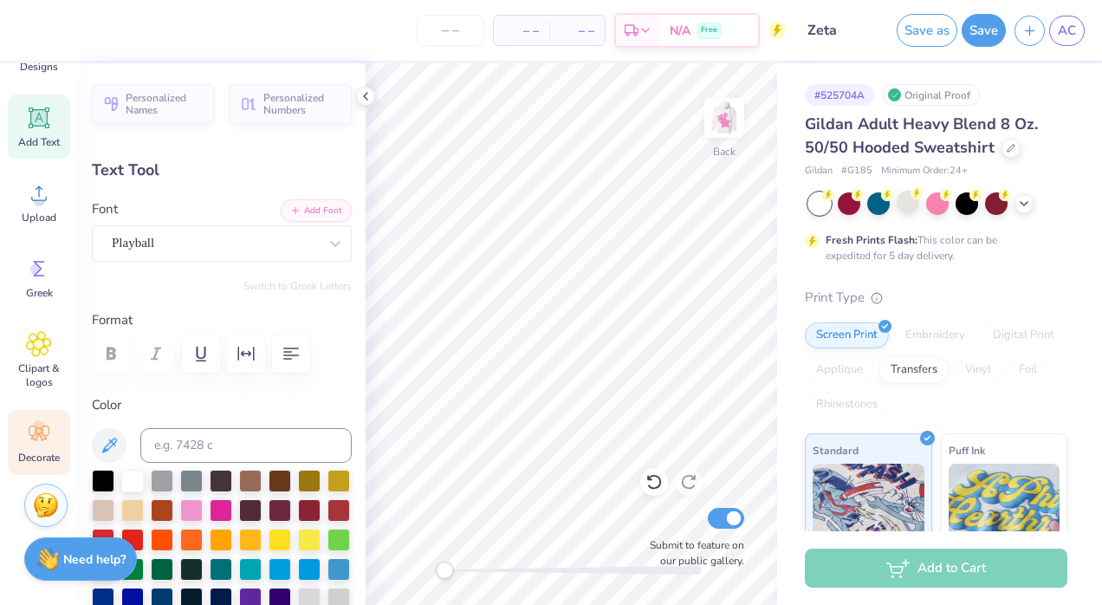
click at [37, 442] on icon at bounding box center [39, 433] width 26 height 26
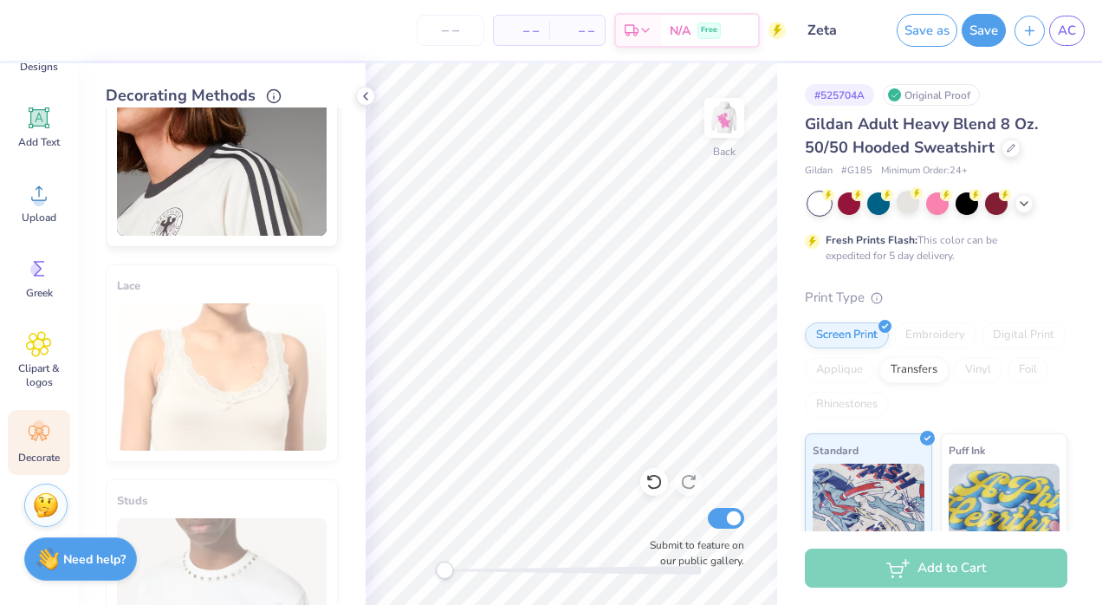
scroll to position [495, 0]
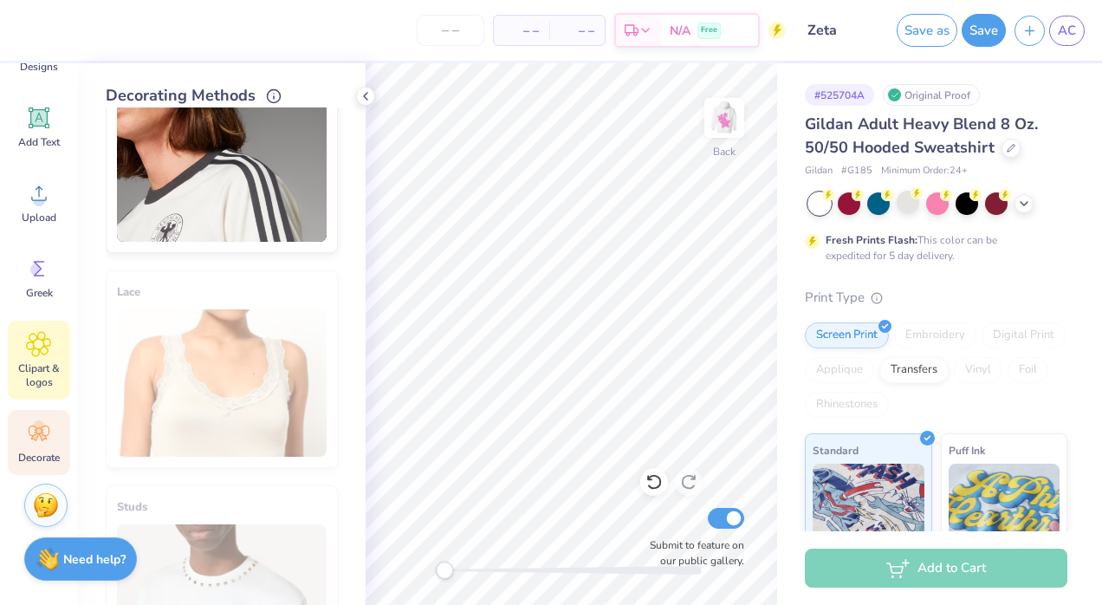
click at [42, 333] on icon at bounding box center [38, 344] width 25 height 26
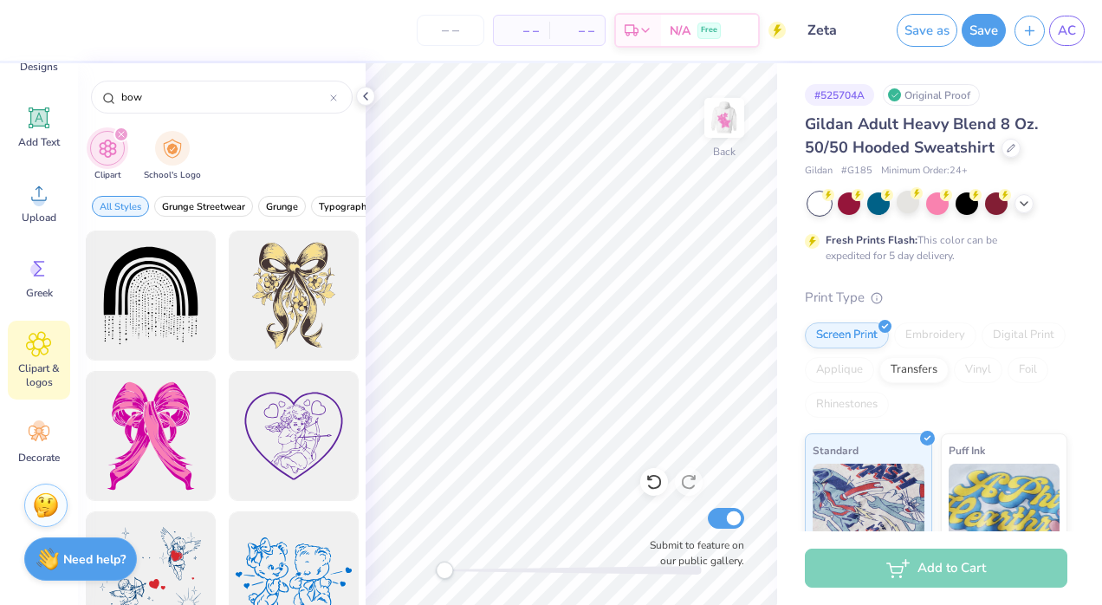
scroll to position [1763, 0]
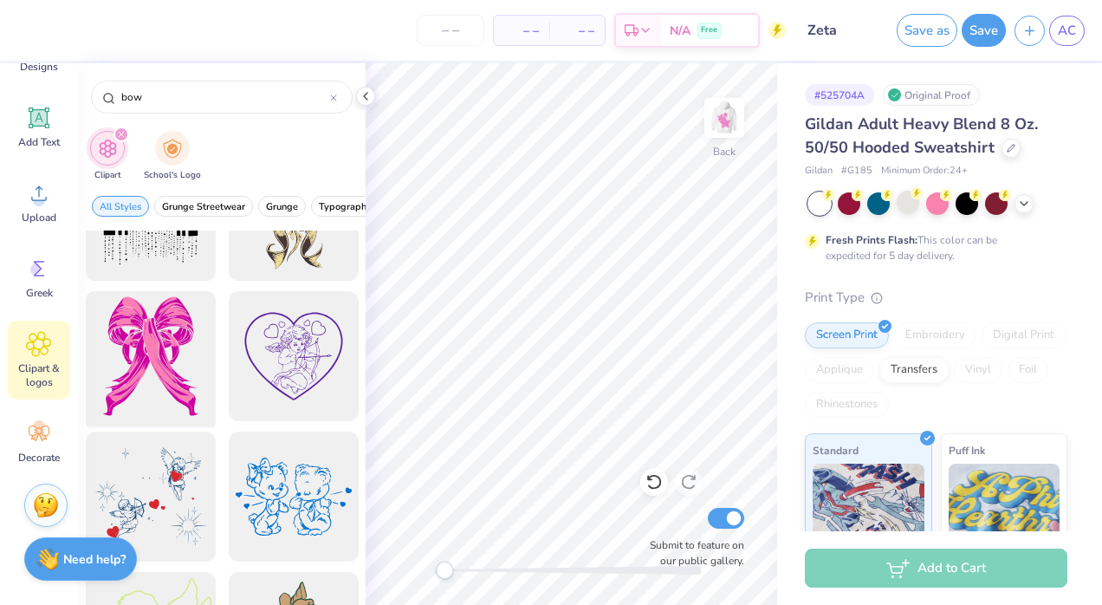
click at [149, 353] on div at bounding box center [150, 356] width 143 height 143
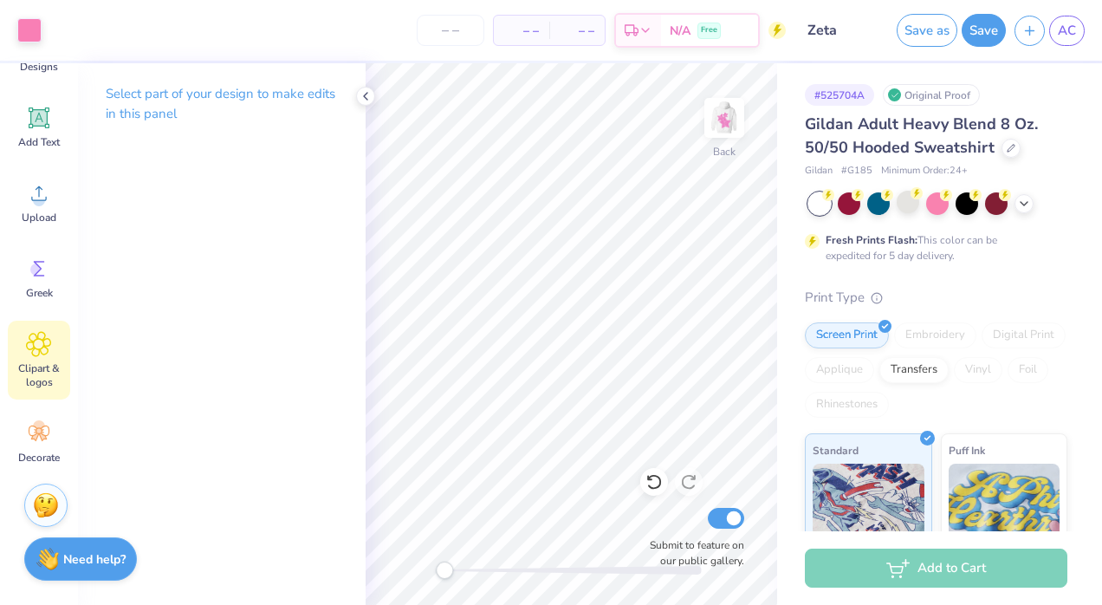
click at [23, 364] on span "Clipart & logos" at bounding box center [38, 375] width 57 height 28
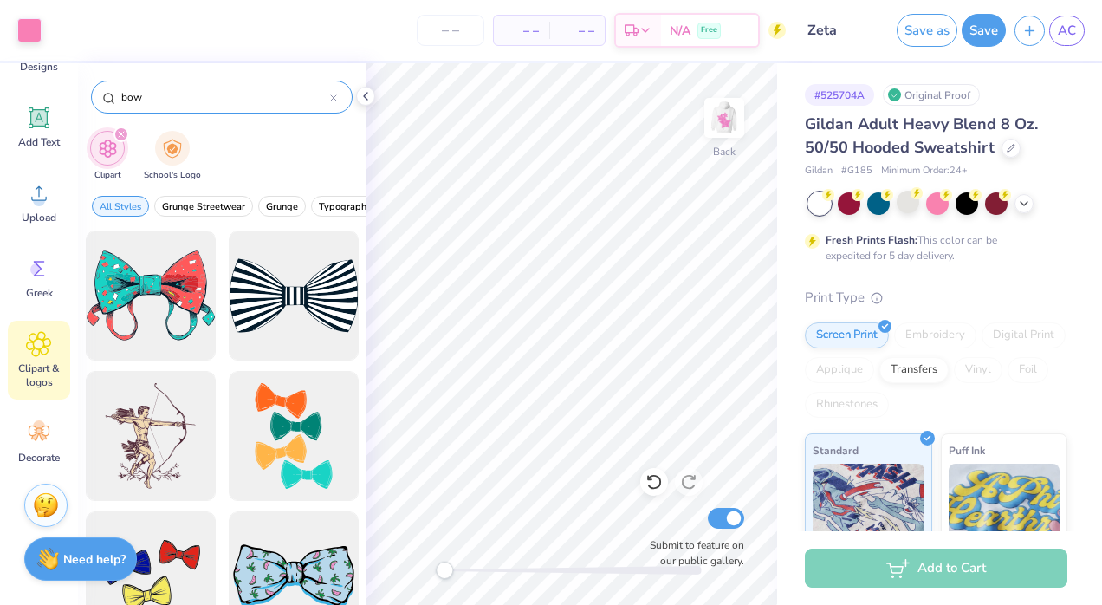
click at [163, 99] on input "bow" at bounding box center [225, 96] width 210 height 17
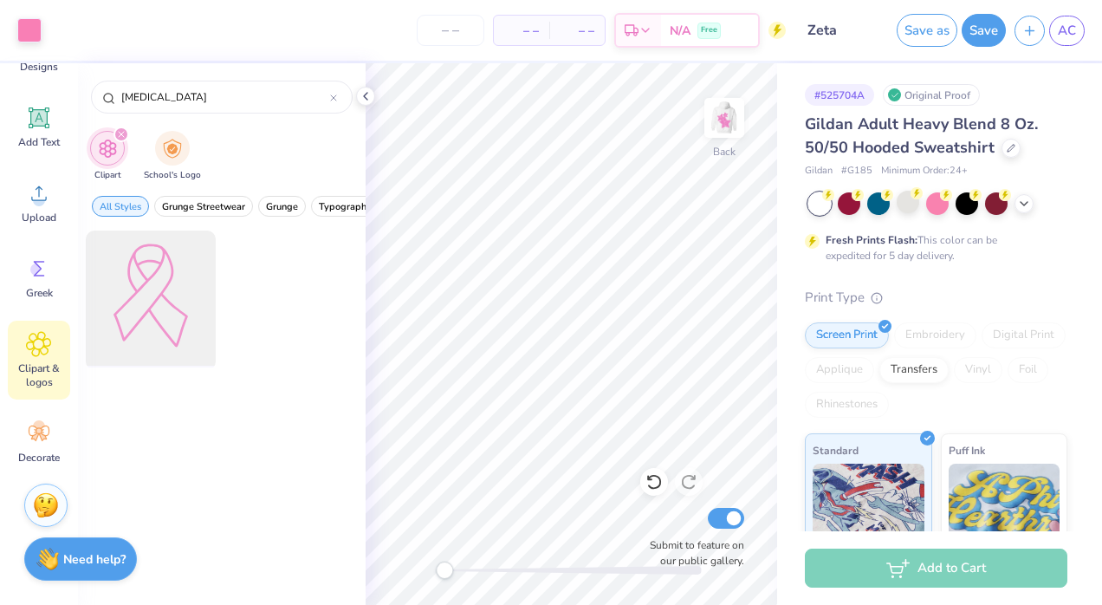
click at [131, 307] on div at bounding box center [150, 295] width 143 height 143
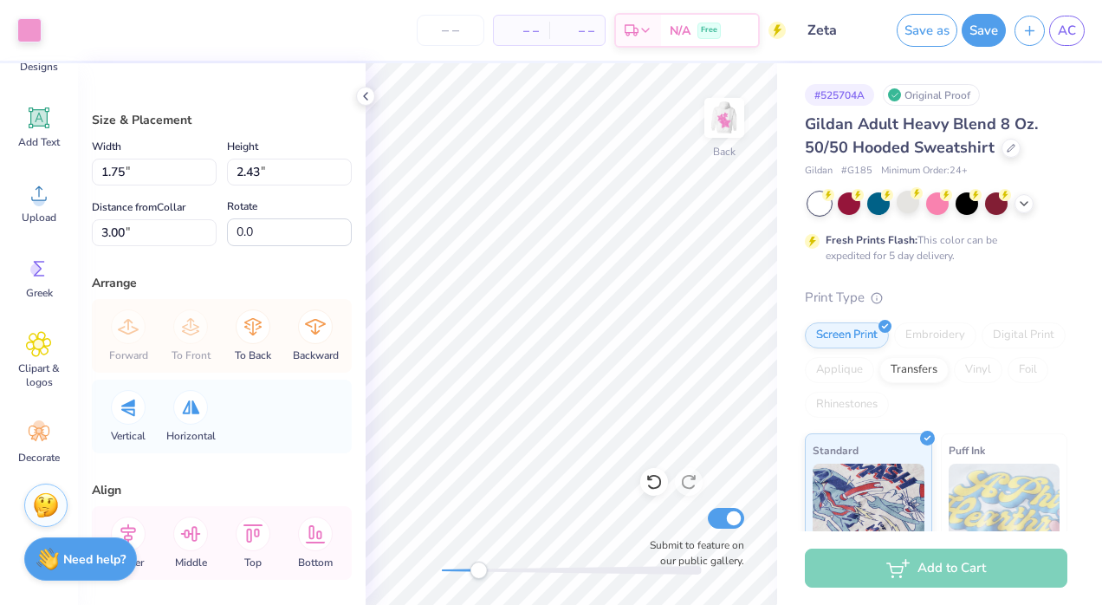
drag, startPoint x: 442, startPoint y: 572, endPoint x: 484, endPoint y: 575, distance: 42.5
click at [484, 575] on div "Accessibility label" at bounding box center [477, 569] width 17 height 17
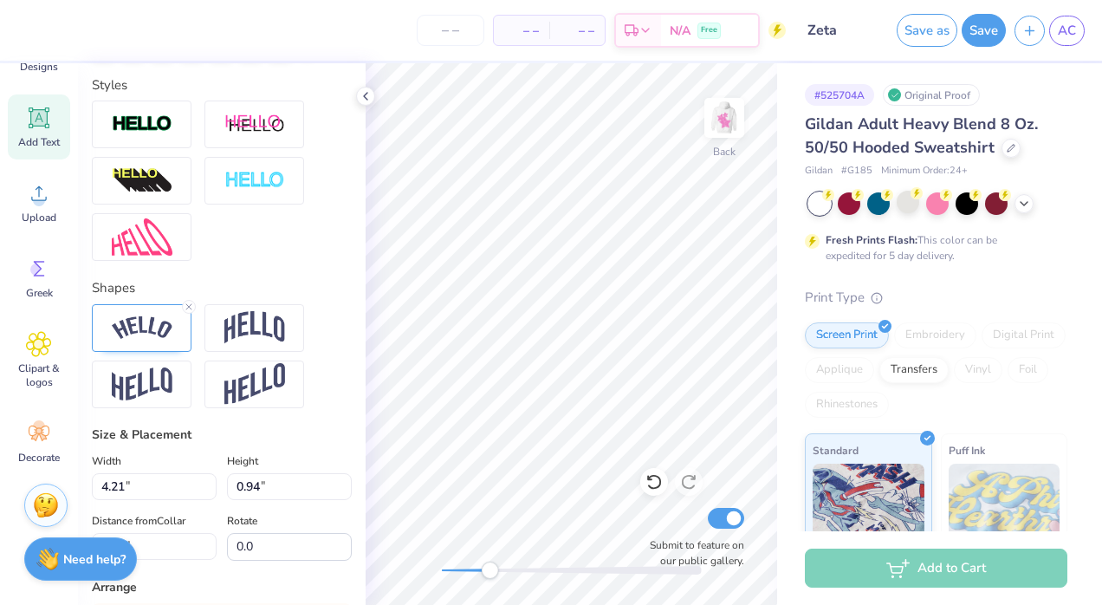
scroll to position [554, 0]
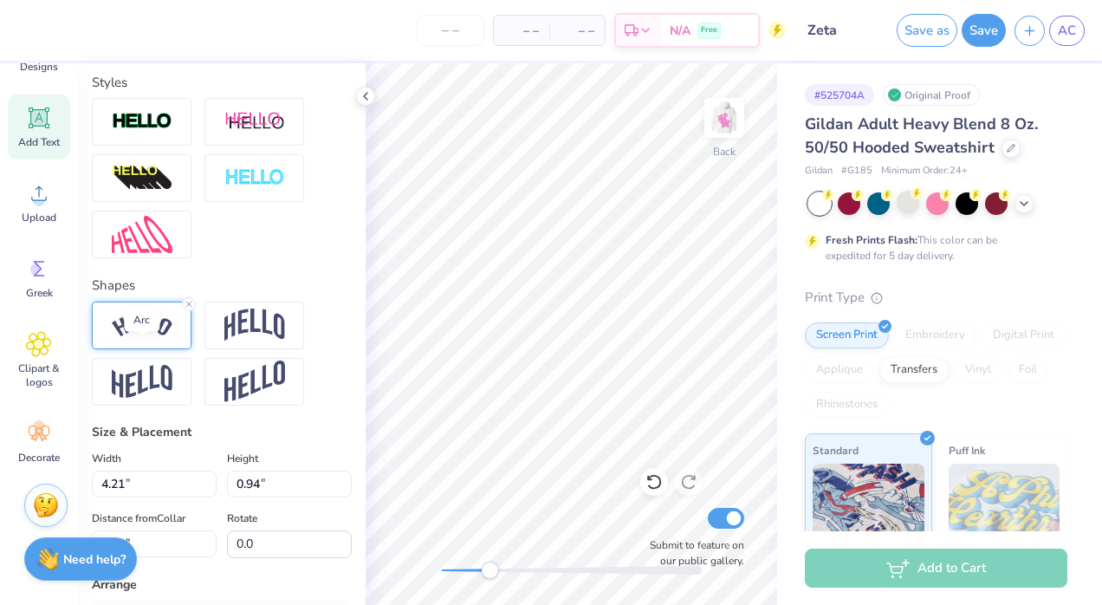
click at [151, 337] on img at bounding box center [142, 325] width 61 height 23
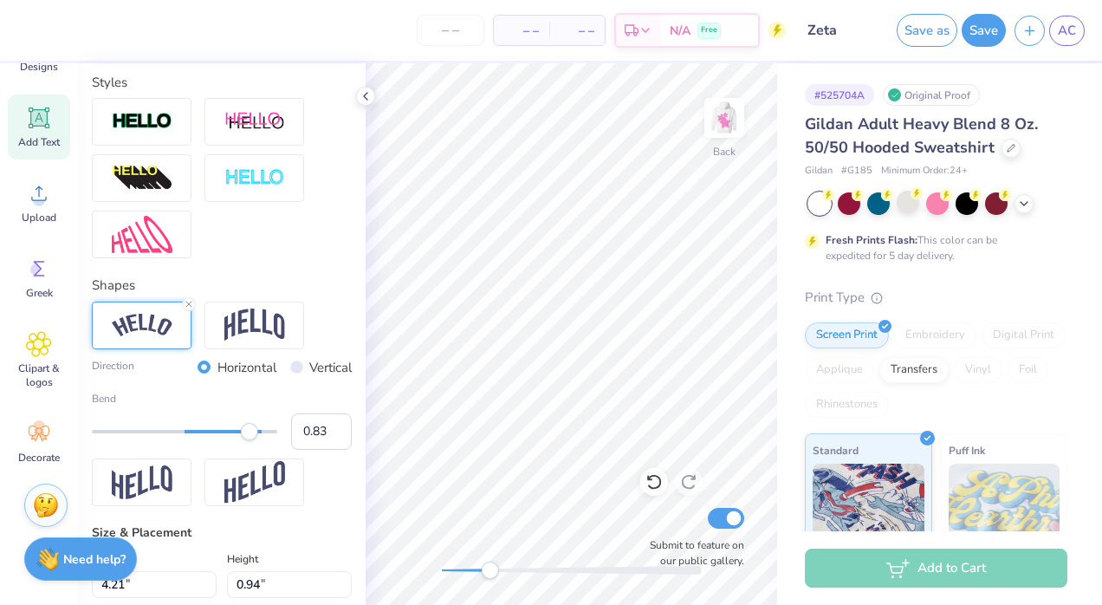
drag, startPoint x: 223, startPoint y: 465, endPoint x: 249, endPoint y: 465, distance: 26.0
click at [249, 440] on div "Accessibility label" at bounding box center [249, 431] width 17 height 17
drag, startPoint x: 249, startPoint y: 465, endPoint x: 230, endPoint y: 467, distance: 19.1
click at [230, 440] on div "Accessibility label" at bounding box center [230, 431] width 17 height 17
click at [308, 449] on input "0.61" at bounding box center [321, 431] width 61 height 36
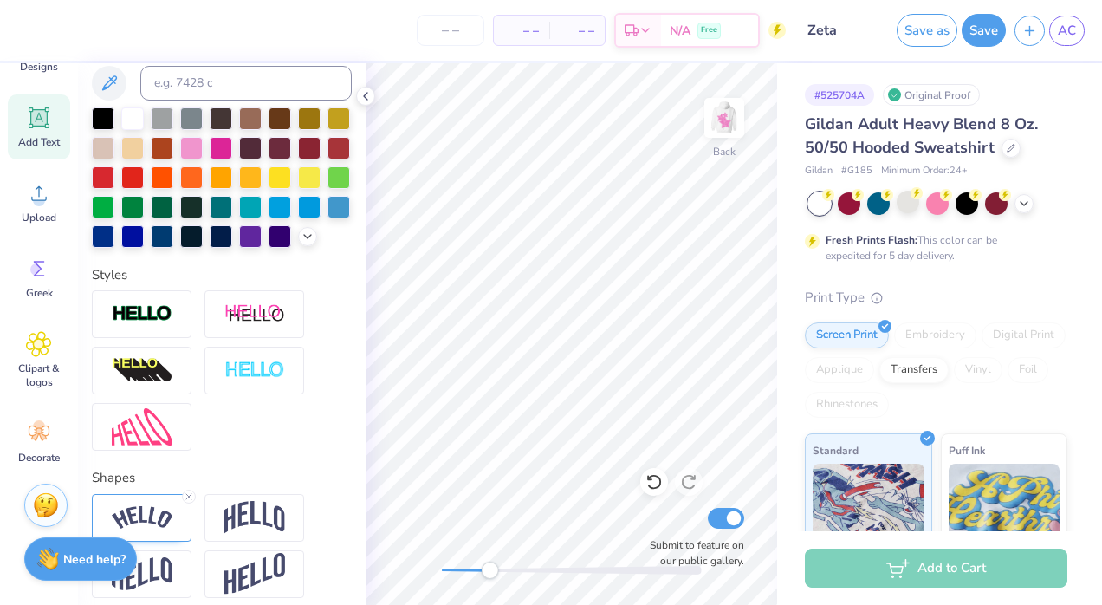
scroll to position [453, 0]
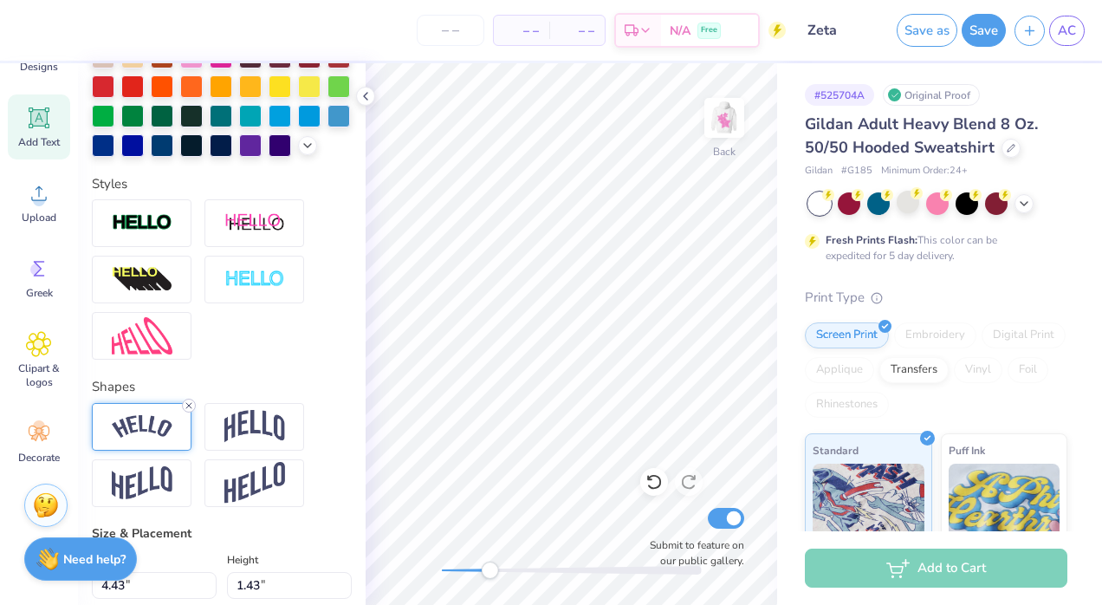
click at [187, 411] on icon at bounding box center [189, 405] width 10 height 10
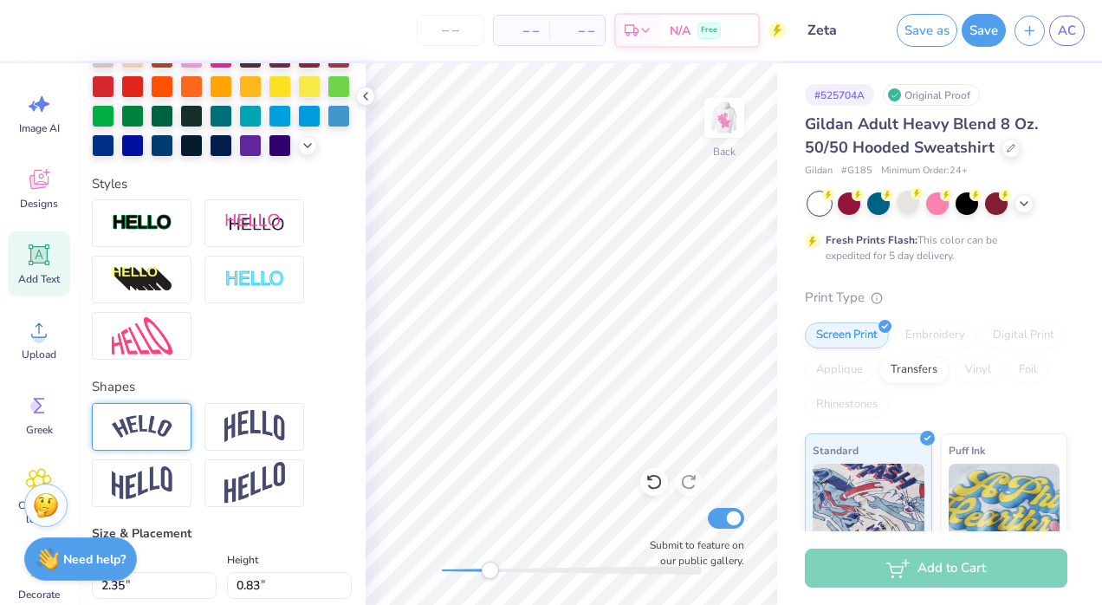
scroll to position [16, 0]
click at [36, 205] on span "Designs" at bounding box center [39, 204] width 38 height 14
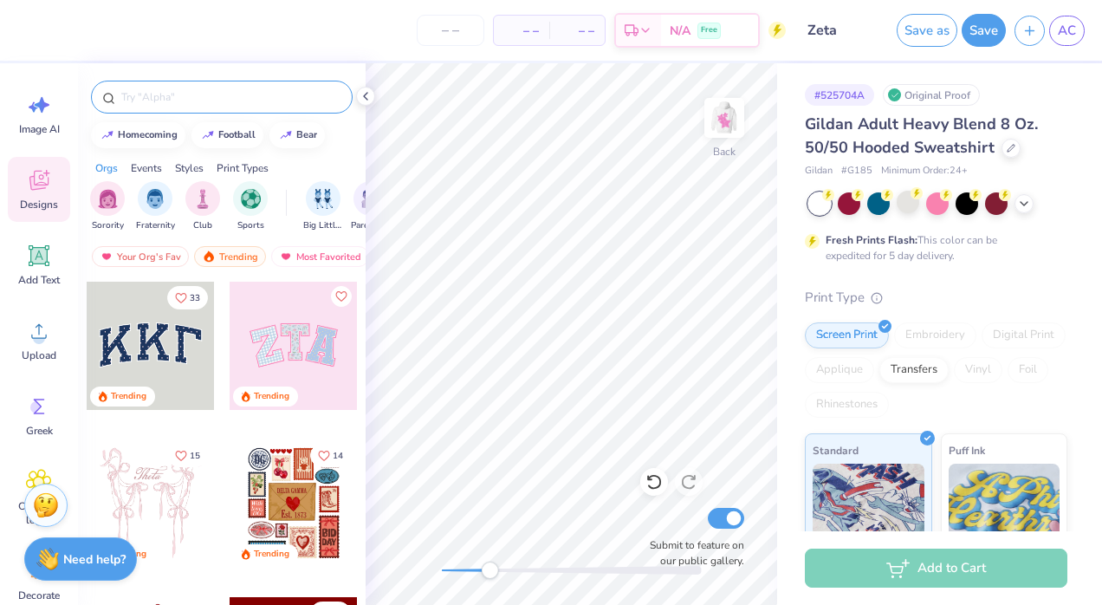
click at [167, 96] on input "text" at bounding box center [231, 96] width 222 height 17
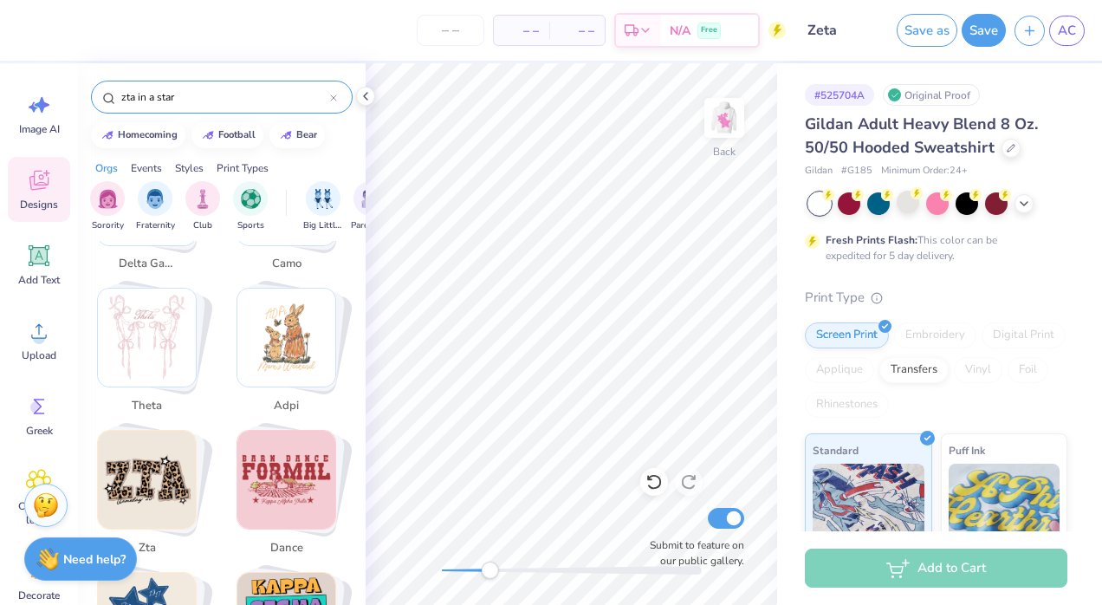
scroll to position [980, 0]
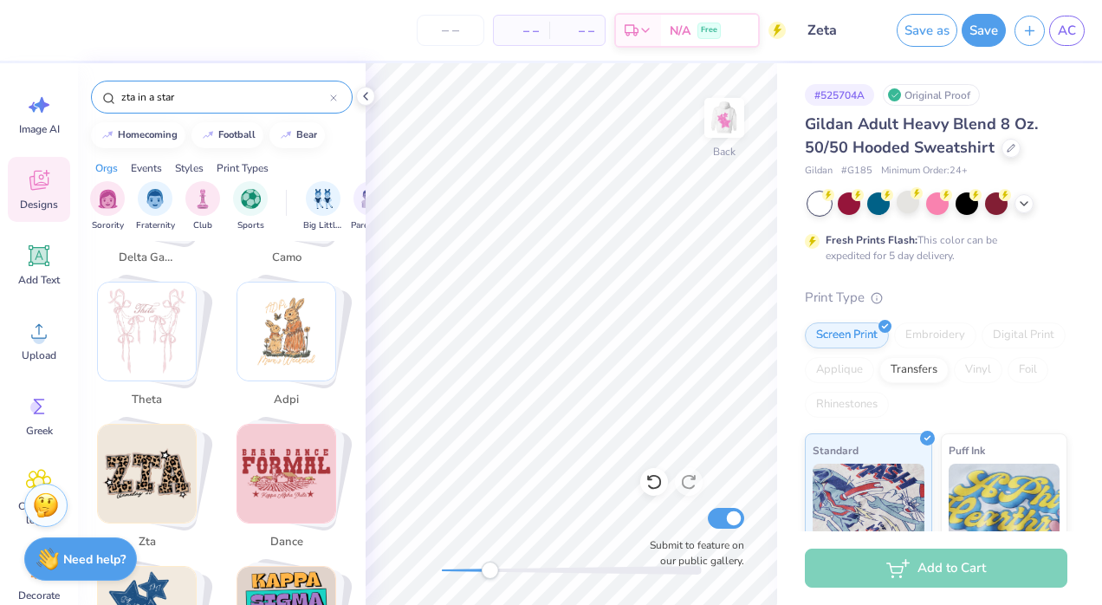
click at [150, 473] on img "Stack Card Button zta" at bounding box center [147, 473] width 98 height 98
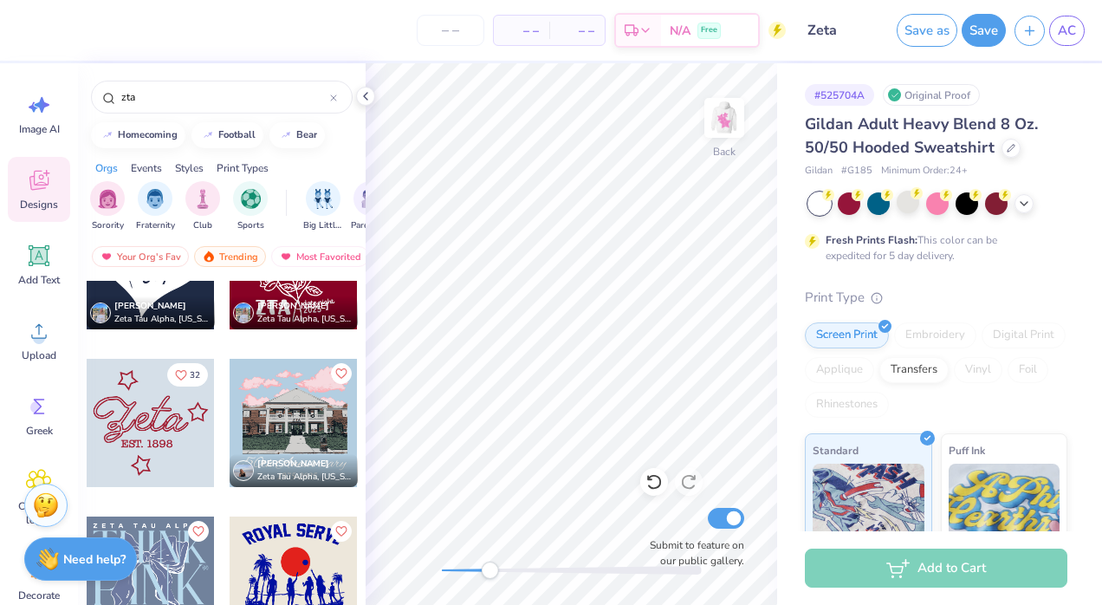
scroll to position [3867, 0]
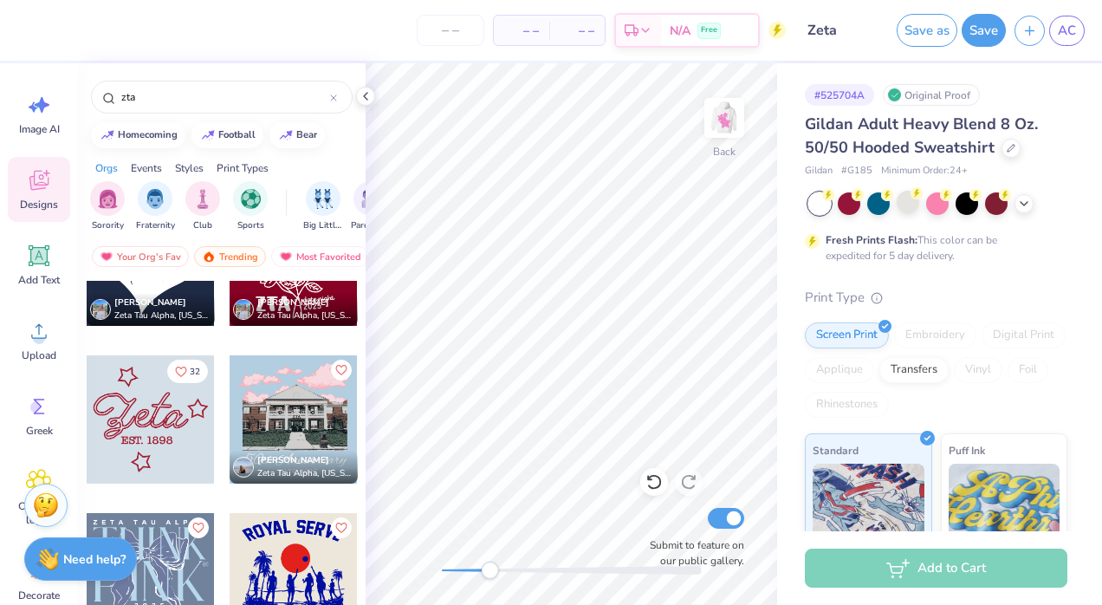
click at [162, 415] on div at bounding box center [151, 419] width 128 height 128
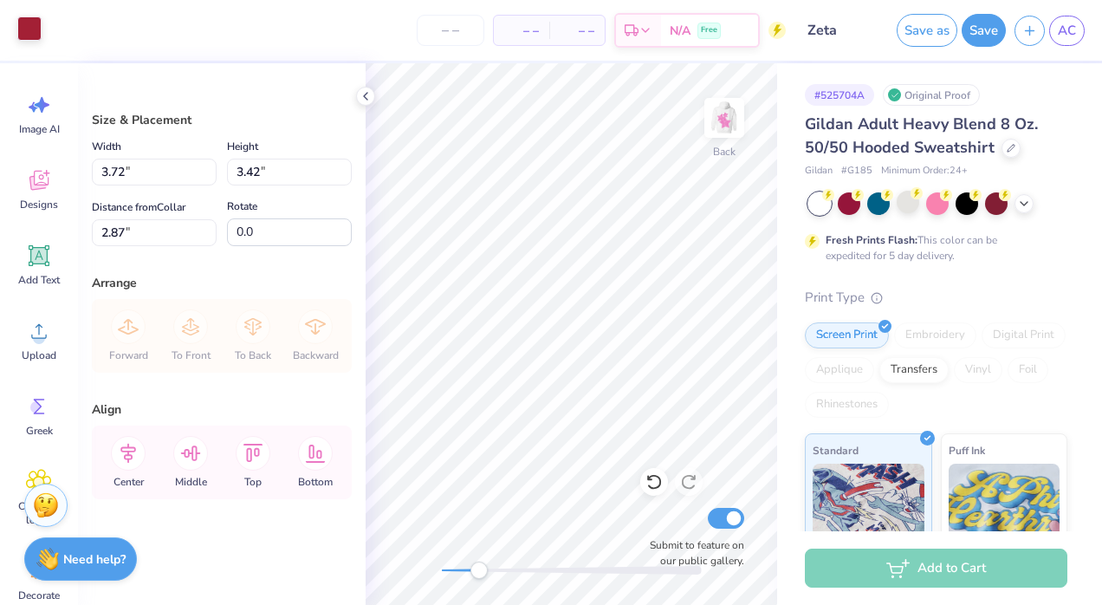
click at [29, 29] on div at bounding box center [29, 28] width 24 height 24
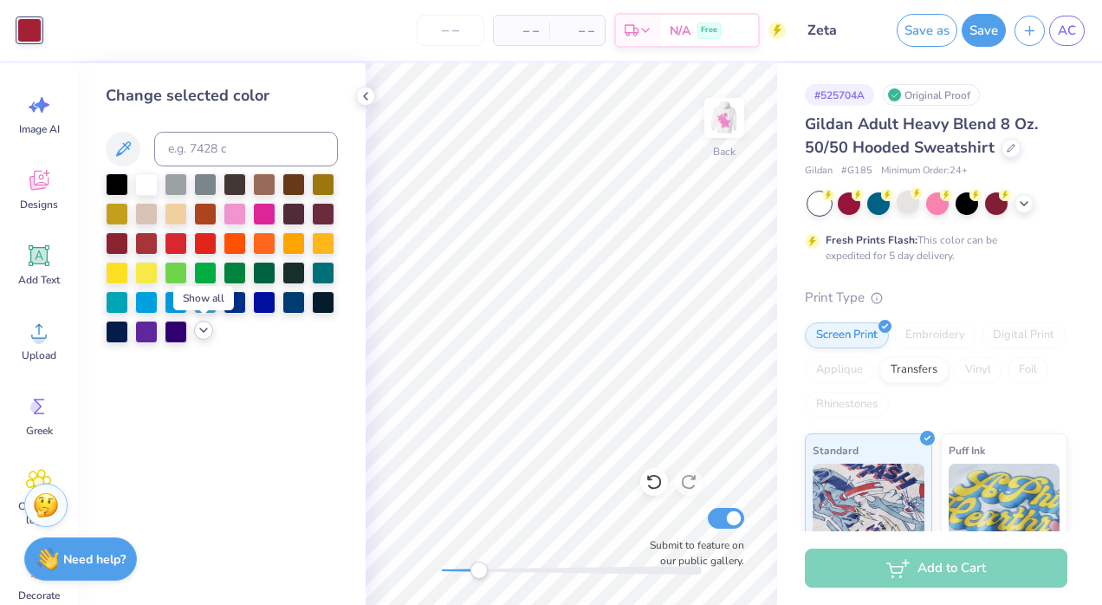
click at [204, 329] on icon at bounding box center [204, 330] width 14 height 14
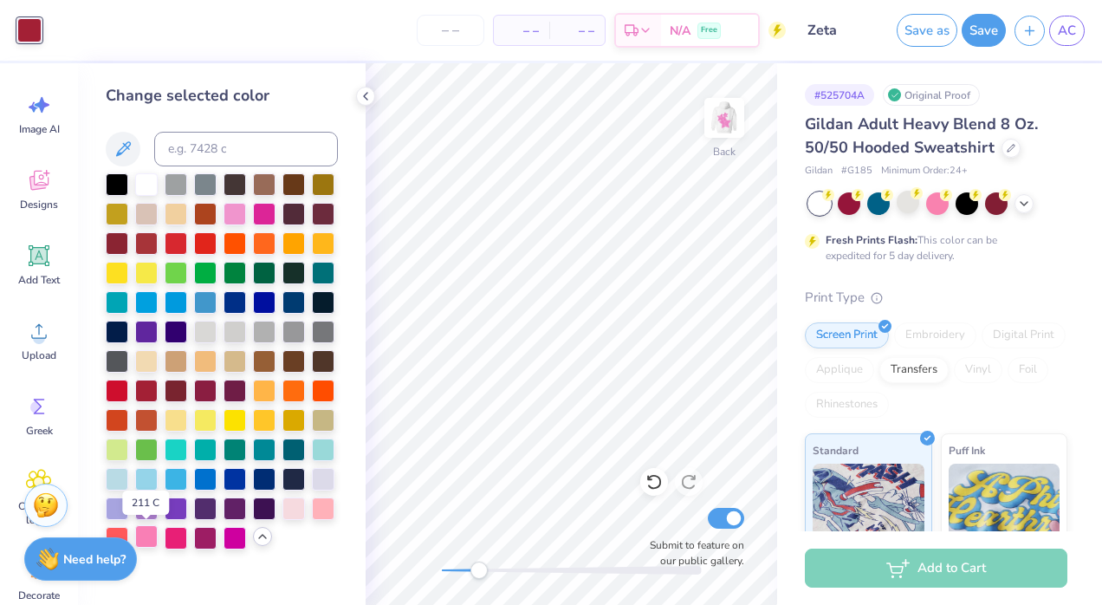
click at [150, 533] on div at bounding box center [146, 536] width 23 height 23
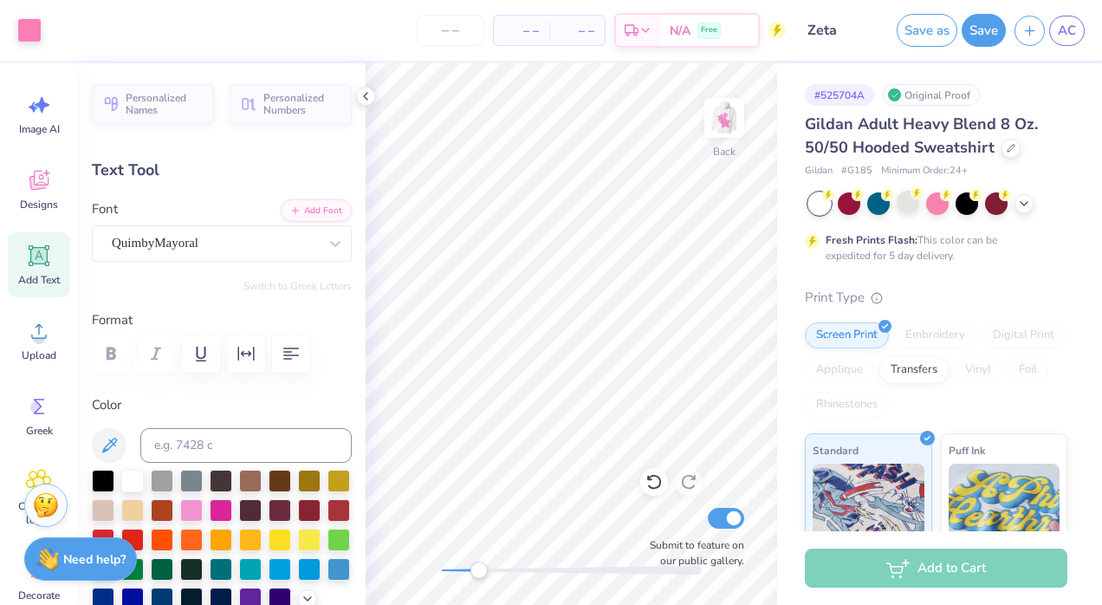
scroll to position [14, 2]
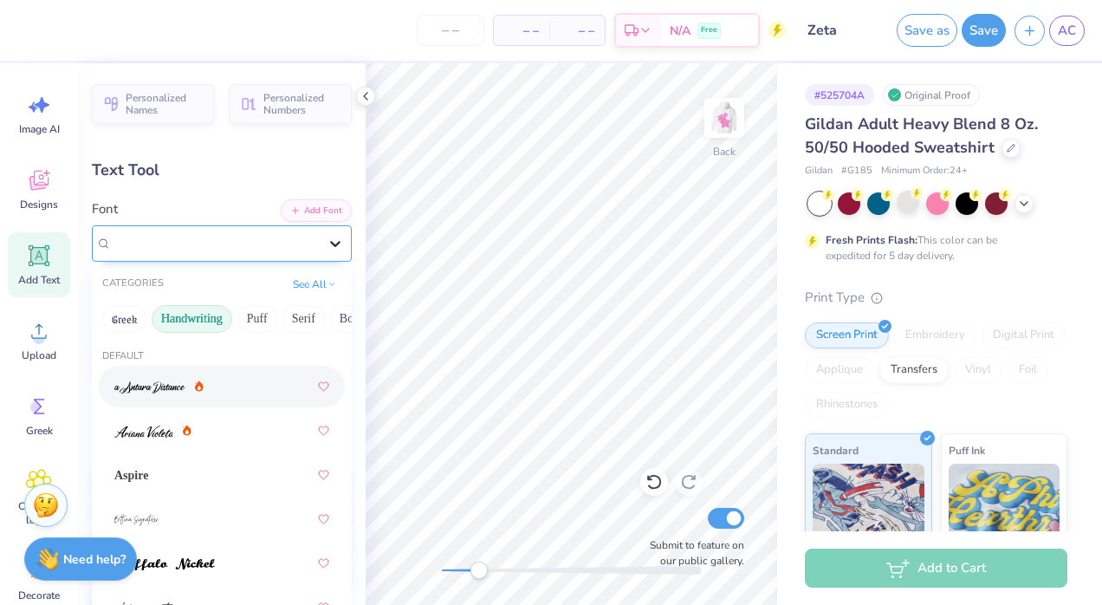
click at [328, 243] on icon at bounding box center [335, 243] width 17 height 17
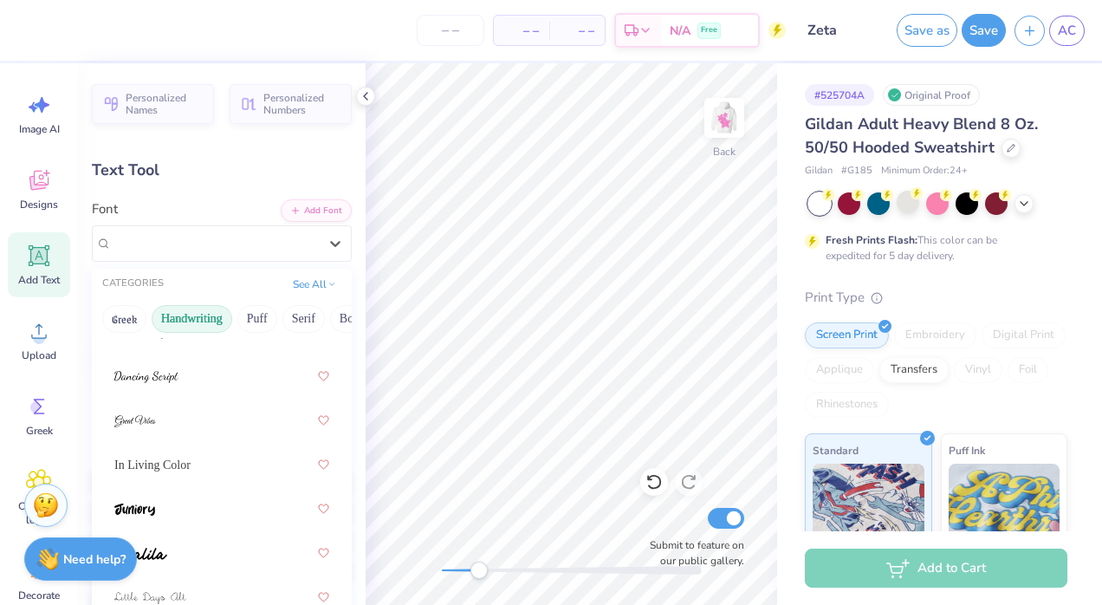
scroll to position [319, 0]
click at [166, 379] on img at bounding box center [146, 378] width 64 height 12
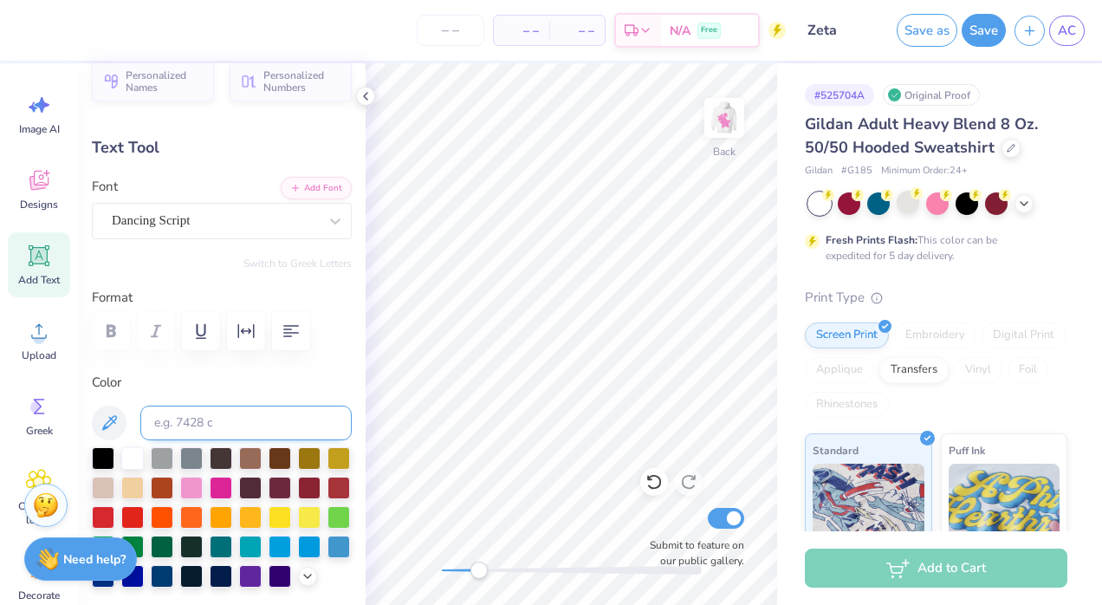
scroll to position [23, 0]
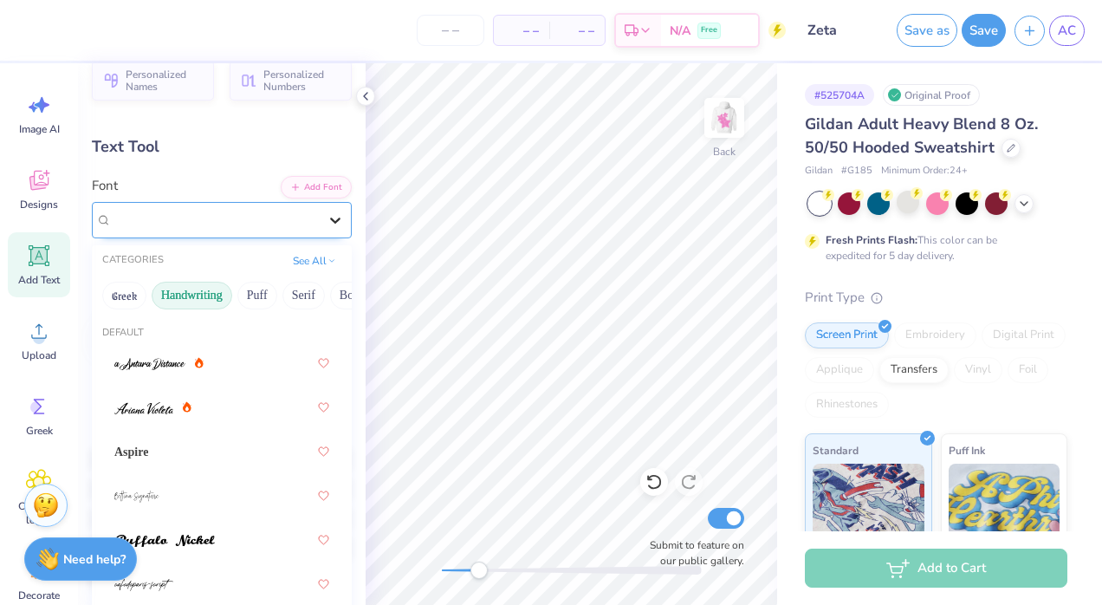
click at [331, 221] on div at bounding box center [335, 219] width 31 height 31
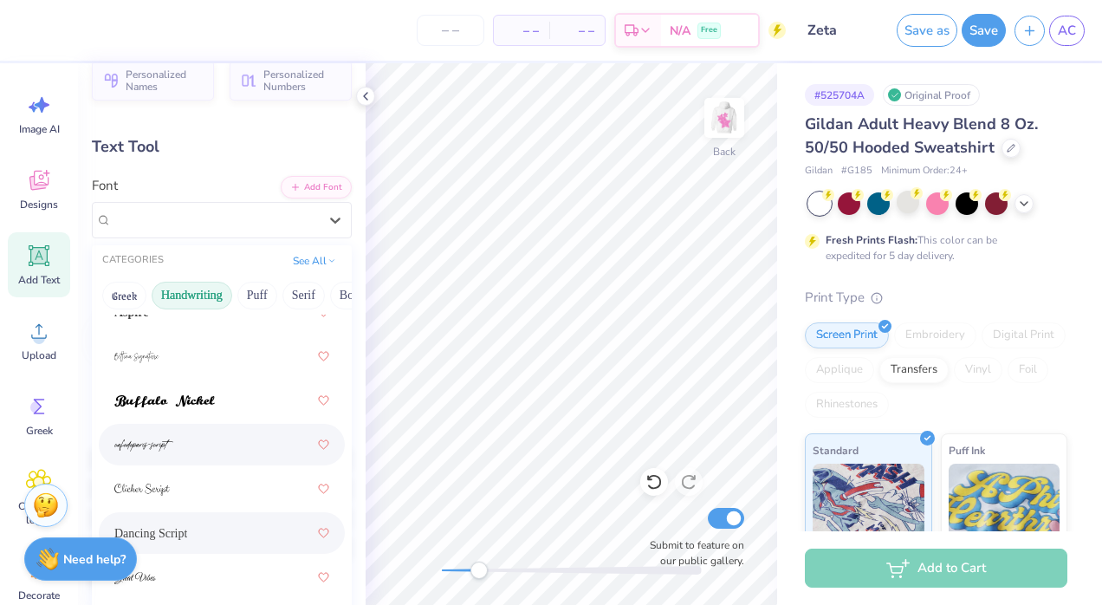
scroll to position [158, 0]
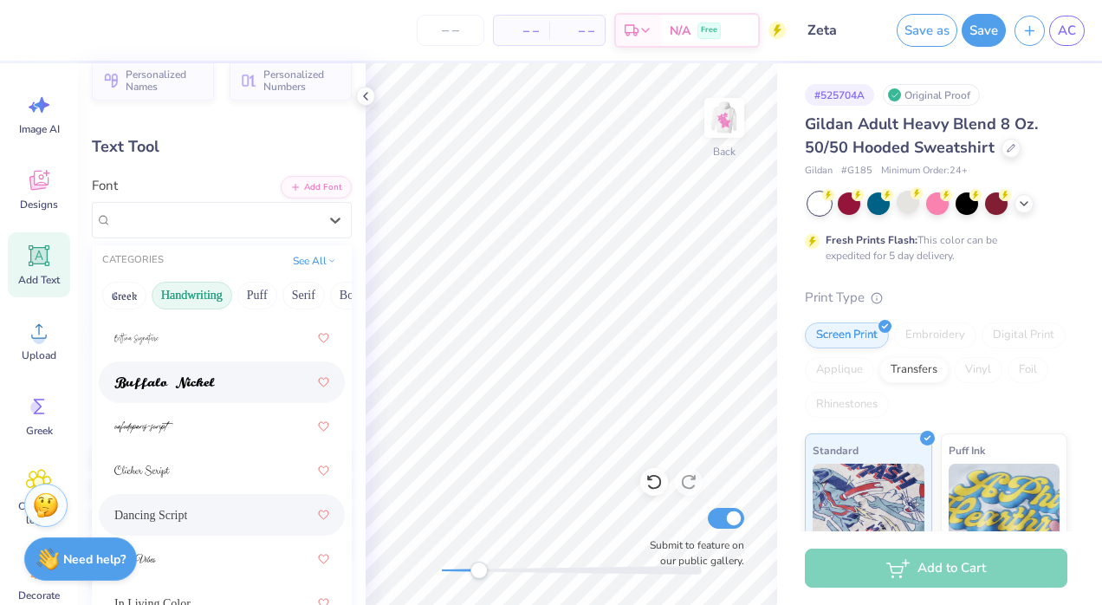
click at [237, 384] on div at bounding box center [221, 381] width 215 height 31
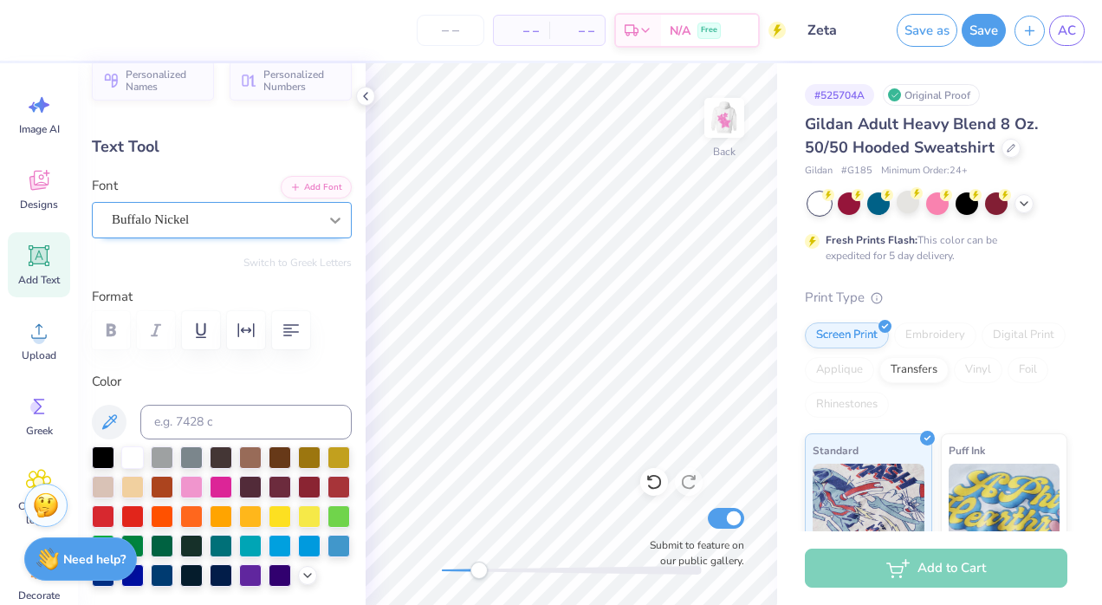
click at [327, 224] on icon at bounding box center [335, 219] width 17 height 17
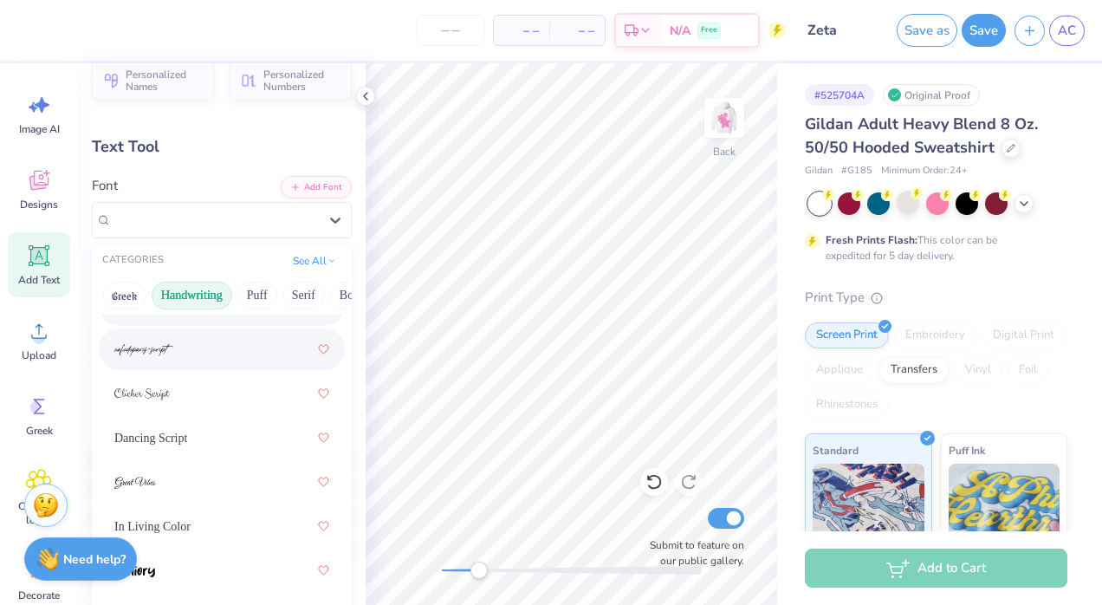
scroll to position [243, 0]
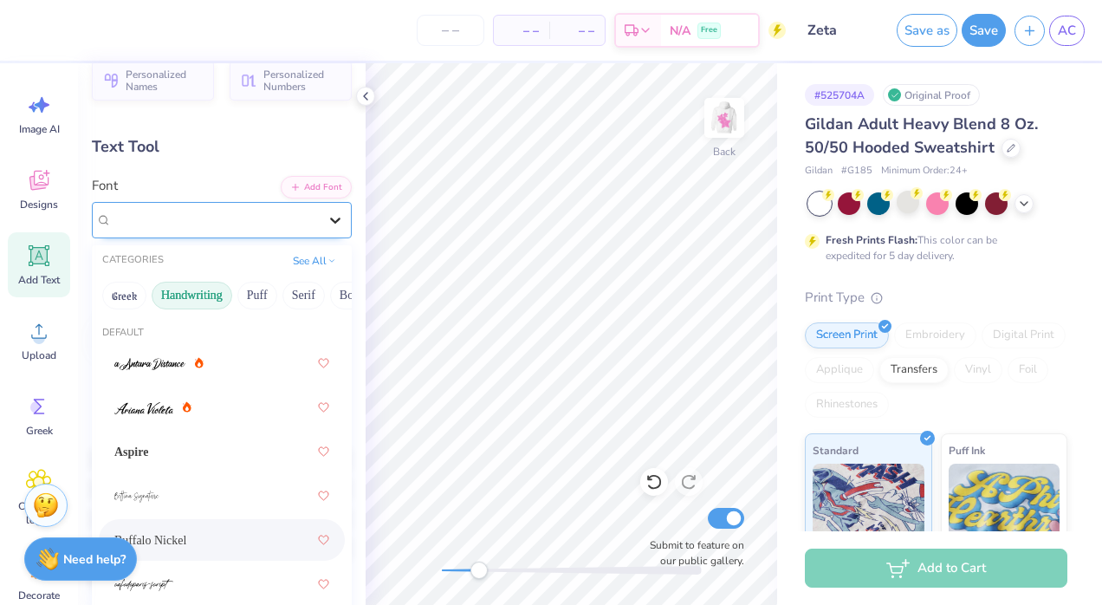
click at [327, 221] on icon at bounding box center [335, 219] width 17 height 17
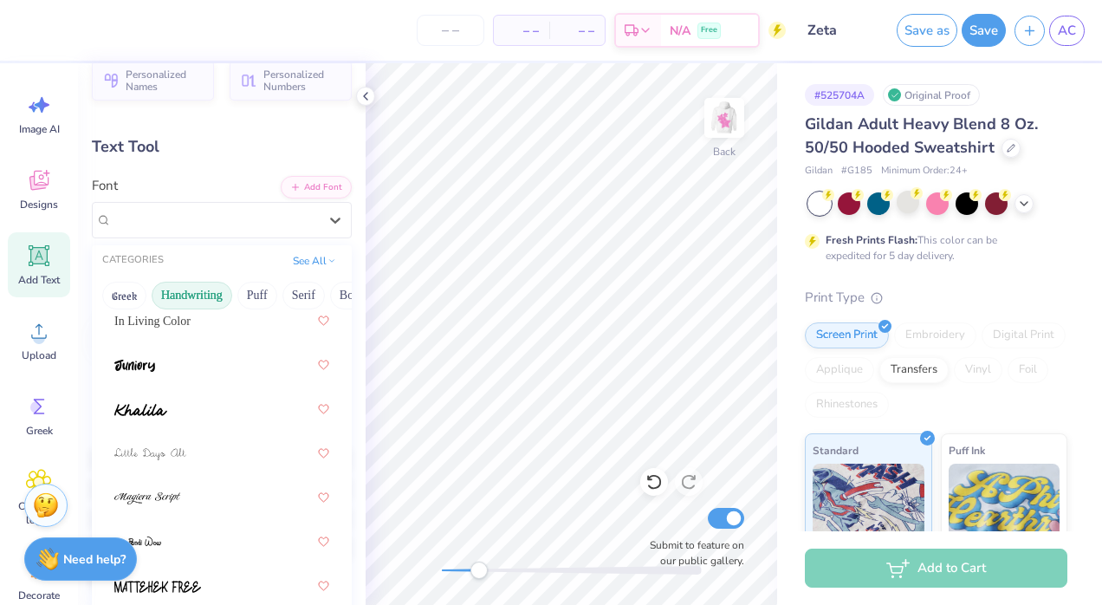
scroll to position [440, 0]
click at [194, 379] on div at bounding box center [222, 365] width 246 height 42
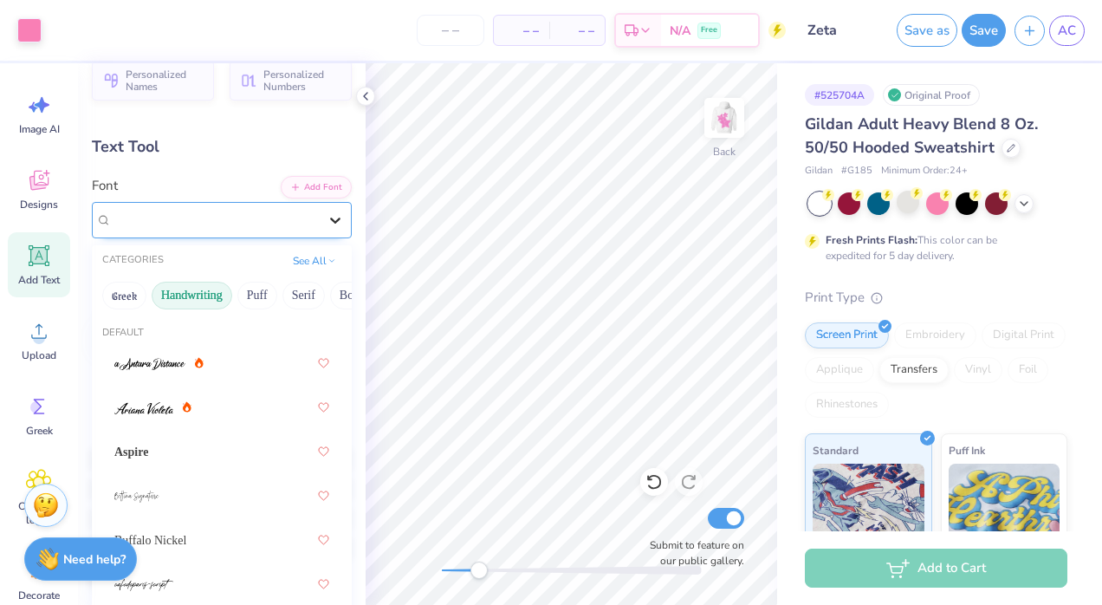
click at [327, 222] on icon at bounding box center [335, 219] width 17 height 17
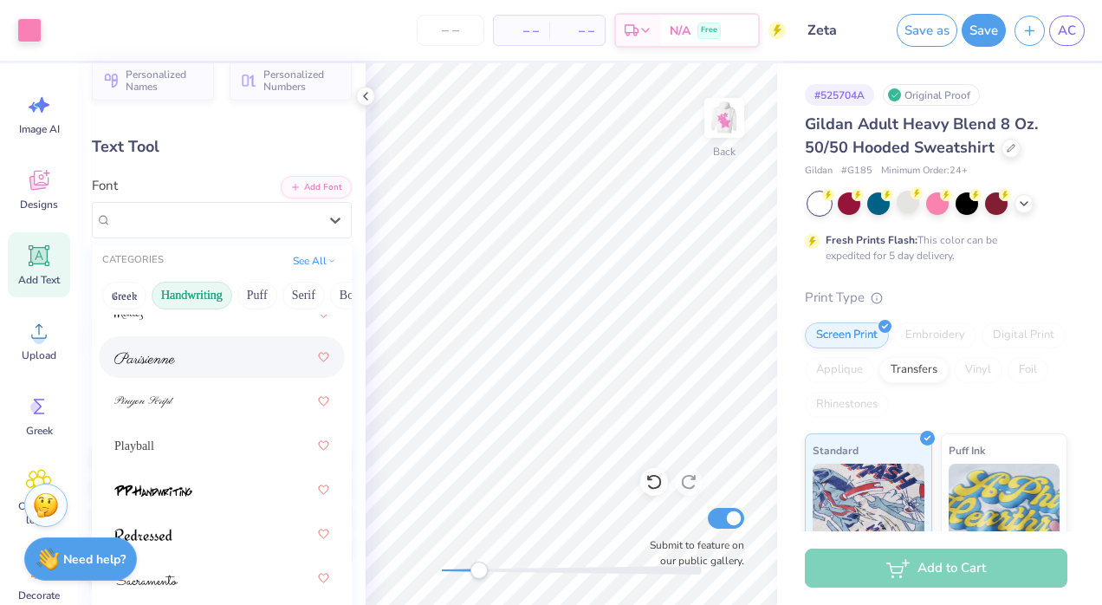
scroll to position [757, 0]
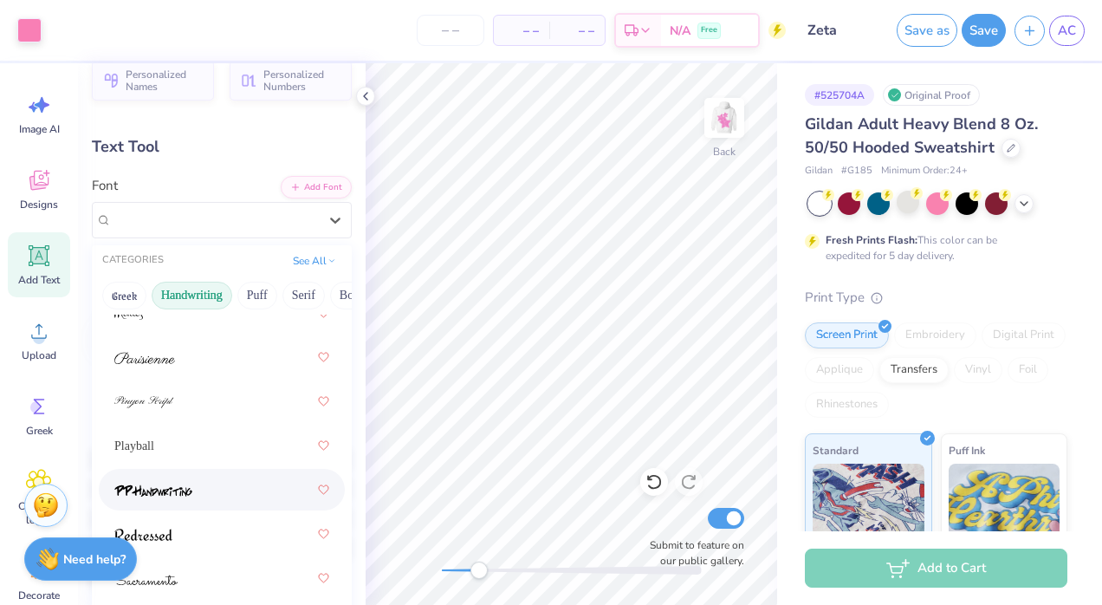
click at [194, 498] on div at bounding box center [221, 489] width 215 height 31
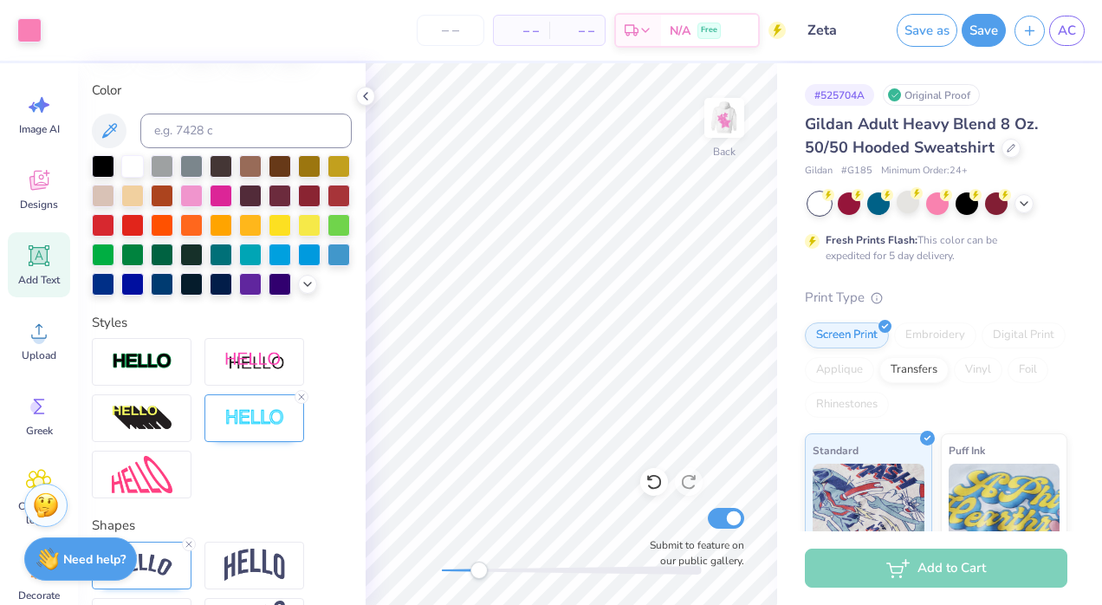
scroll to position [416, 0]
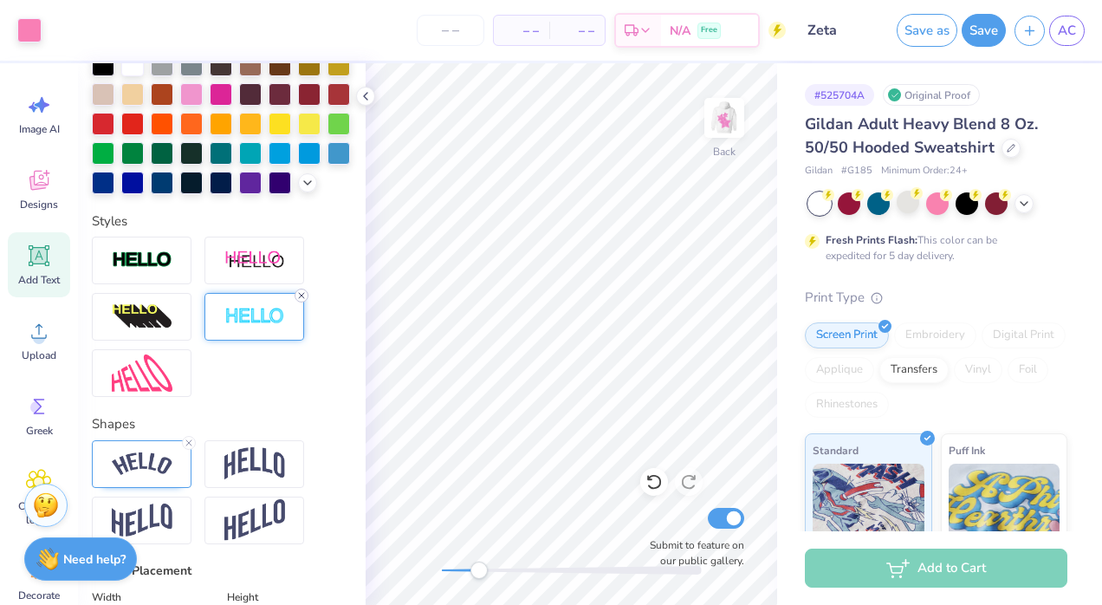
click at [297, 301] on icon at bounding box center [301, 295] width 10 height 10
click at [365, 95] on icon at bounding box center [366, 96] width 14 height 14
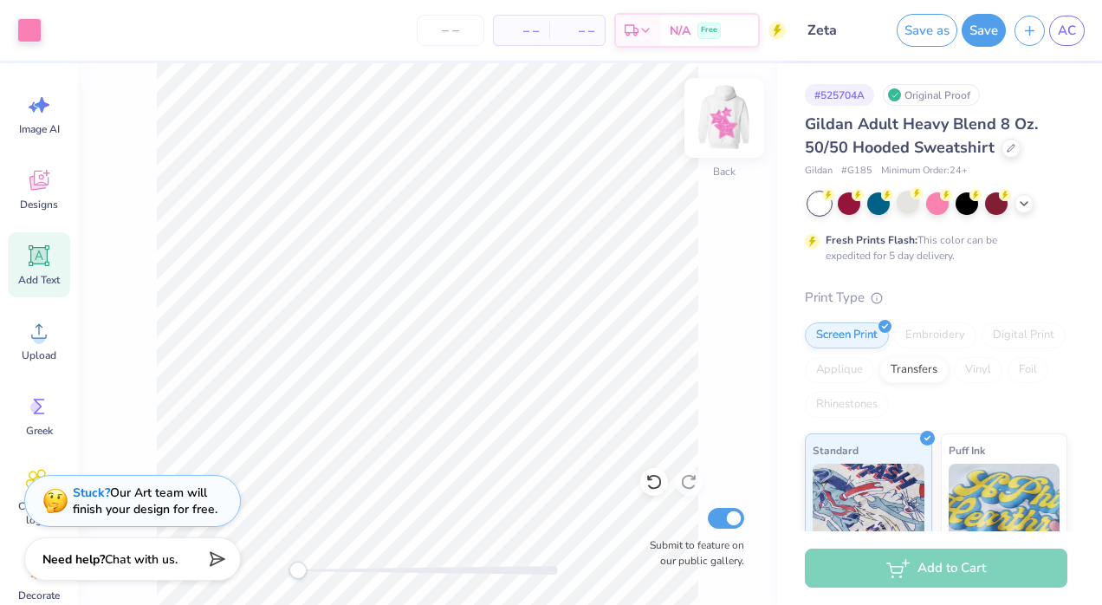
click at [732, 128] on img at bounding box center [723, 117] width 69 height 69
click at [732, 128] on img at bounding box center [724, 117] width 35 height 35
drag, startPoint x: 732, startPoint y: 128, endPoint x: 705, endPoint y: 109, distance: 32.9
click at [705, 109] on img at bounding box center [723, 117] width 69 height 69
click at [702, 138] on div "Front Submit to feature on our public gallery." at bounding box center [427, 333] width 699 height 541
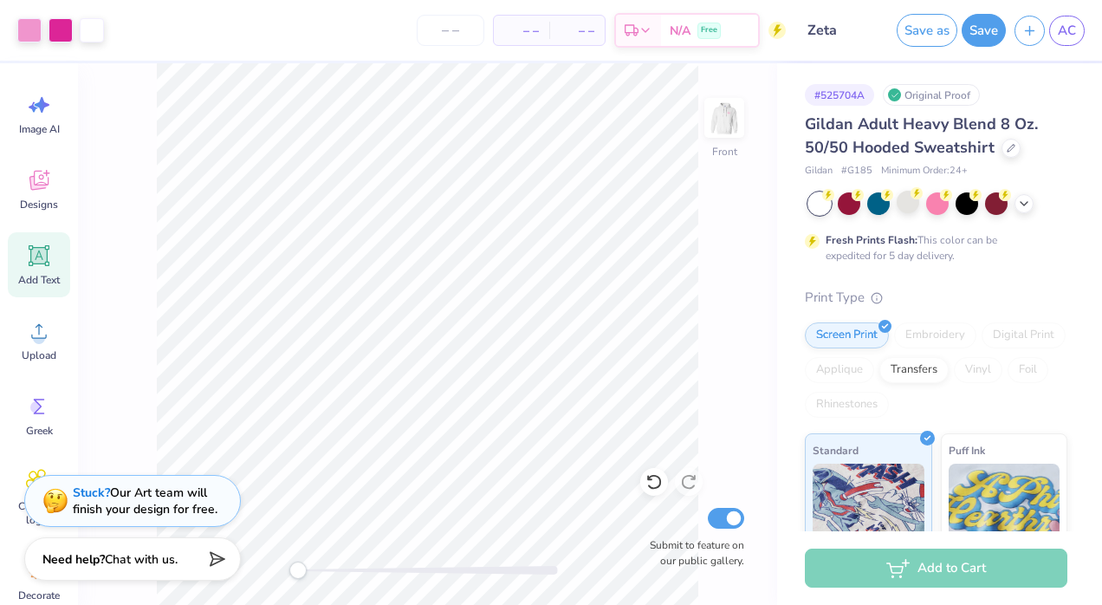
click at [702, 138] on div "Front Submit to feature on our public gallery." at bounding box center [427, 333] width 699 height 541
click at [720, 111] on img at bounding box center [723, 117] width 69 height 69
click at [724, 123] on img at bounding box center [723, 117] width 69 height 69
click at [42, 431] on span "Greek" at bounding box center [39, 431] width 27 height 14
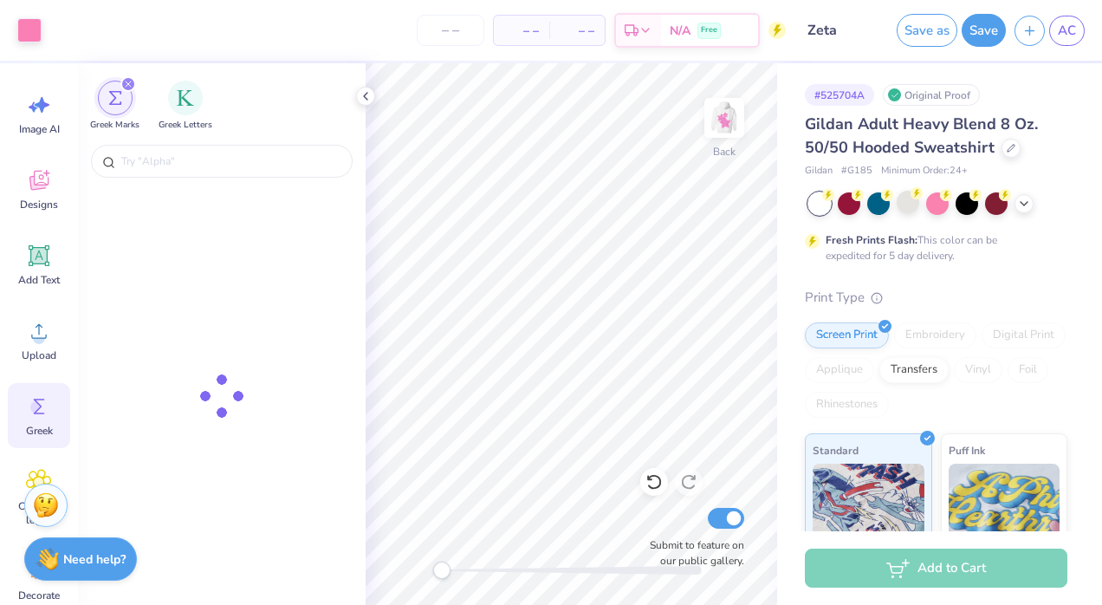
scroll to position [154, 0]
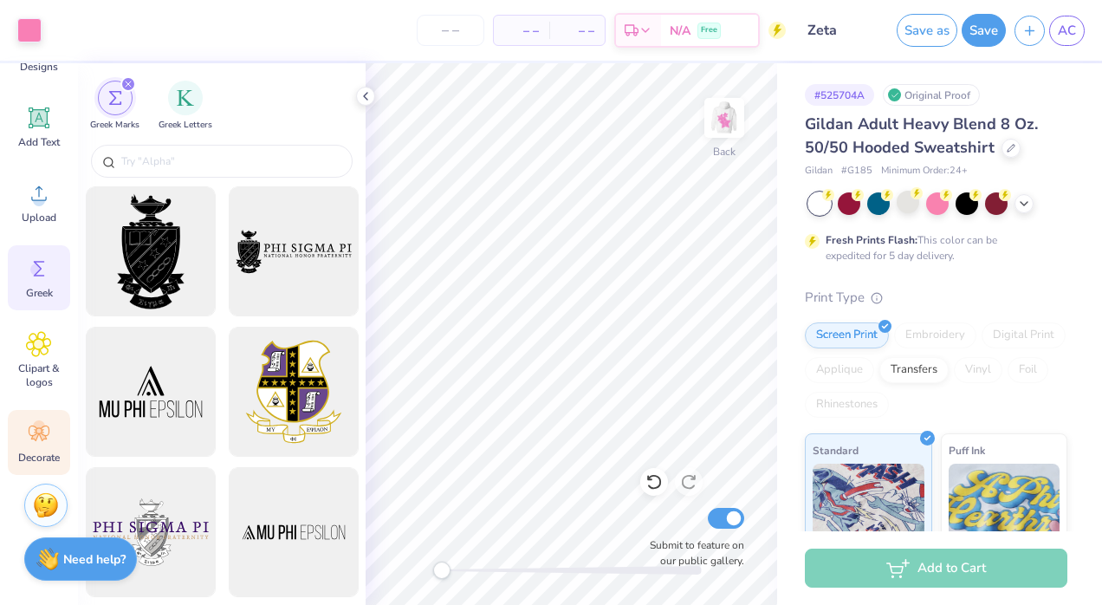
click at [39, 448] on div "Decorate" at bounding box center [39, 442] width 62 height 65
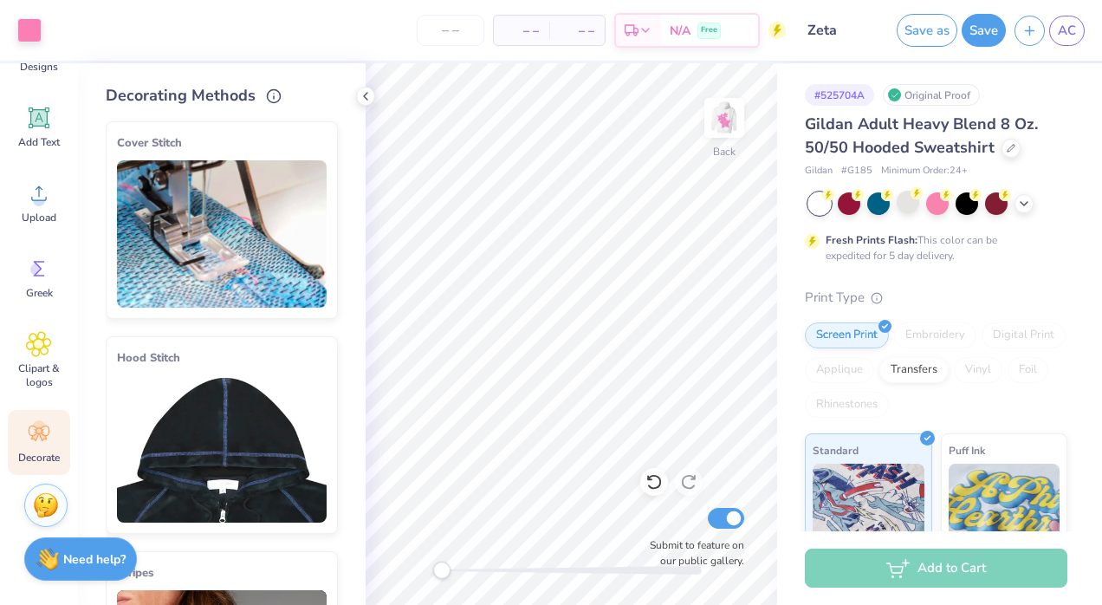
click at [256, 239] on img at bounding box center [222, 233] width 210 height 147
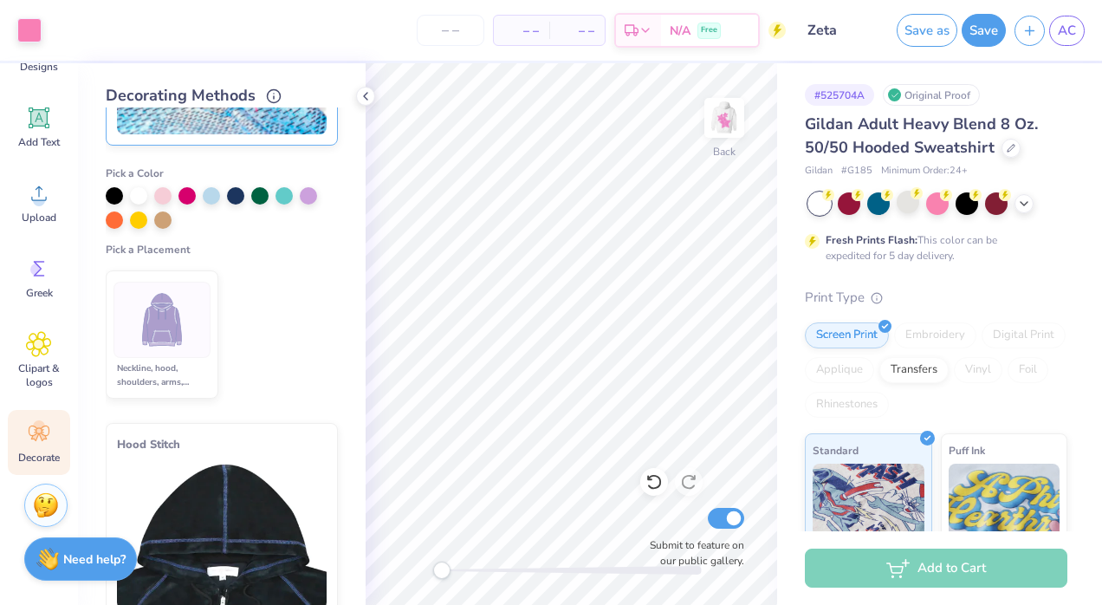
scroll to position [140, 0]
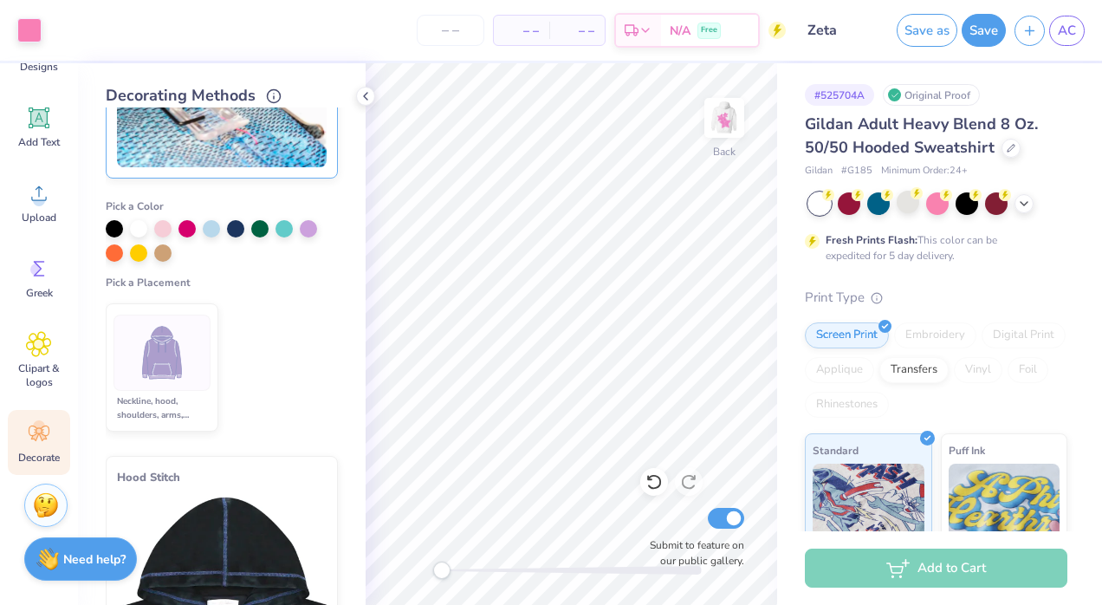
click at [167, 364] on img at bounding box center [162, 352] width 65 height 65
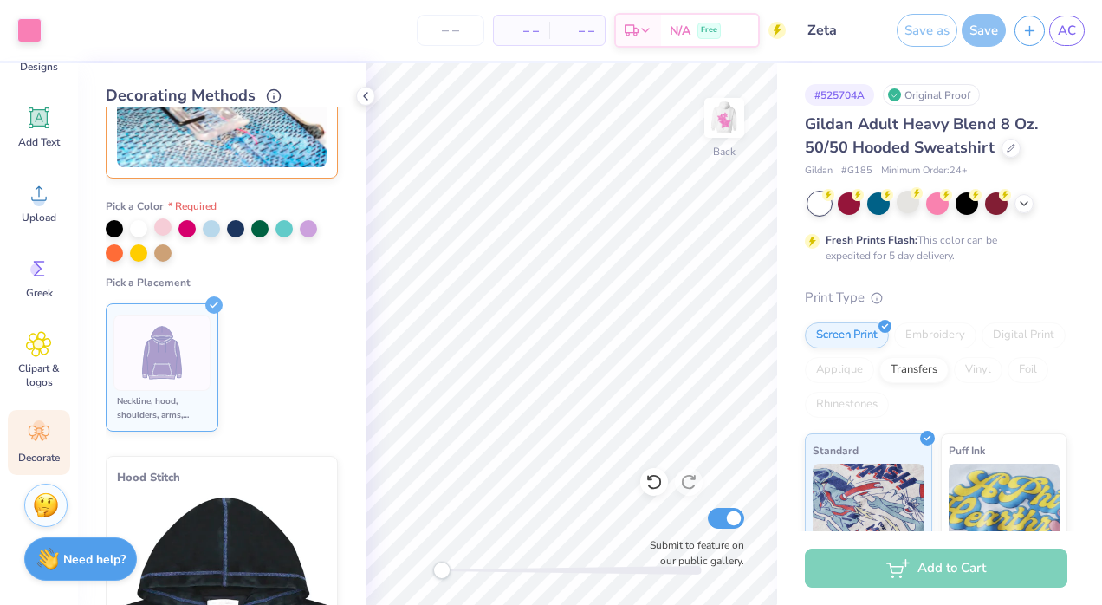
click at [166, 225] on div at bounding box center [162, 226] width 17 height 17
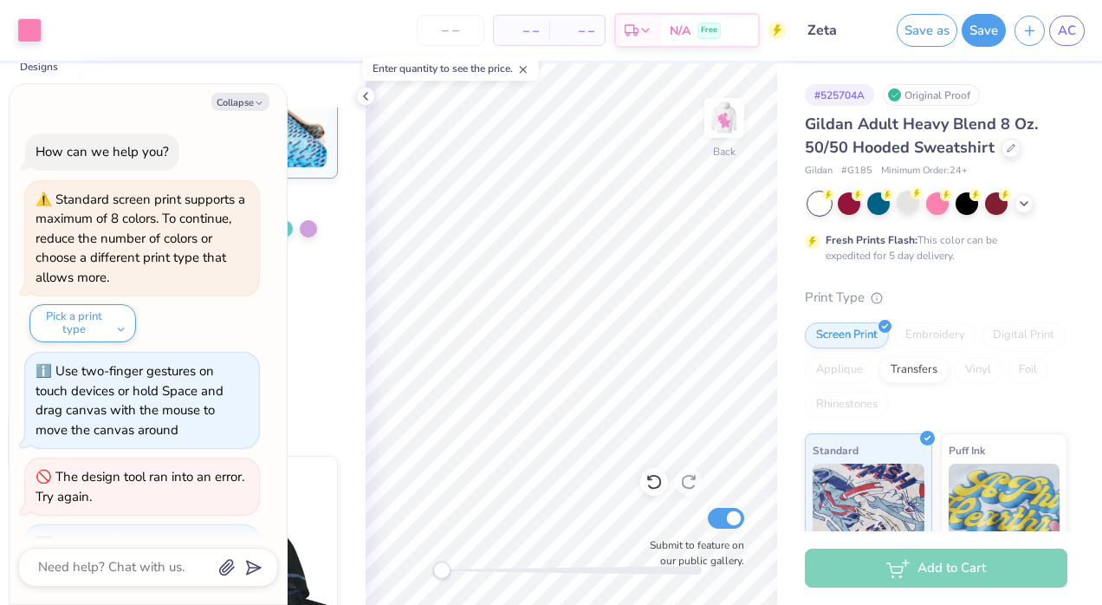
scroll to position [286, 0]
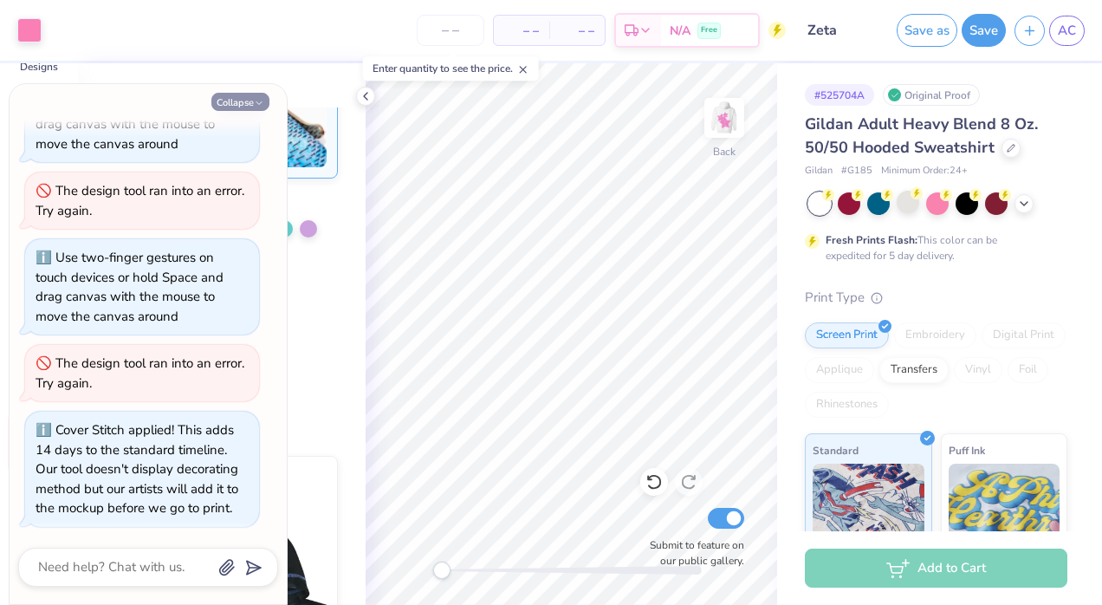
click at [244, 102] on button "Collapse" at bounding box center [240, 102] width 58 height 18
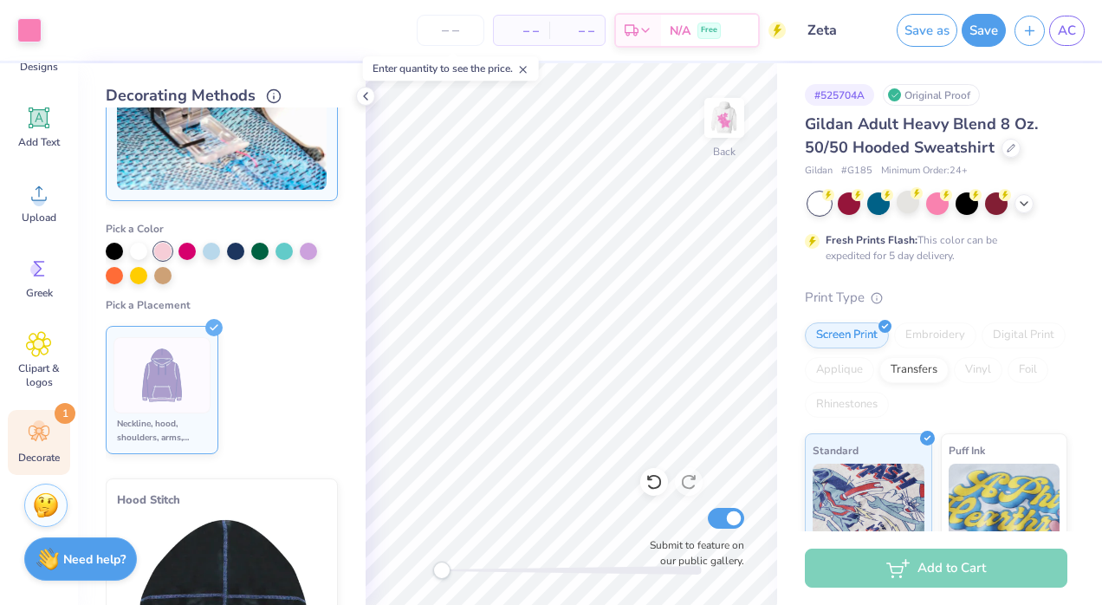
scroll to position [116, 0]
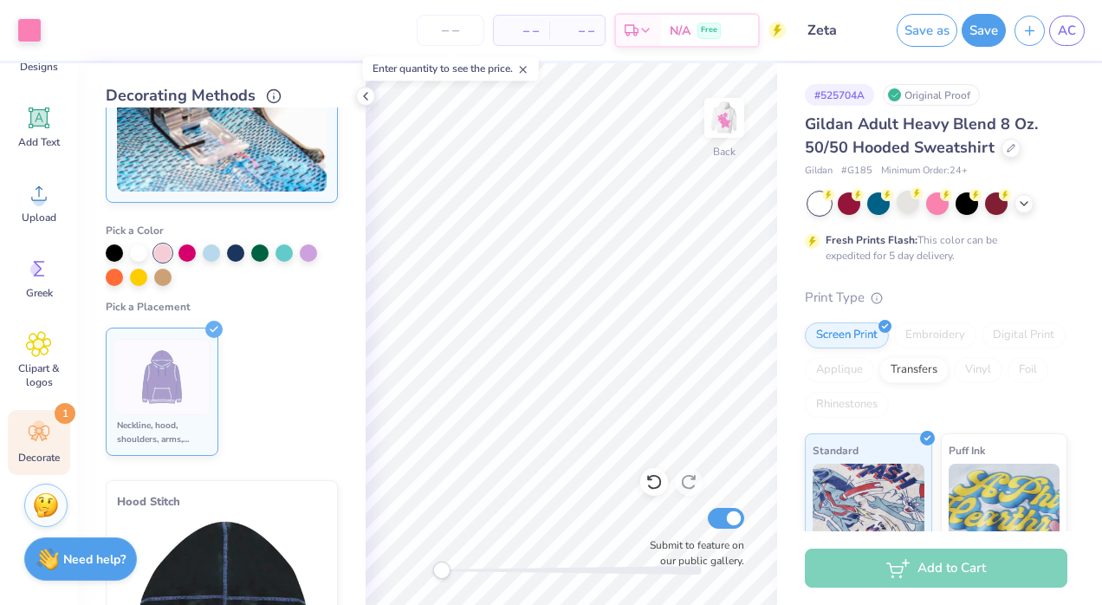
click at [147, 388] on img at bounding box center [162, 377] width 65 height 65
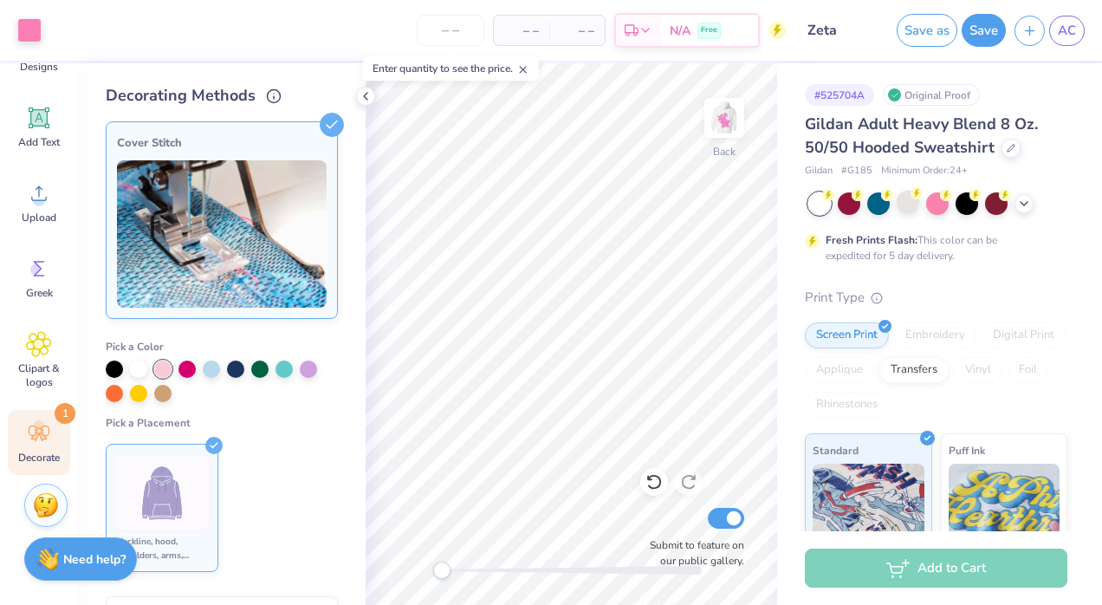
click at [281, 149] on div "Cover Stitch" at bounding box center [222, 143] width 210 height 21
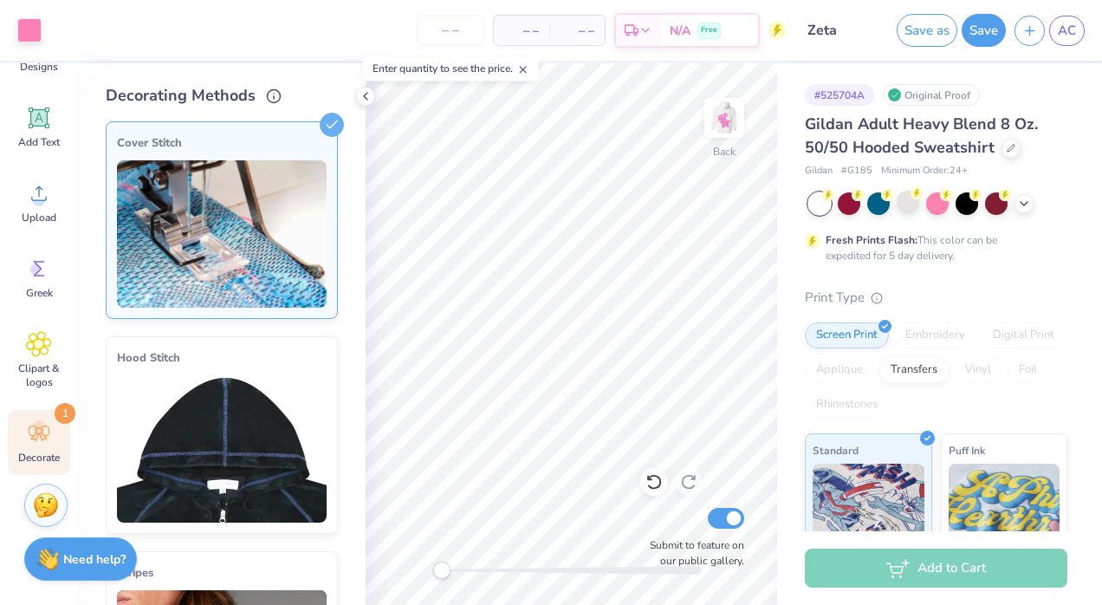
click at [281, 149] on div "Cover Stitch" at bounding box center [222, 143] width 210 height 21
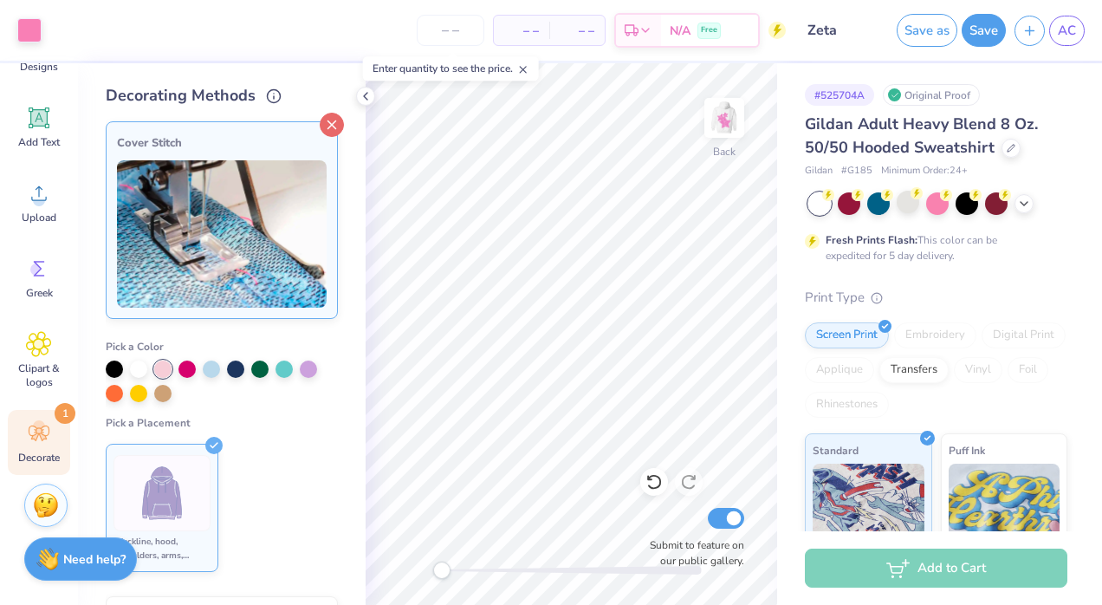
click at [320, 120] on icon at bounding box center [332, 125] width 24 height 24
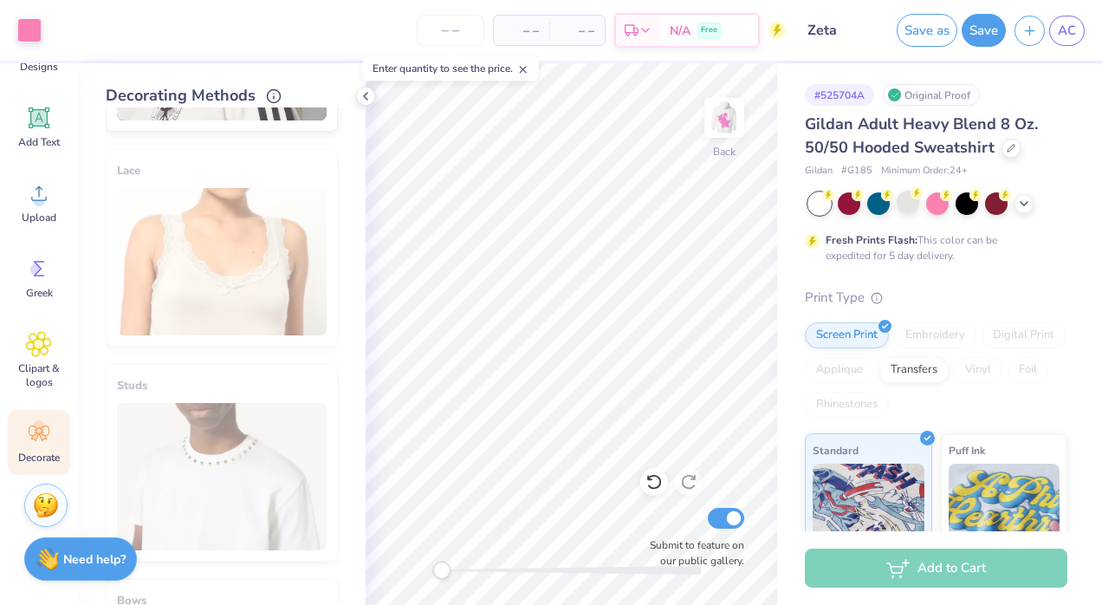
scroll to position [876, 0]
click at [193, 267] on div "Lace" at bounding box center [222, 248] width 232 height 197
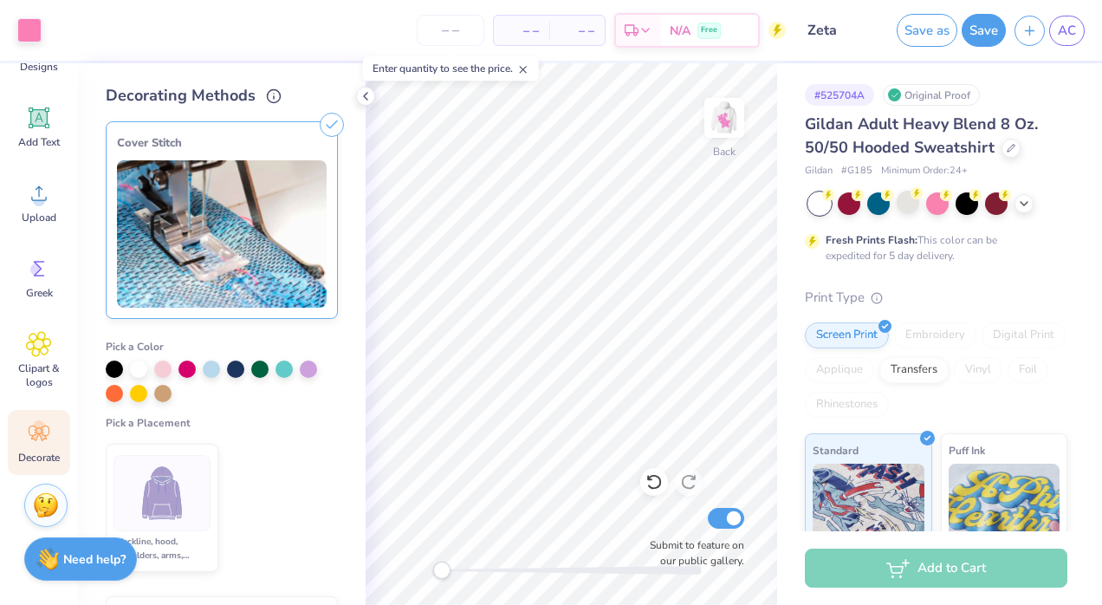
scroll to position [411, 0]
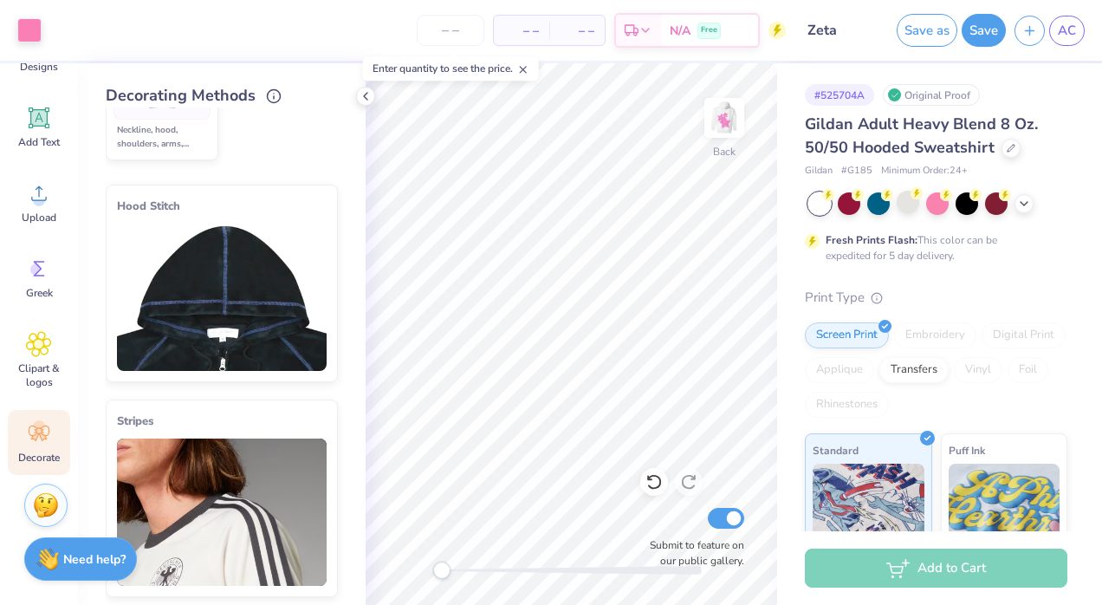
click at [208, 336] on img at bounding box center [222, 296] width 210 height 147
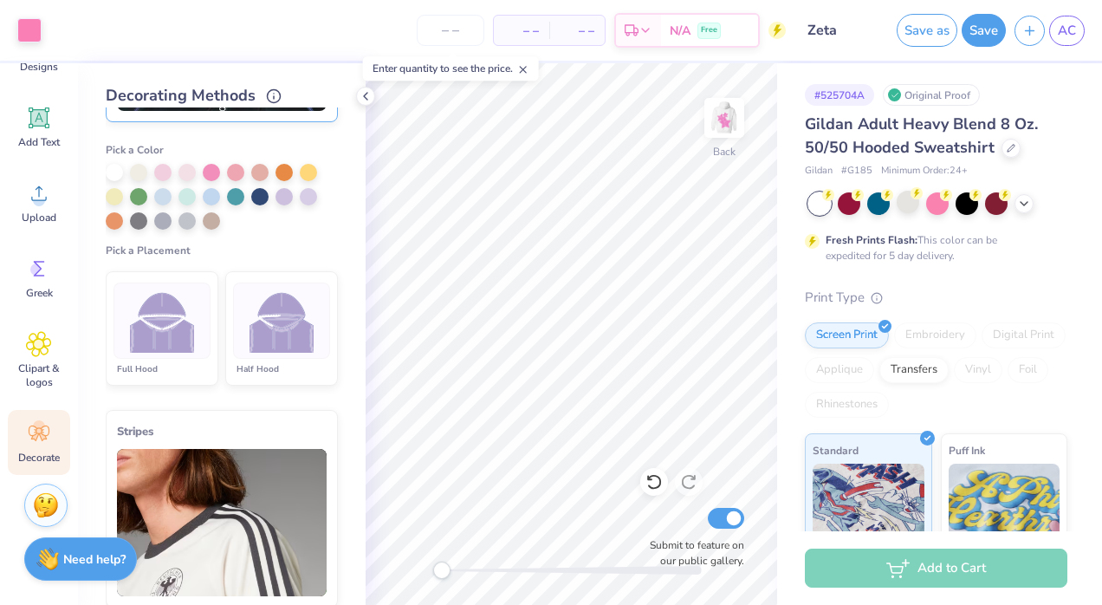
scroll to position [404, 0]
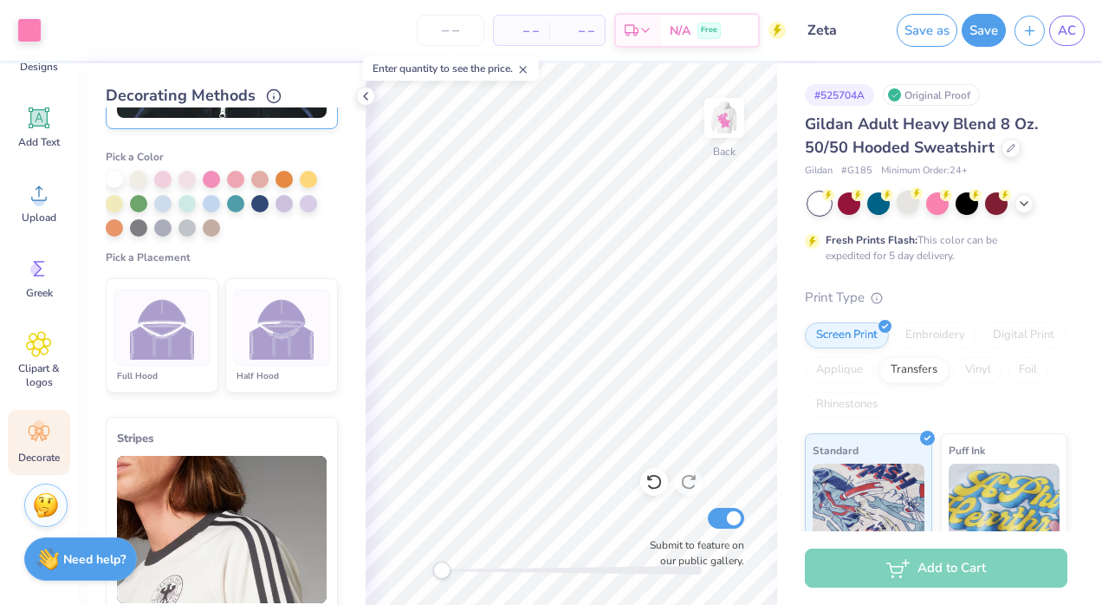
drag, startPoint x: 282, startPoint y: 335, endPoint x: 249, endPoint y: 293, distance: 53.7
click at [249, 295] on img at bounding box center [281, 327] width 65 height 65
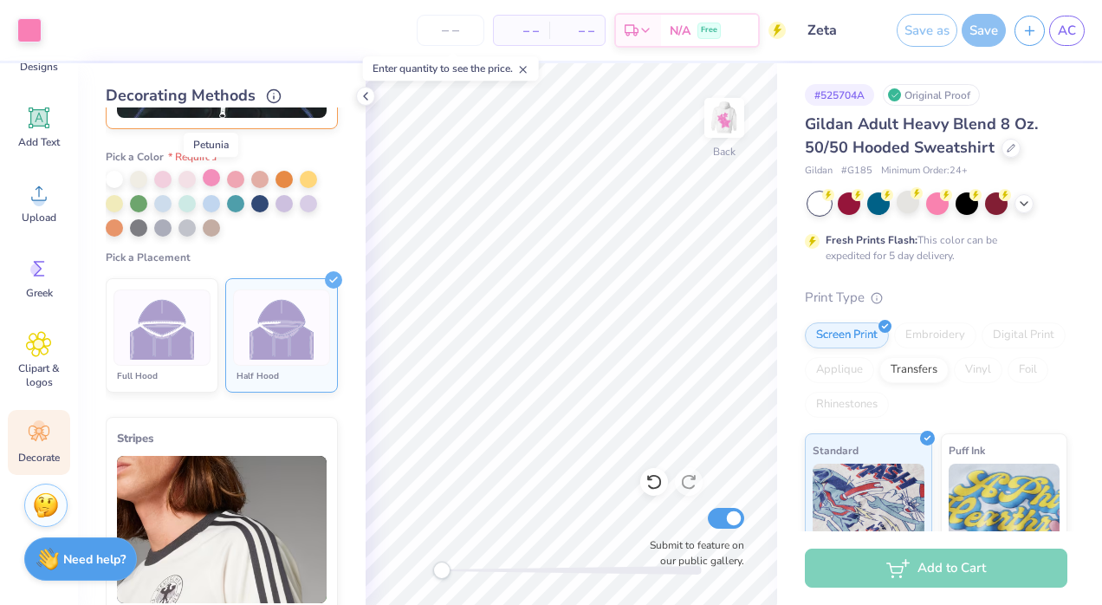
click at [211, 178] on div at bounding box center [211, 177] width 17 height 17
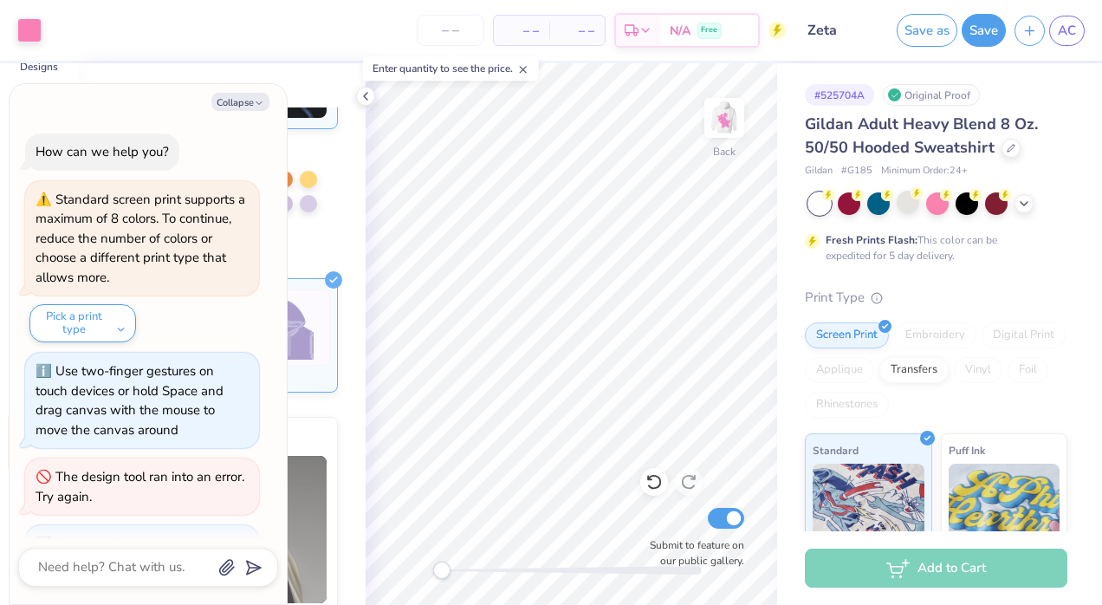
scroll to position [411, 0]
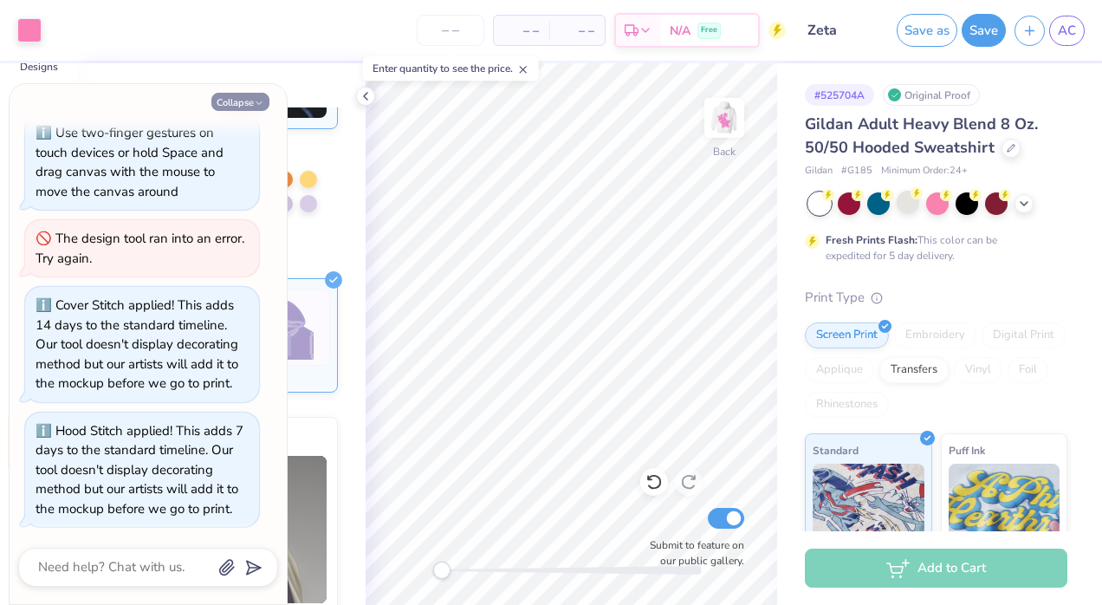
click at [248, 108] on button "Collapse" at bounding box center [240, 102] width 58 height 18
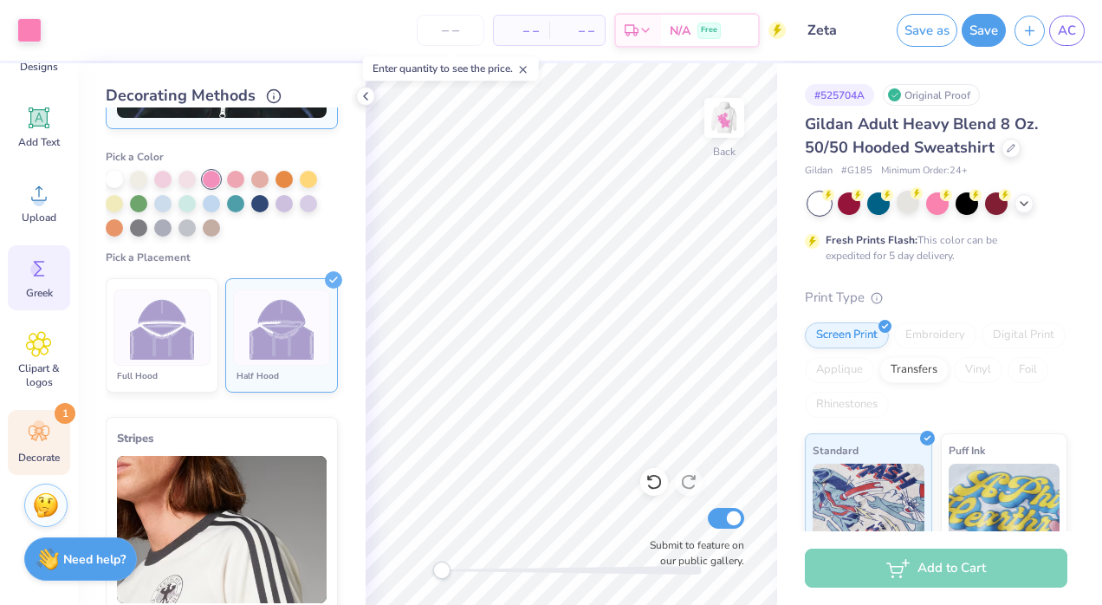
scroll to position [0, 0]
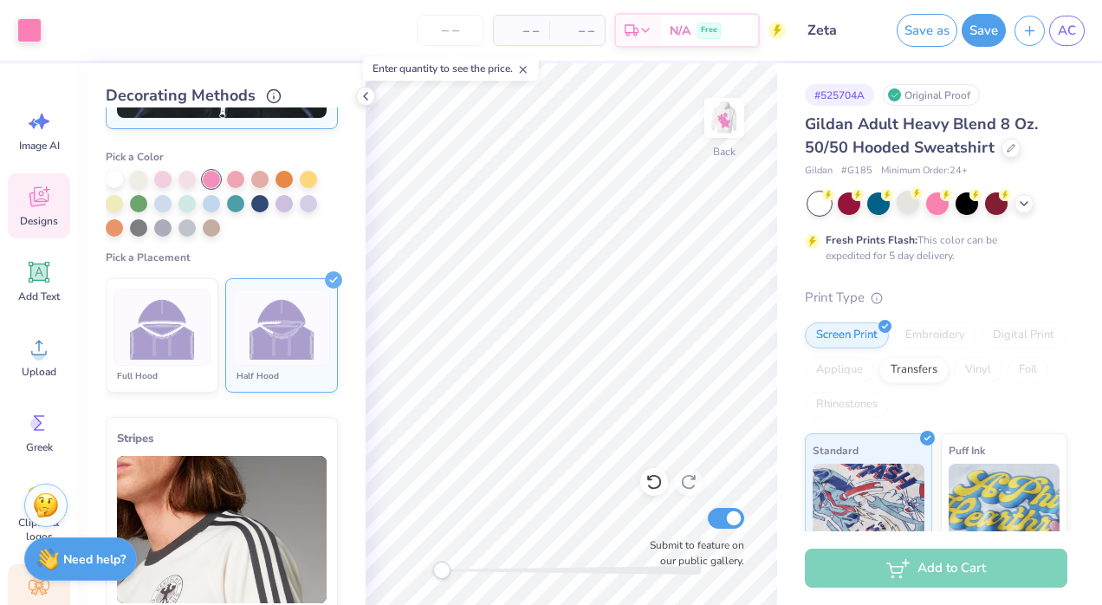
click at [33, 210] on div "Designs" at bounding box center [39, 205] width 62 height 65
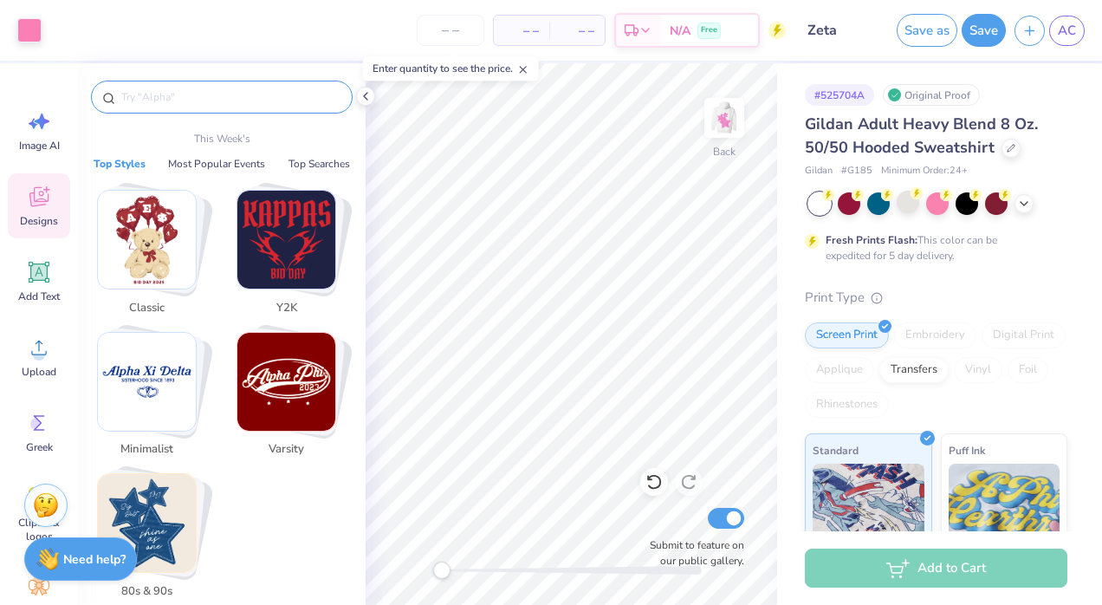
click at [184, 99] on input "text" at bounding box center [231, 96] width 222 height 17
click at [165, 506] on img "Stack Card Button 80s & 90s" at bounding box center [147, 523] width 98 height 98
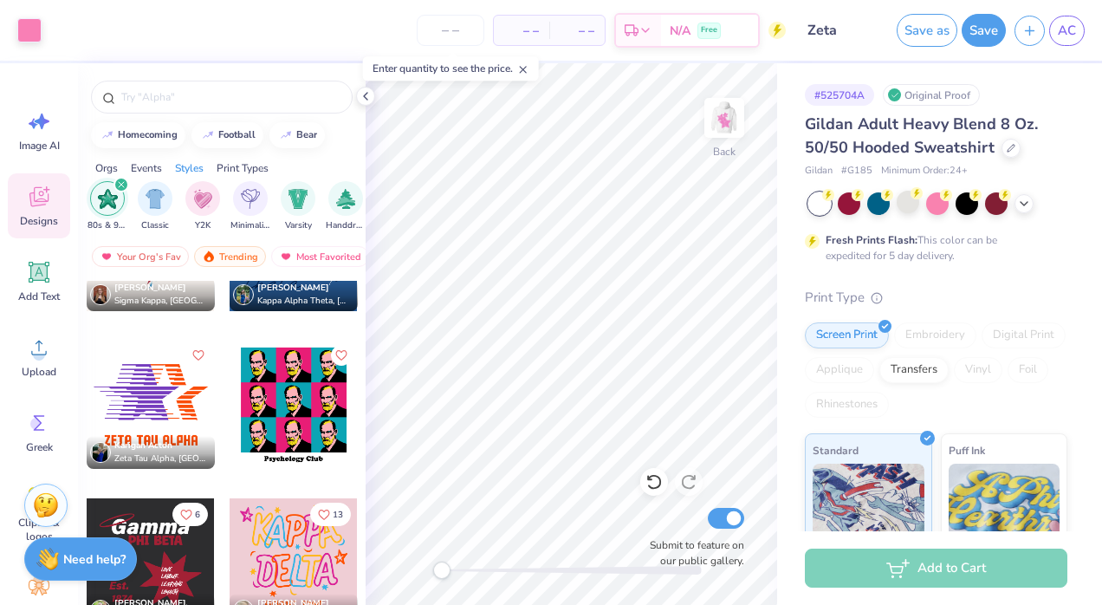
scroll to position [3056, 0]
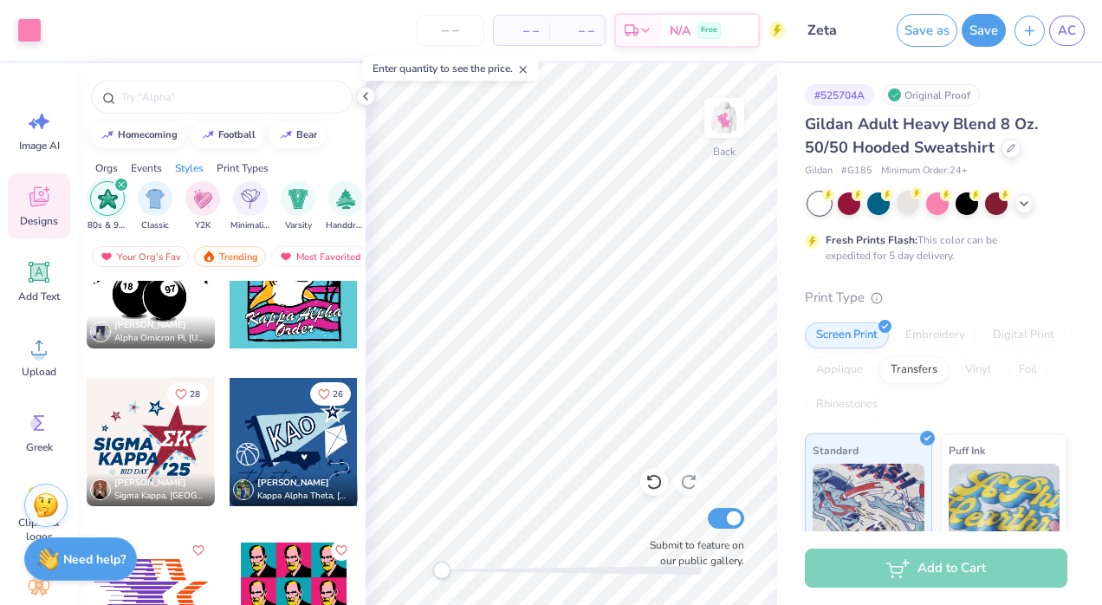
click at [170, 440] on div at bounding box center [151, 442] width 128 height 128
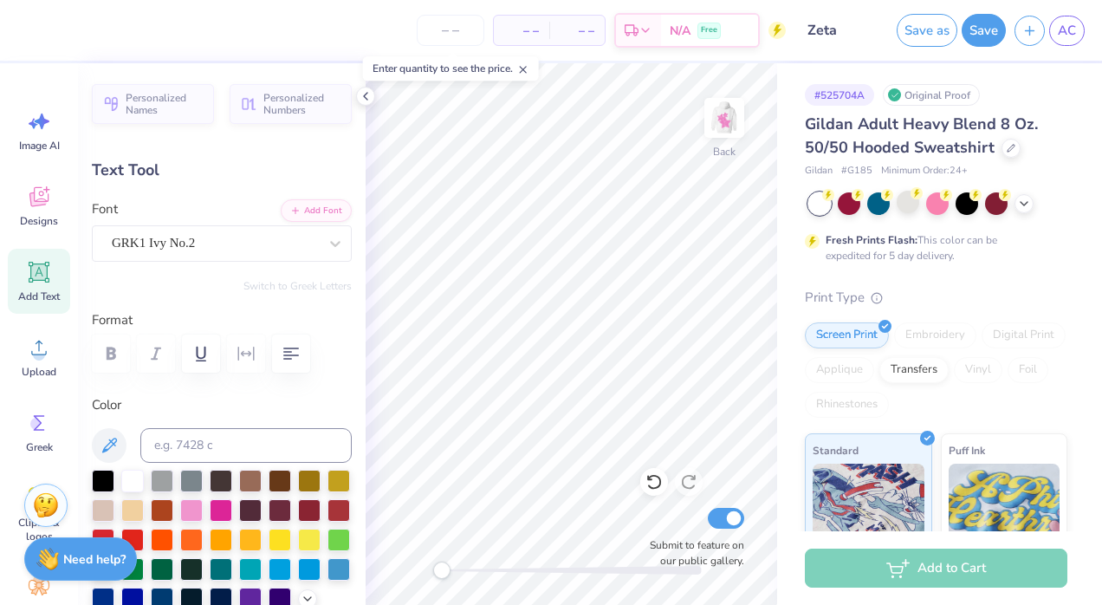
scroll to position [14, 2]
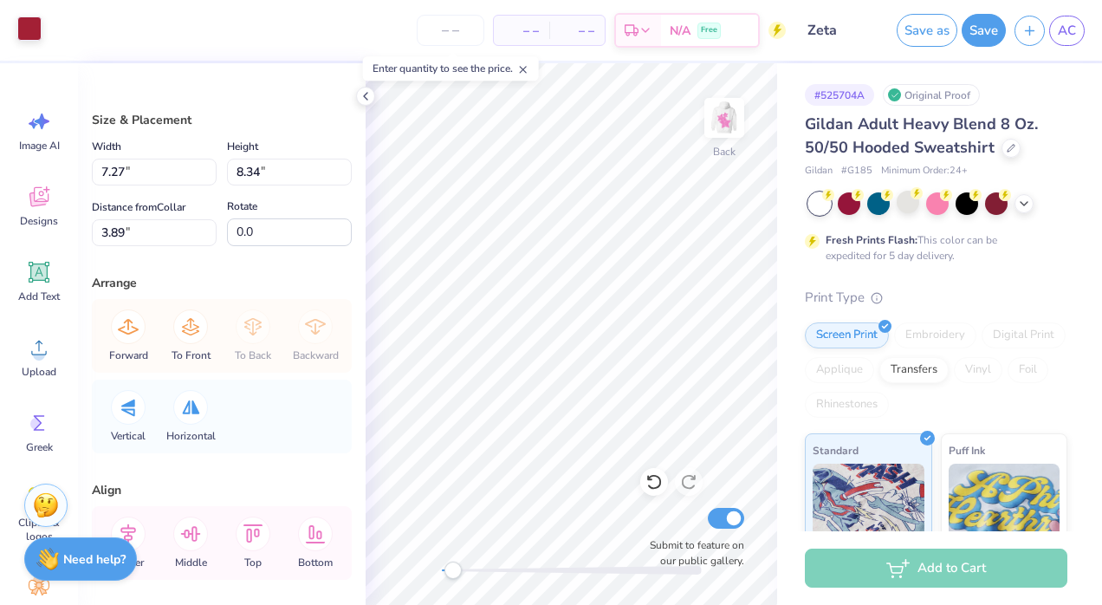
click at [29, 24] on div at bounding box center [29, 28] width 24 height 24
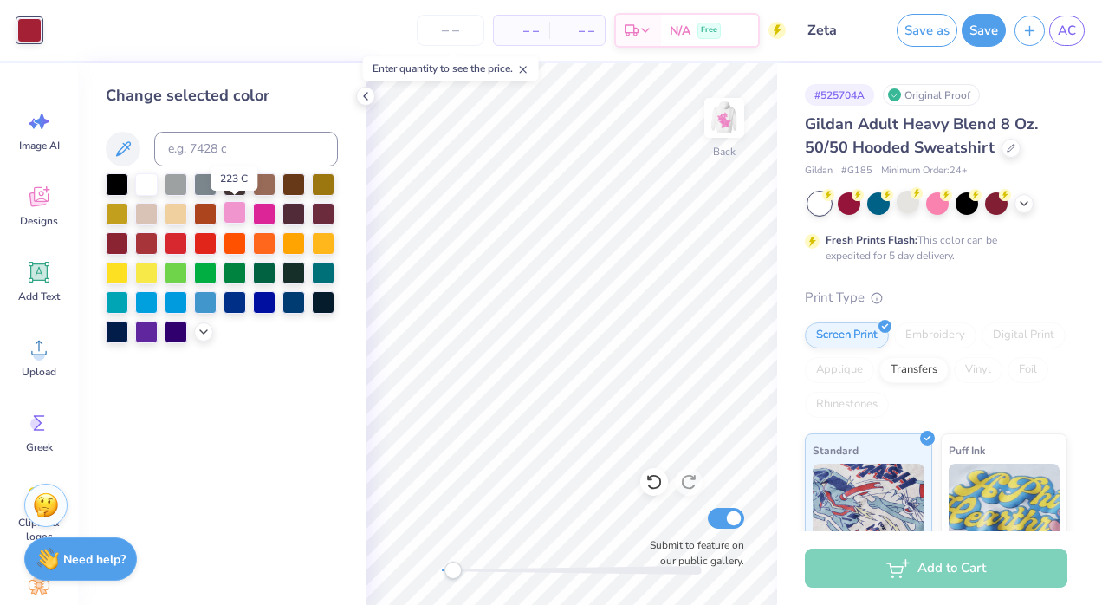
click at [241, 218] on div at bounding box center [234, 212] width 23 height 23
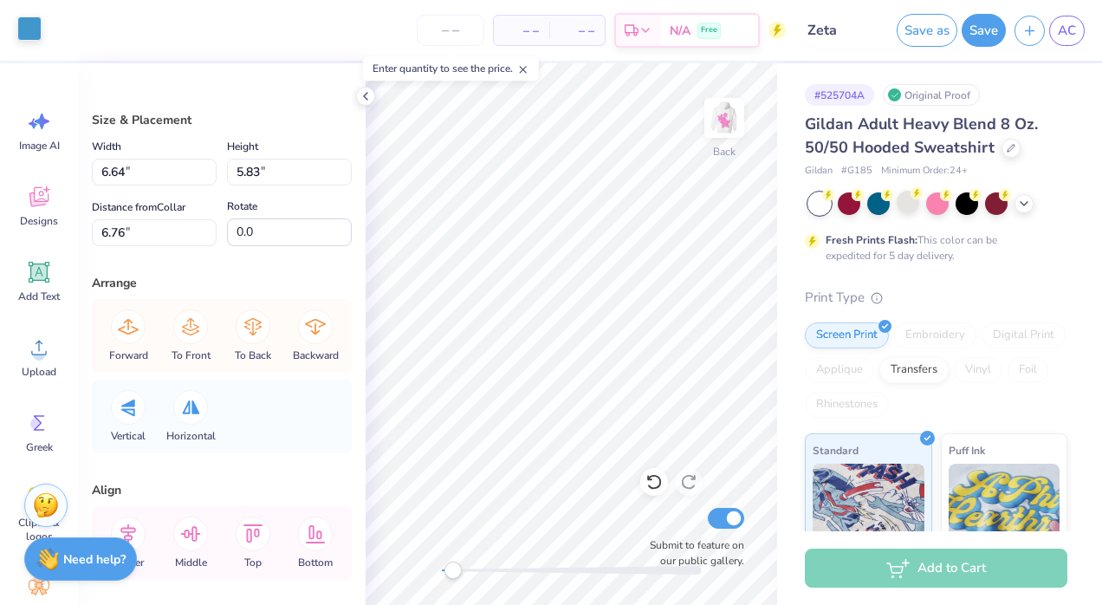
click at [36, 32] on div at bounding box center [29, 28] width 24 height 24
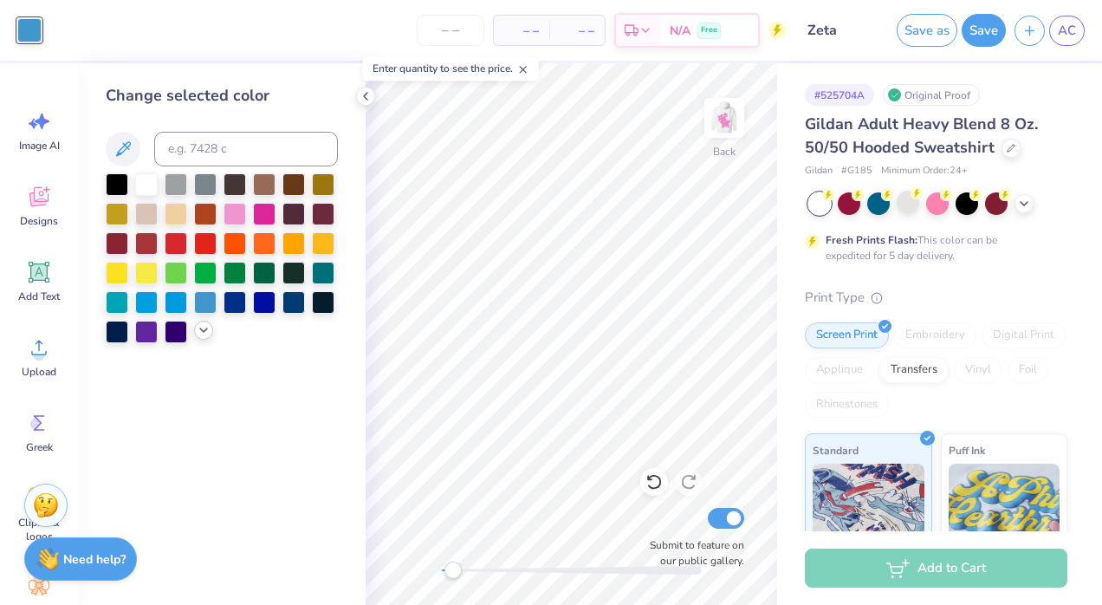
click at [199, 329] on icon at bounding box center [204, 330] width 14 height 14
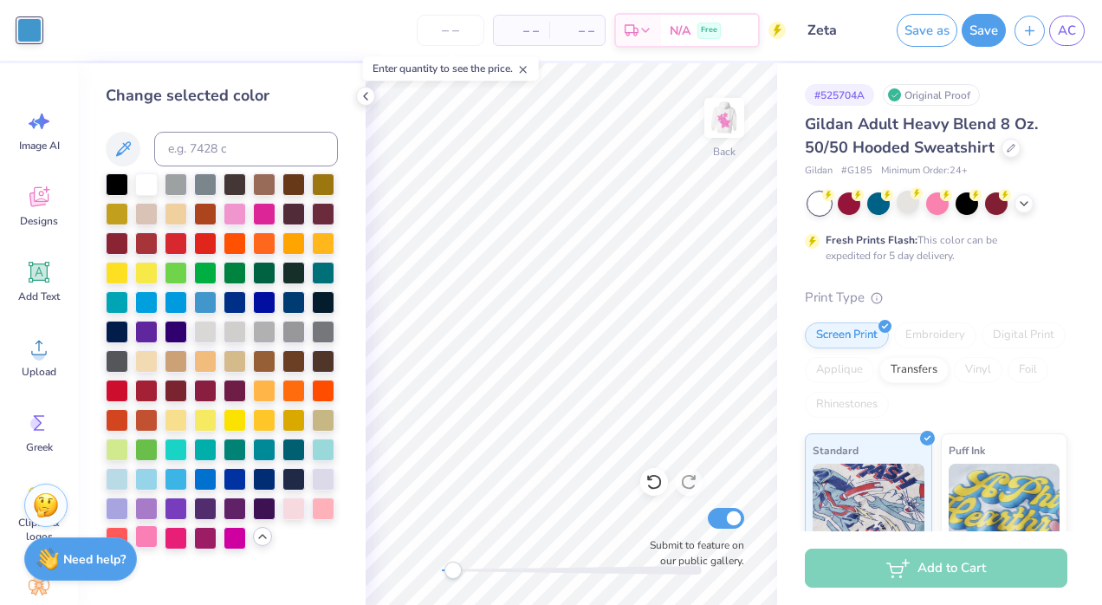
click at [149, 539] on div at bounding box center [146, 536] width 23 height 23
click at [236, 533] on div at bounding box center [234, 536] width 23 height 23
click at [173, 534] on div at bounding box center [176, 536] width 23 height 23
click at [260, 208] on div at bounding box center [264, 212] width 23 height 23
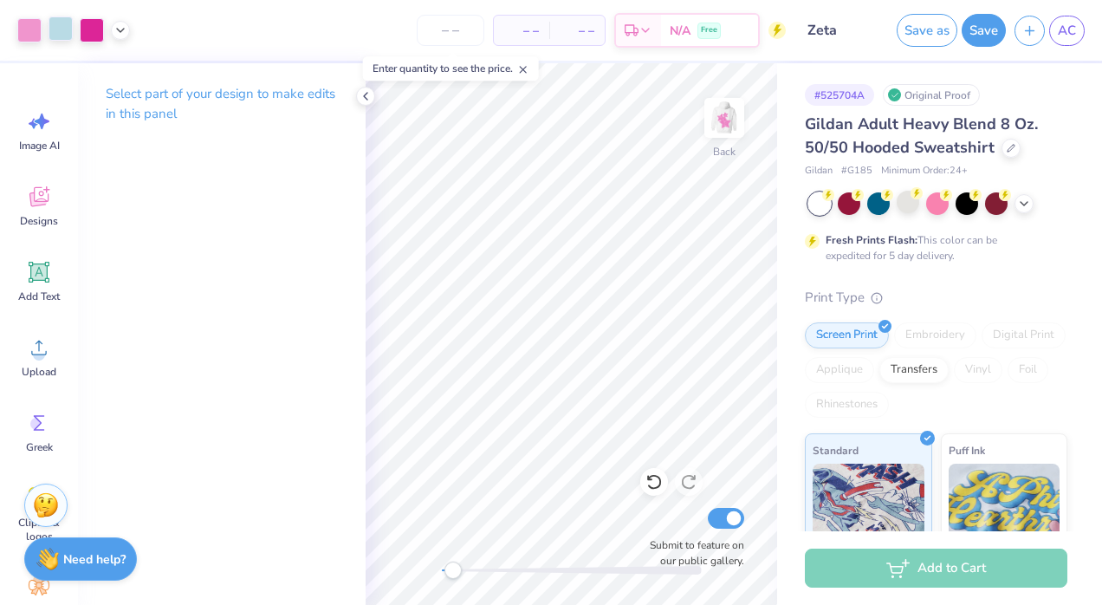
click at [63, 31] on div at bounding box center [61, 28] width 24 height 24
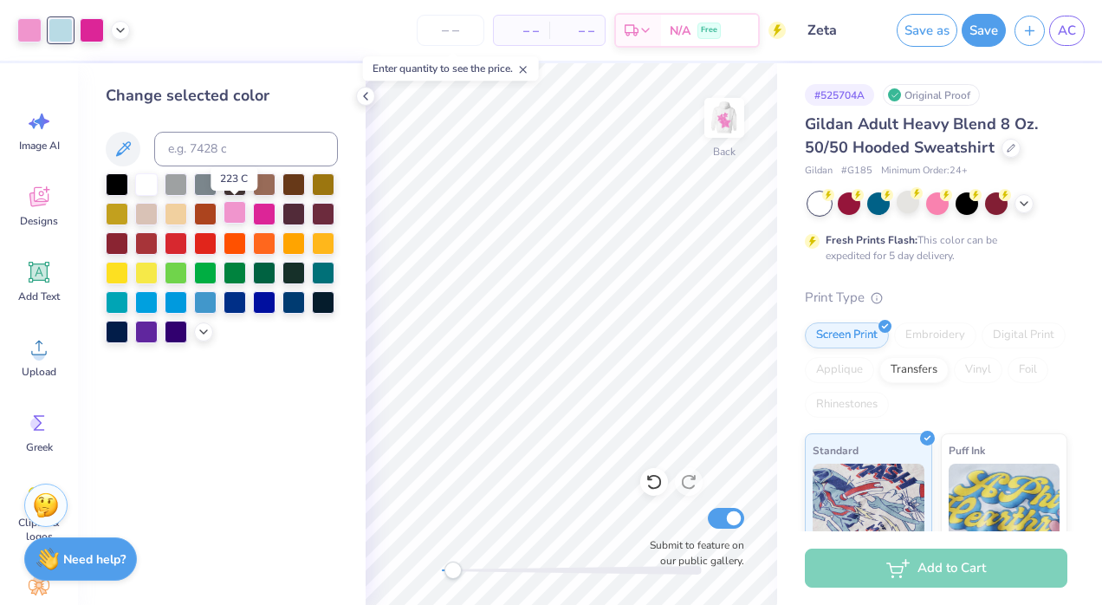
click at [243, 214] on div at bounding box center [234, 212] width 23 height 23
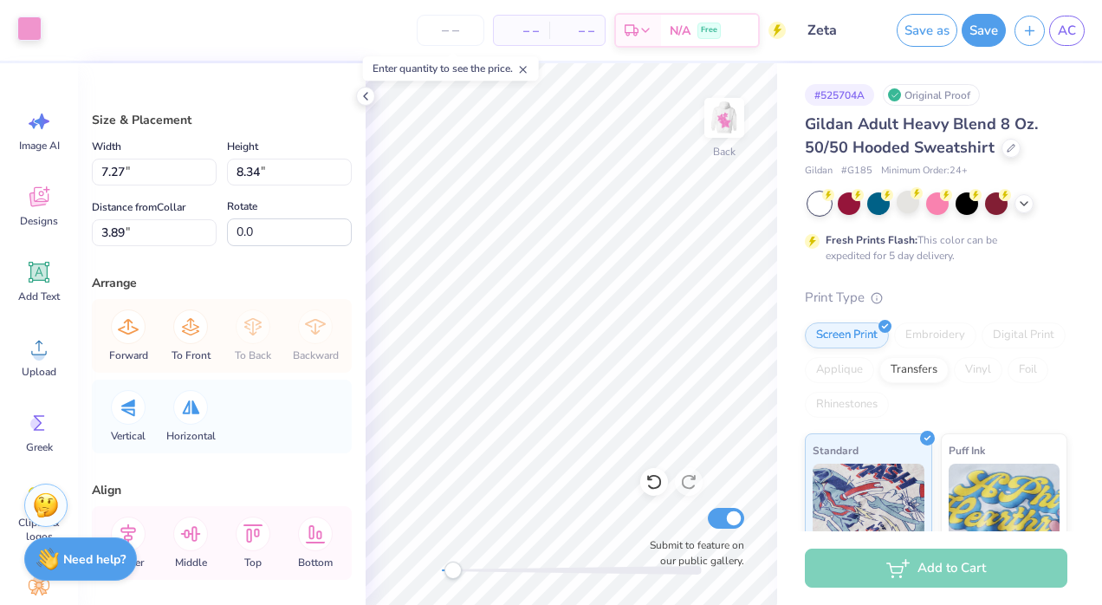
click at [30, 29] on div at bounding box center [29, 28] width 24 height 24
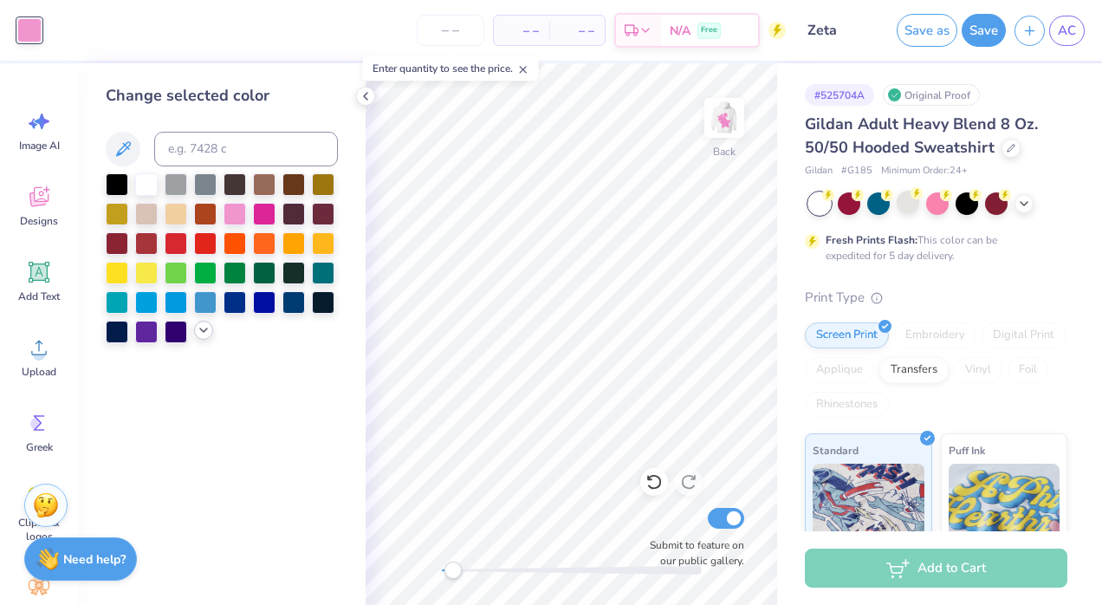
click at [208, 335] on icon at bounding box center [204, 330] width 14 height 14
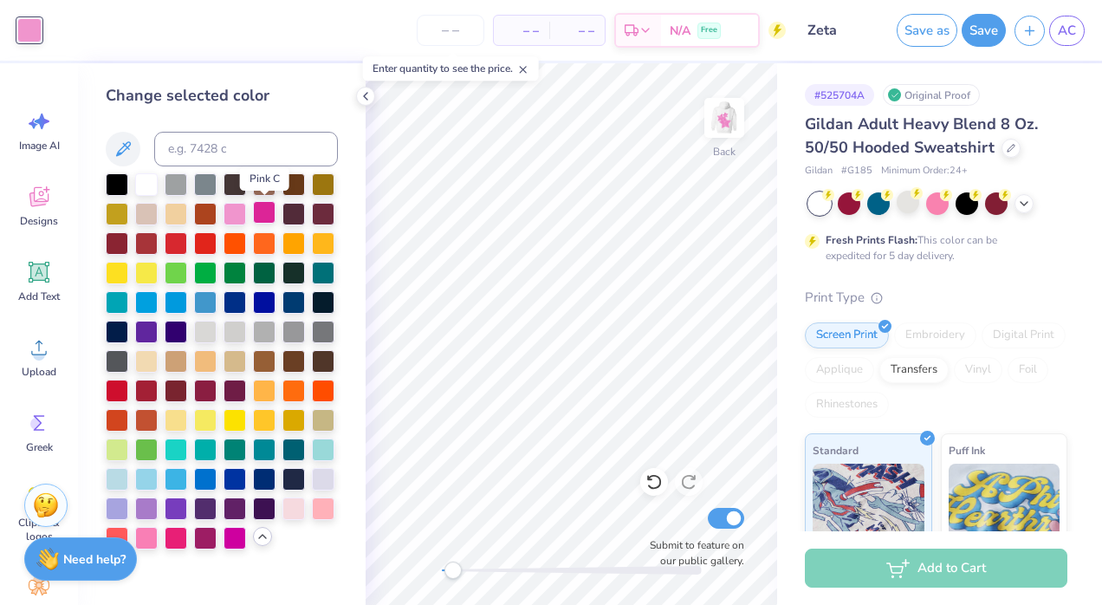
click at [268, 213] on div at bounding box center [264, 212] width 23 height 23
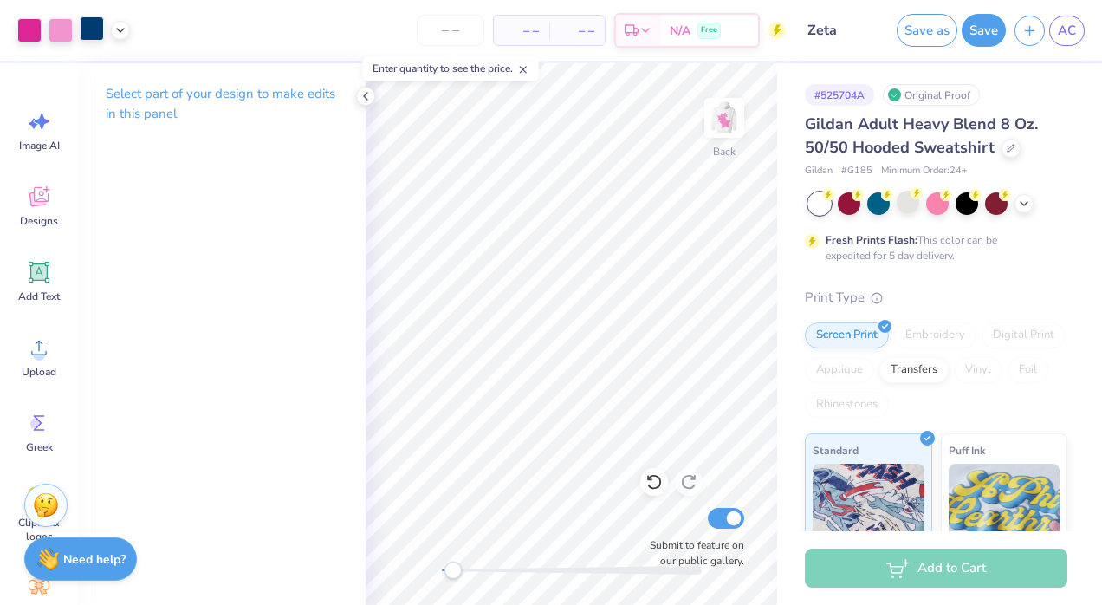
click at [90, 29] on div at bounding box center [92, 28] width 24 height 24
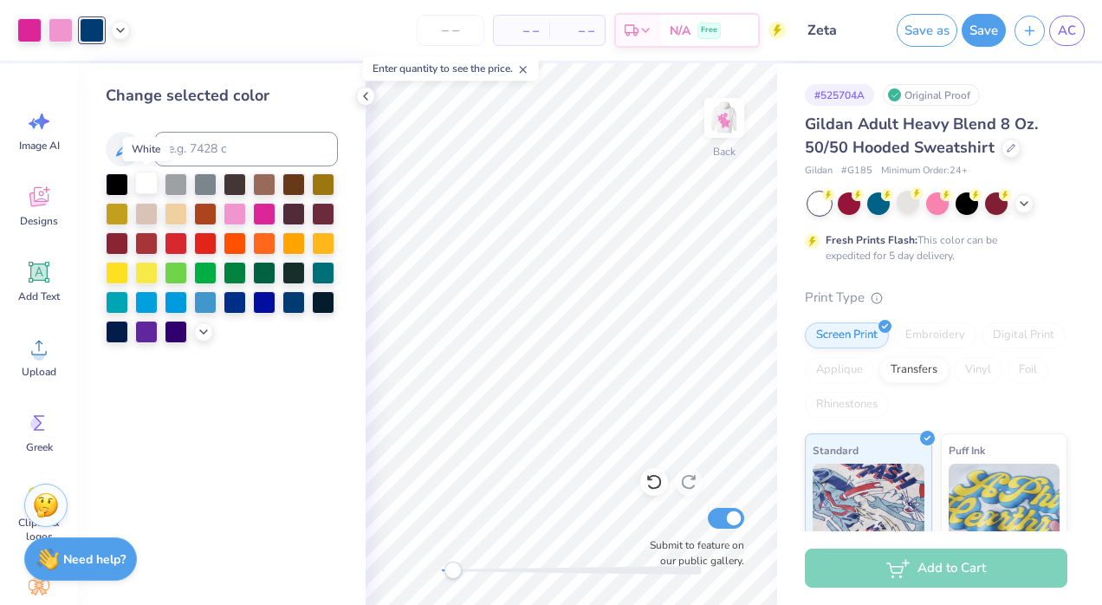
click at [148, 185] on div at bounding box center [146, 182] width 23 height 23
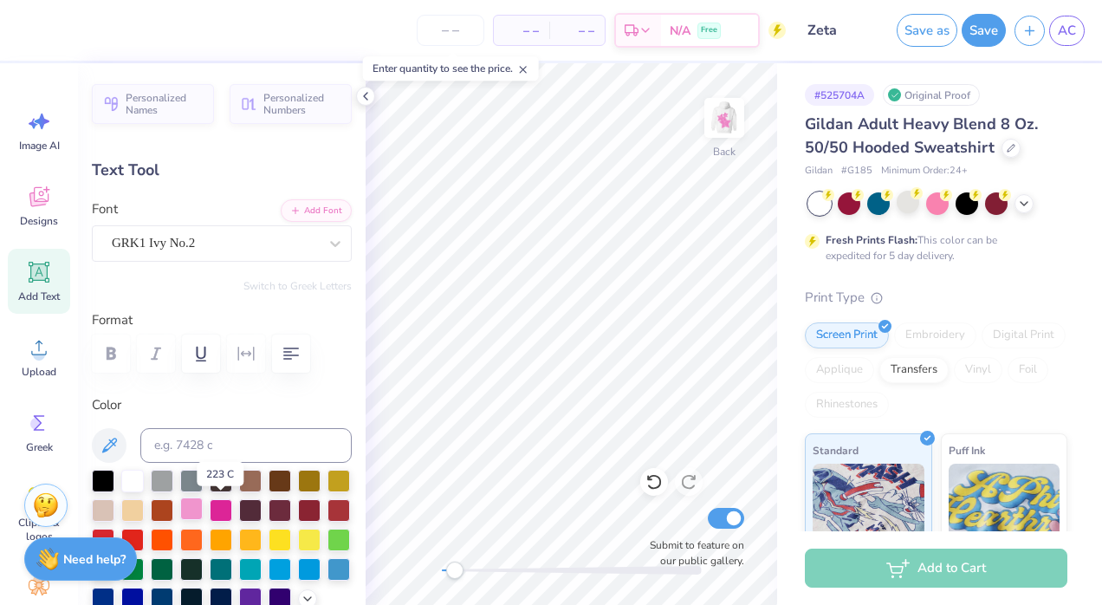
click at [203, 507] on div at bounding box center [191, 508] width 23 height 23
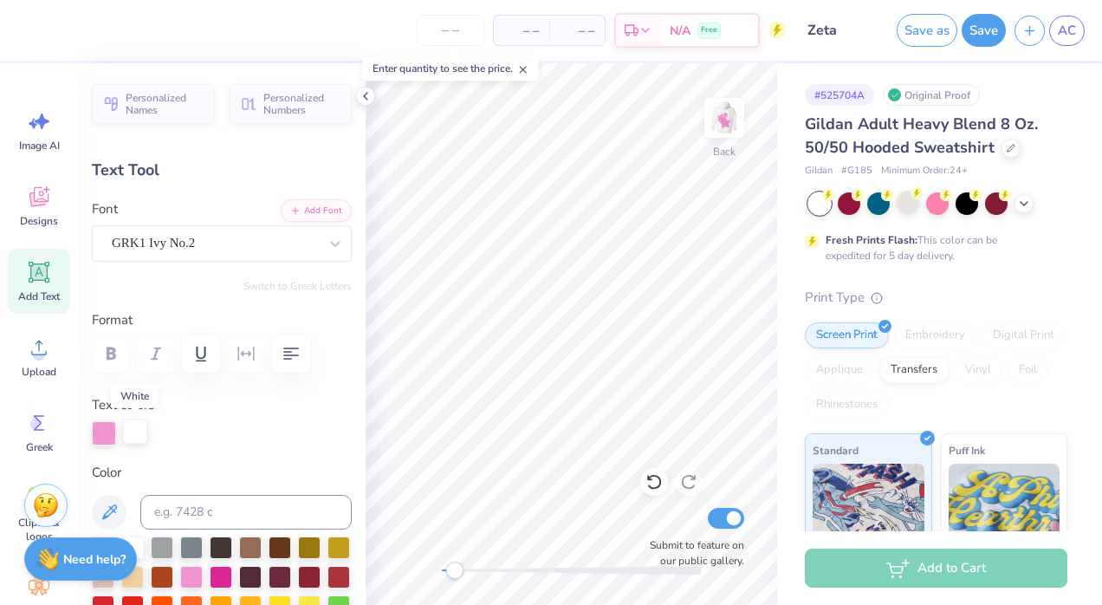
click at [142, 435] on div at bounding box center [135, 431] width 24 height 24
click at [142, 436] on div at bounding box center [135, 431] width 24 height 24
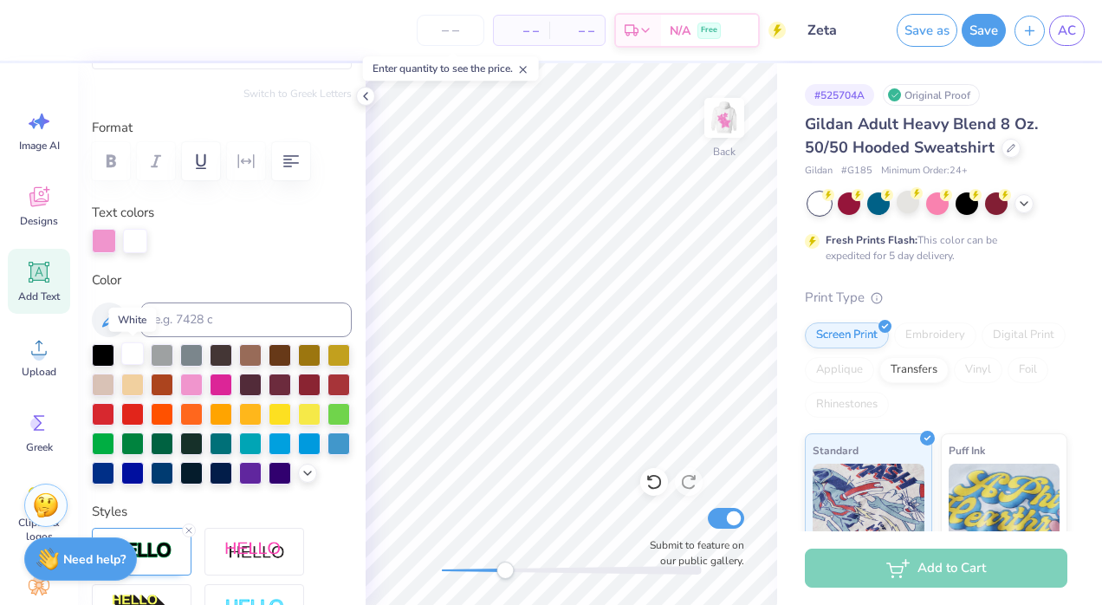
click at [133, 358] on div at bounding box center [132, 353] width 23 height 23
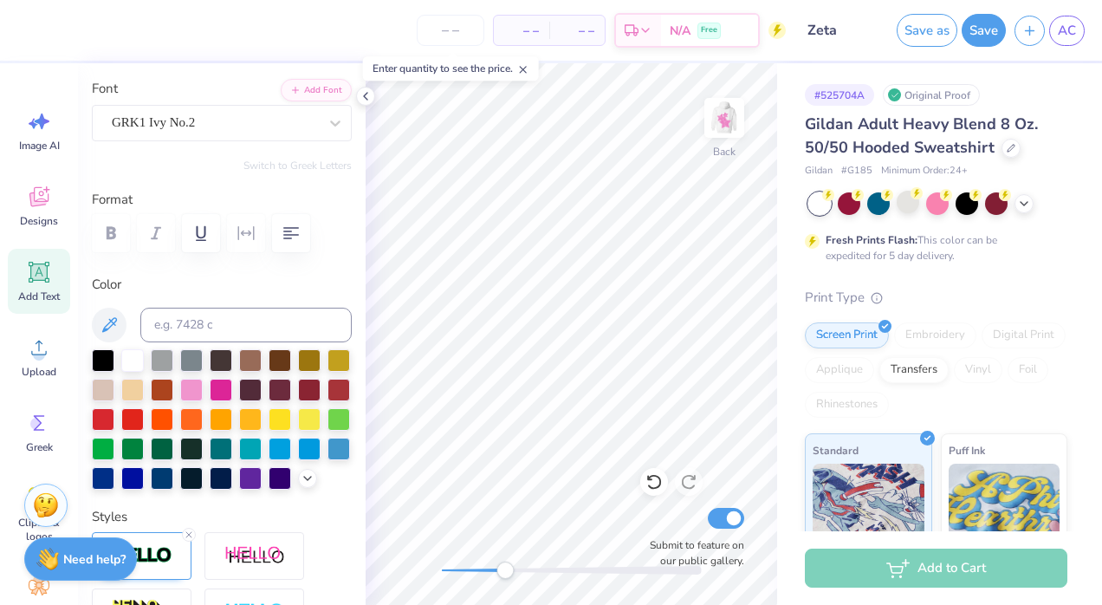
scroll to position [110, 0]
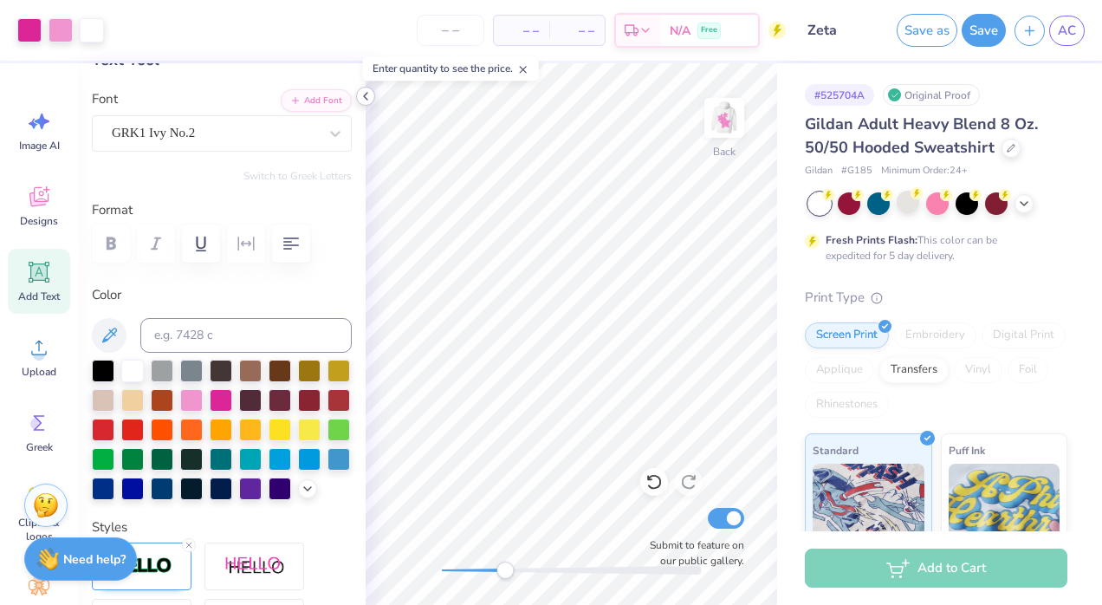
click at [367, 97] on icon at bounding box center [366, 96] width 14 height 14
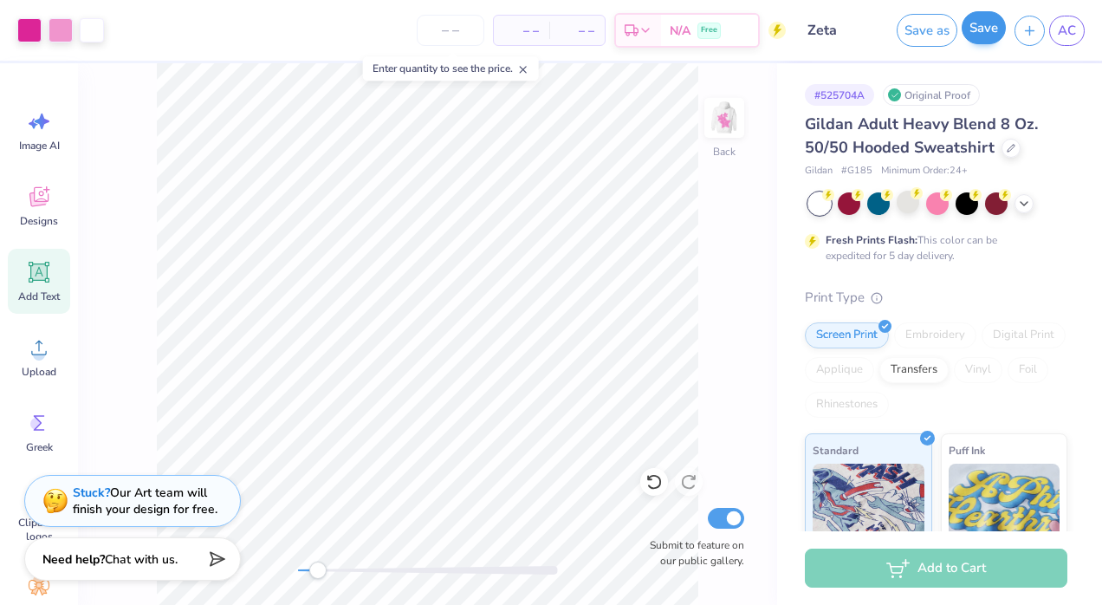
click at [976, 33] on button "Save" at bounding box center [983, 27] width 44 height 33
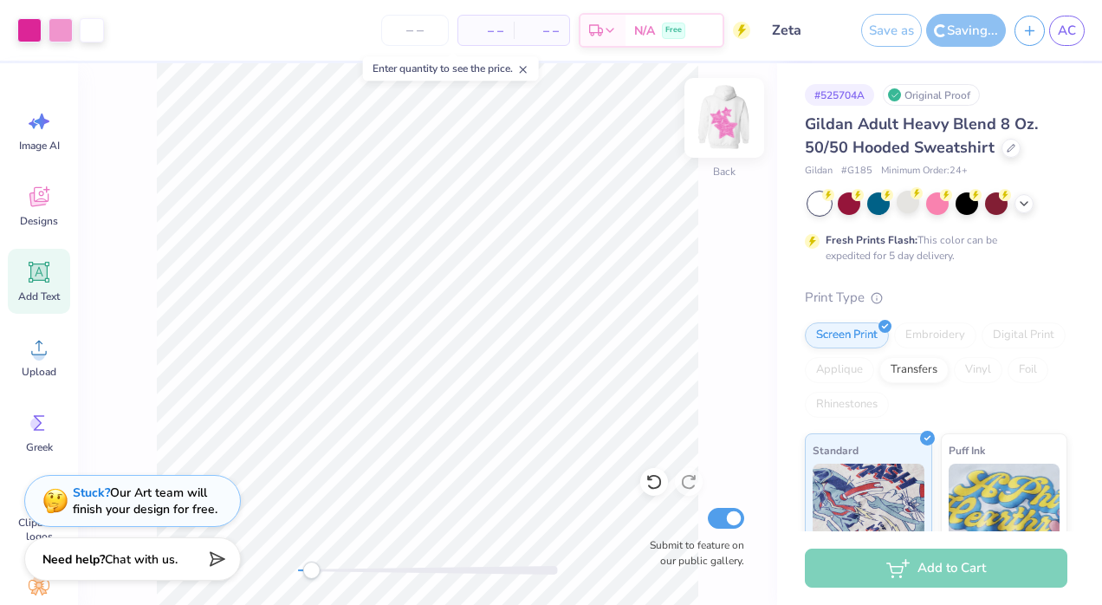
click at [710, 120] on img at bounding box center [723, 117] width 69 height 69
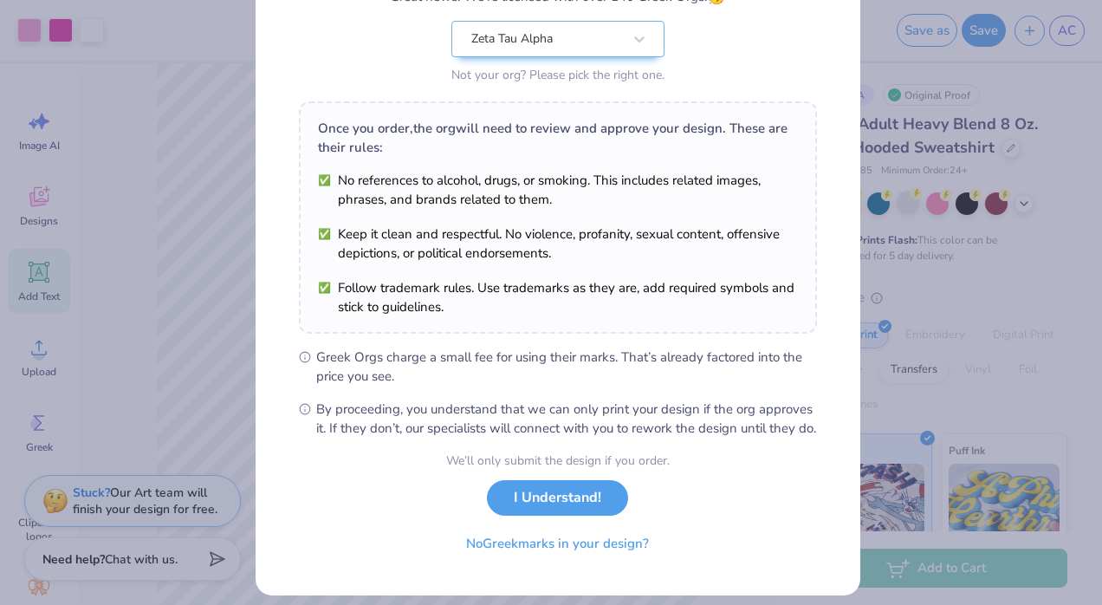
scroll to position [174, 0]
click at [565, 510] on button "I Understand!" at bounding box center [557, 493] width 141 height 36
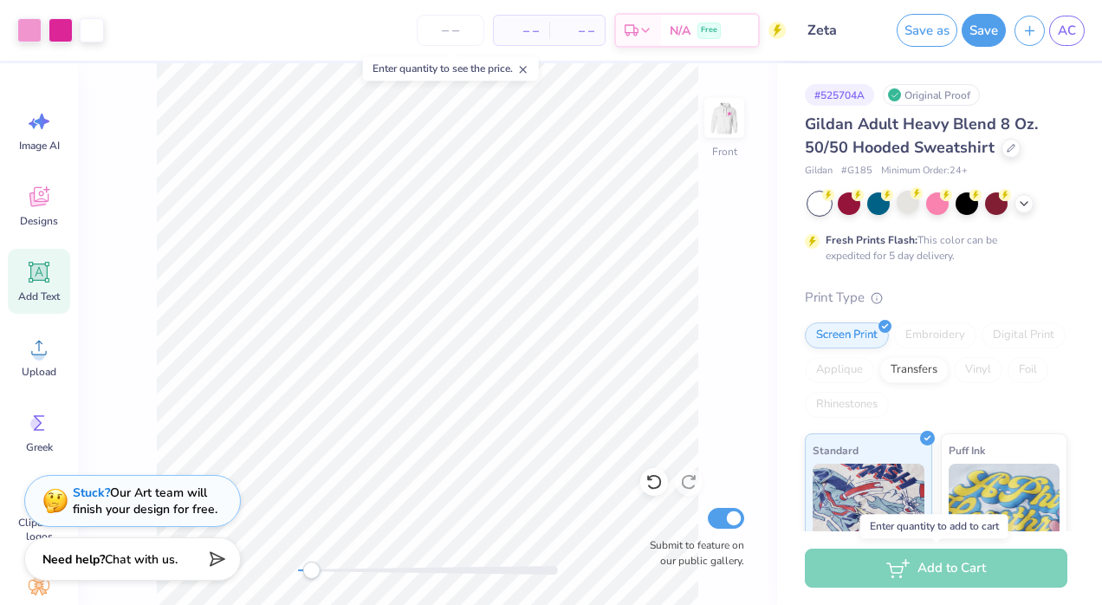
click at [922, 571] on div "Add to Cart" at bounding box center [936, 567] width 262 height 39
click at [973, 23] on button "Save" at bounding box center [983, 27] width 44 height 33
